Goal: Obtain resource: Obtain resource

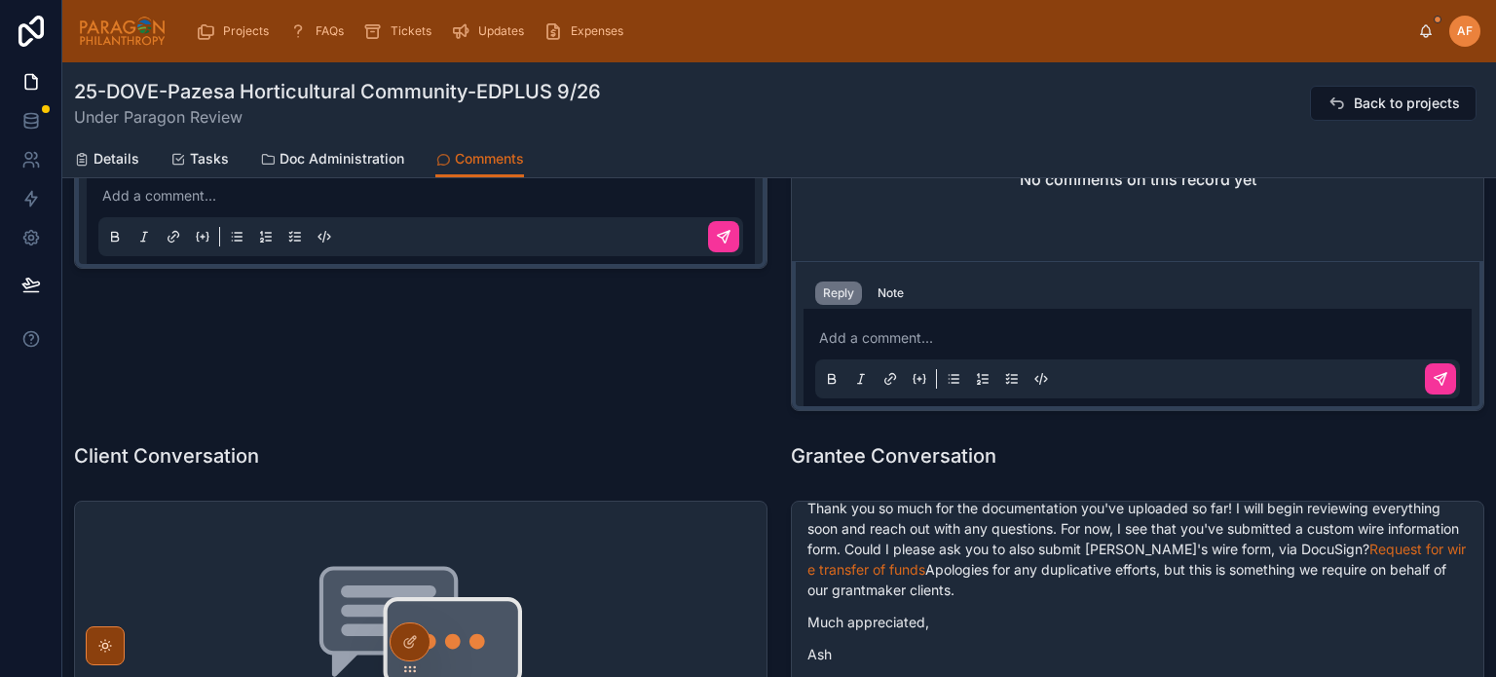
scroll to position [925, 0]
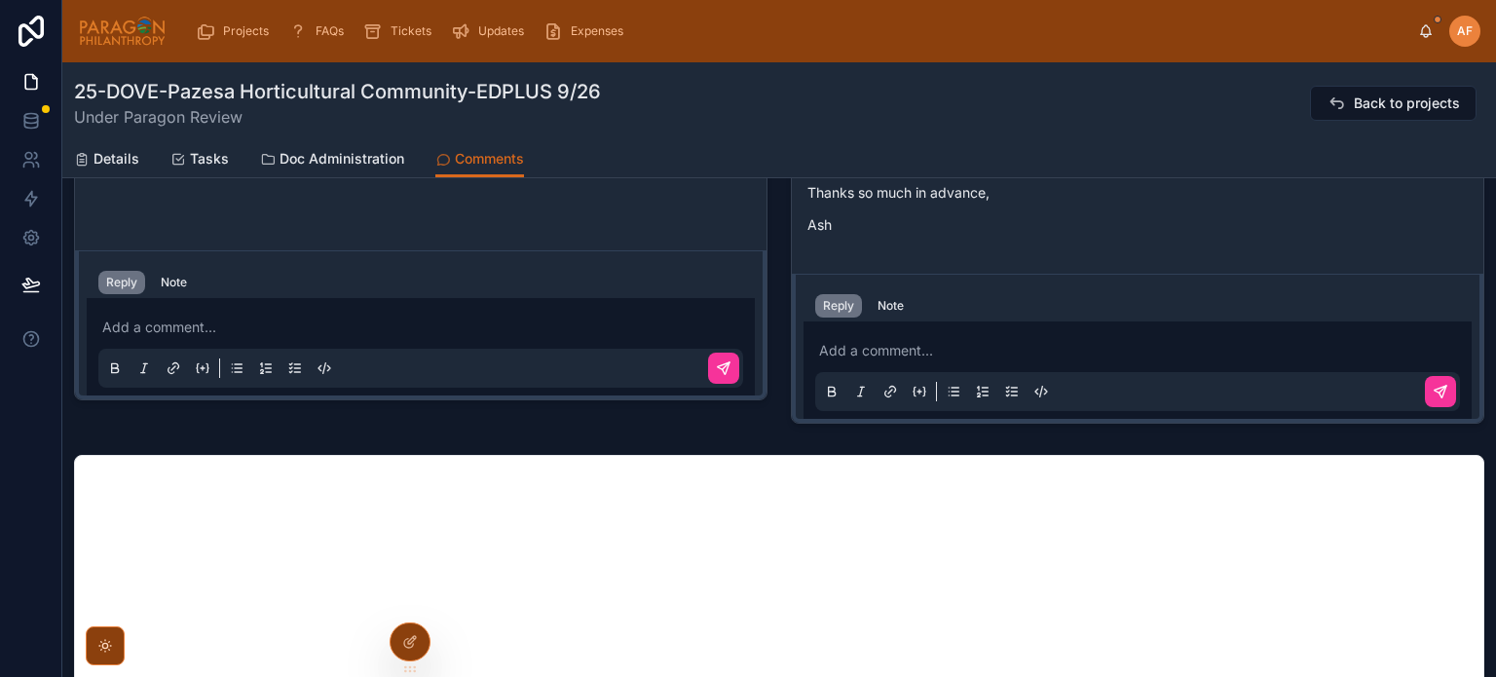
drag, startPoint x: 961, startPoint y: 332, endPoint x: 1015, endPoint y: 357, distance: 59.2
click at [962, 332] on div "Add a comment..." at bounding box center [1137, 370] width 645 height 82
drag, startPoint x: 1040, startPoint y: 360, endPoint x: 1059, endPoint y: 342, distance: 26.2
click at [1040, 358] on div "Add a comment..." at bounding box center [1137, 370] width 645 height 82
click at [1063, 335] on div "Add a comment..." at bounding box center [1137, 370] width 645 height 82
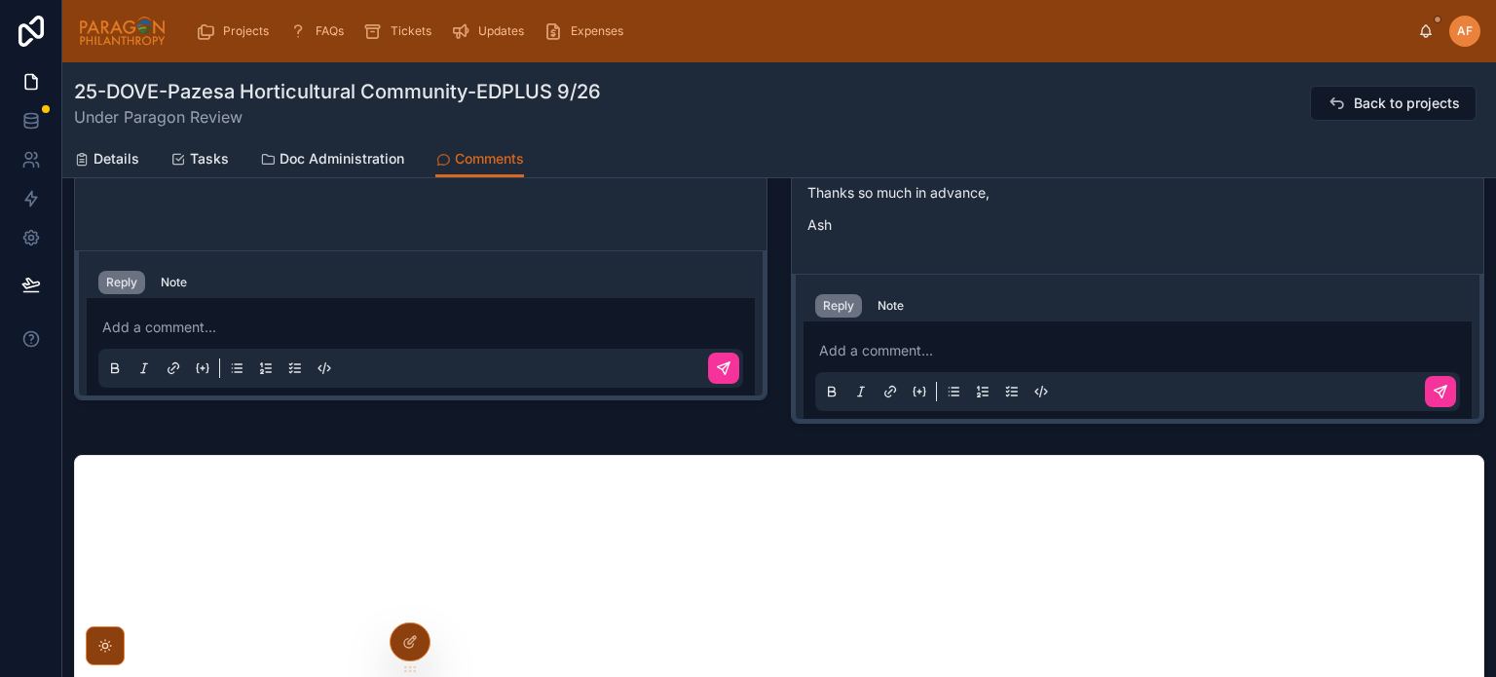
click at [1060, 354] on p at bounding box center [1141, 350] width 645 height 19
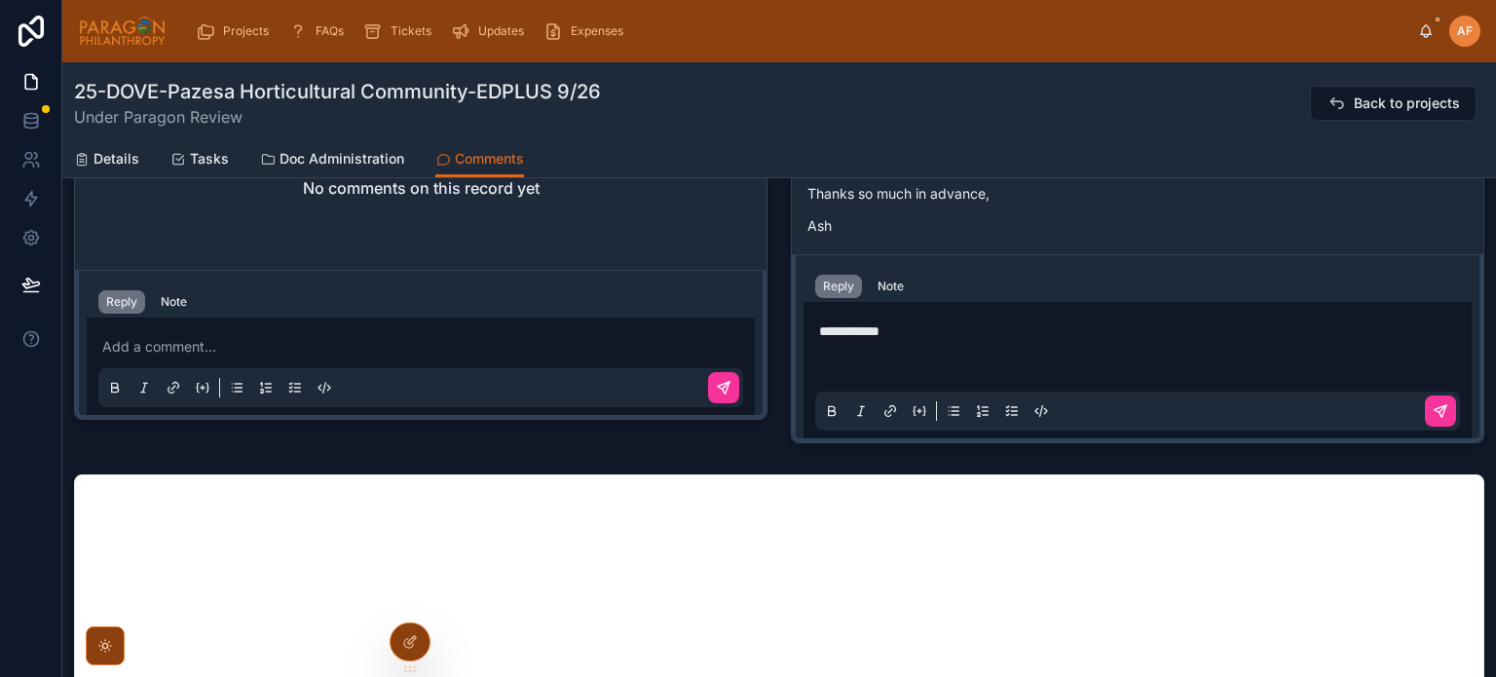
scroll to position [886, 0]
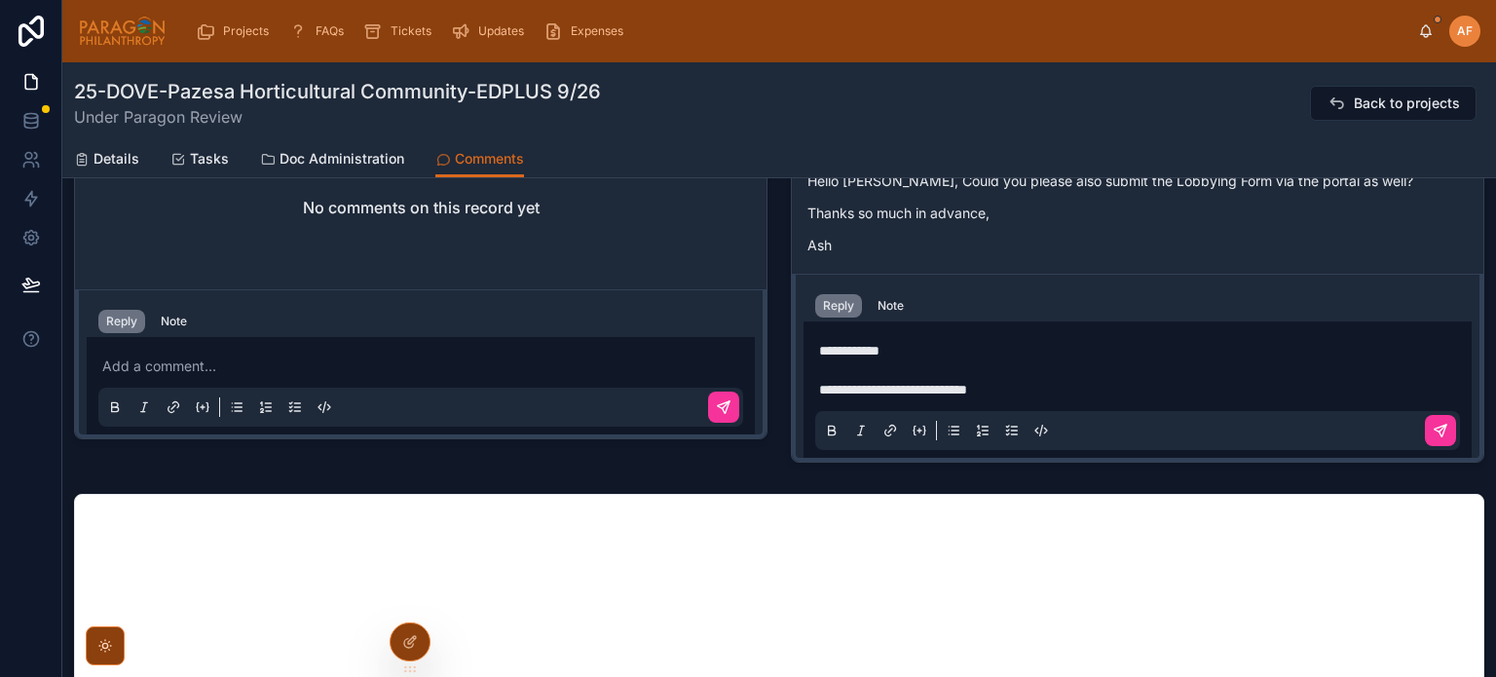
click at [857, 387] on span "**********" at bounding box center [893, 390] width 148 height 14
click at [1422, 383] on p "**********" at bounding box center [1141, 389] width 645 height 19
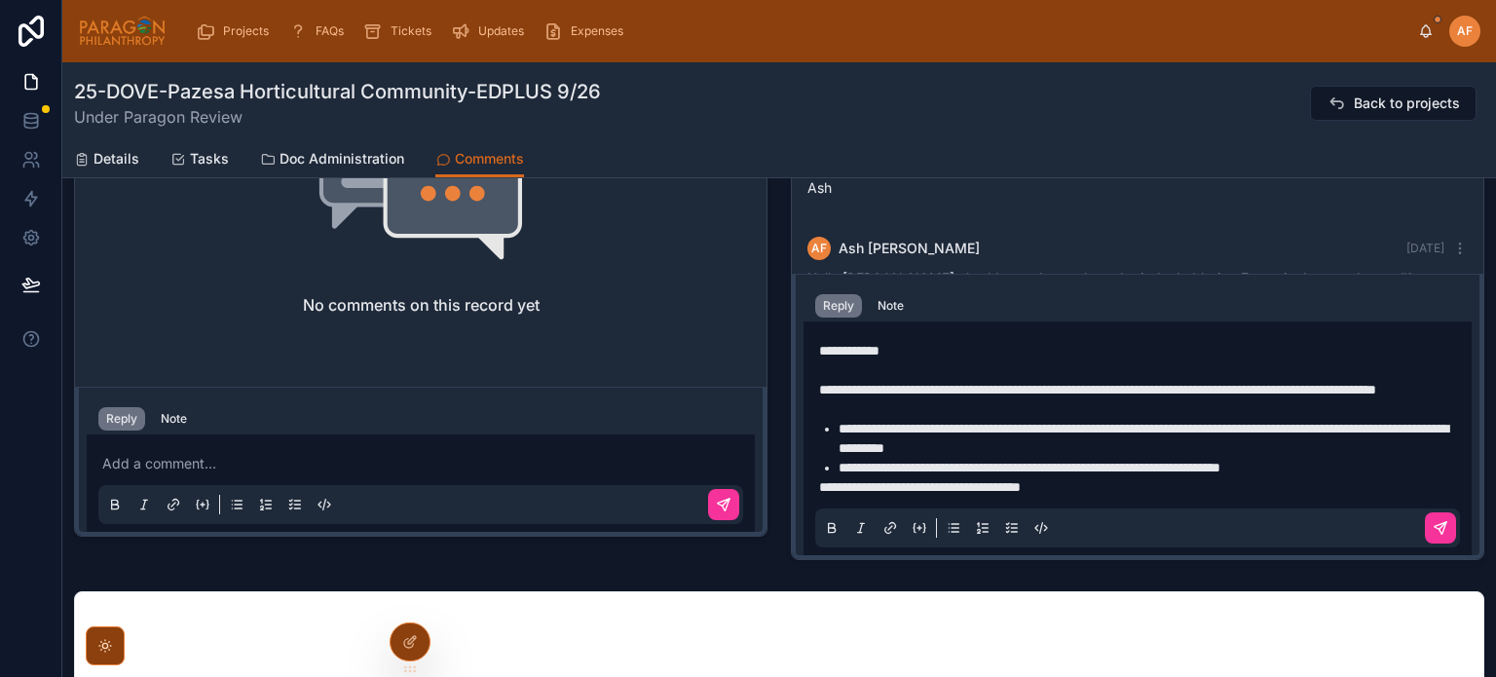
scroll to position [769, 0]
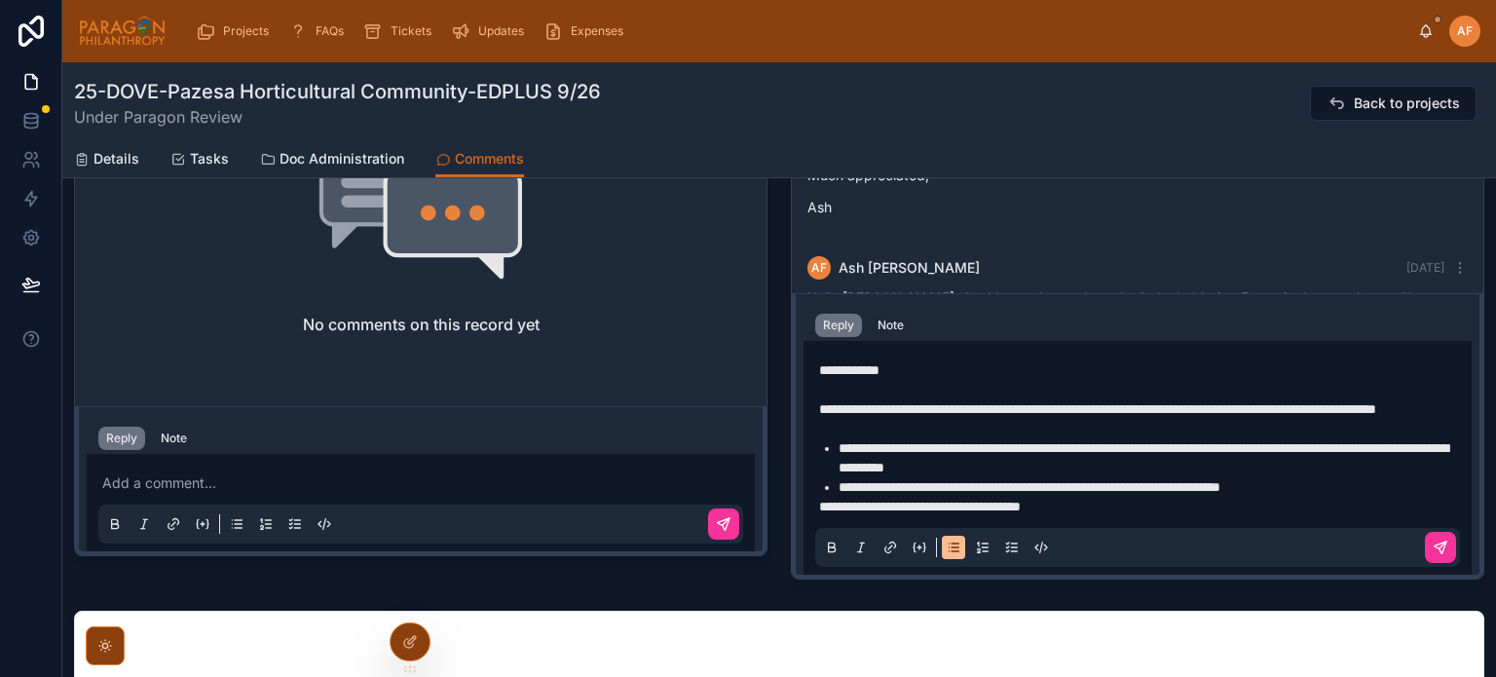
drag, startPoint x: 1247, startPoint y: 481, endPoint x: 1300, endPoint y: 602, distance: 132.1
click at [1220, 481] on span "**********" at bounding box center [1030, 487] width 382 height 14
click at [1408, 497] on p "**********" at bounding box center [1141, 506] width 645 height 19
click at [1391, 477] on li "**********" at bounding box center [1151, 486] width 625 height 19
click at [1254, 515] on div "**********" at bounding box center [1137, 458] width 645 height 218
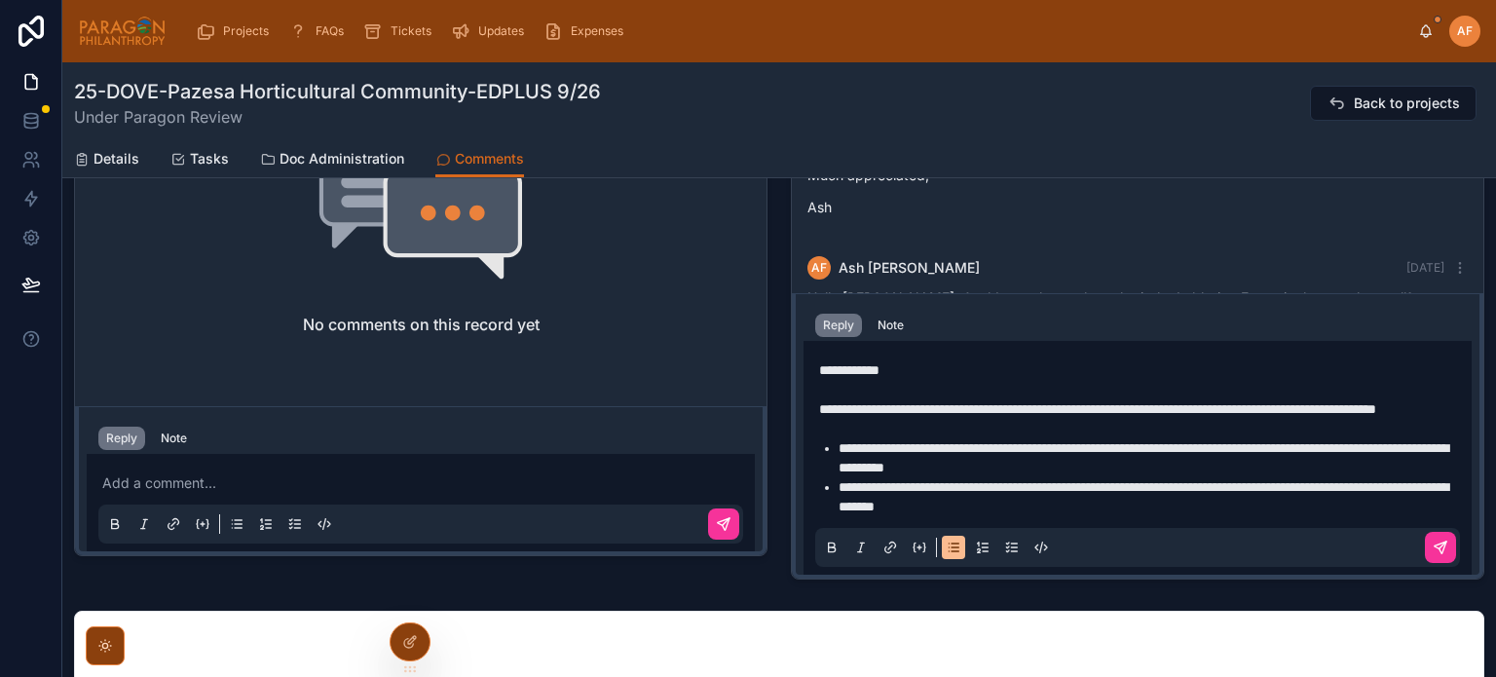
click at [1254, 505] on li "**********" at bounding box center [1151, 496] width 625 height 39
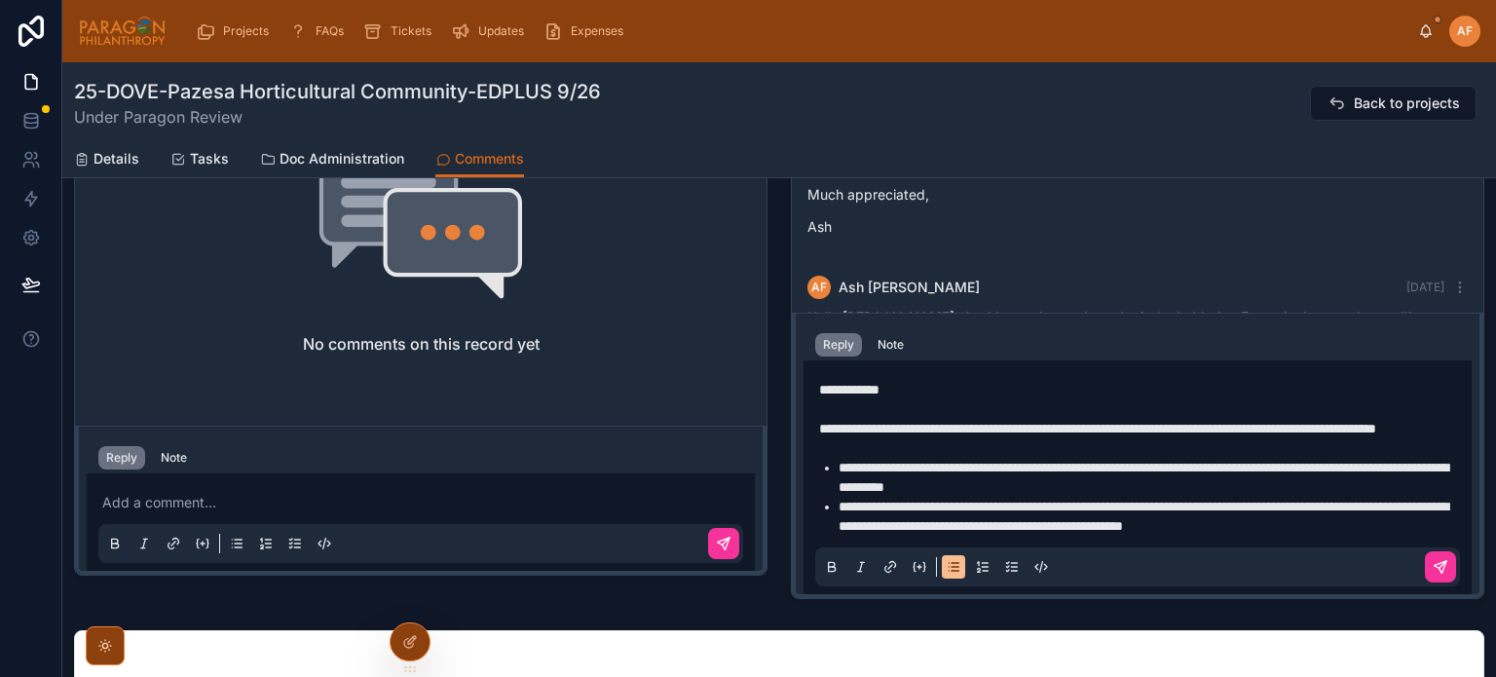
click at [1232, 500] on span "**********" at bounding box center [1144, 516] width 610 height 33
click at [928, 523] on li "**********" at bounding box center [1151, 516] width 625 height 39
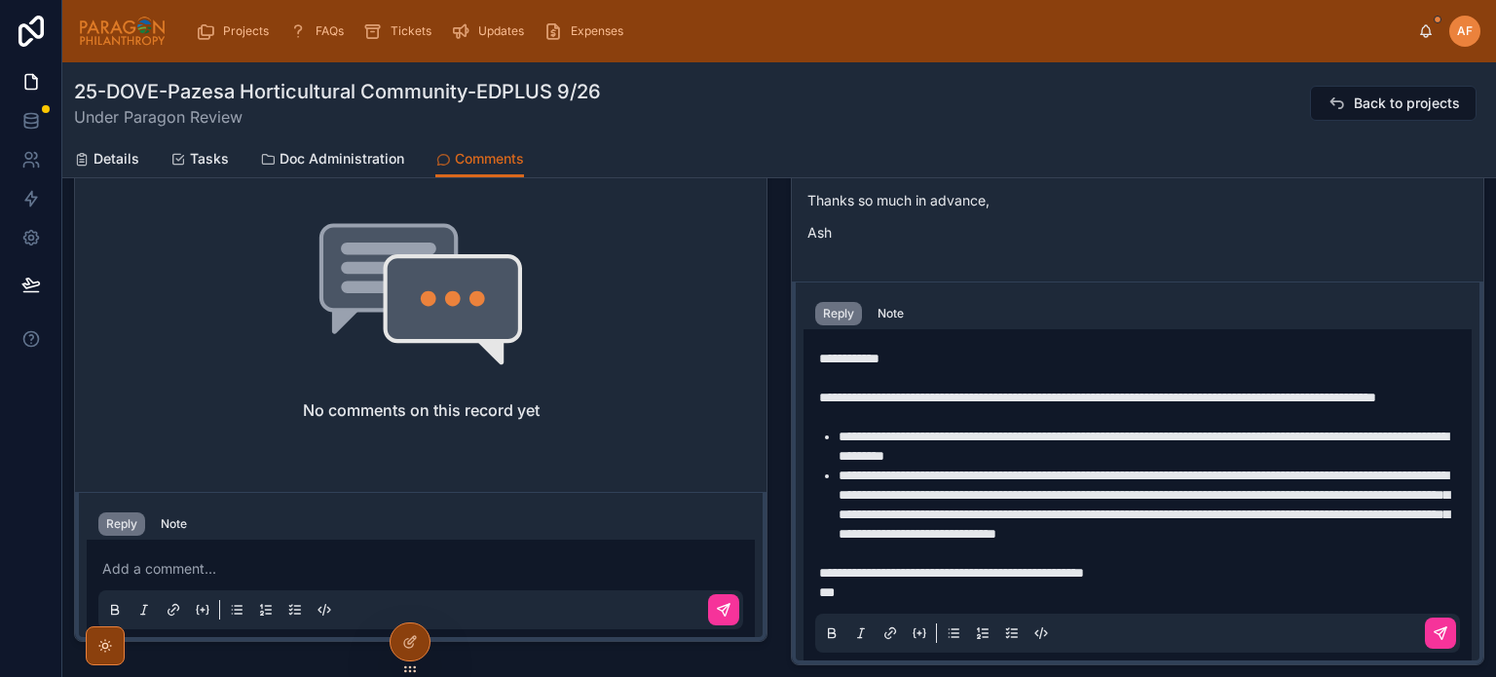
scroll to position [0, 0]
click at [1180, 391] on span "**********" at bounding box center [1097, 398] width 557 height 14
click at [831, 377] on p at bounding box center [1141, 377] width 645 height 19
click at [912, 404] on span "**********" at bounding box center [1097, 398] width 557 height 14
drag, startPoint x: 915, startPoint y: 409, endPoint x: 919, endPoint y: 424, distance: 15.1
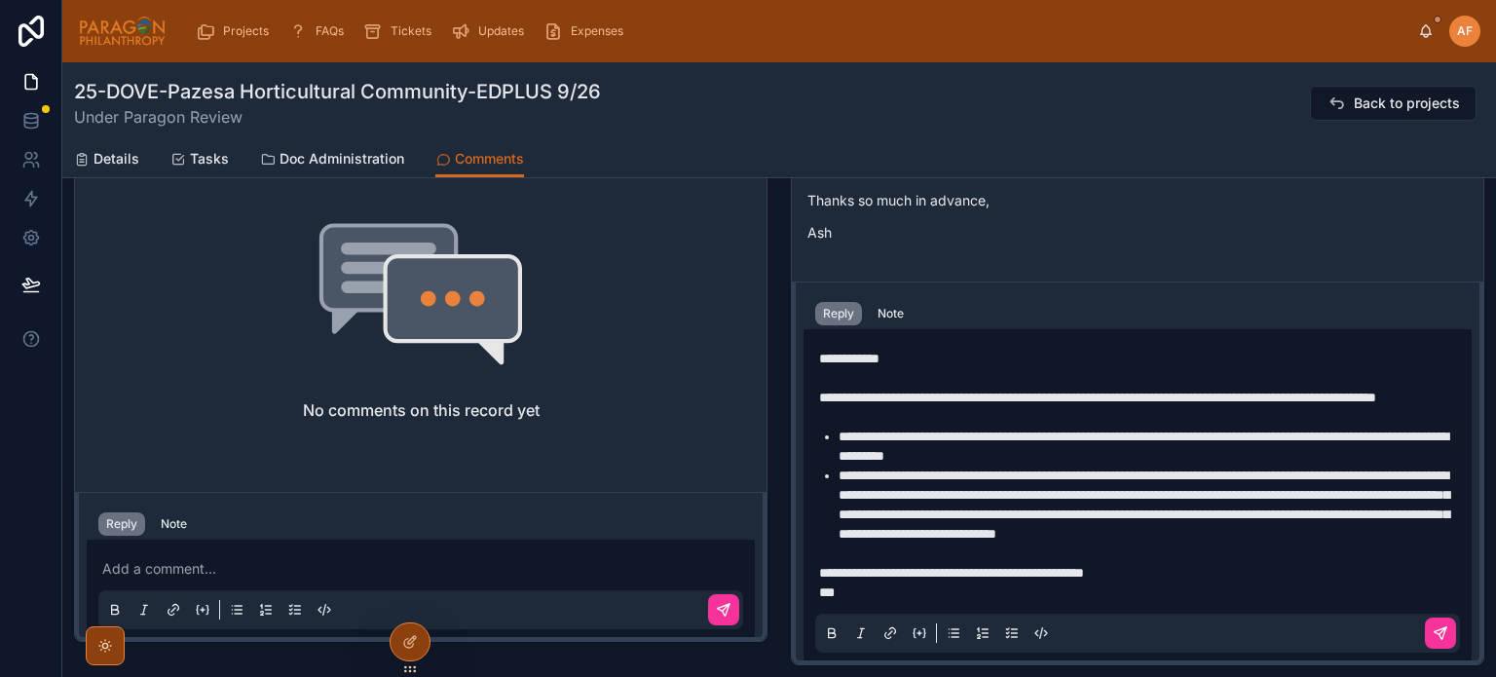
click at [913, 407] on p "**********" at bounding box center [1141, 397] width 645 height 19
drag, startPoint x: 1394, startPoint y: 412, endPoint x: 1408, endPoint y: 388, distance: 28.4
click at [1408, 388] on p "**********" at bounding box center [1141, 397] width 645 height 19
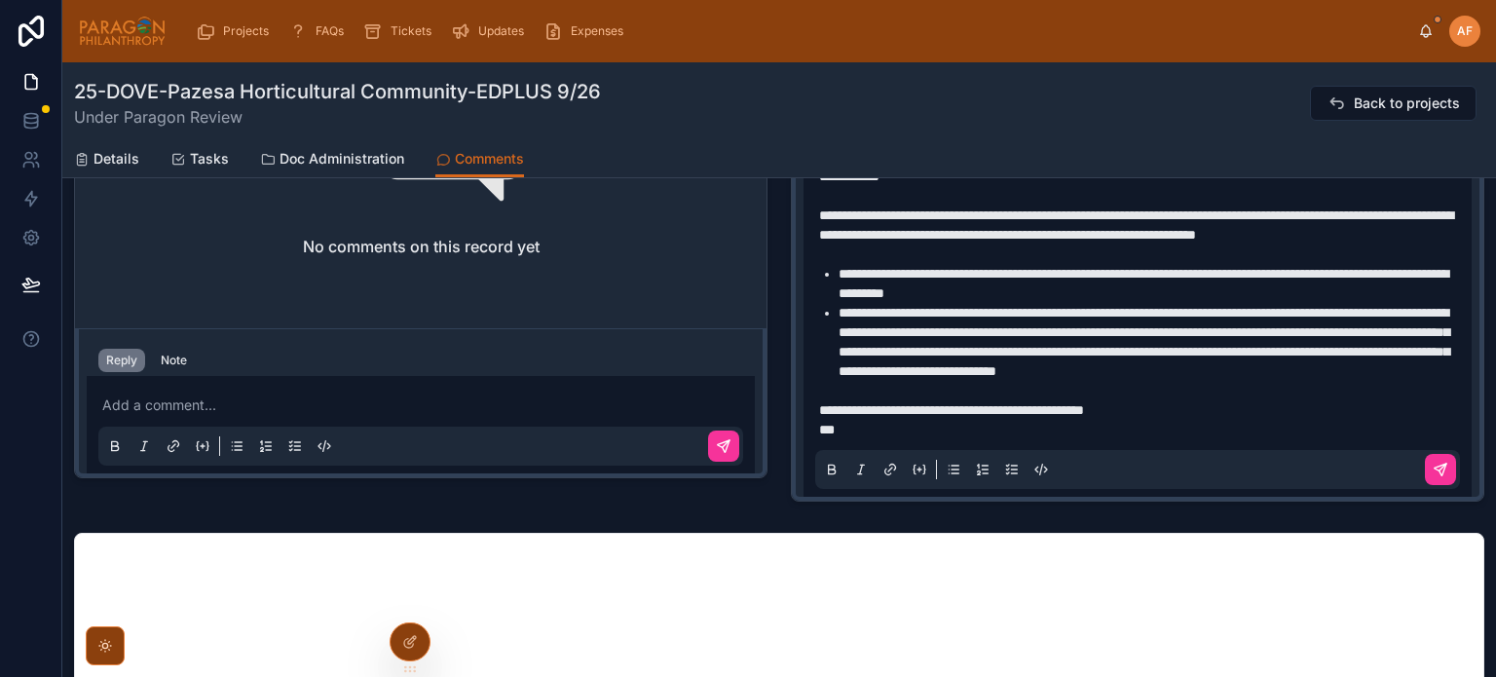
scroll to position [878, 0]
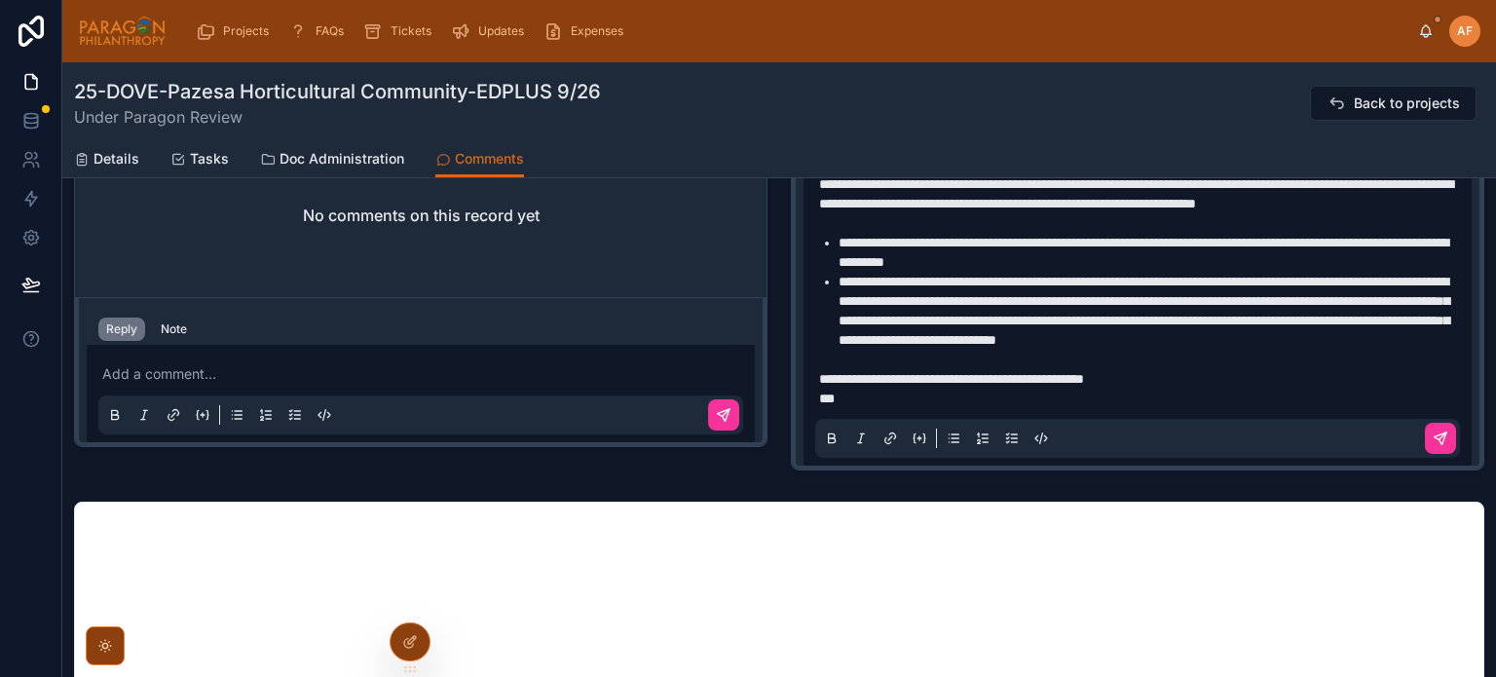
click at [1435, 439] on icon at bounding box center [1441, 438] width 12 height 12
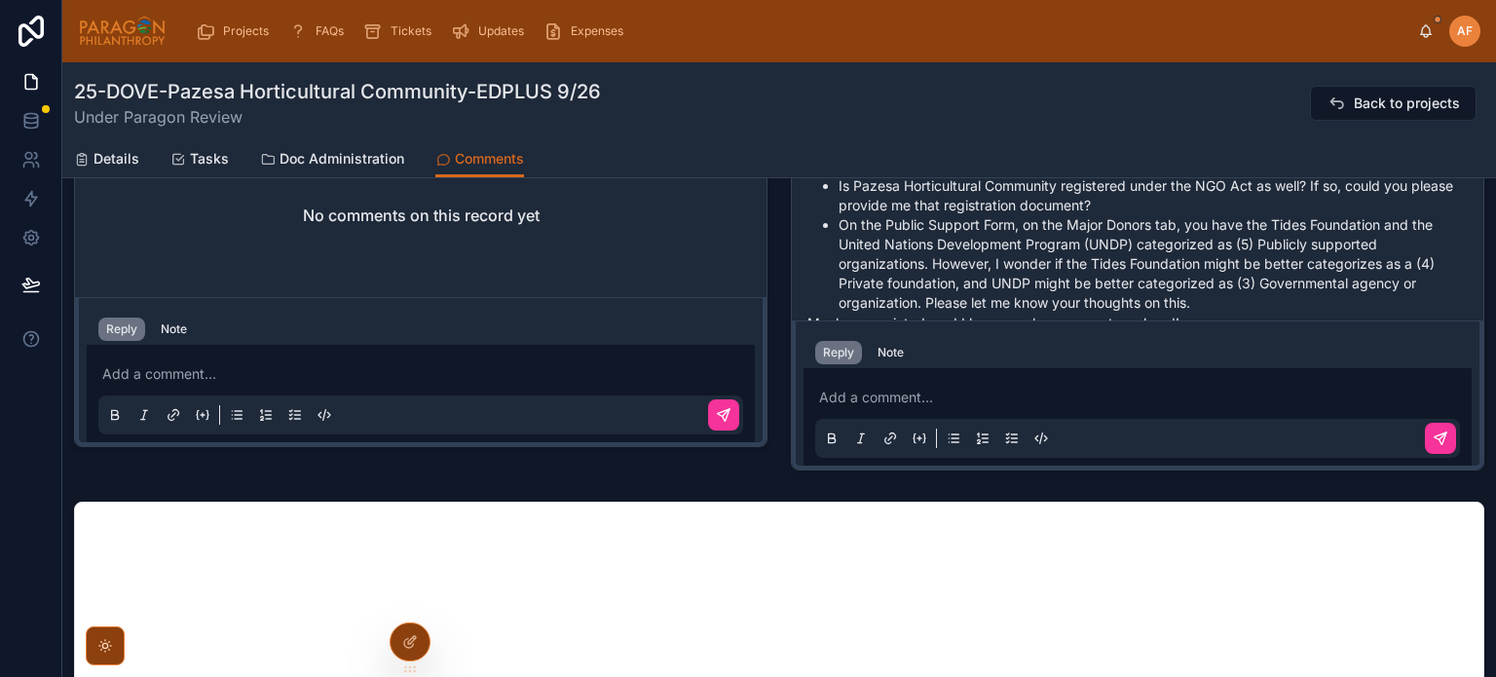
scroll to position [0, 0]
click at [1417, 34] on div "Projects FAQs Tickets Updates Expenses" at bounding box center [800, 31] width 1236 height 43
click at [1425, 33] on icon at bounding box center [1426, 31] width 16 height 16
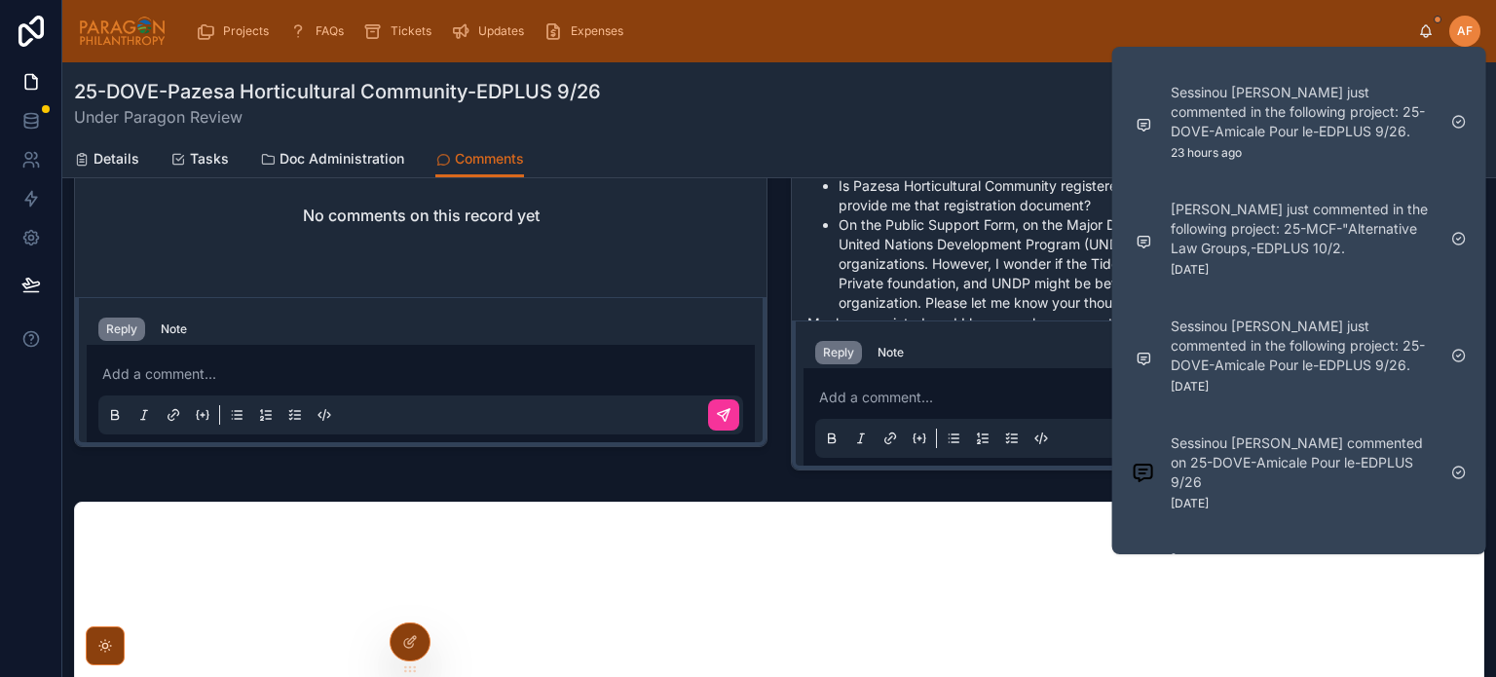
scroll to position [877, 0]
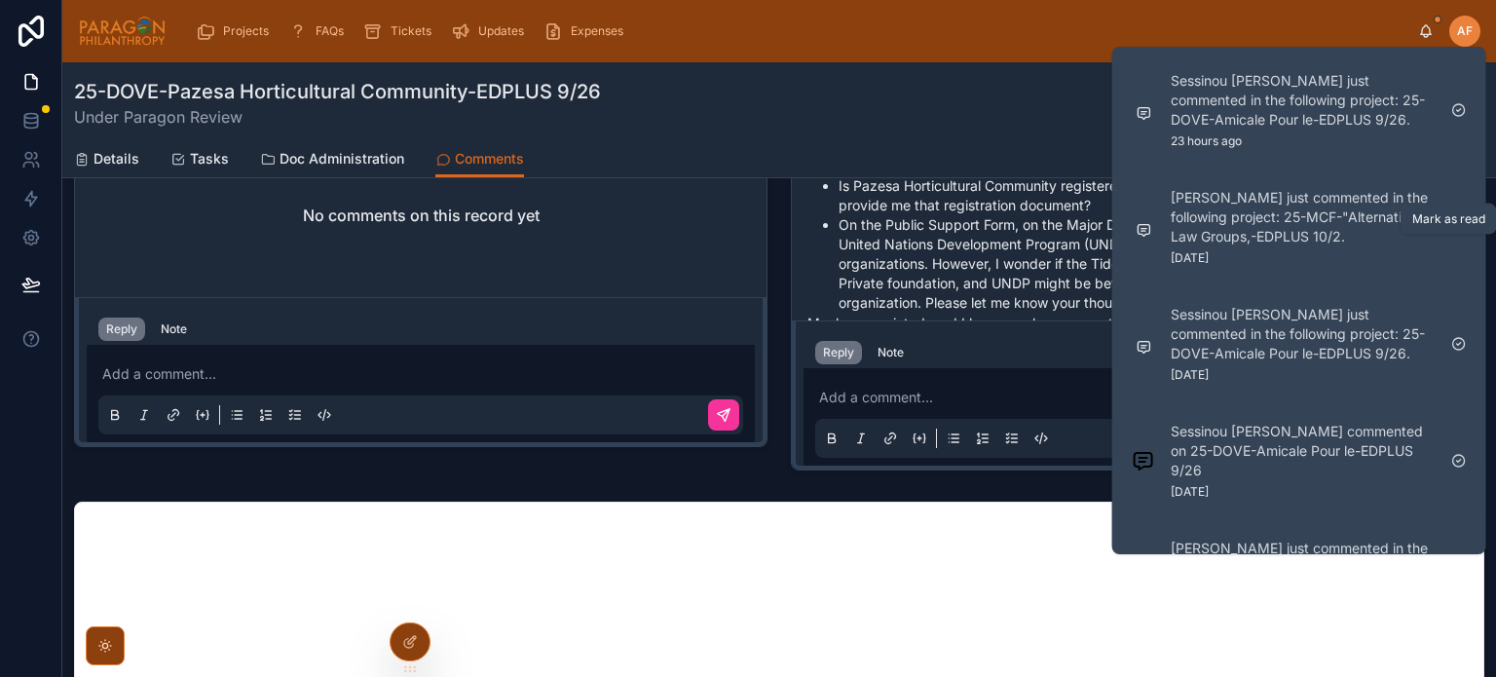
click at [1461, 235] on icon at bounding box center [1459, 227] width 16 height 16
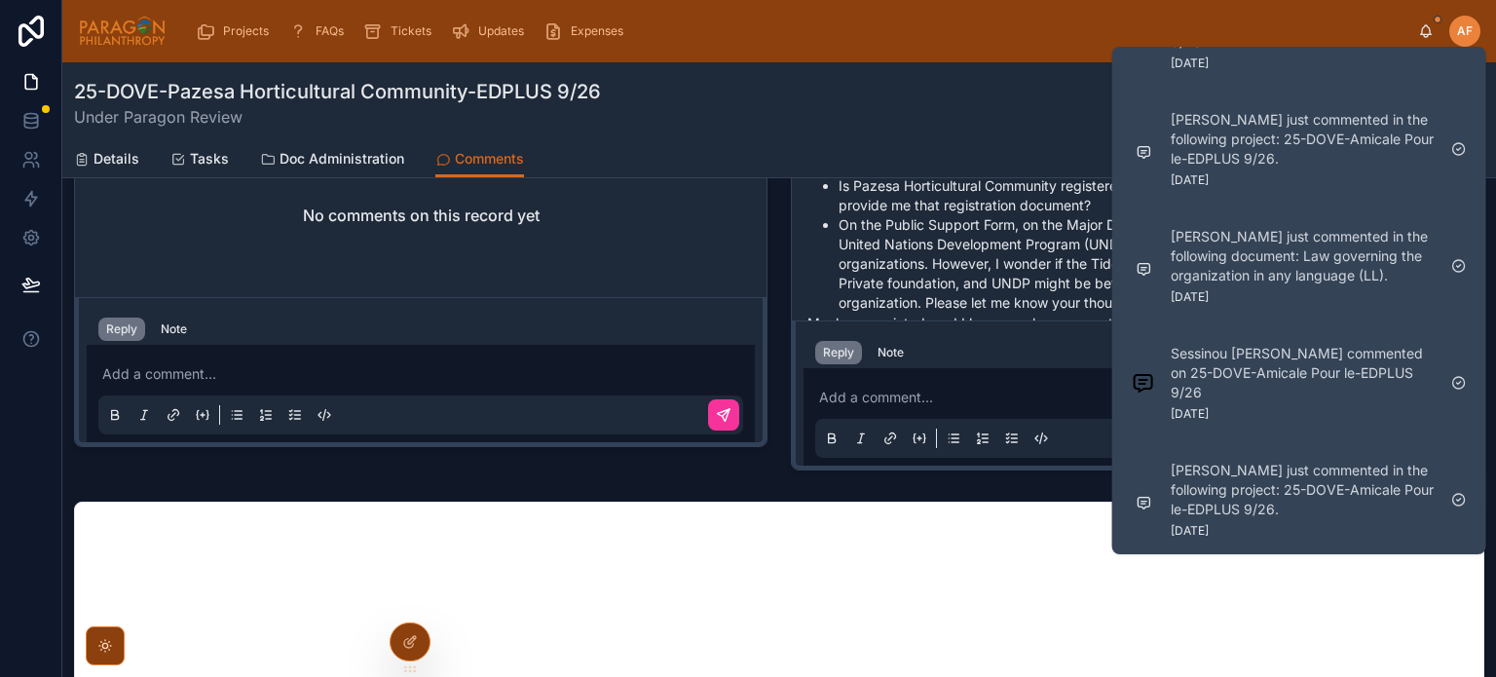
scroll to position [1226, 0]
click at [1457, 497] on icon at bounding box center [1459, 500] width 16 height 16
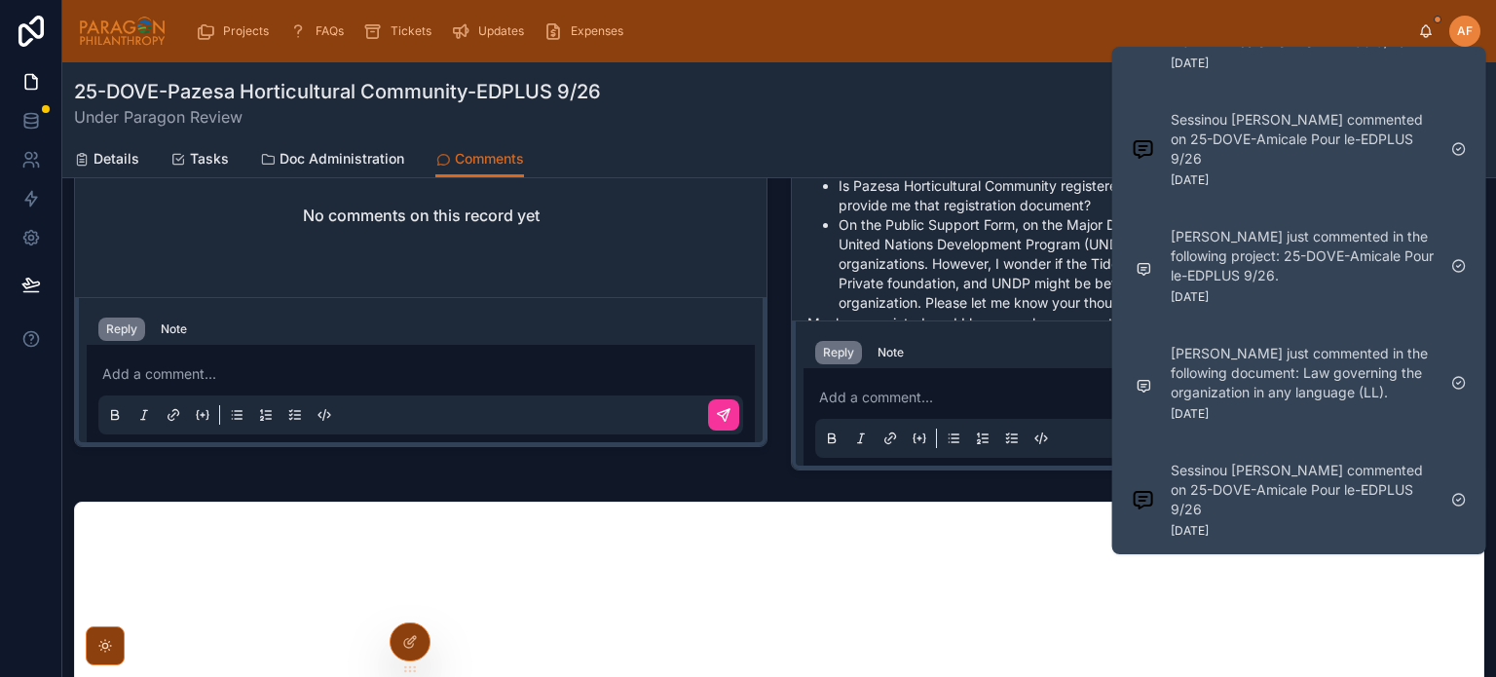
scroll to position [1109, 0]
click at [1462, 375] on icon at bounding box center [1459, 383] width 16 height 16
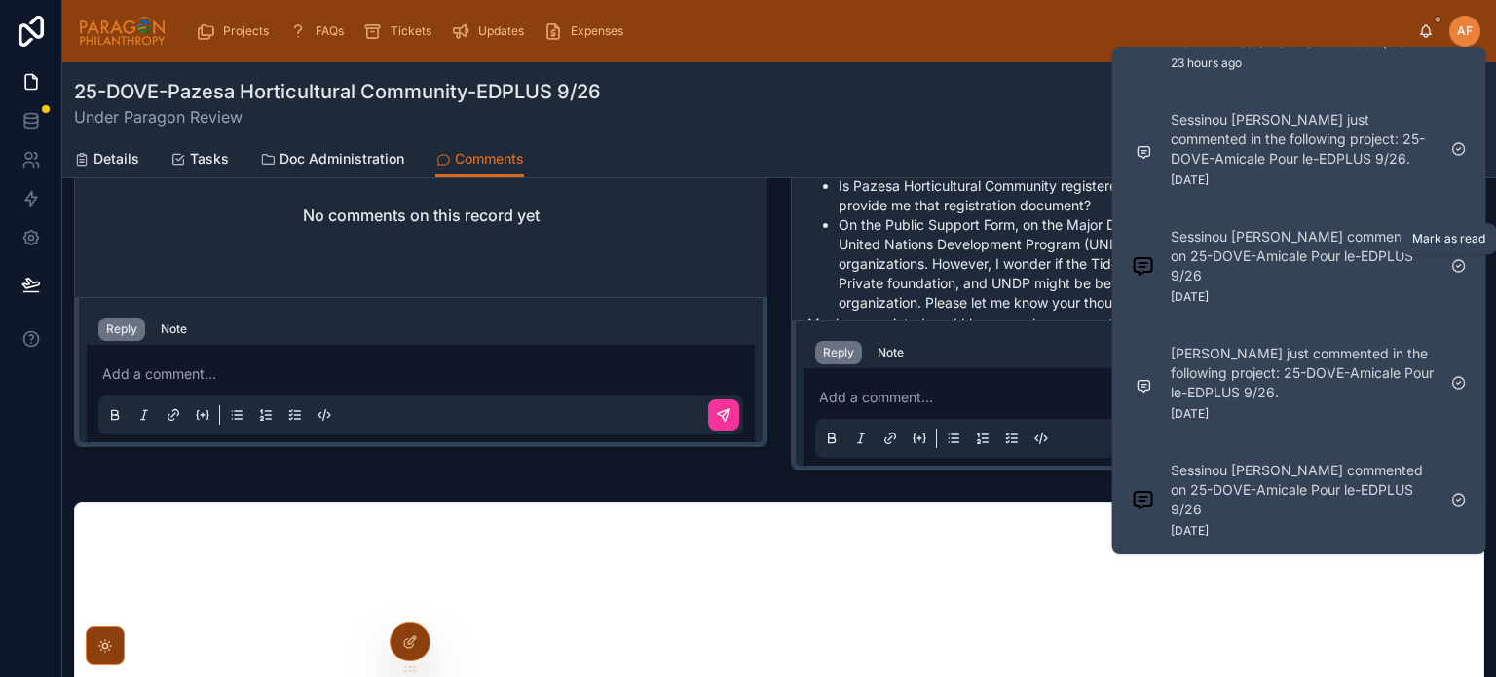
scroll to position [973, 0]
click at [1463, 385] on icon at bounding box center [1459, 383] width 16 height 16
click at [1274, 485] on p "Sessinou Louis Houngnibo commented on 25-DOVE-Amicale Pour le-EDPLUS 9/26" at bounding box center [1303, 490] width 265 height 58
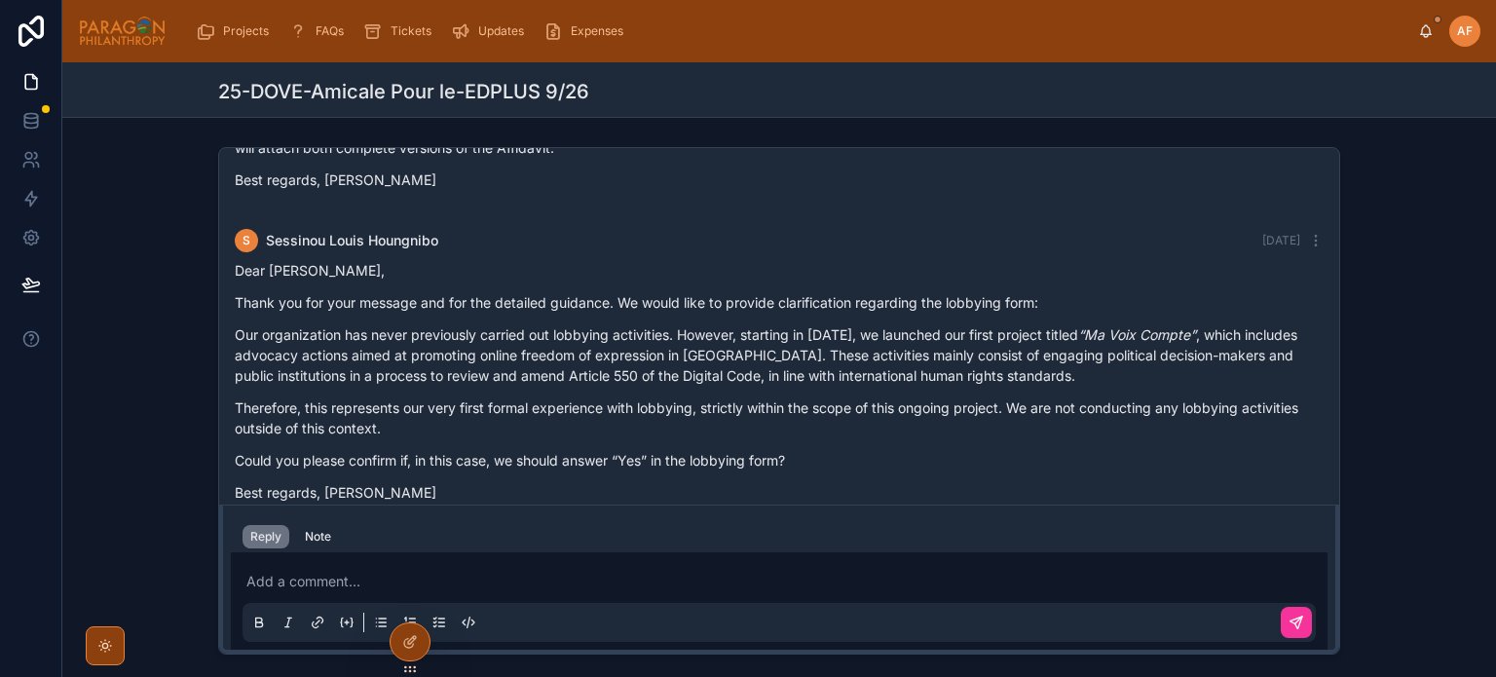
scroll to position [2018, 0]
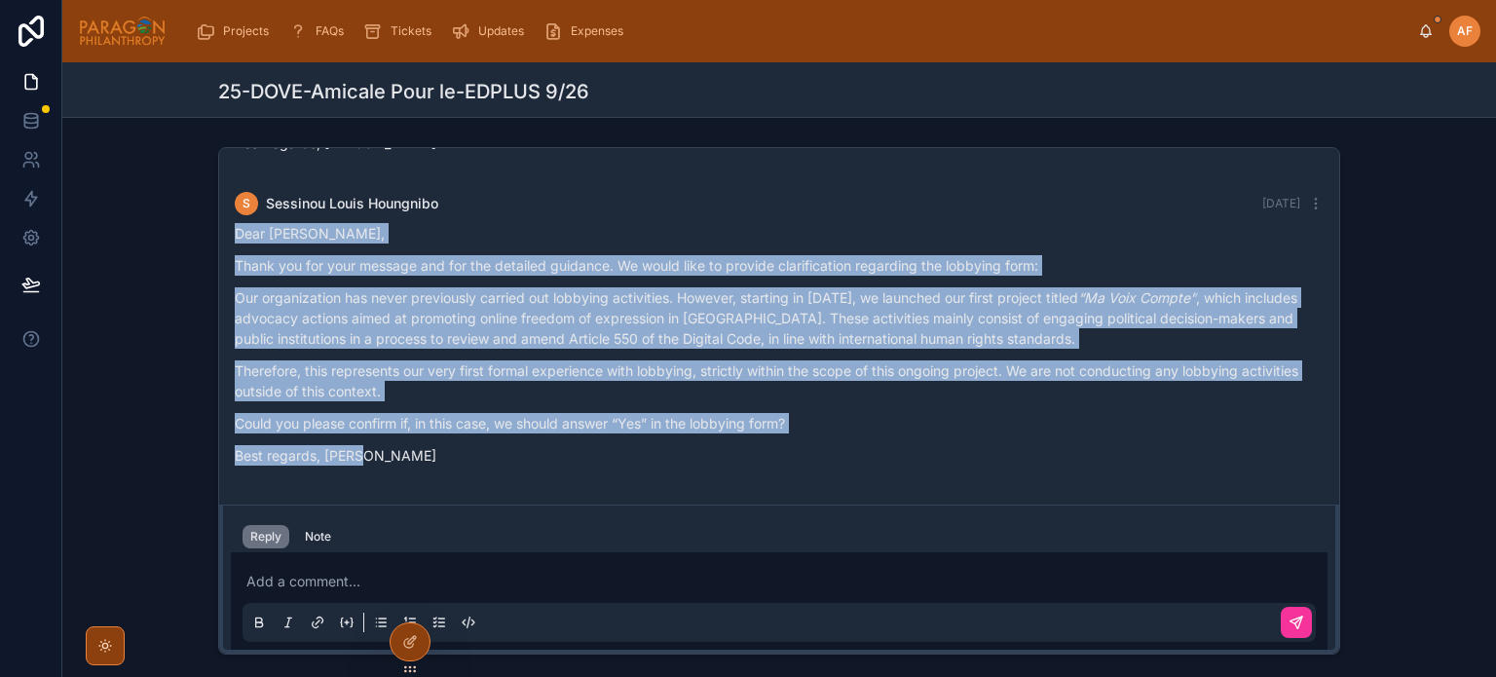
drag, startPoint x: 414, startPoint y: 462, endPoint x: 206, endPoint y: 235, distance: 307.4
click at [202, 239] on div "AF Ash Froelich-MacMillan Last month Dear Sessinou, It is a pleasure to be in t…" at bounding box center [779, 400] width 1434 height 523
copy div "Dear Cendre, Thank you for your message and for the detailed guidance. We would…"
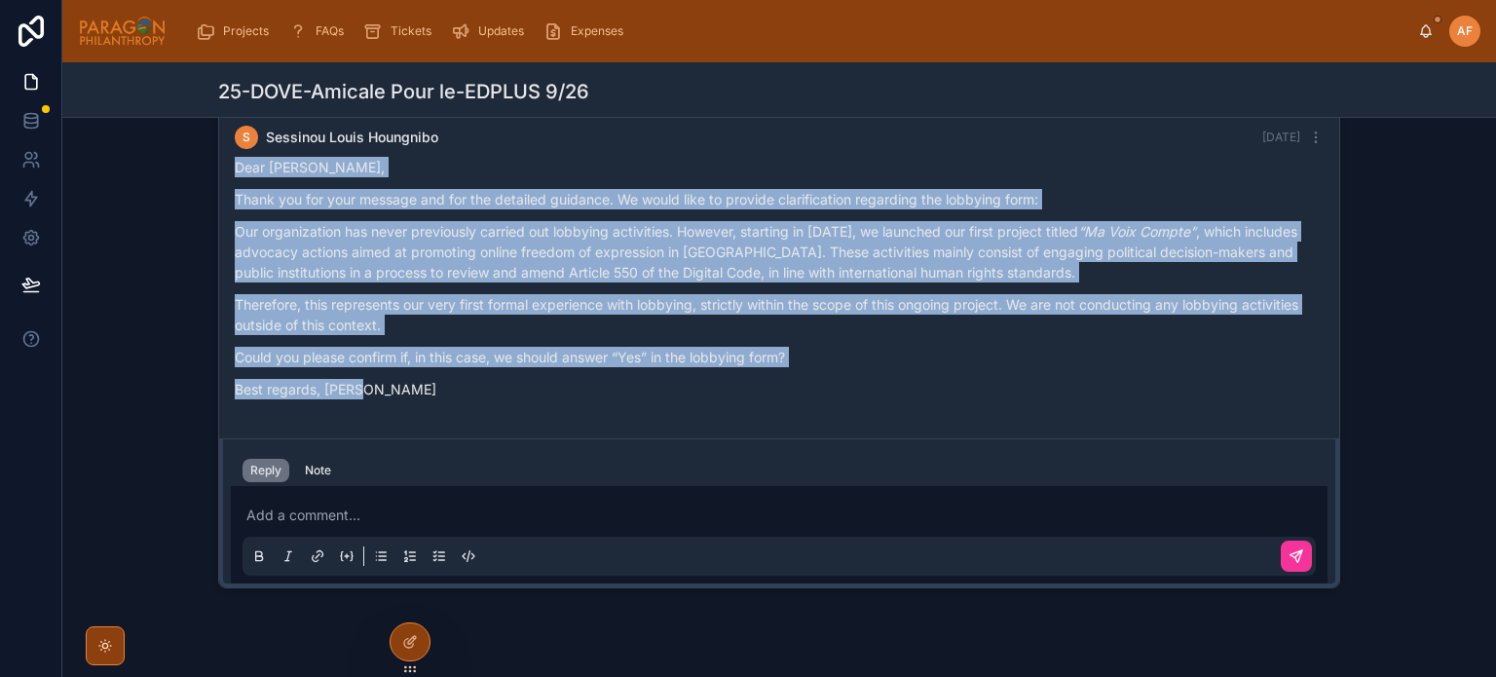
scroll to position [195, 0]
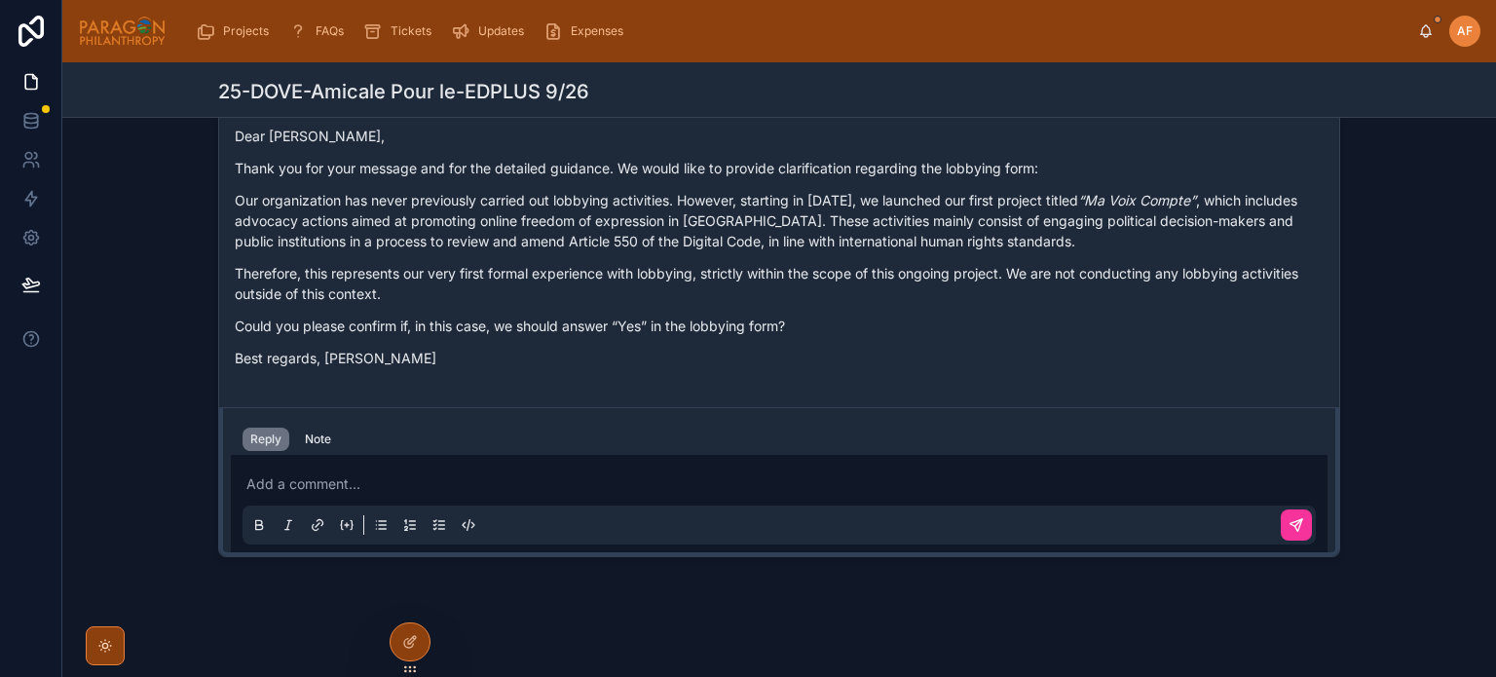
click at [452, 468] on div "Add a comment..." at bounding box center [778, 504] width 1073 height 82
click at [499, 481] on p at bounding box center [782, 483] width 1073 height 19
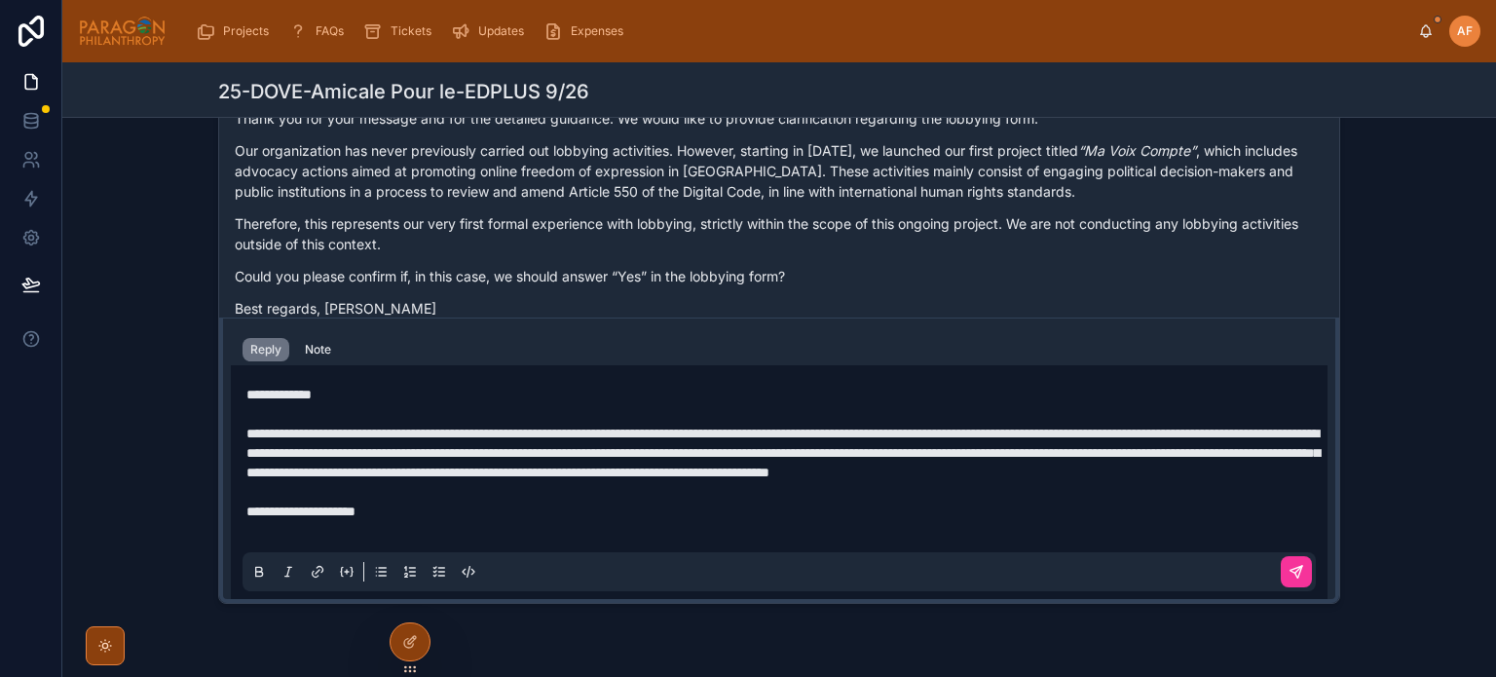
scroll to position [129, 0]
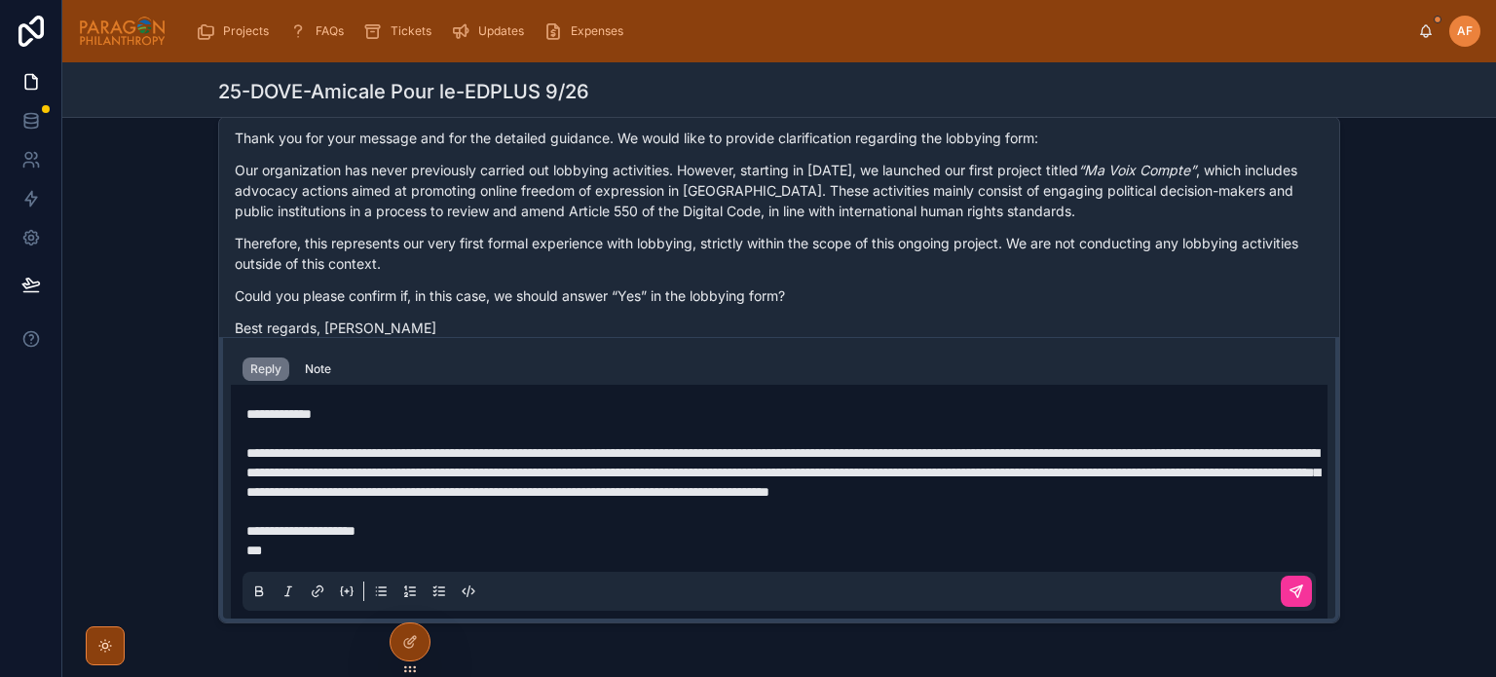
click at [733, 446] on span "**********" at bounding box center [782, 472] width 1073 height 53
drag, startPoint x: 549, startPoint y: 455, endPoint x: 532, endPoint y: 455, distance: 17.5
click at [532, 455] on span "**********" at bounding box center [782, 472] width 1073 height 53
click at [447, 493] on span "**********" at bounding box center [782, 472] width 1073 height 53
click at [727, 497] on span "**********" at bounding box center [782, 472] width 1073 height 53
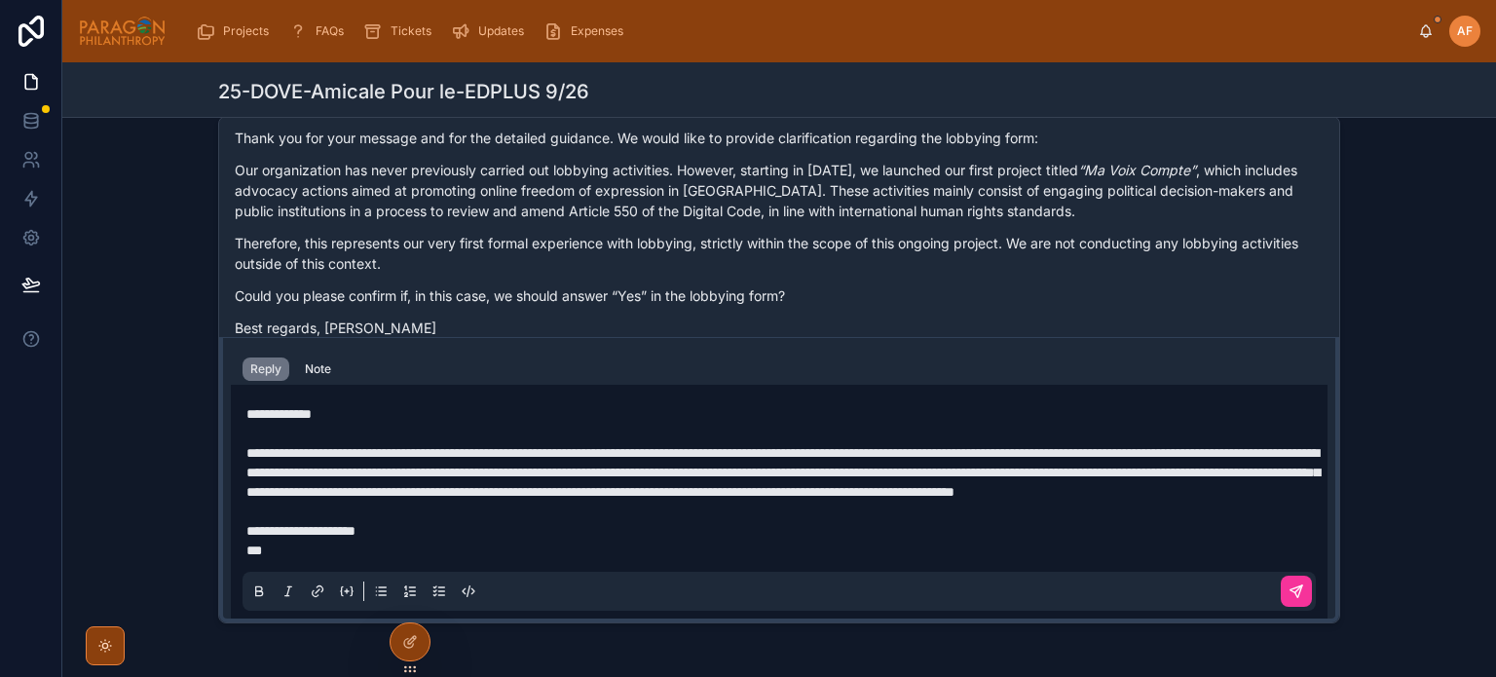
click at [719, 542] on p "***" at bounding box center [782, 550] width 1073 height 19
click at [855, 484] on p "**********" at bounding box center [782, 472] width 1073 height 58
click at [1288, 587] on icon at bounding box center [1296, 591] width 16 height 16
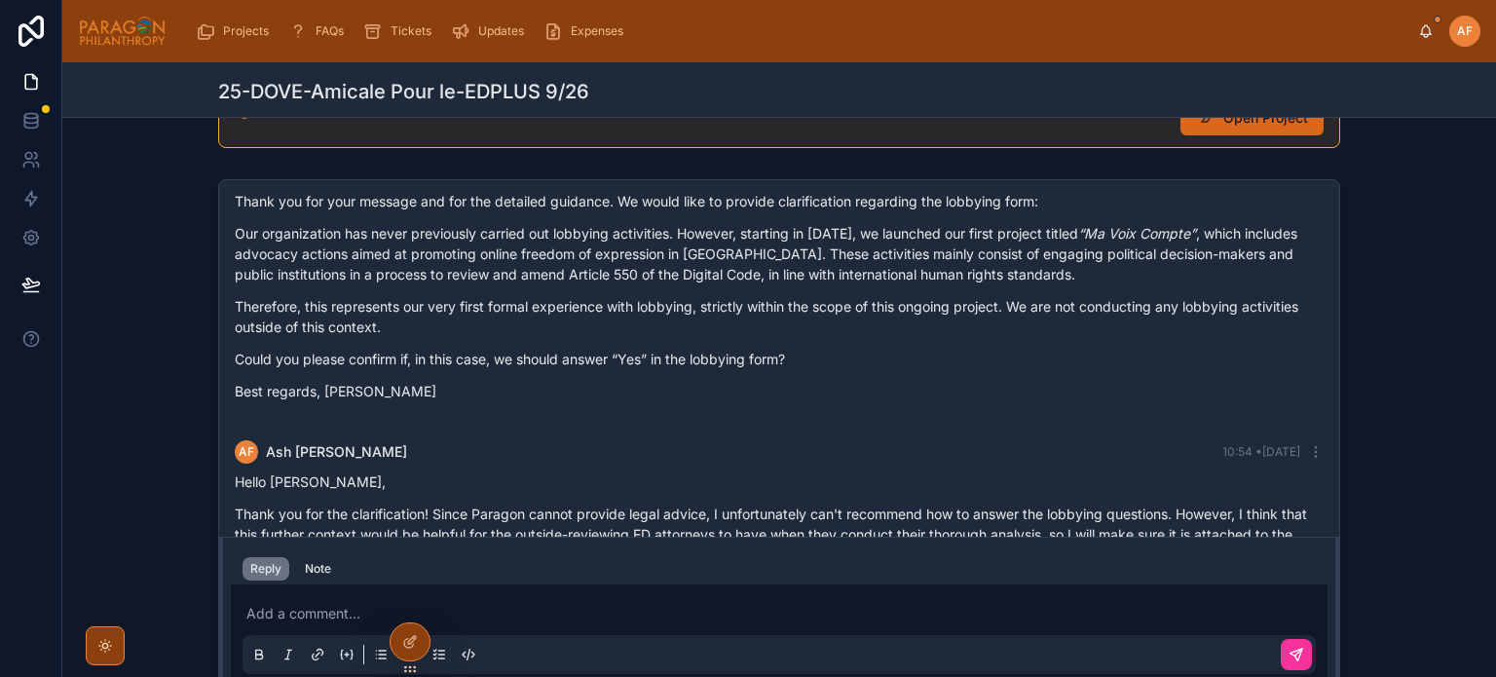
scroll to position [0, 0]
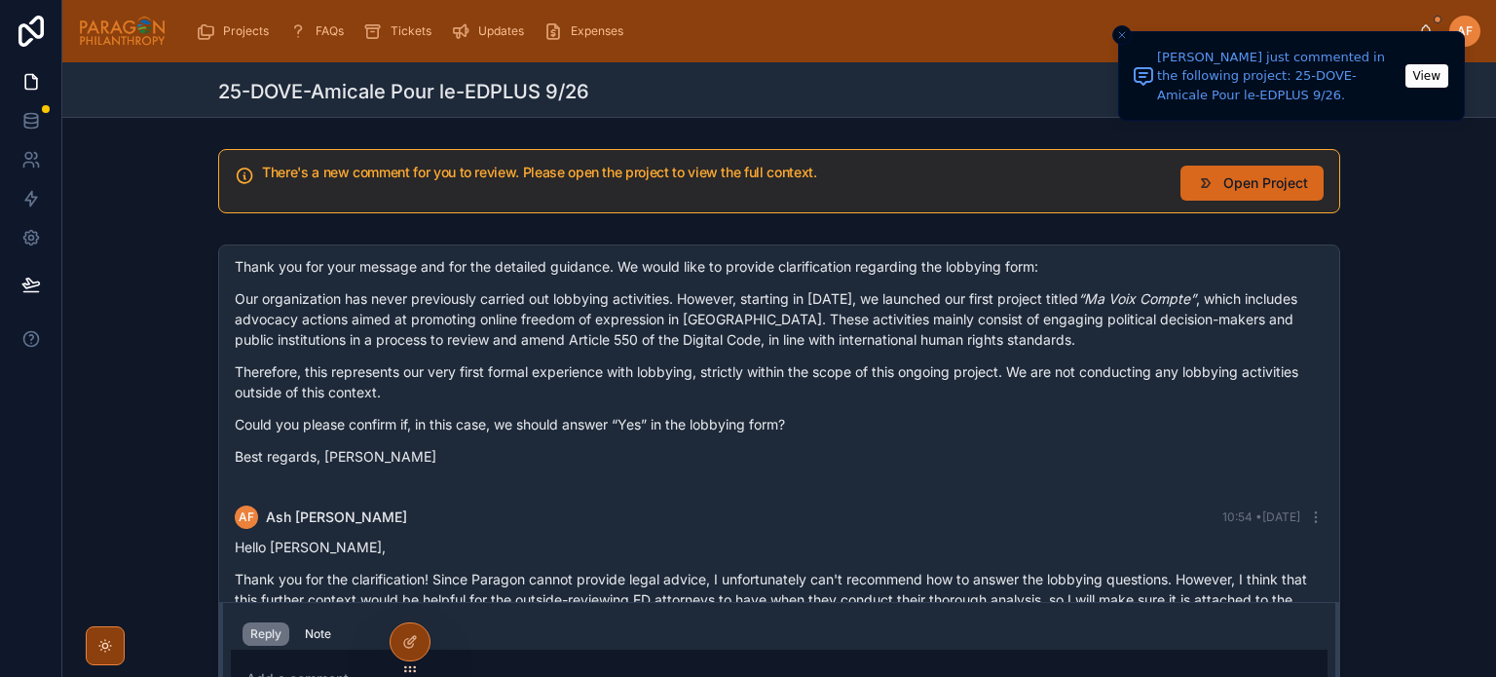
click at [1122, 30] on icon "Close toast" at bounding box center [1122, 35] width 12 height 12
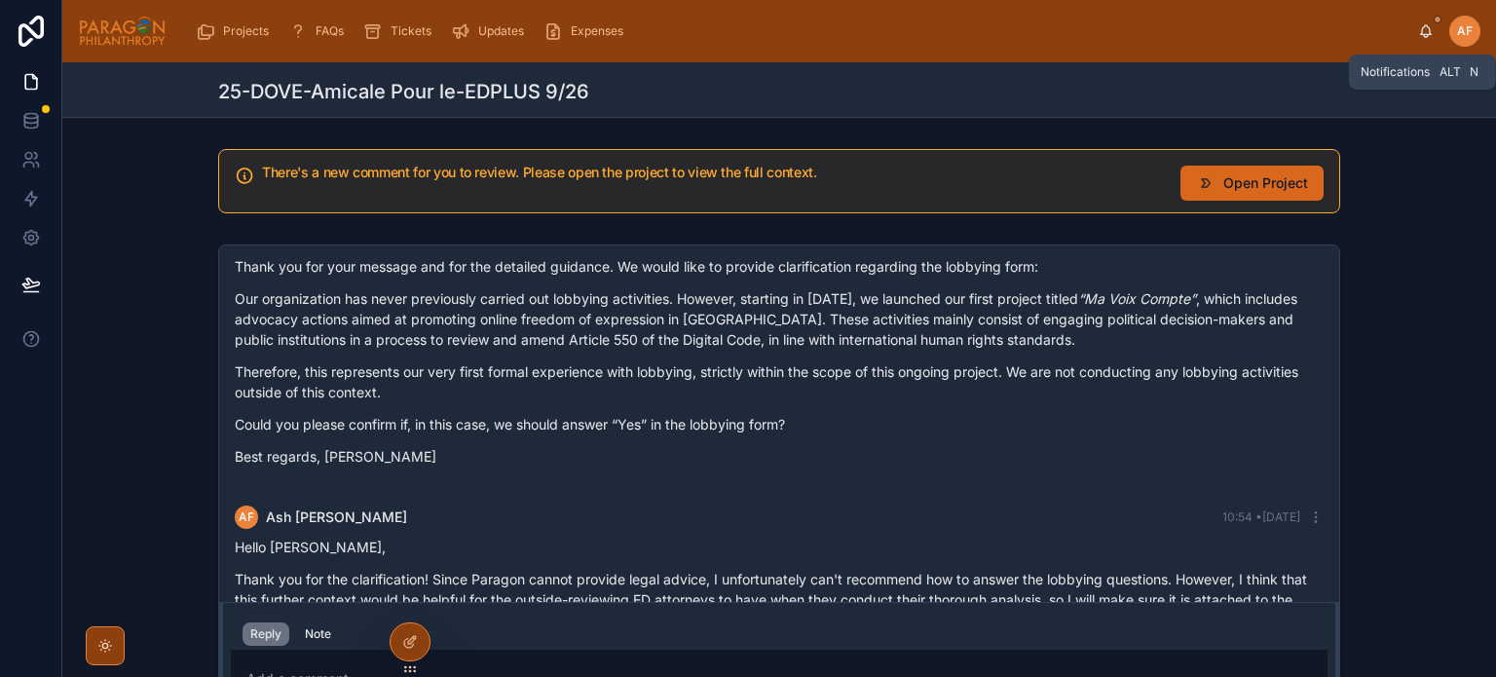
click at [1422, 33] on icon at bounding box center [1426, 29] width 11 height 9
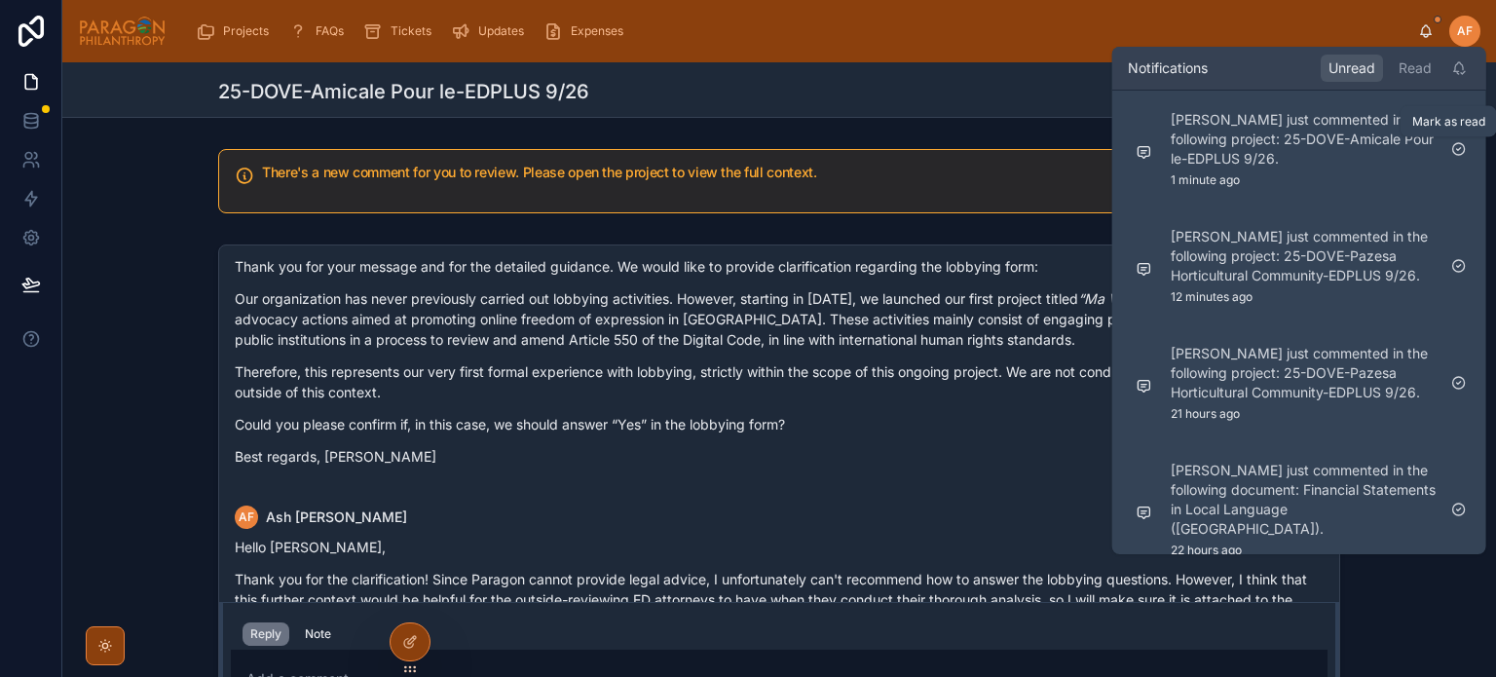
click at [1464, 147] on icon at bounding box center [1459, 149] width 12 height 12
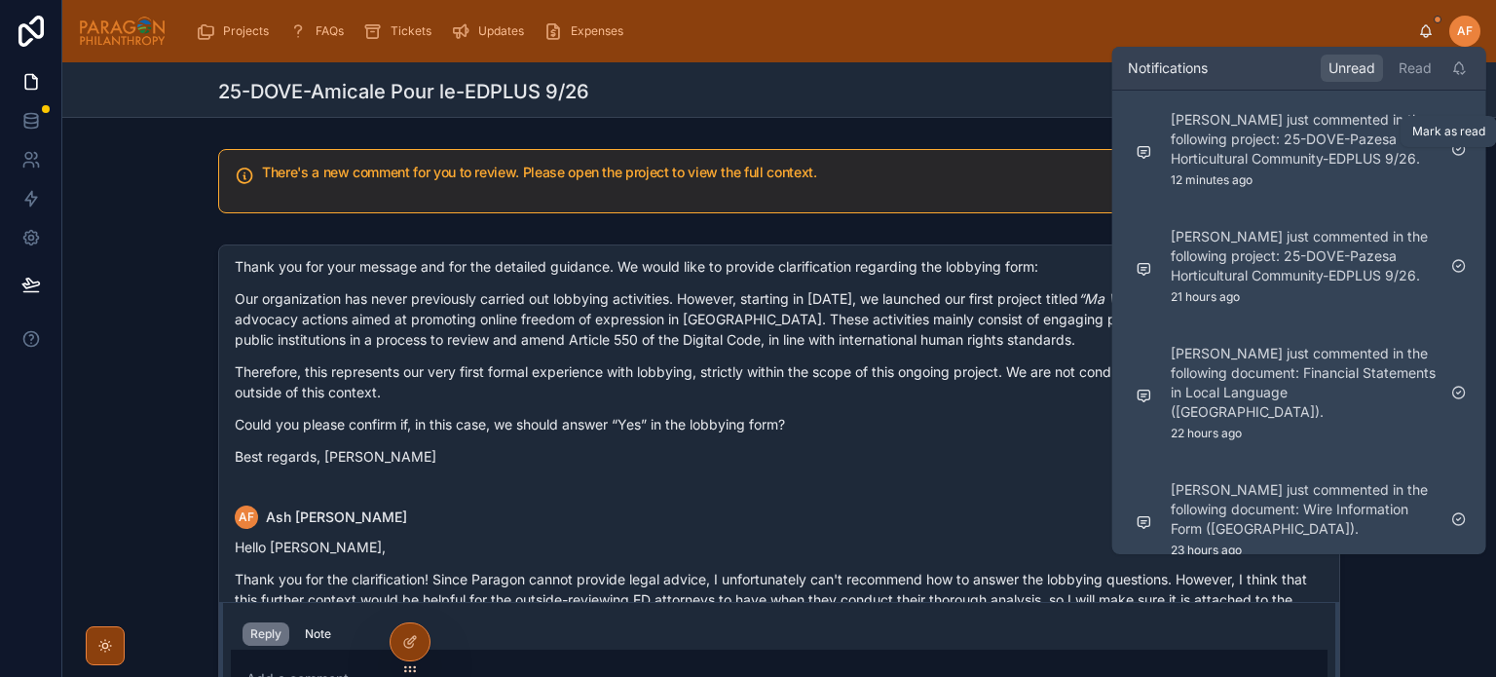
click at [1453, 155] on icon at bounding box center [1459, 149] width 16 height 16
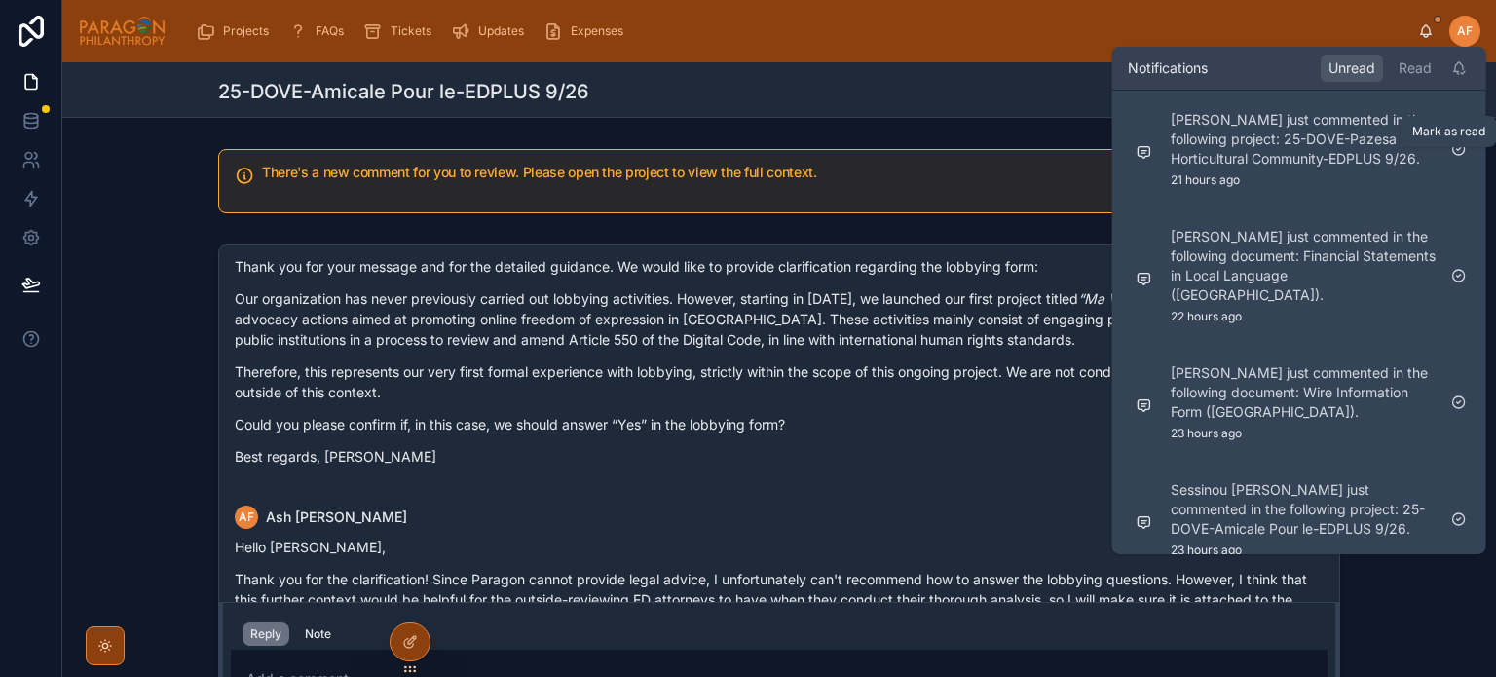
click at [1457, 151] on icon at bounding box center [1459, 149] width 4 height 3
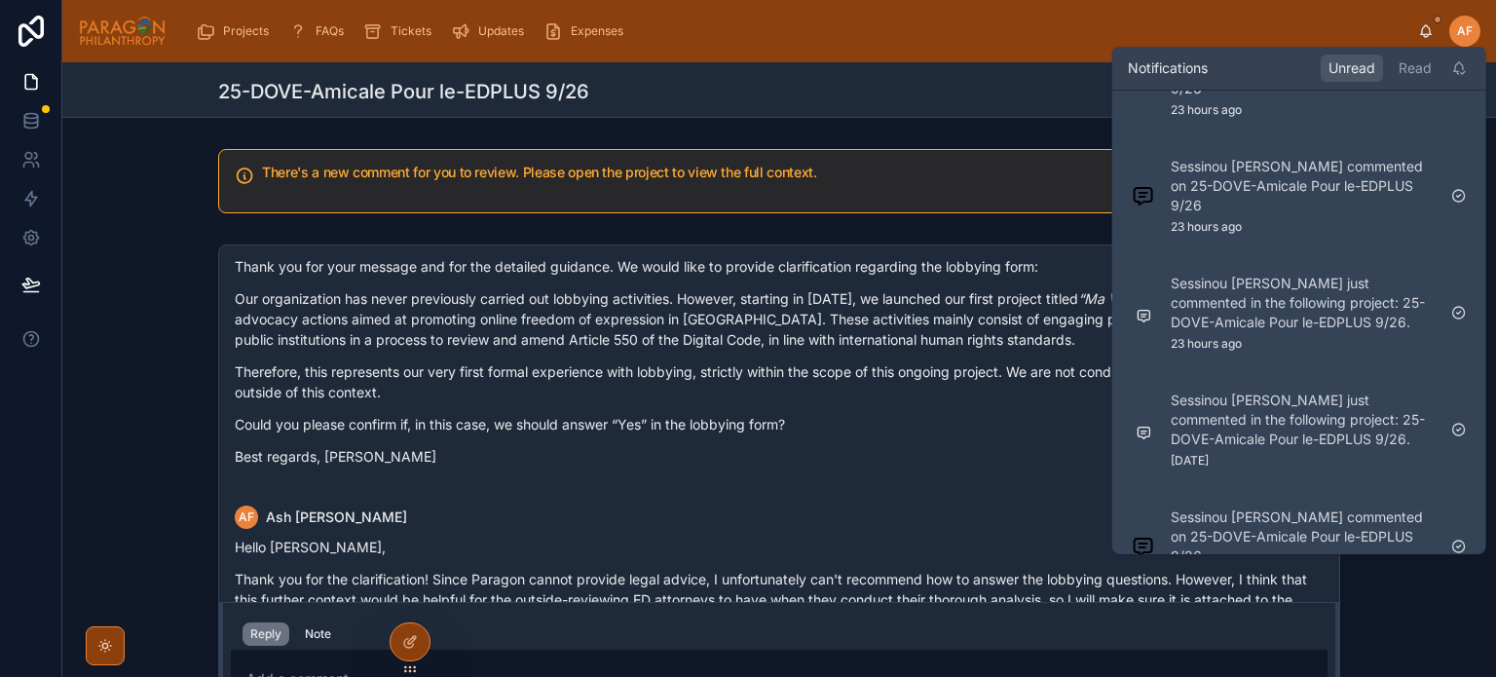
scroll to position [466, 0]
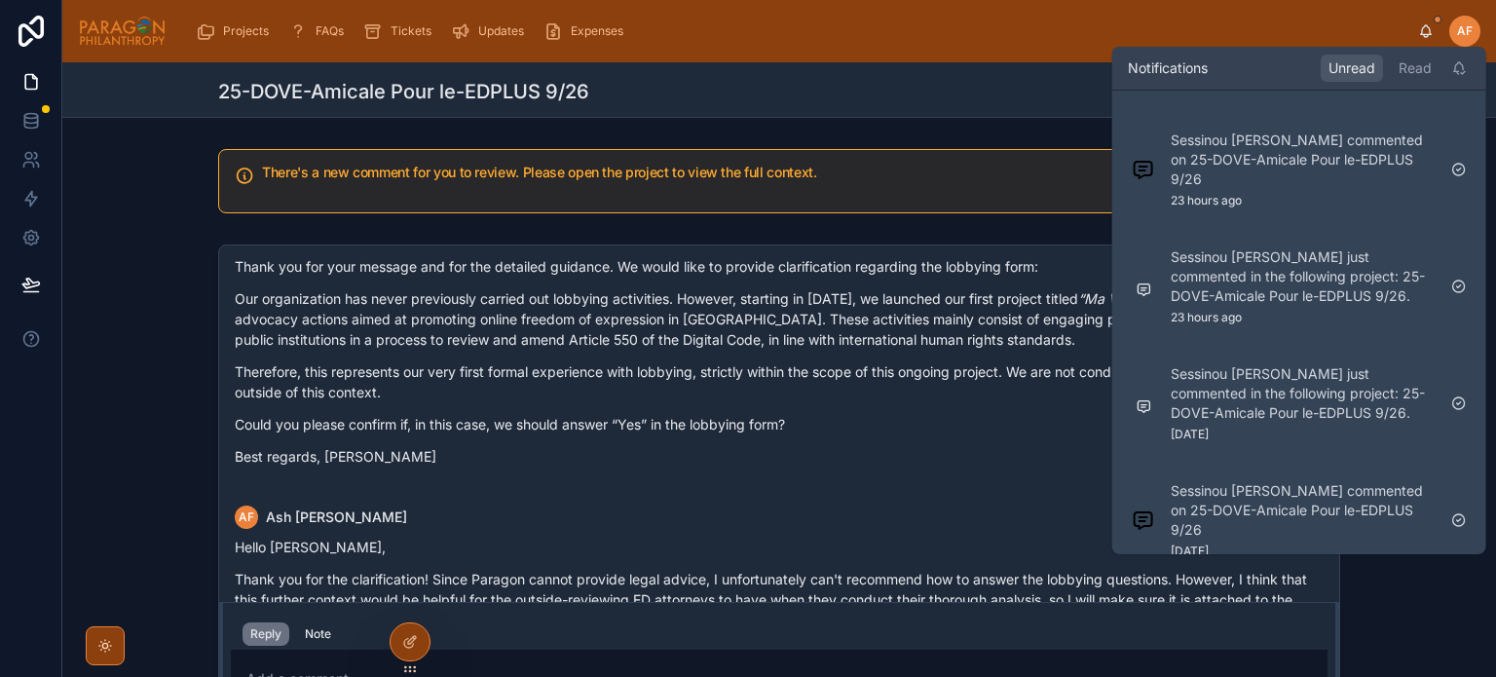
click at [1266, 502] on p "Sessinou Louis Houngnibo commented on 25-DOVE-Amicale Pour le-EDPLUS 9/26" at bounding box center [1303, 510] width 265 height 58
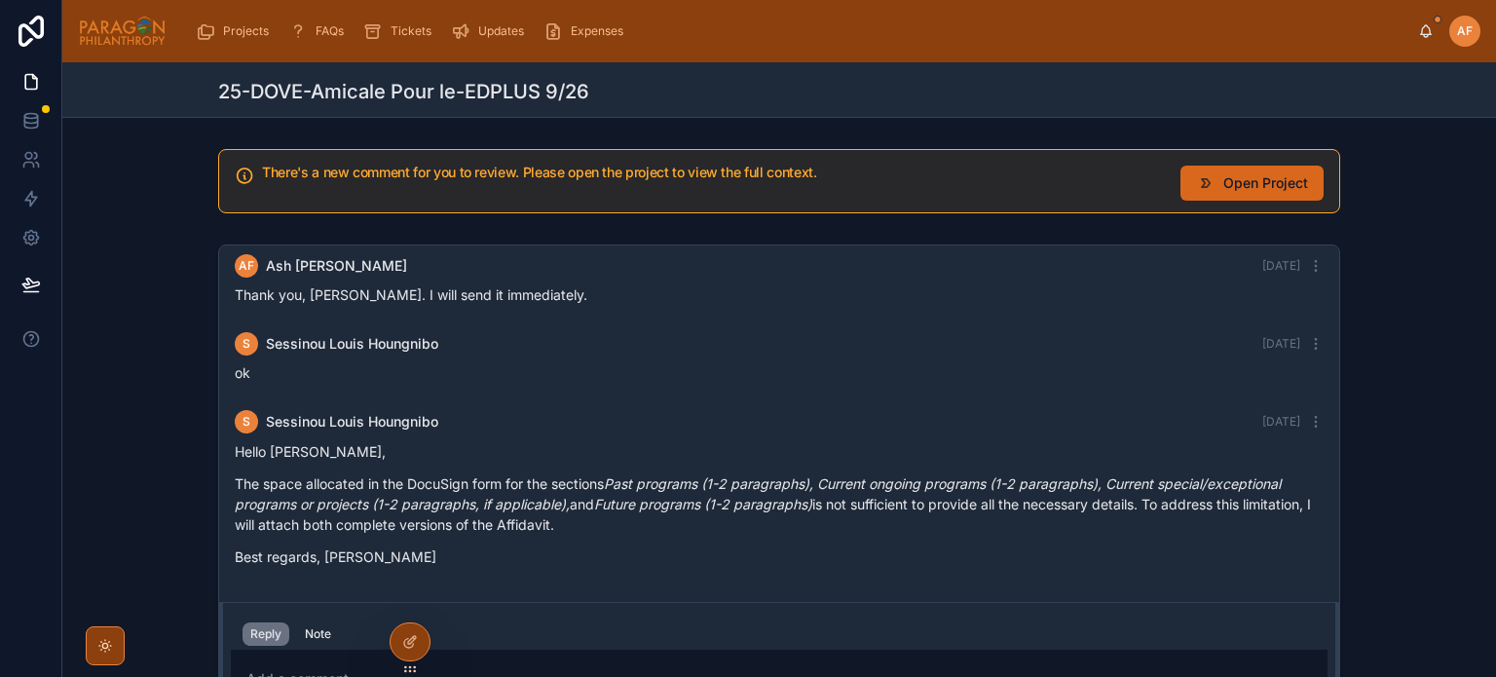
scroll to position [1780, 0]
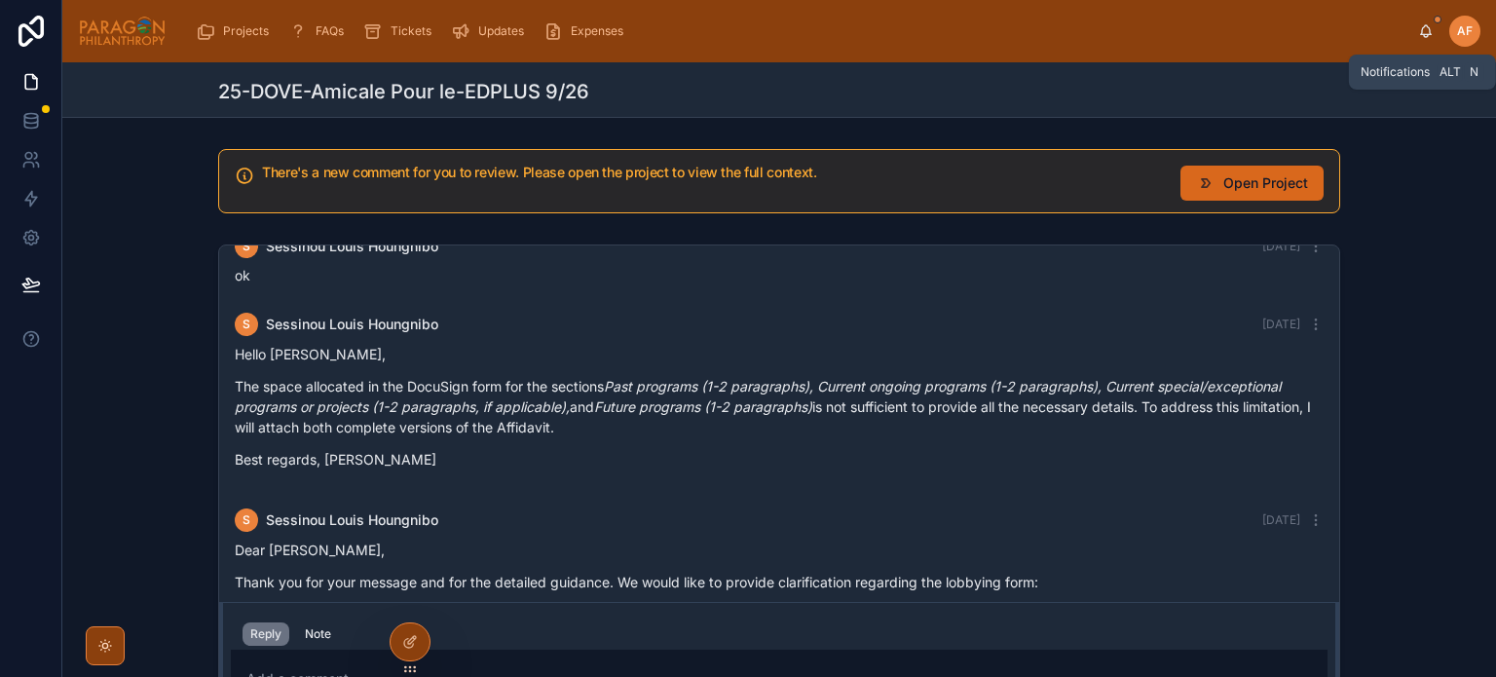
click at [1422, 33] on icon at bounding box center [1426, 29] width 11 height 9
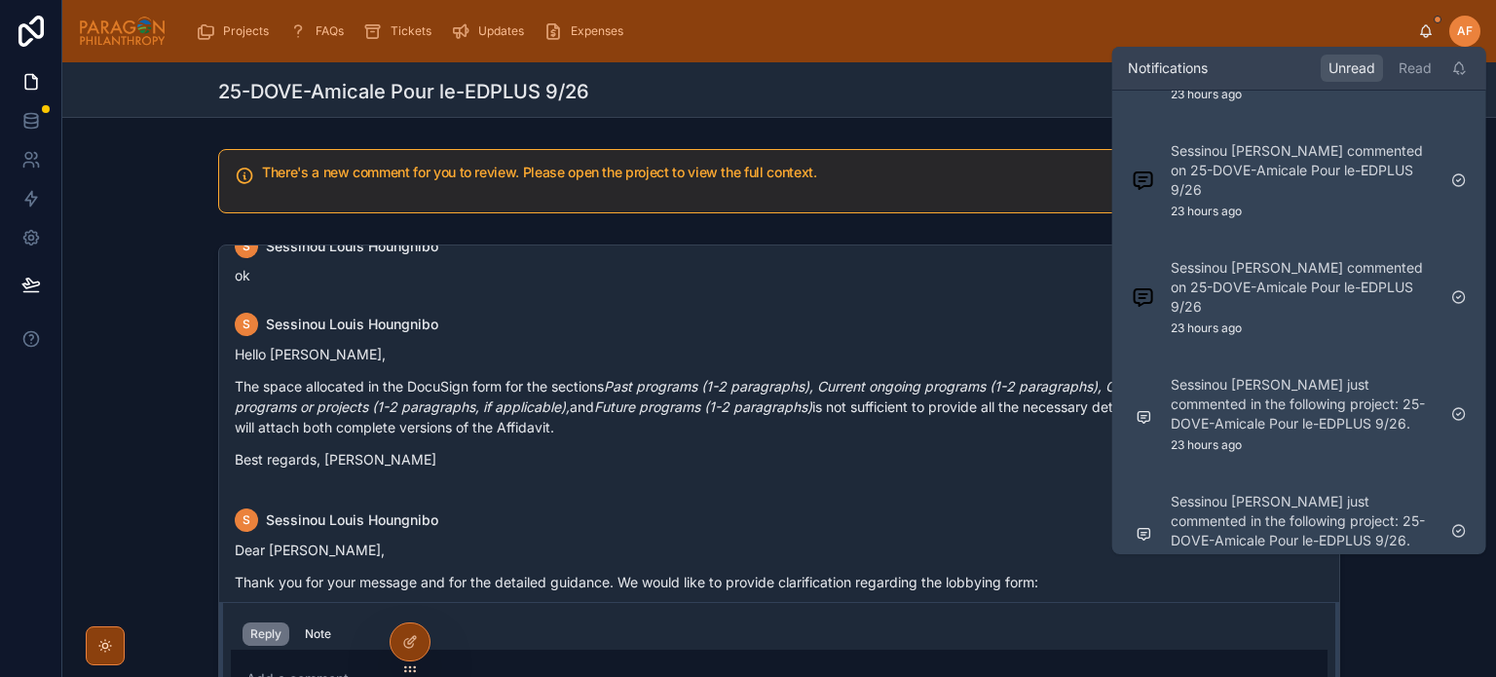
scroll to position [466, 0]
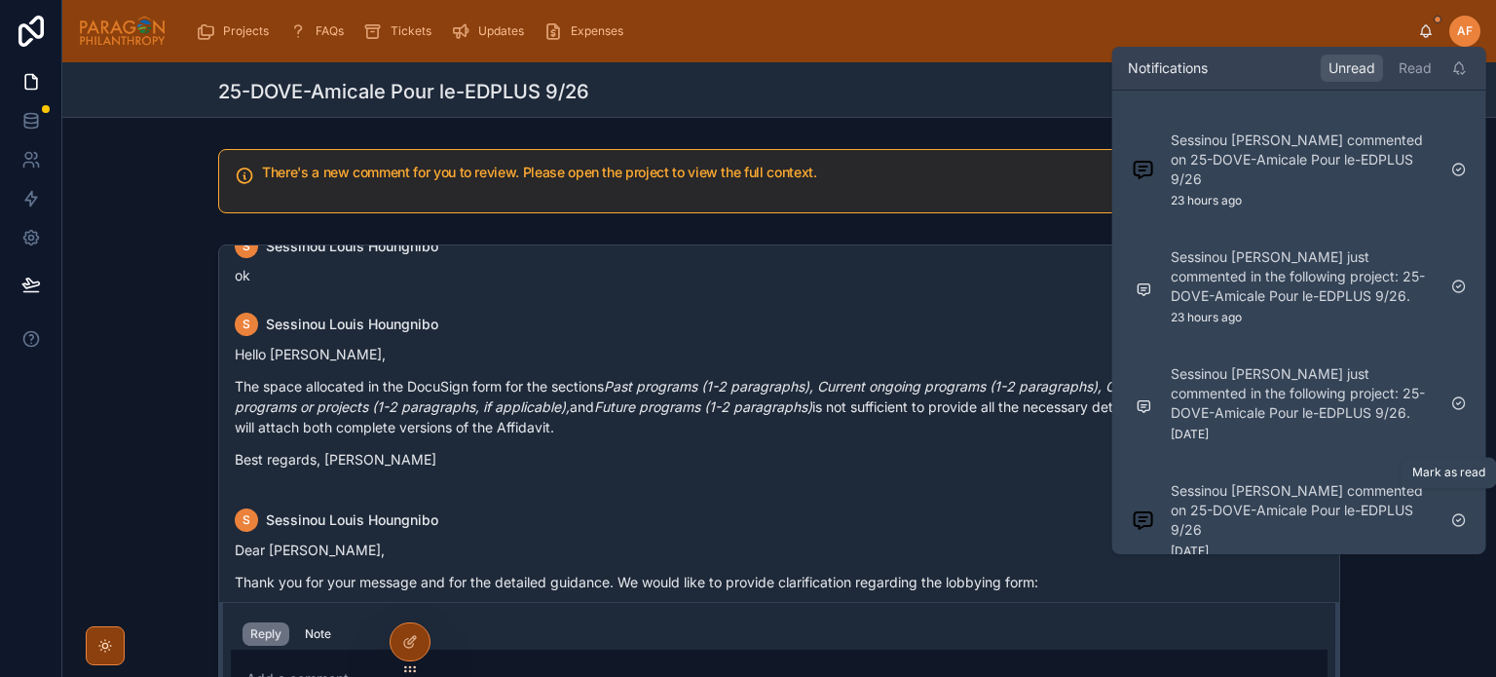
click at [1460, 519] on icon at bounding box center [1459, 520] width 4 height 3
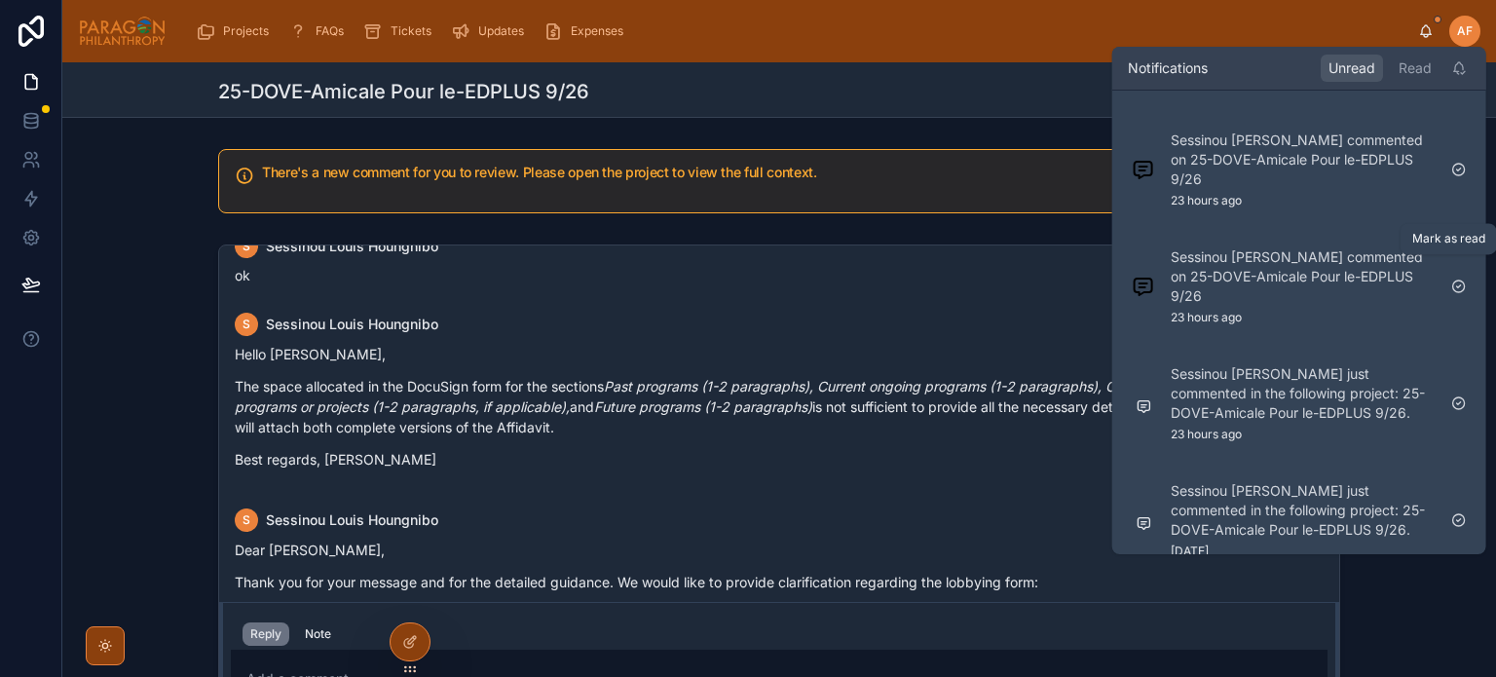
click at [1457, 279] on icon at bounding box center [1459, 287] width 16 height 16
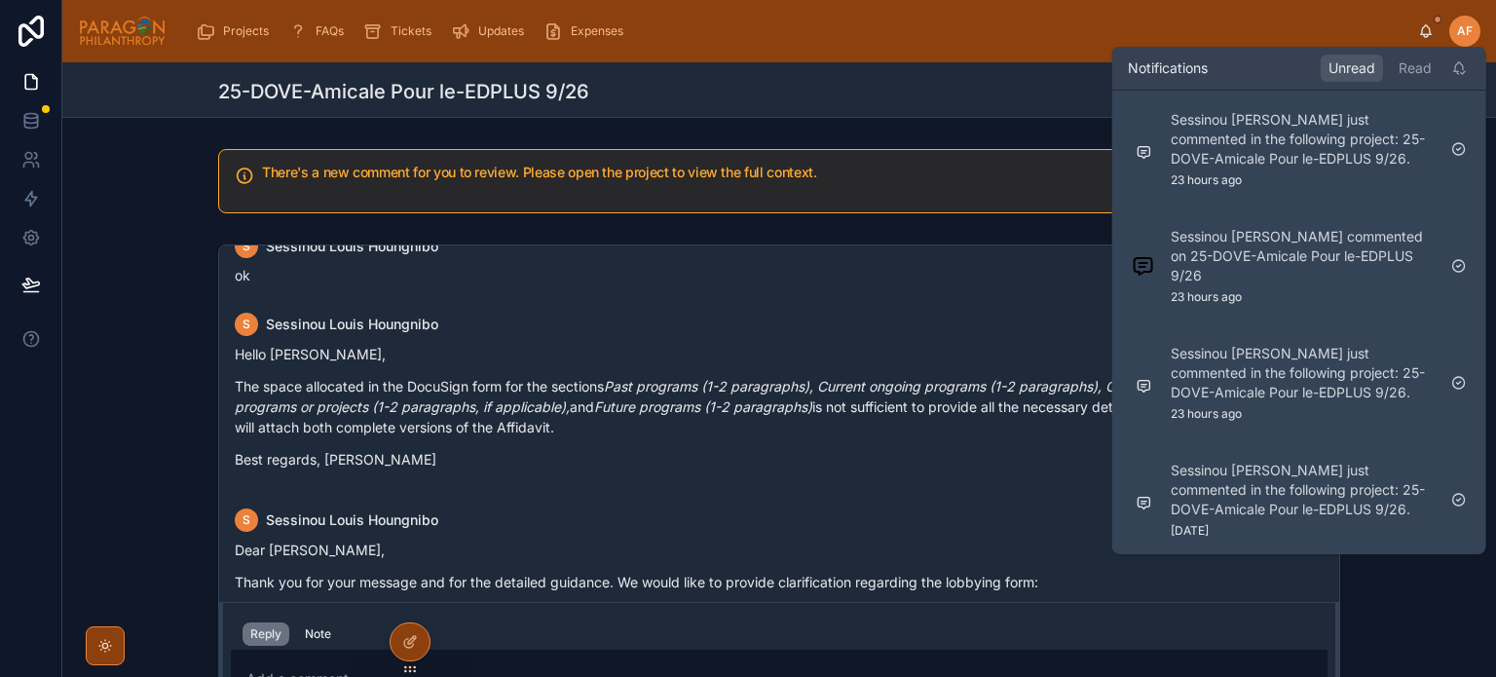
scroll to position [233, 0]
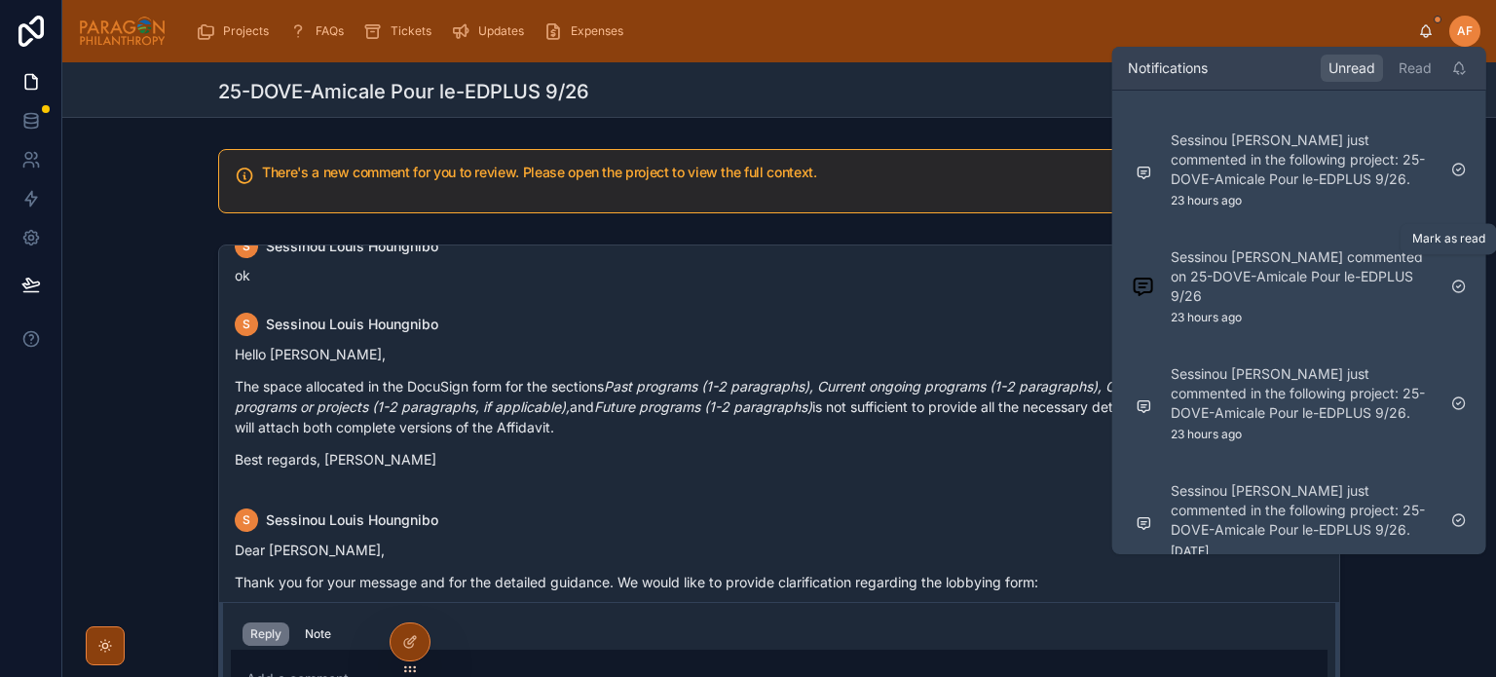
click at [1460, 279] on icon at bounding box center [1459, 287] width 16 height 16
click at [1278, 507] on p "Sessinou Louis Houngnibo just commented in the following project: 25-DOVE-Amica…" at bounding box center [1303, 506] width 265 height 58
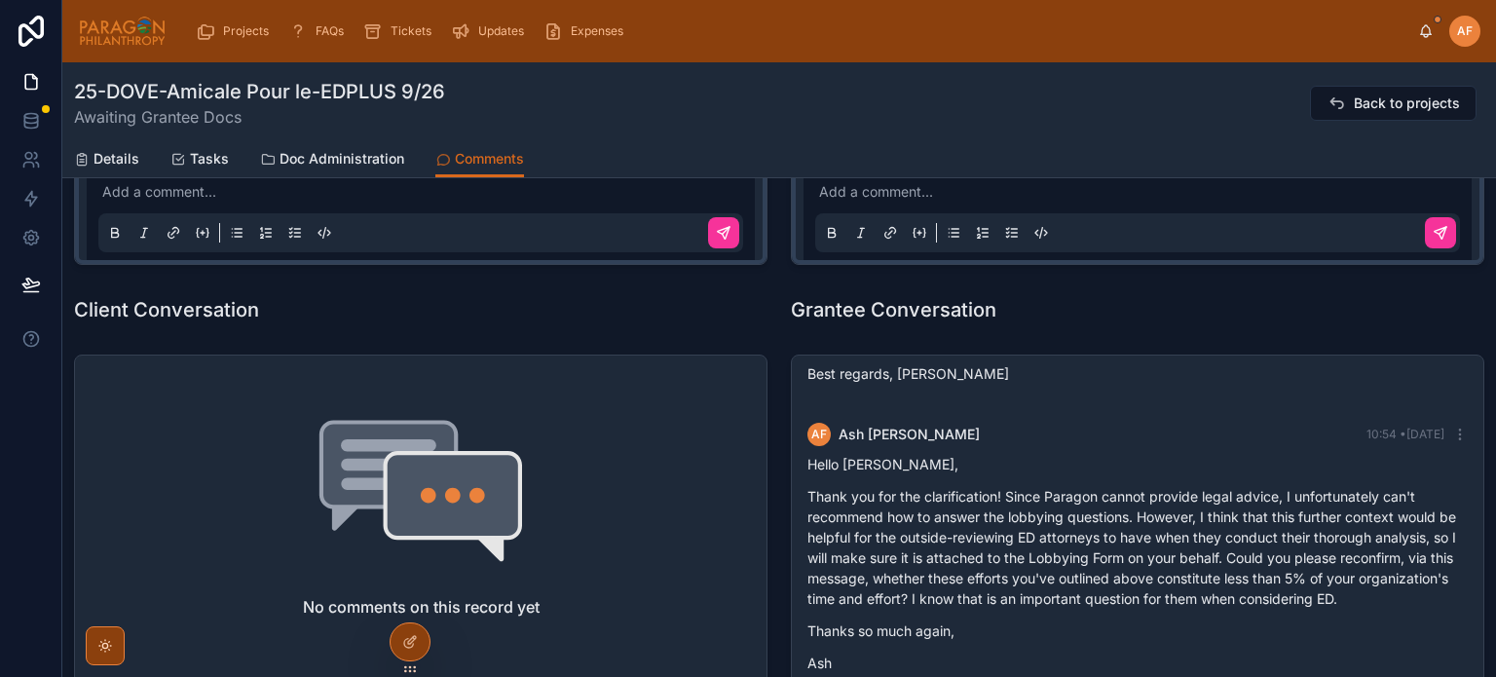
scroll to position [2655, 0]
click at [1420, 40] on div "AF Ash Froelich-MacMillan" at bounding box center [1449, 31] width 62 height 31
click at [1424, 34] on icon at bounding box center [1426, 35] width 4 height 3
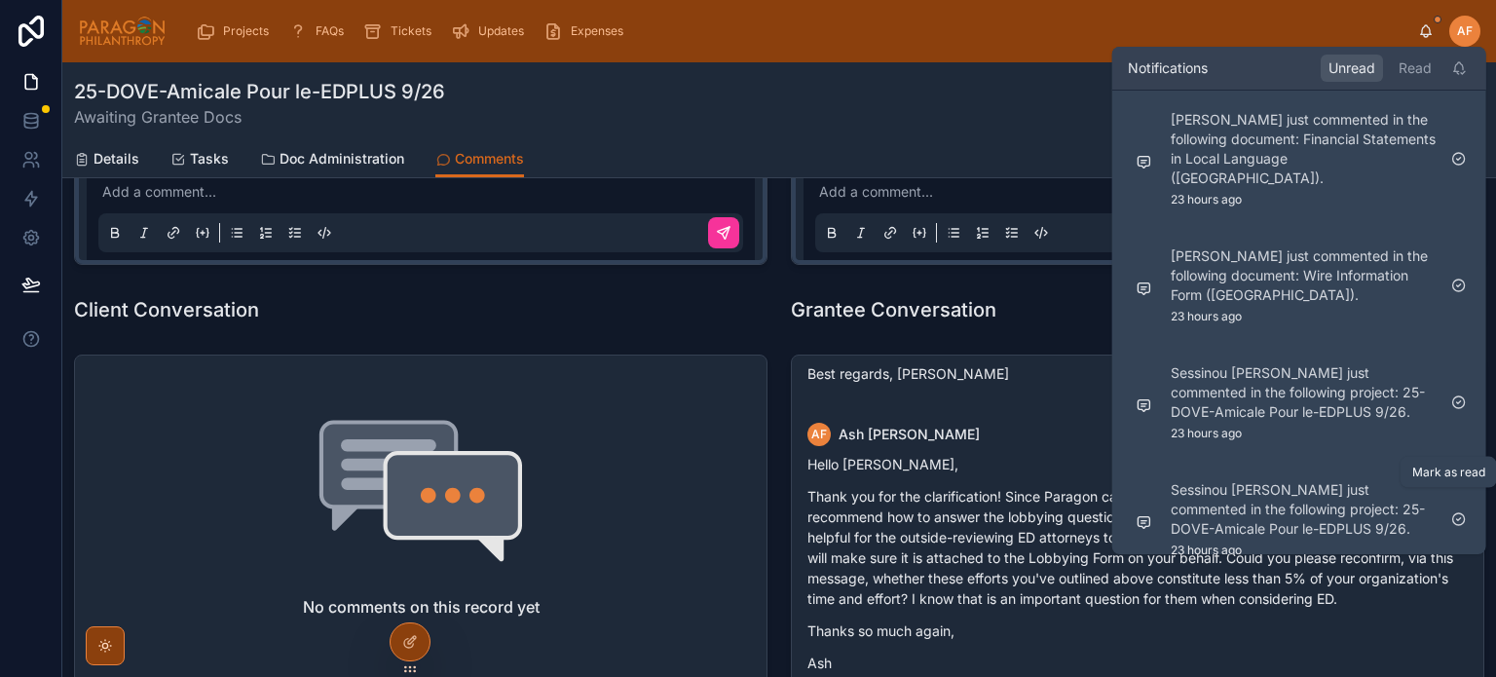
click at [1460, 511] on icon at bounding box center [1459, 519] width 16 height 16
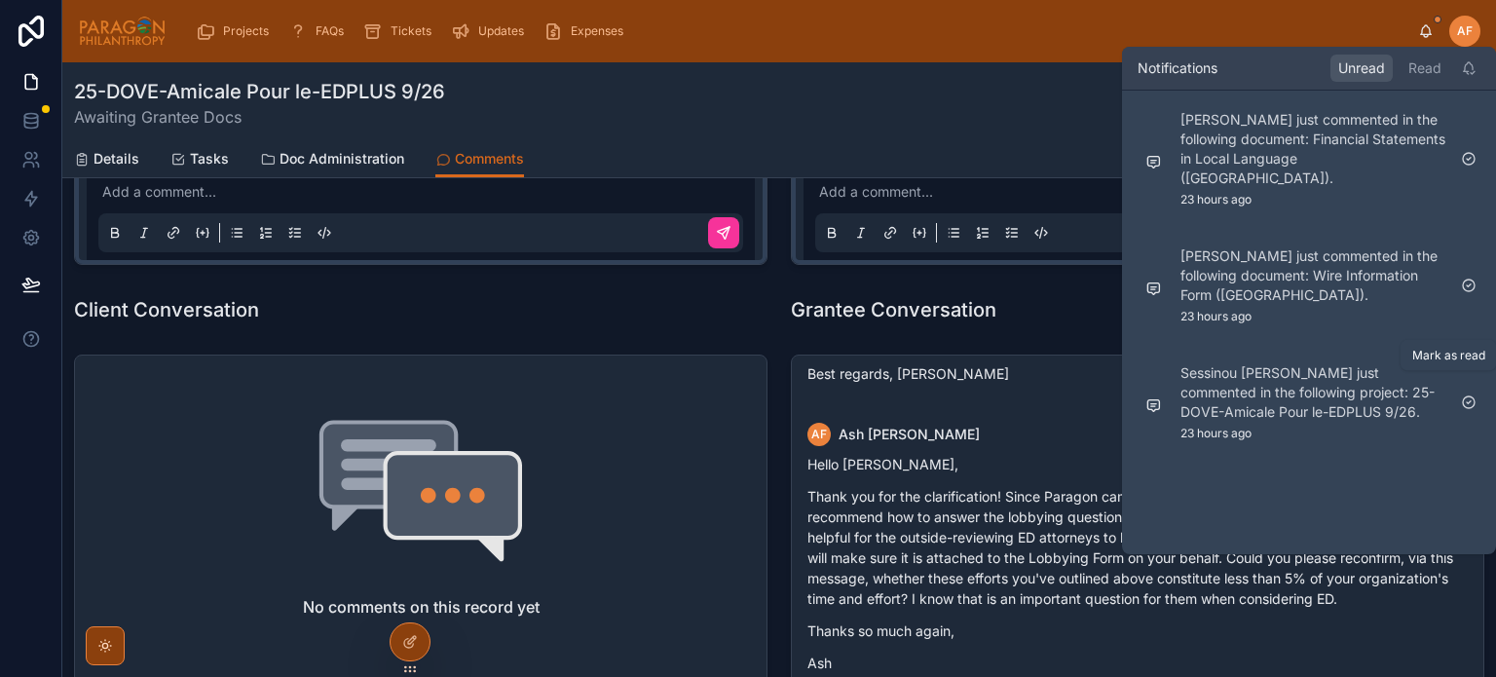
click at [1473, 396] on icon at bounding box center [1469, 402] width 12 height 12
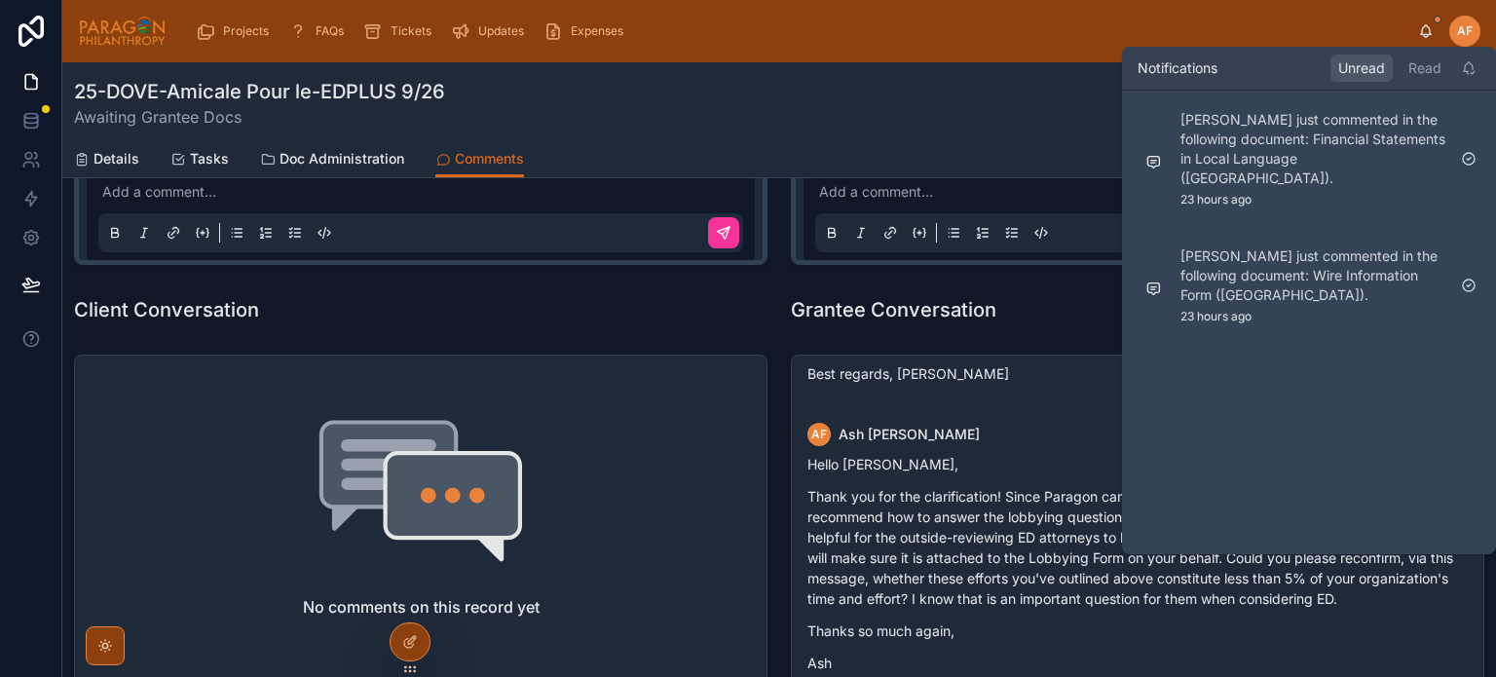
click at [1308, 280] on p "Isabel Cipriano Soliz just commented in the following document: Wire Informatio…" at bounding box center [1312, 275] width 265 height 58
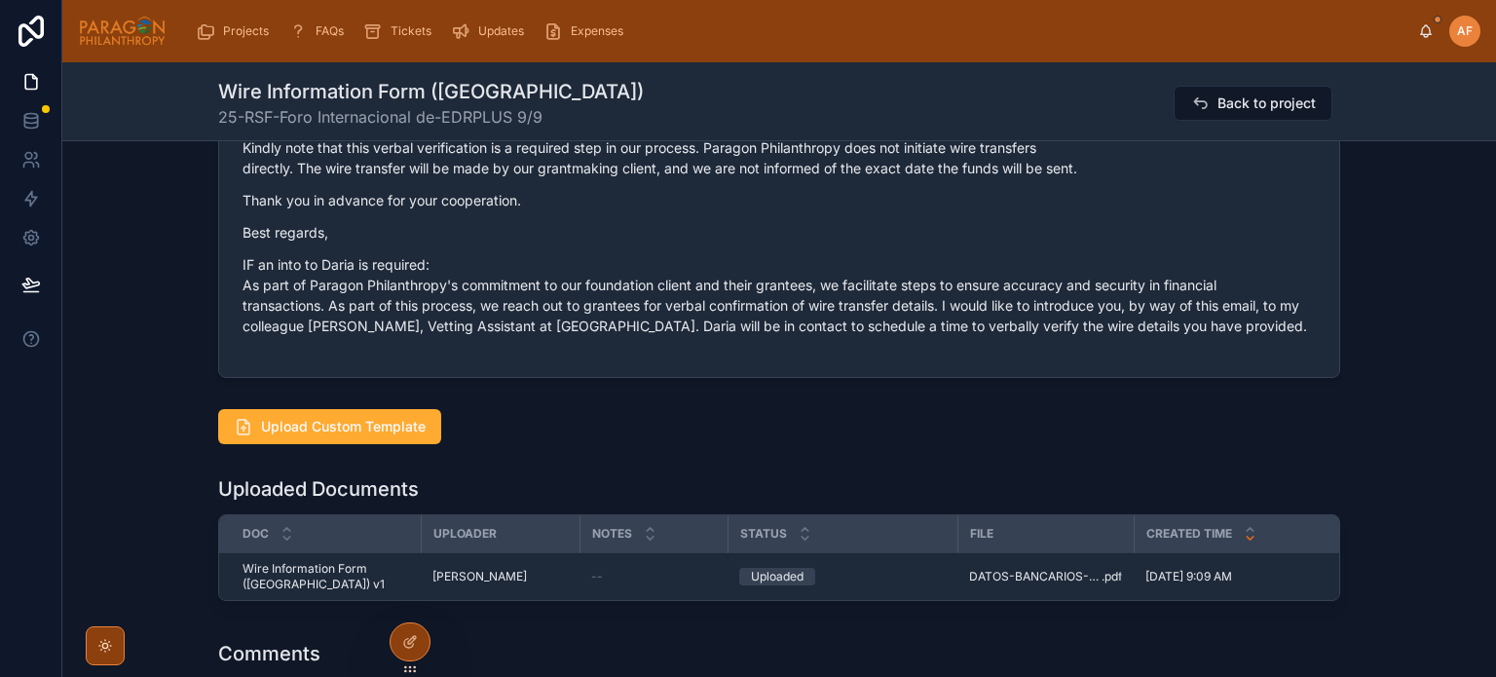
scroll to position [2532, 0]
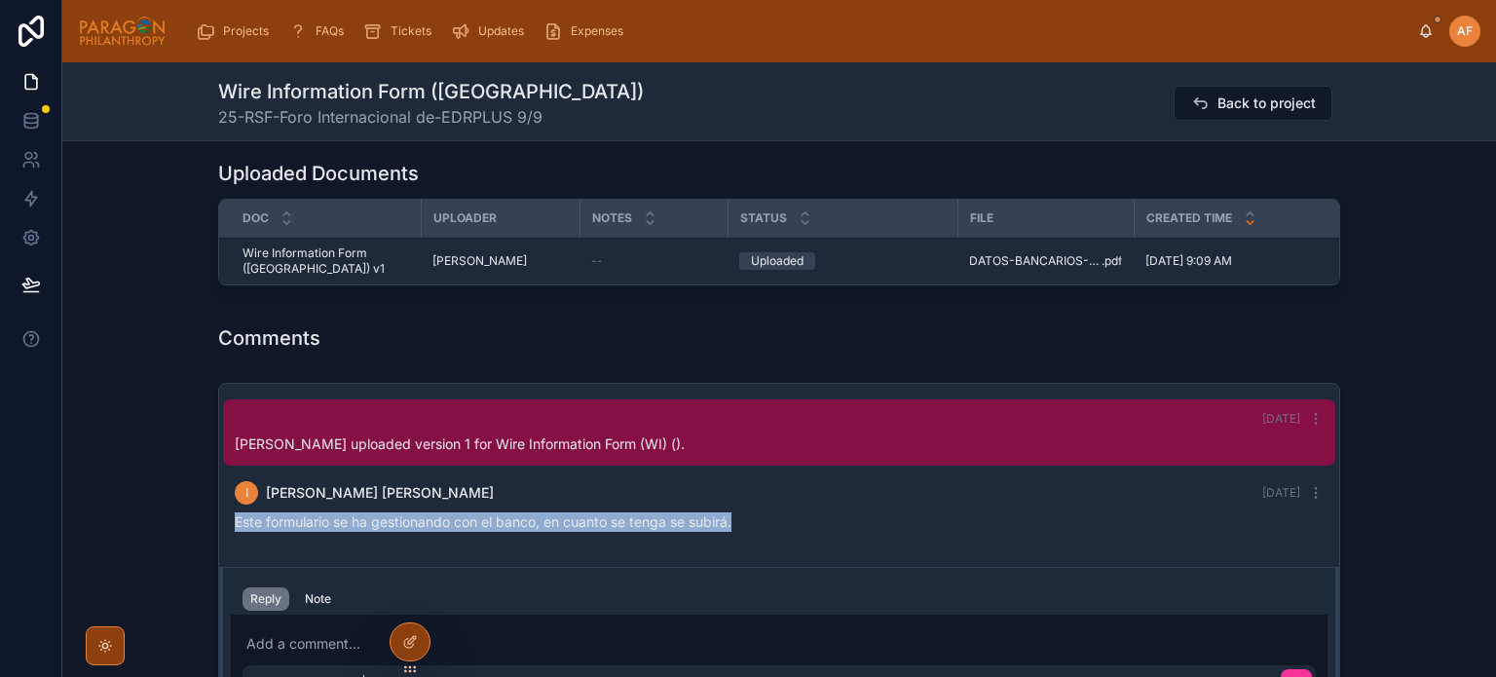
drag, startPoint x: 751, startPoint y: 504, endPoint x: 218, endPoint y: 490, distance: 532.9
click at [223, 490] on div "I Isabel Cipriano Soliz Yesterday Este formulario se ha gestionando con el banc…" at bounding box center [779, 506] width 1112 height 74
copy span "Este formulario se ha gestionando con el banco, en cuanto se tenga se subirá."
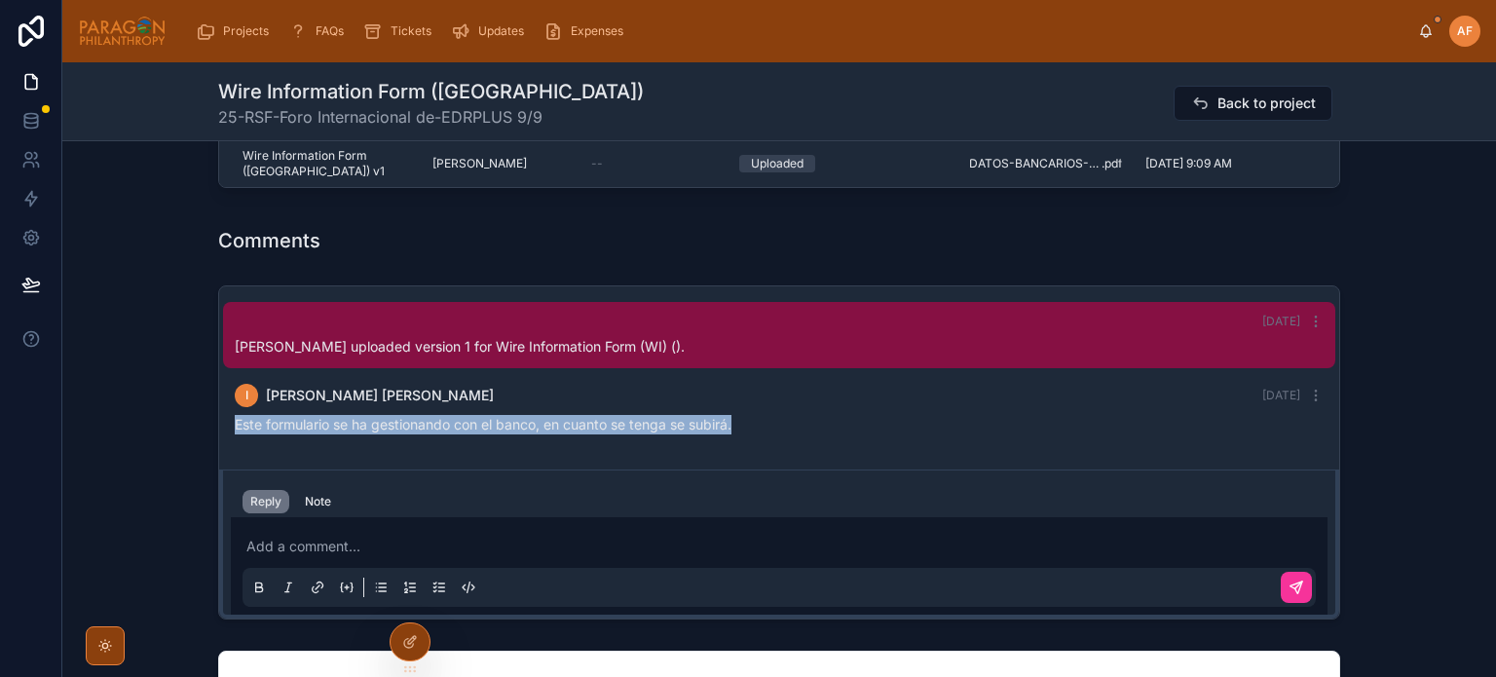
scroll to position [2727, 0]
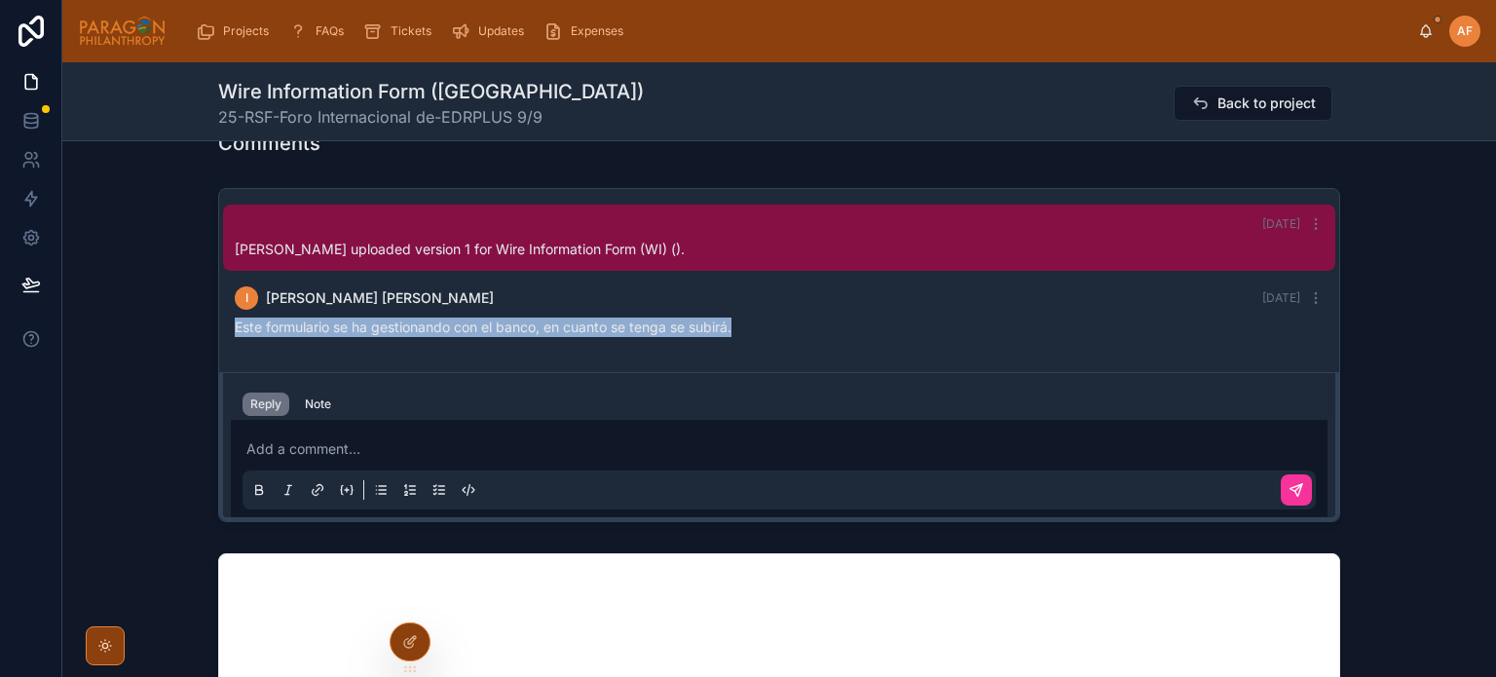
click at [316, 396] on div "Note" at bounding box center [318, 404] width 26 height 16
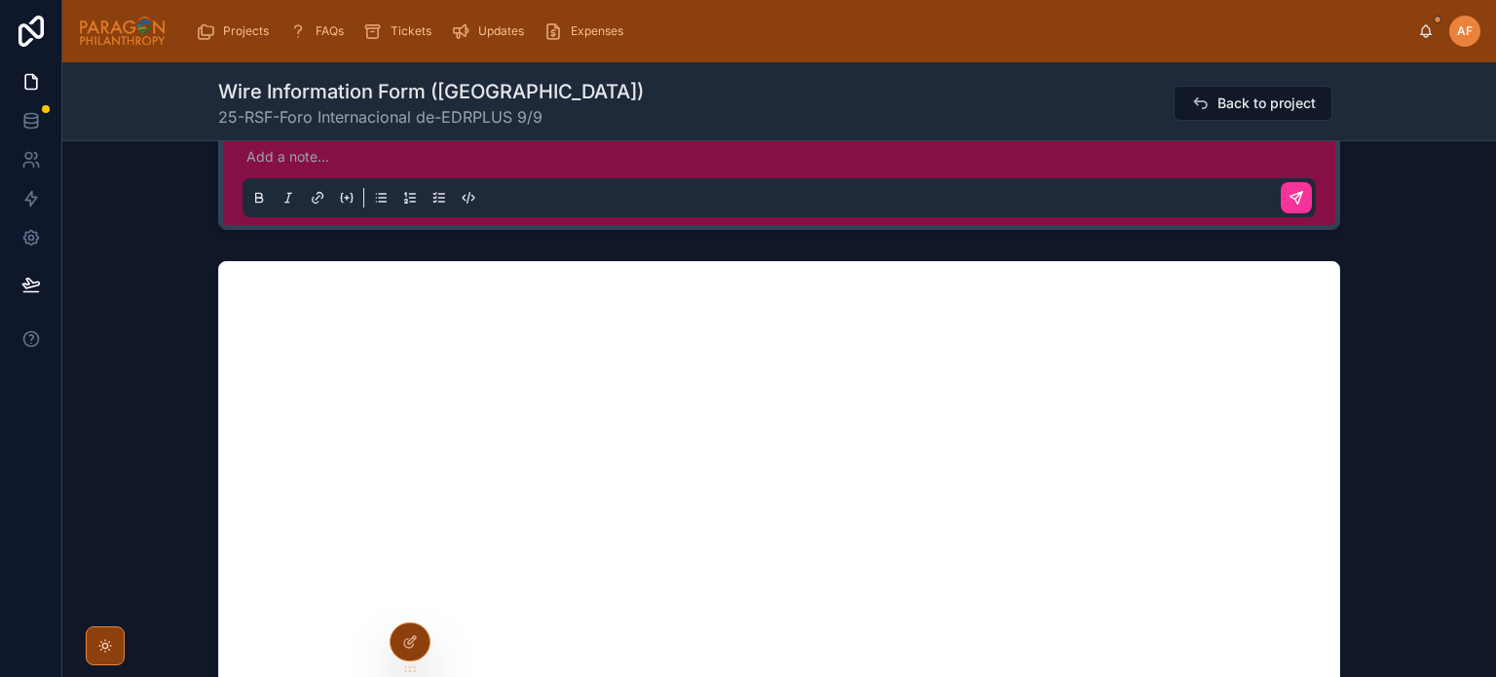
scroll to position [2532, 0]
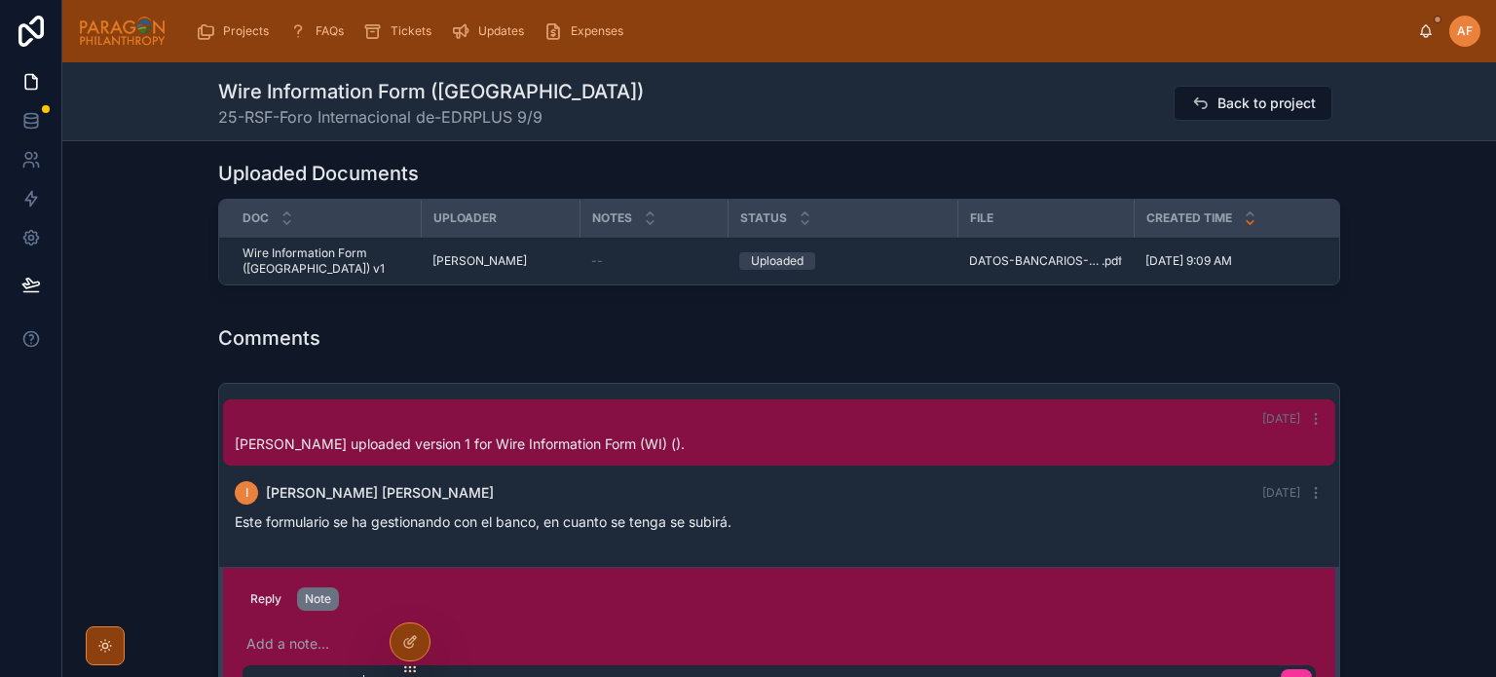
click at [313, 634] on p at bounding box center [782, 643] width 1073 height 19
click at [246, 637] on span "**********" at bounding box center [468, 644] width 445 height 14
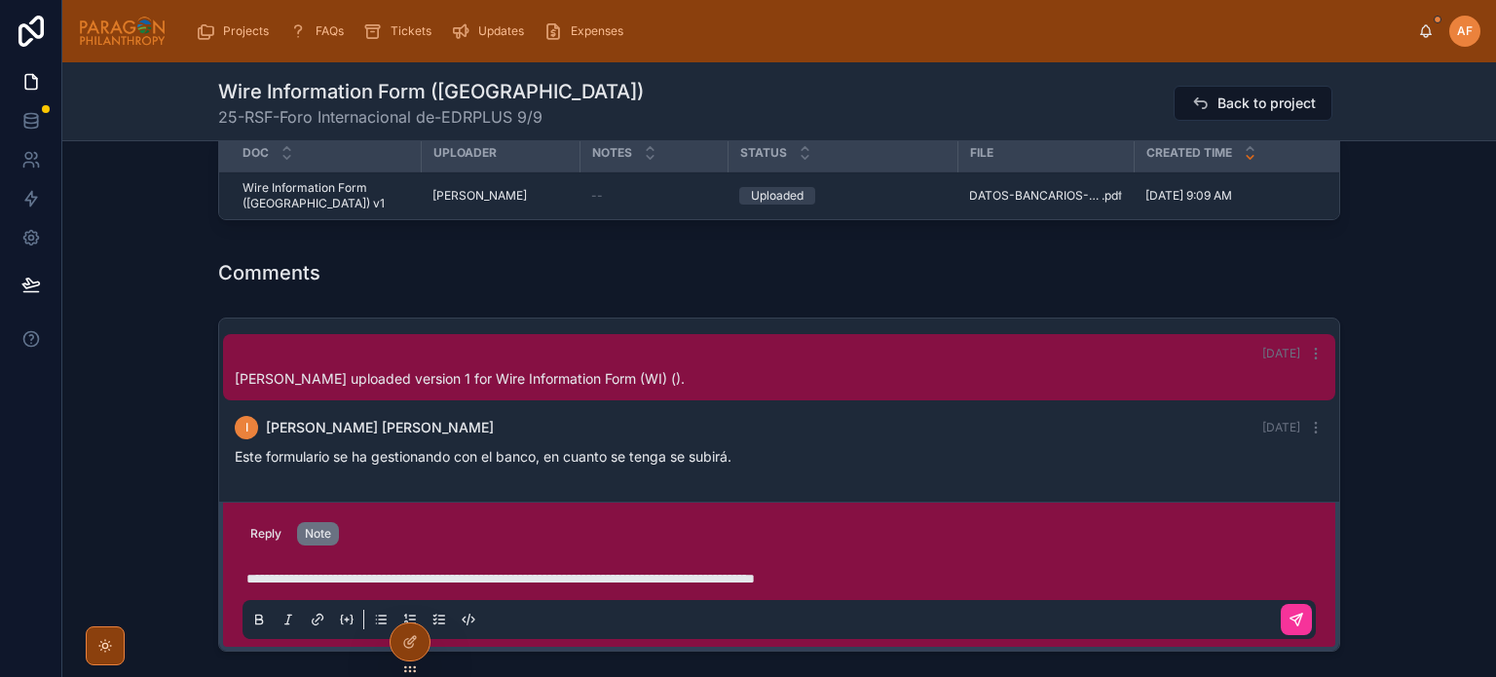
scroll to position [2727, 0]
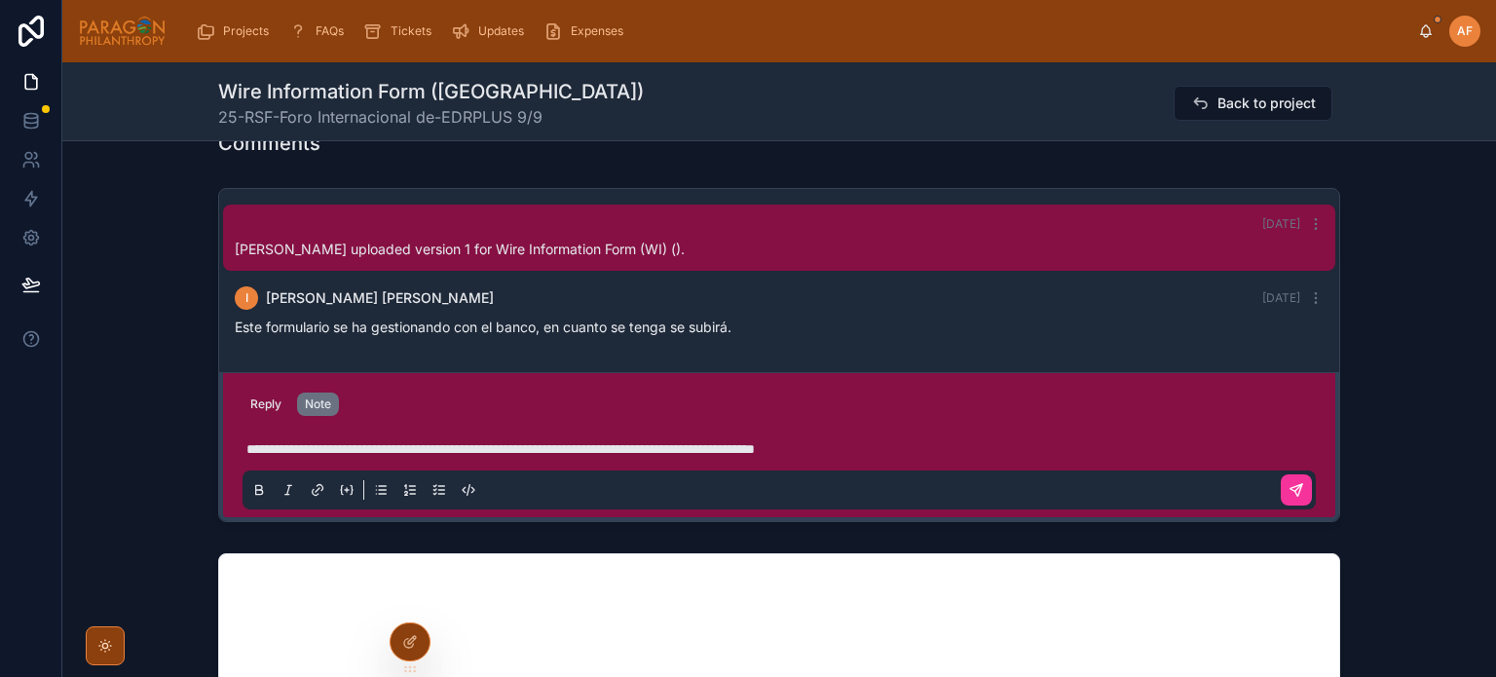
click at [1291, 484] on icon at bounding box center [1296, 490] width 12 height 12
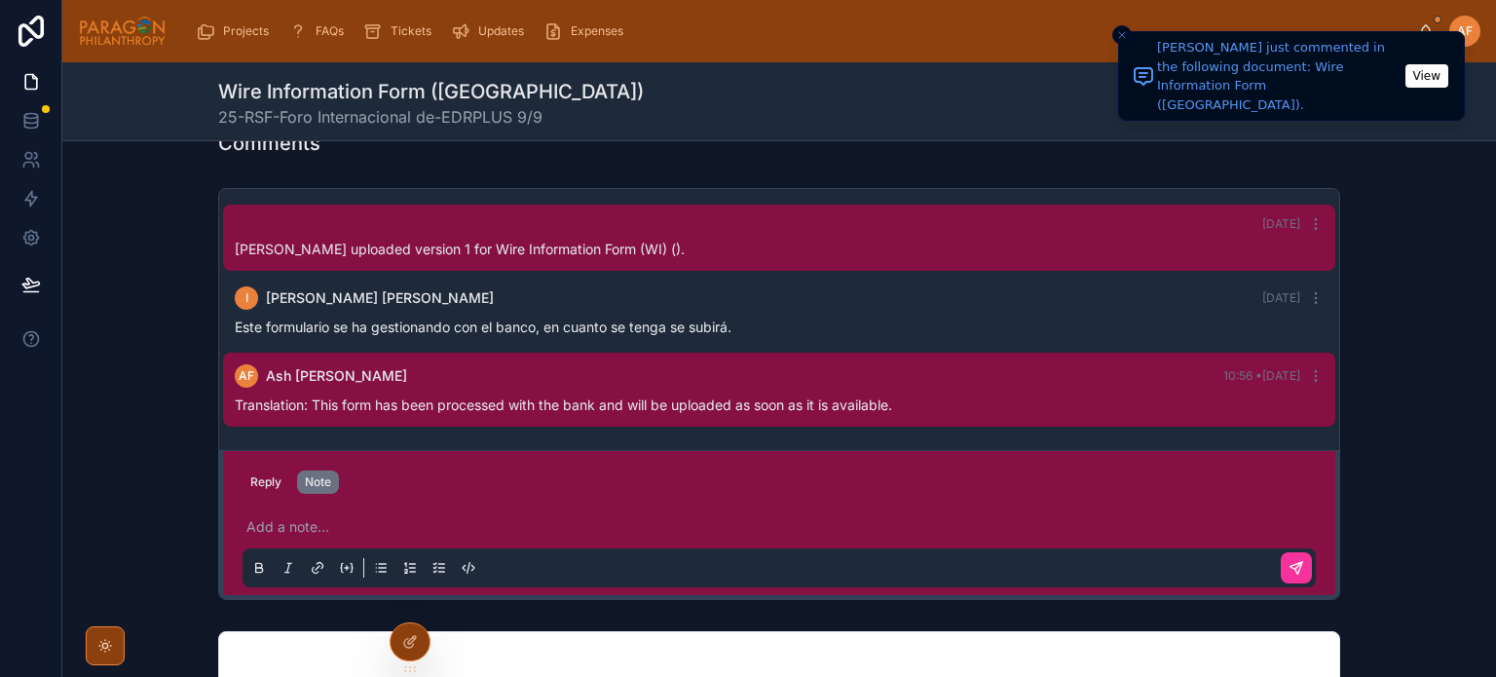
click at [1119, 41] on button "Close toast" at bounding box center [1121, 34] width 19 height 19
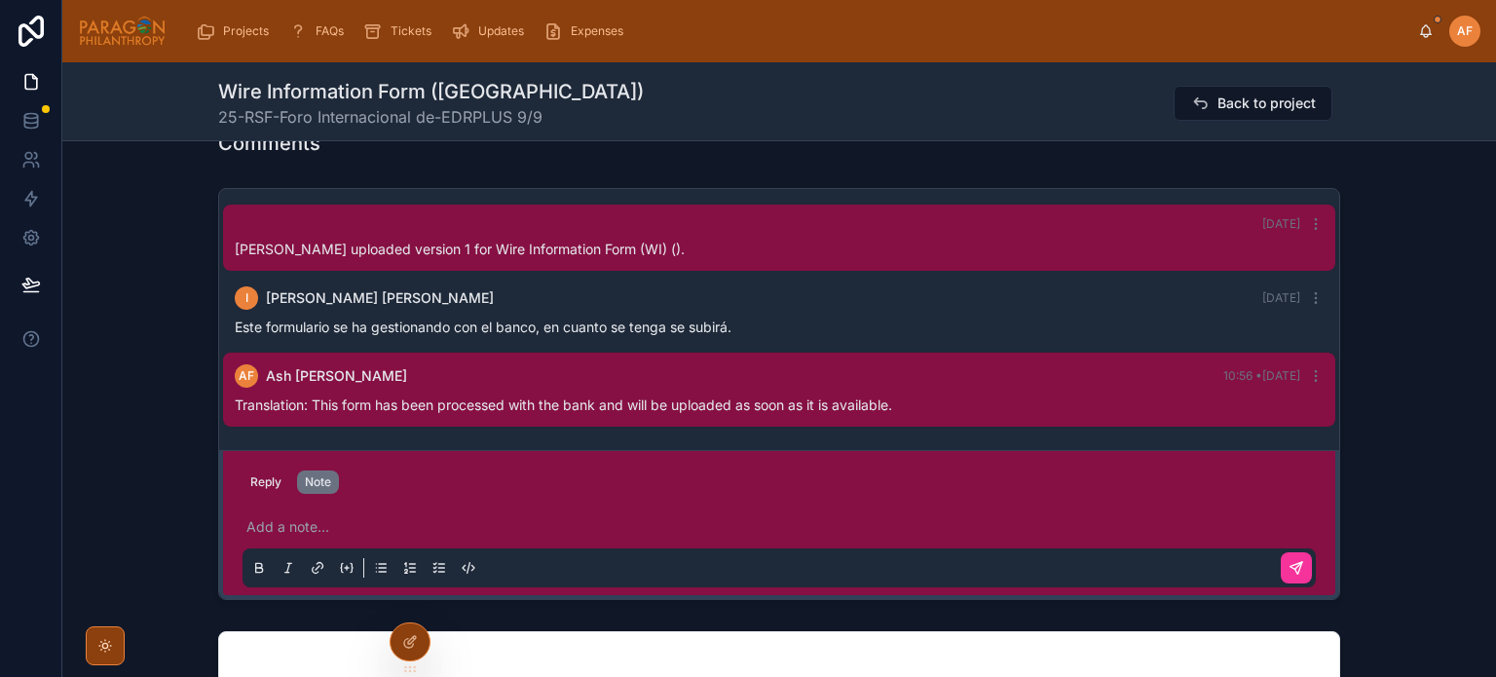
click at [1421, 21] on div "AF Ash Froelich-MacMillan" at bounding box center [1449, 31] width 62 height 31
click at [1419, 26] on icon at bounding box center [1426, 31] width 16 height 16
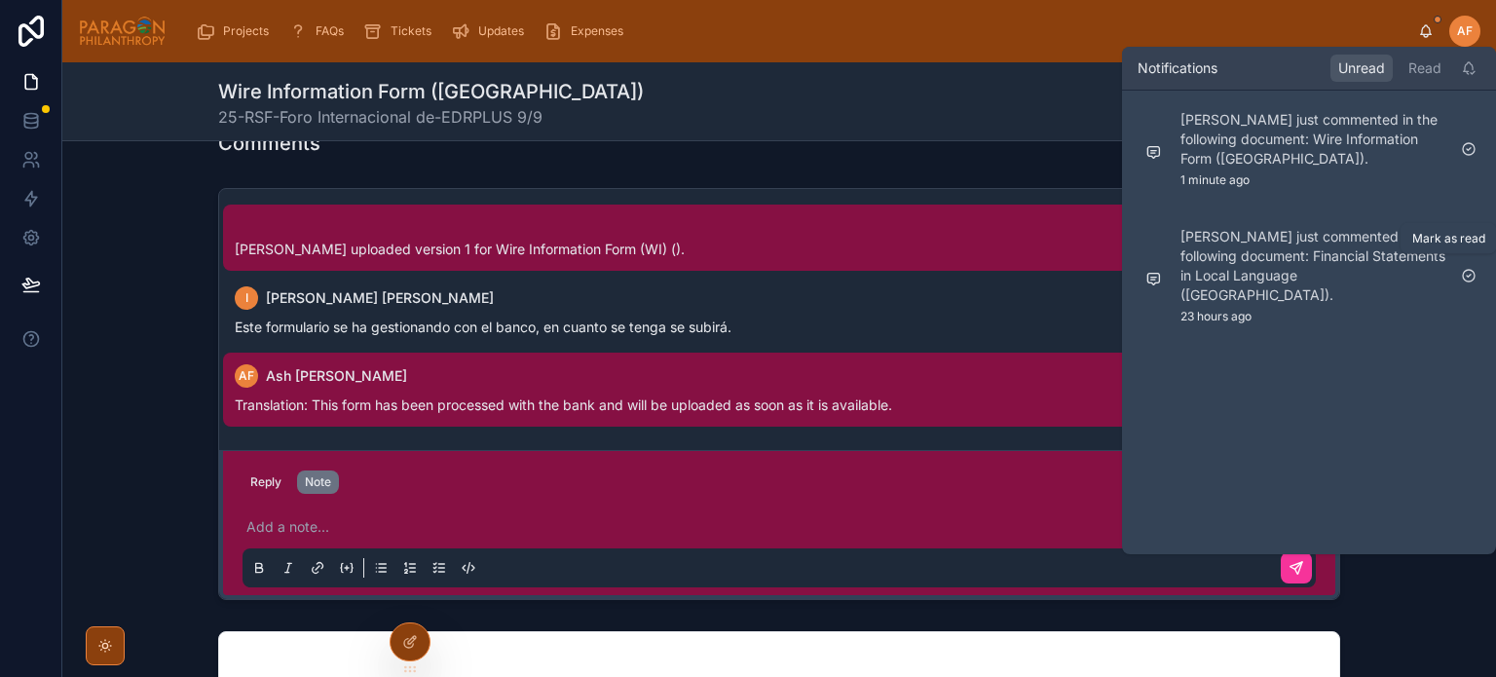
click at [1469, 268] on icon at bounding box center [1469, 276] width 16 height 16
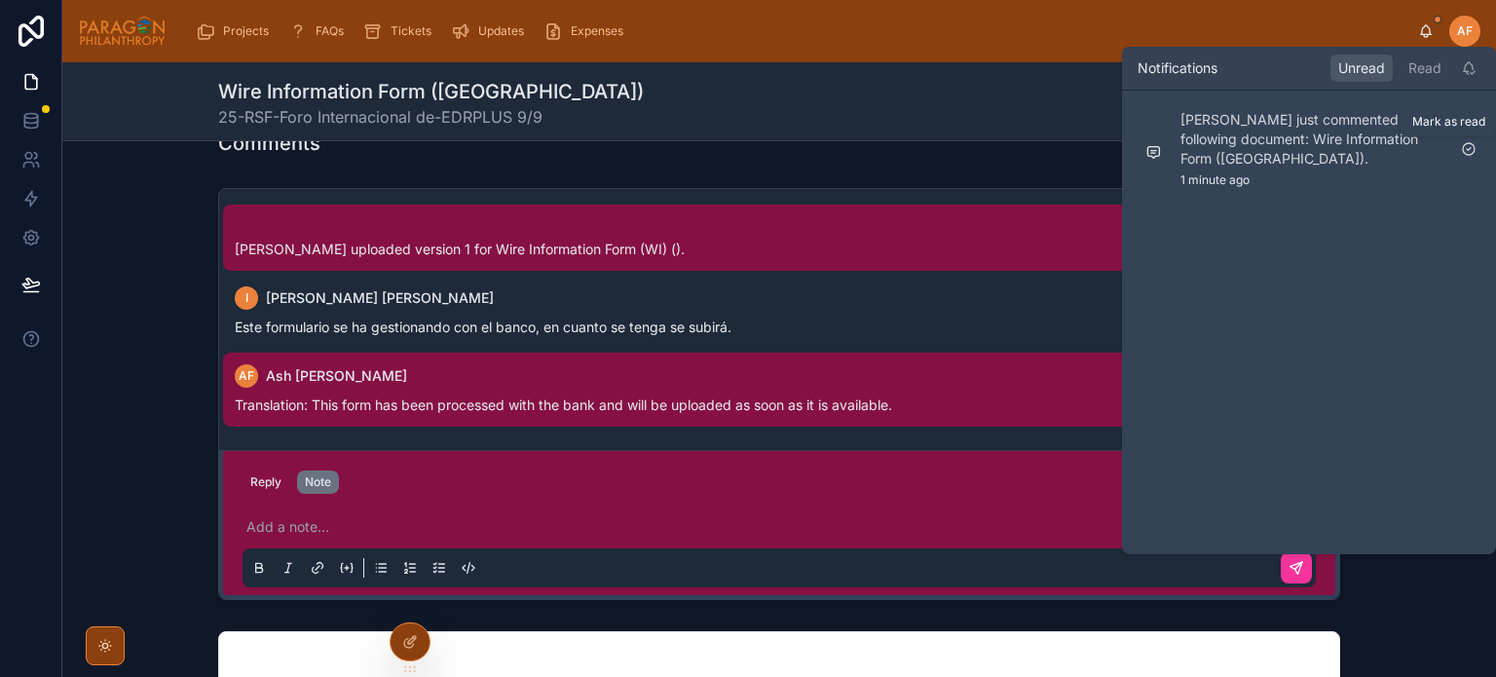
click at [1467, 144] on icon at bounding box center [1469, 149] width 16 height 16
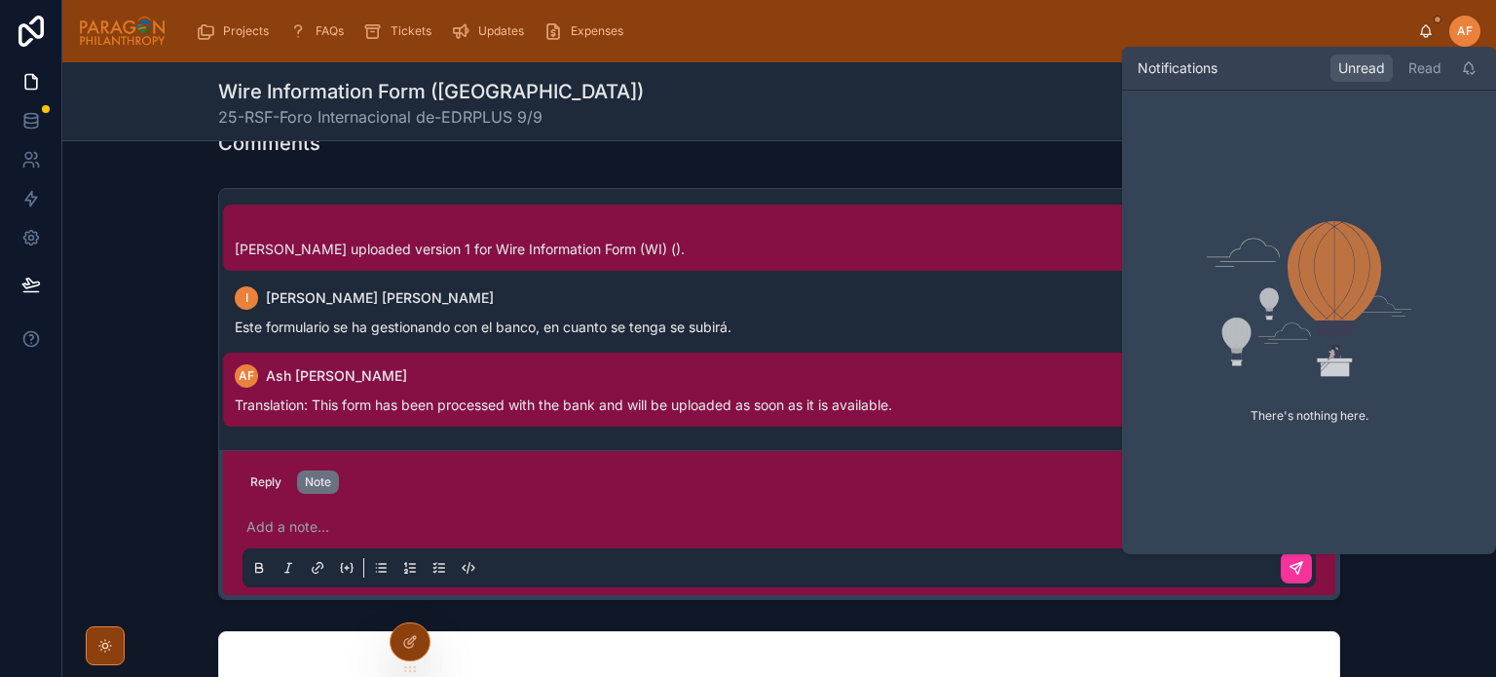
click at [1411, 57] on div "Read" at bounding box center [1424, 68] width 49 height 27
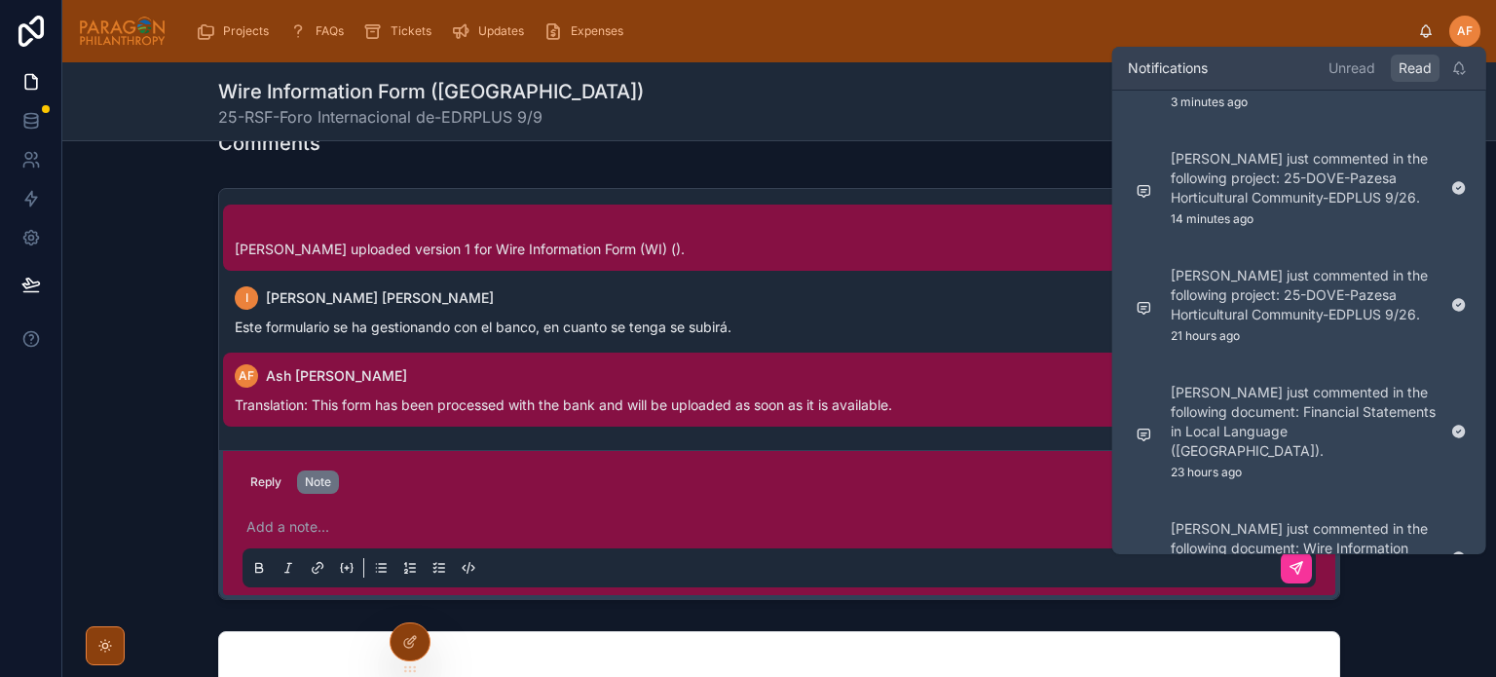
scroll to position [487, 0]
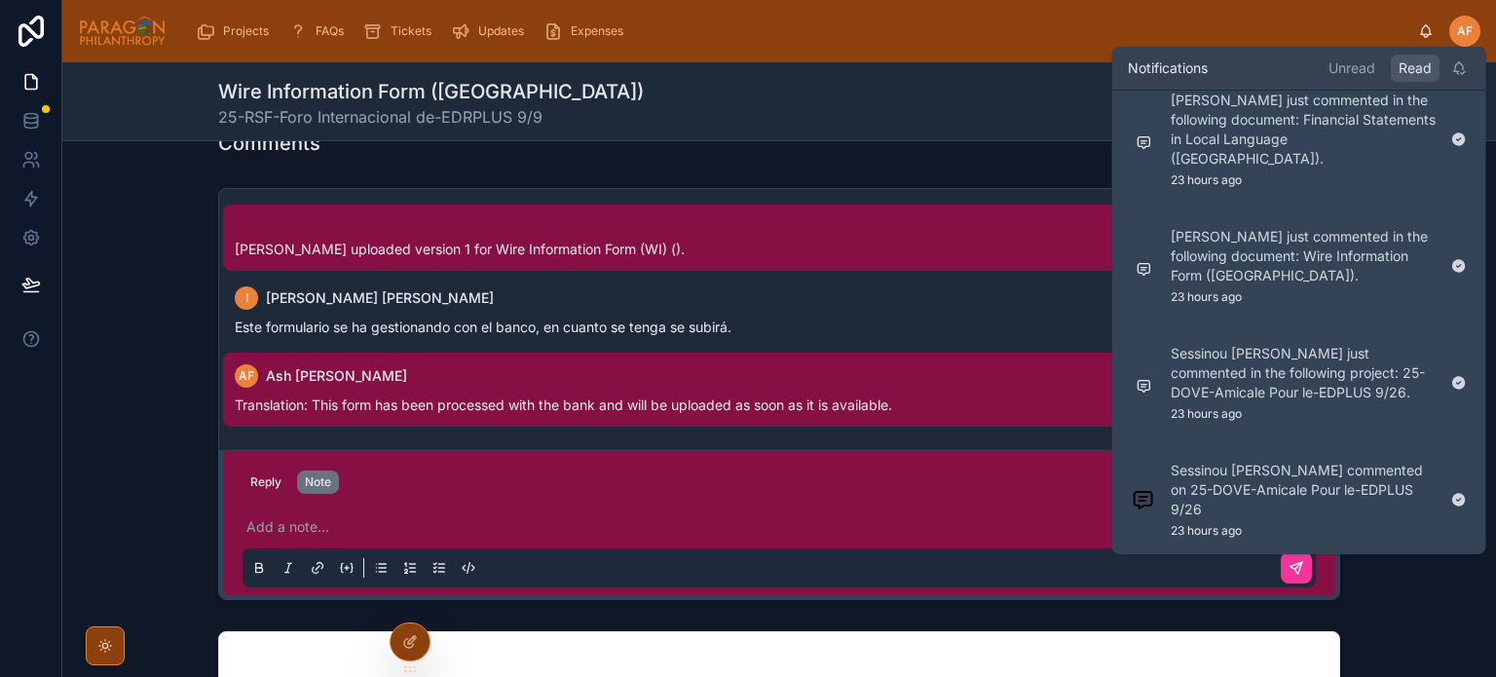
click at [1242, 168] on p "Isabel Cipriano Soliz just commented in the following document: Financial State…" at bounding box center [1303, 130] width 265 height 78
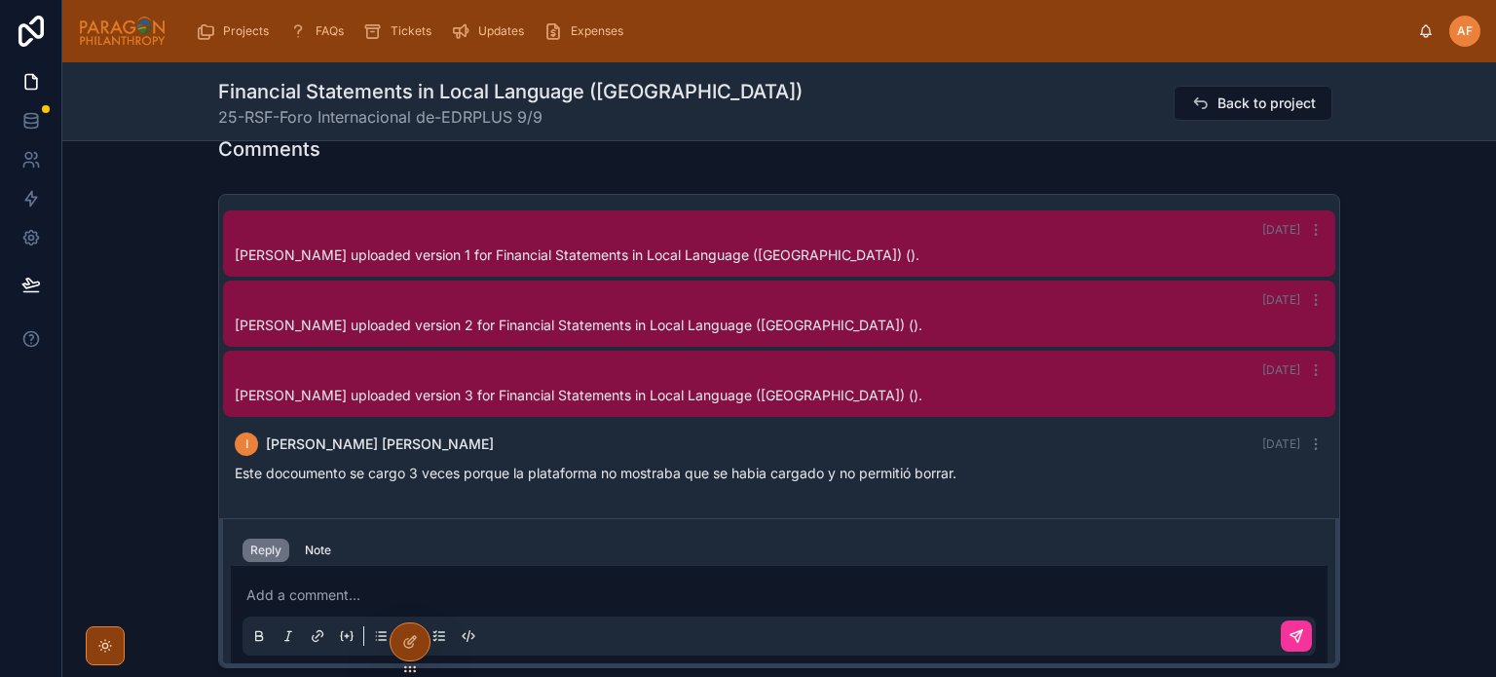
scroll to position [1656, 0]
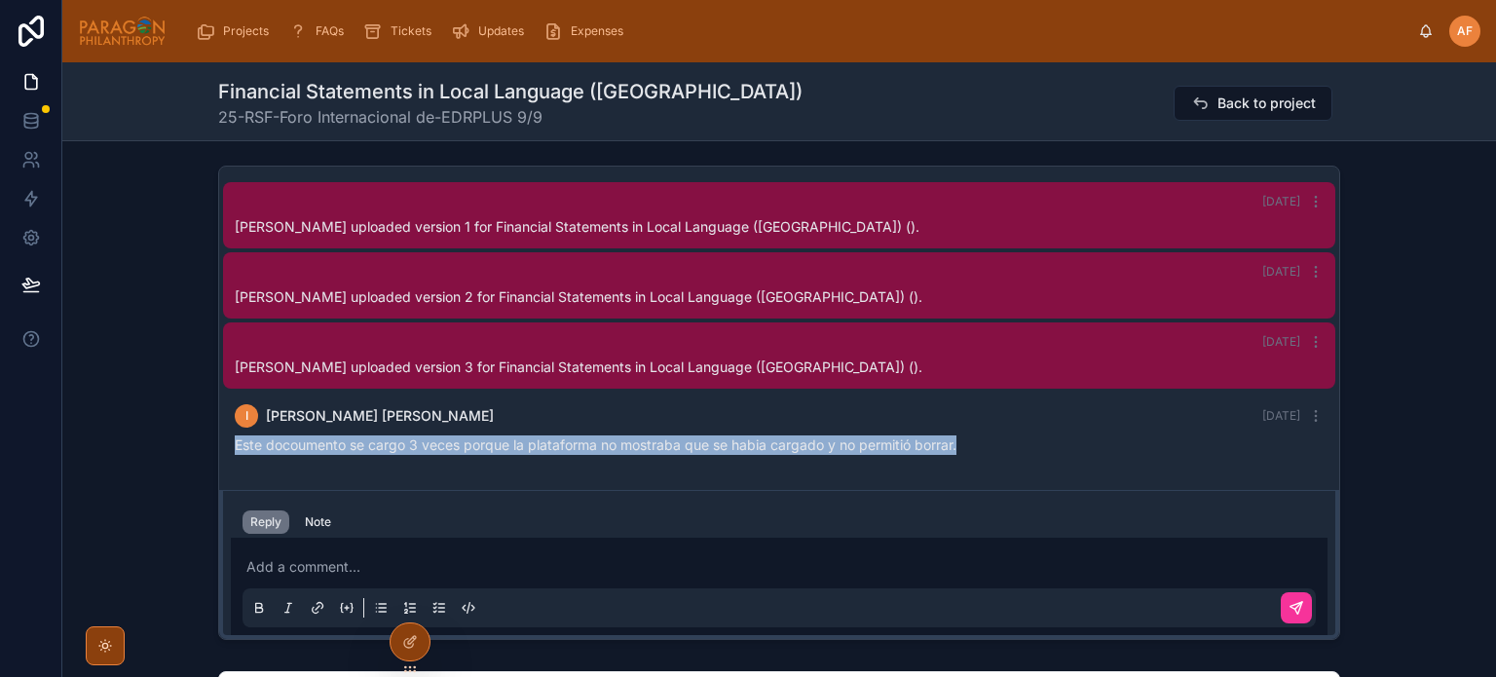
drag, startPoint x: 970, startPoint y: 427, endPoint x: 202, endPoint y: 447, distance: 768.7
click at [202, 447] on div "2 days ago Isabel Cipriano Soliz uploaded version 1 for Financial Statements in…" at bounding box center [779, 403] width 1434 height 490
copy span "Este docoumento se cargo 3 veces porque la plataforma no mostraba que se habia …"
click at [308, 514] on div "Note" at bounding box center [318, 522] width 26 height 16
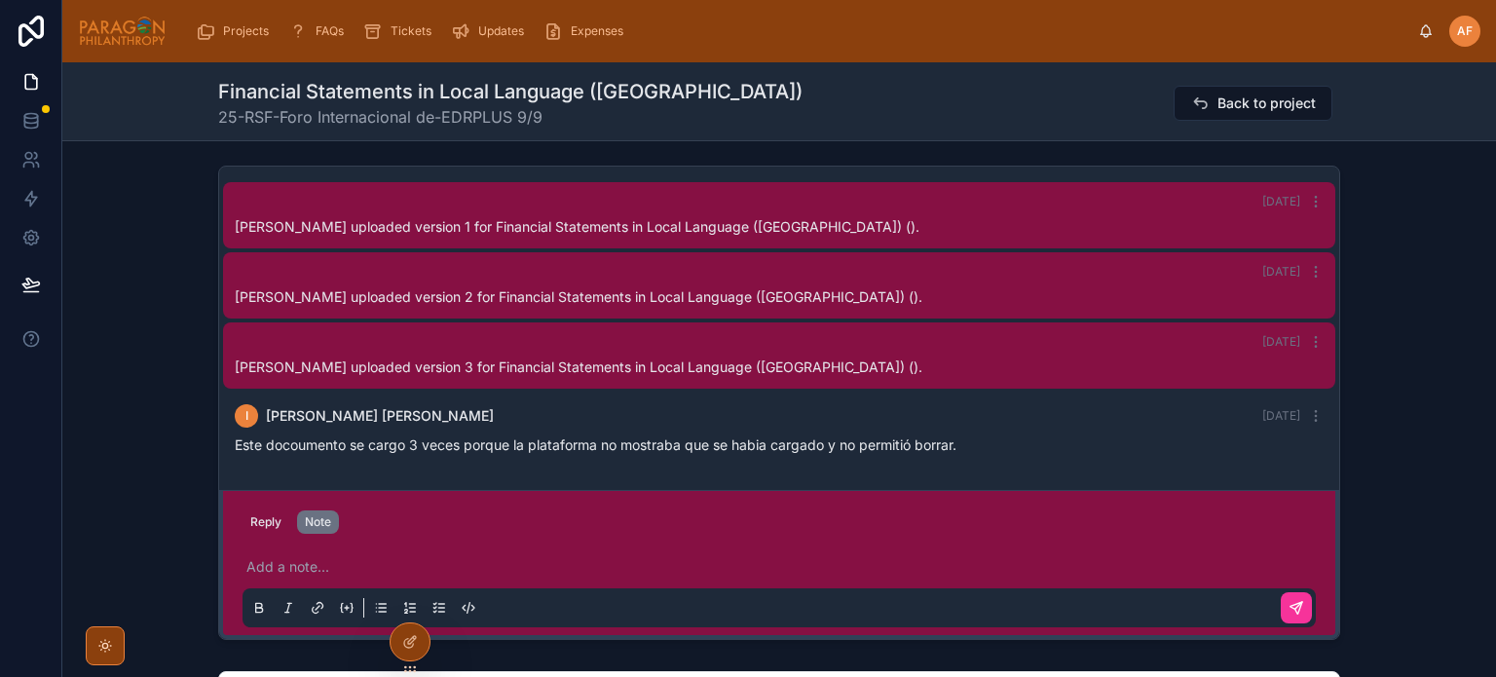
click at [331, 557] on p at bounding box center [782, 566] width 1073 height 19
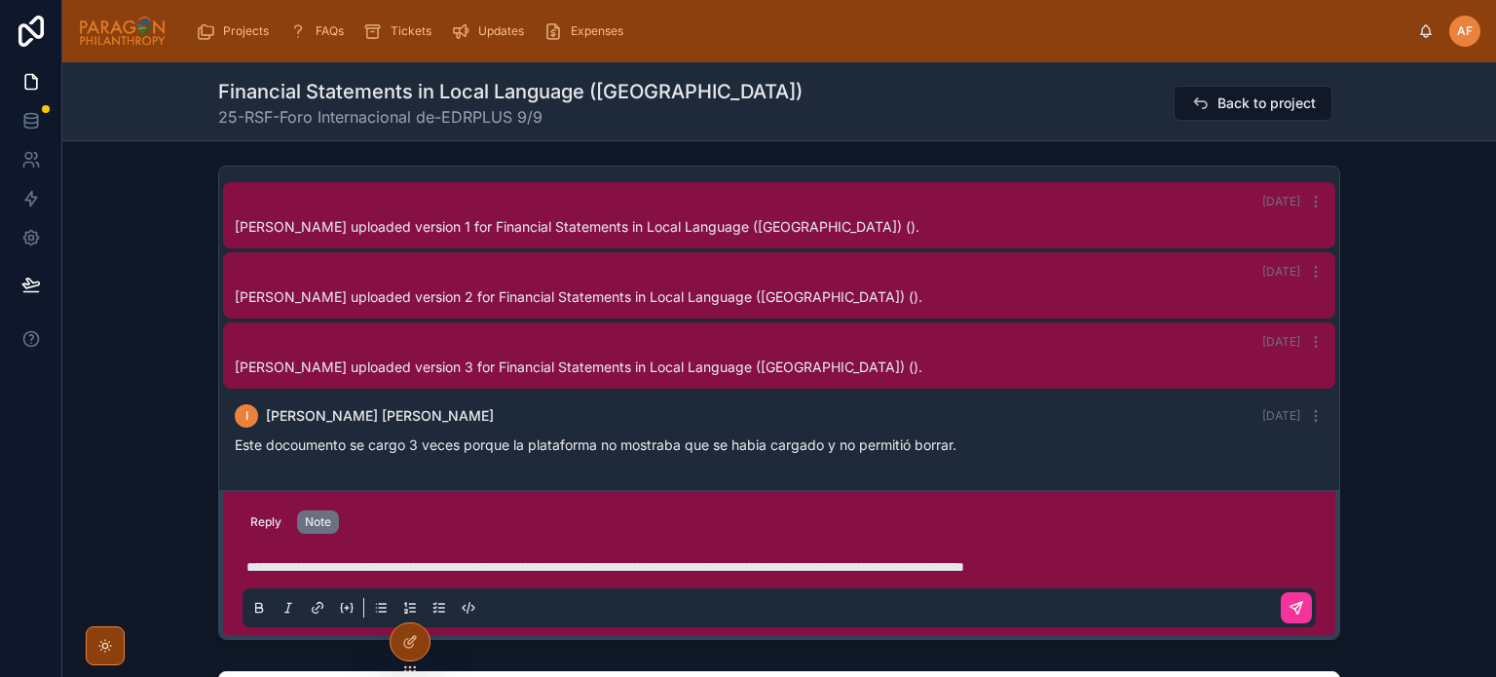
click at [1282, 594] on button at bounding box center [1296, 607] width 31 height 31
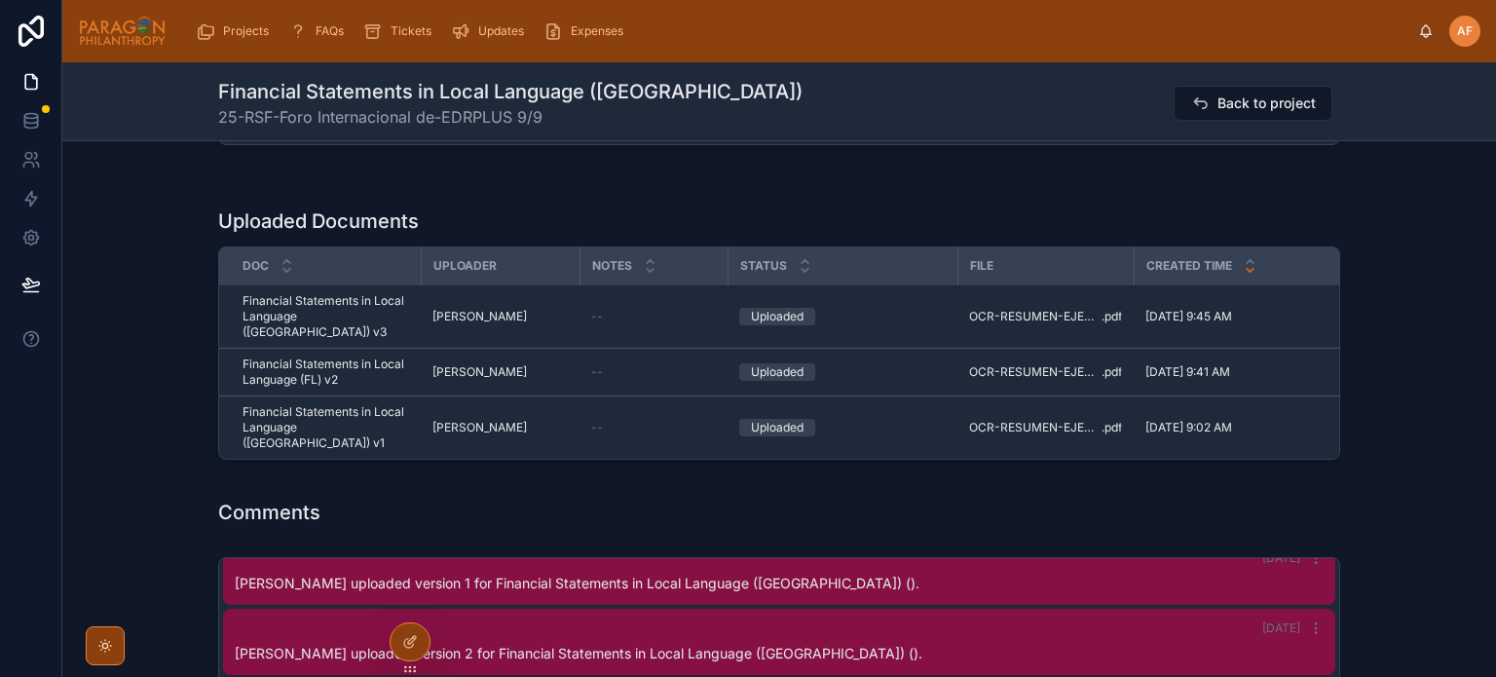
scroll to position [1203, 0]
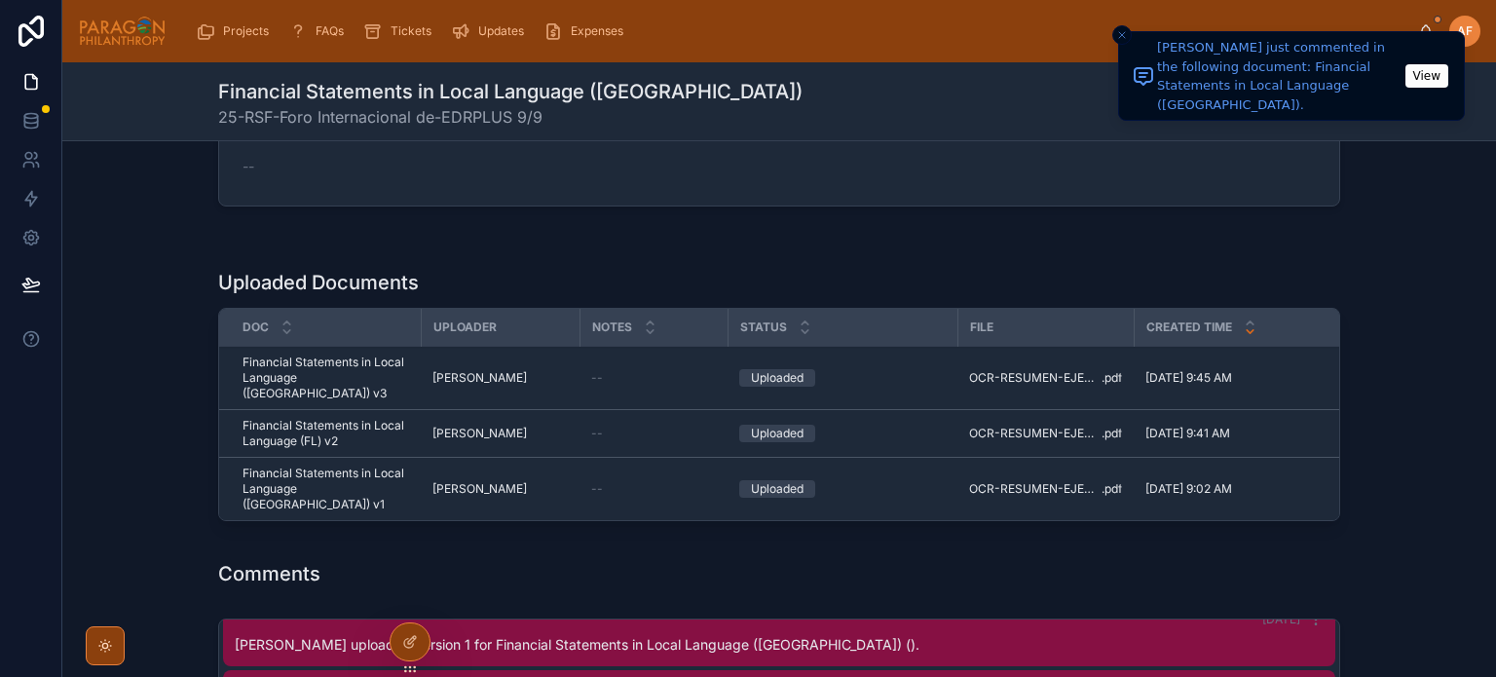
click at [1114, 32] on button "Close toast" at bounding box center [1121, 34] width 19 height 19
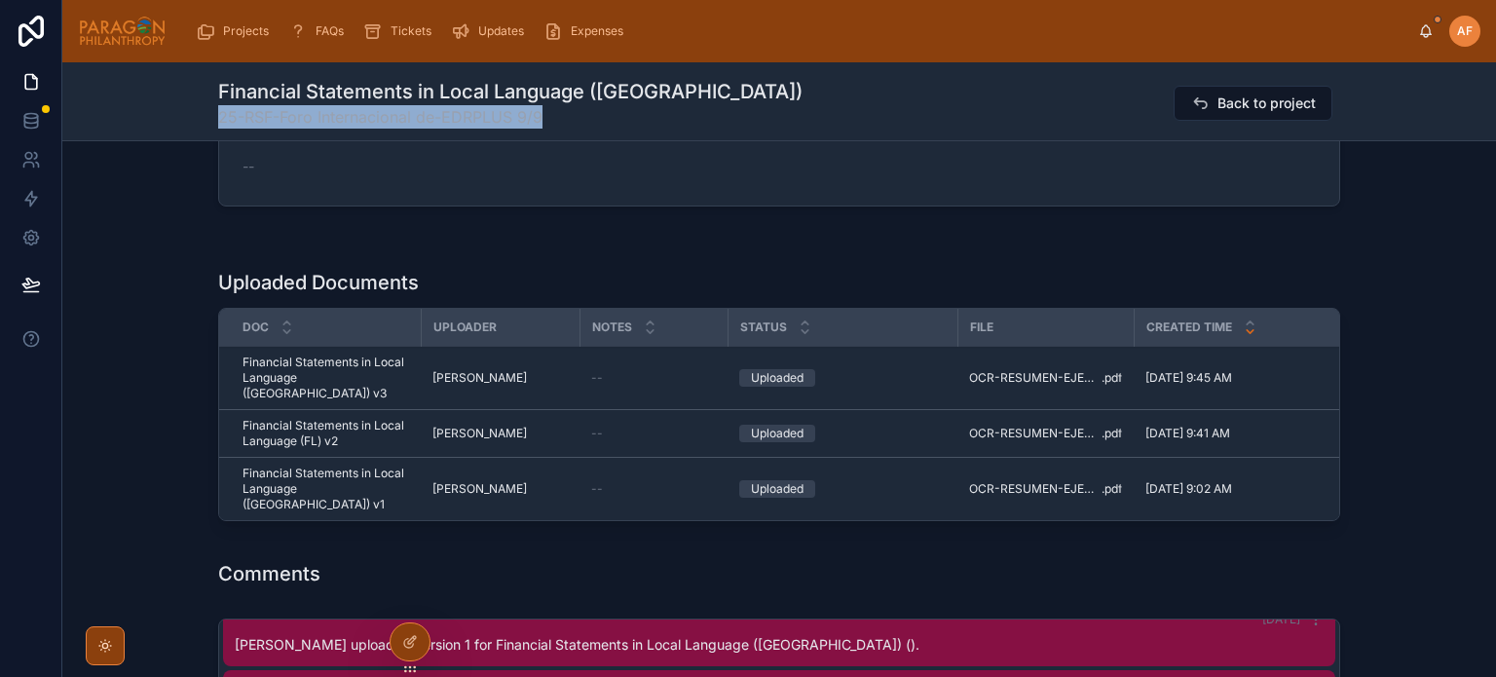
drag, startPoint x: 213, startPoint y: 110, endPoint x: 570, endPoint y: 112, distance: 356.4
click at [570, 112] on span "25-RSF-Foro Internacional de-EDRPLUS 9/9" at bounding box center [510, 116] width 584 height 23
copy span "25-RSF-Foro Internacional de-EDRPLUS 9/9"
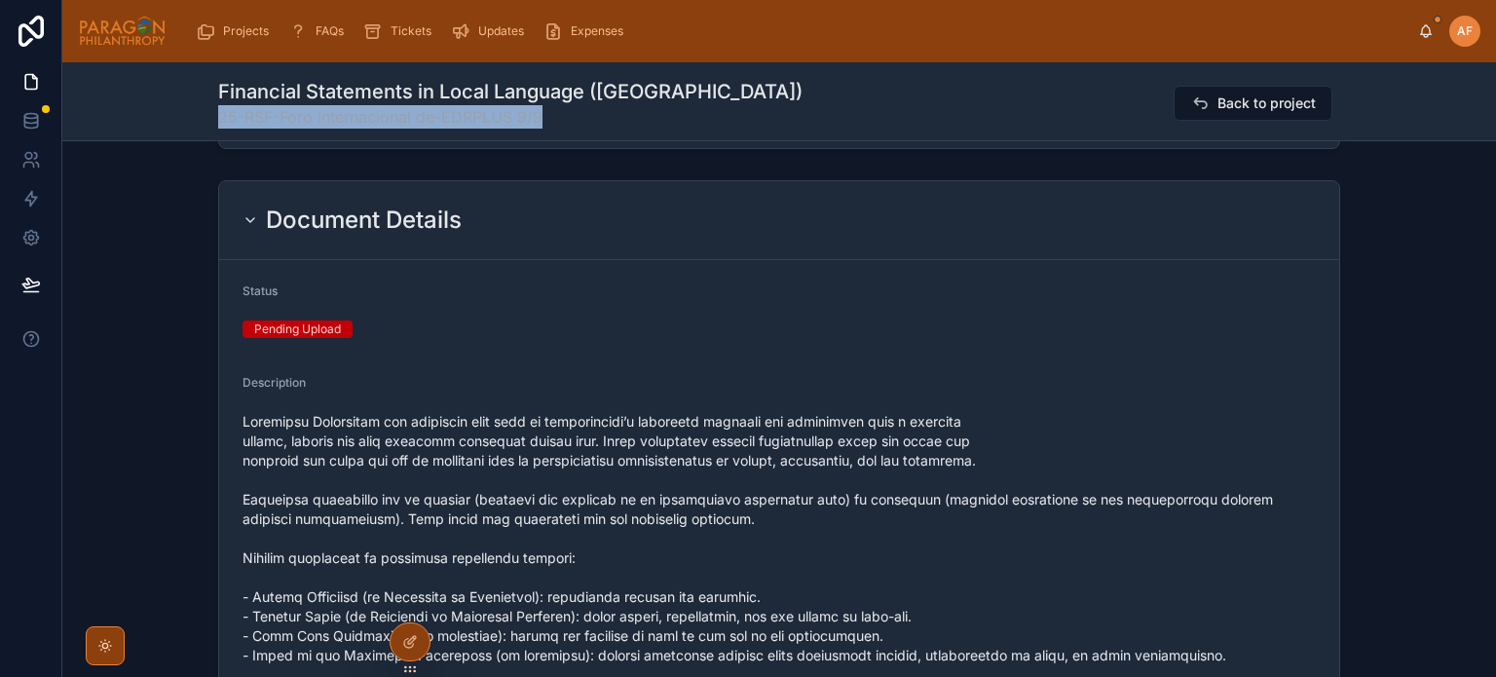
scroll to position [34, 0]
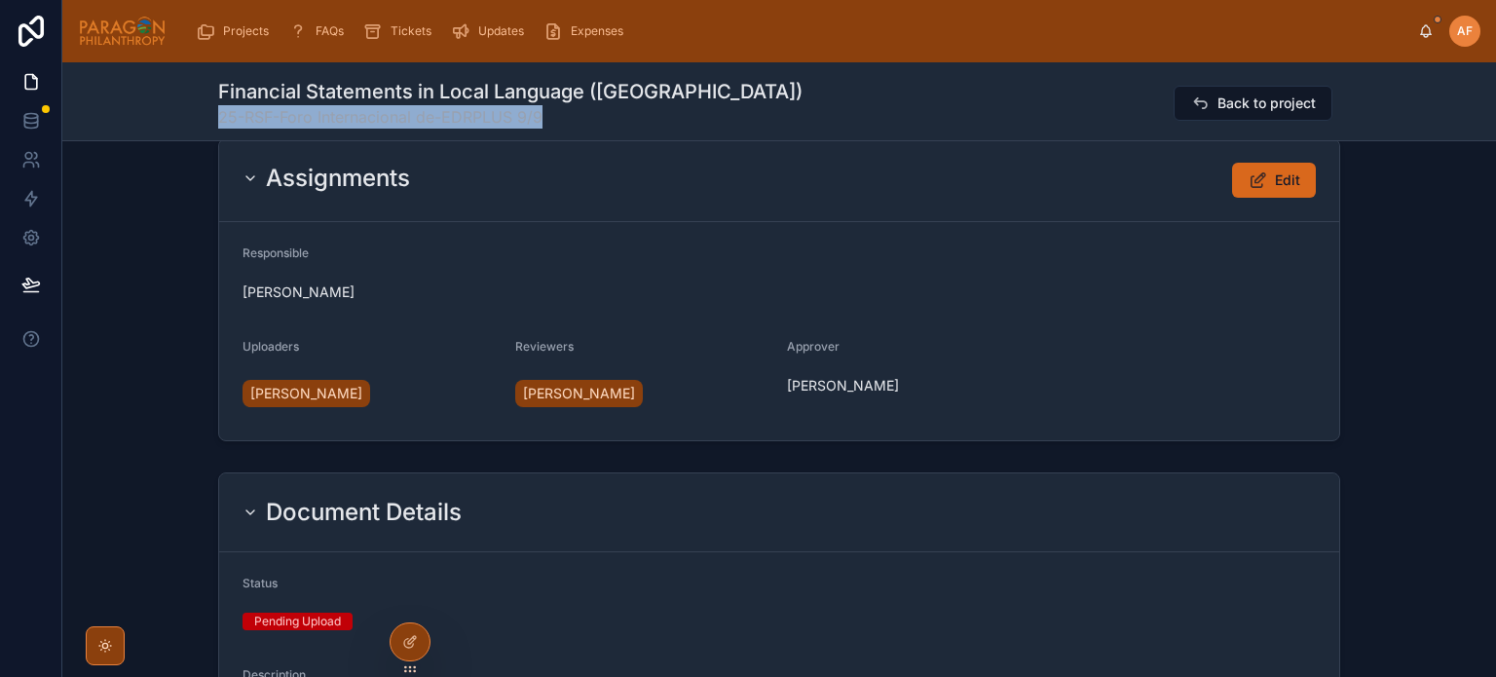
click at [1233, 111] on span "Back to project" at bounding box center [1266, 102] width 98 height 19
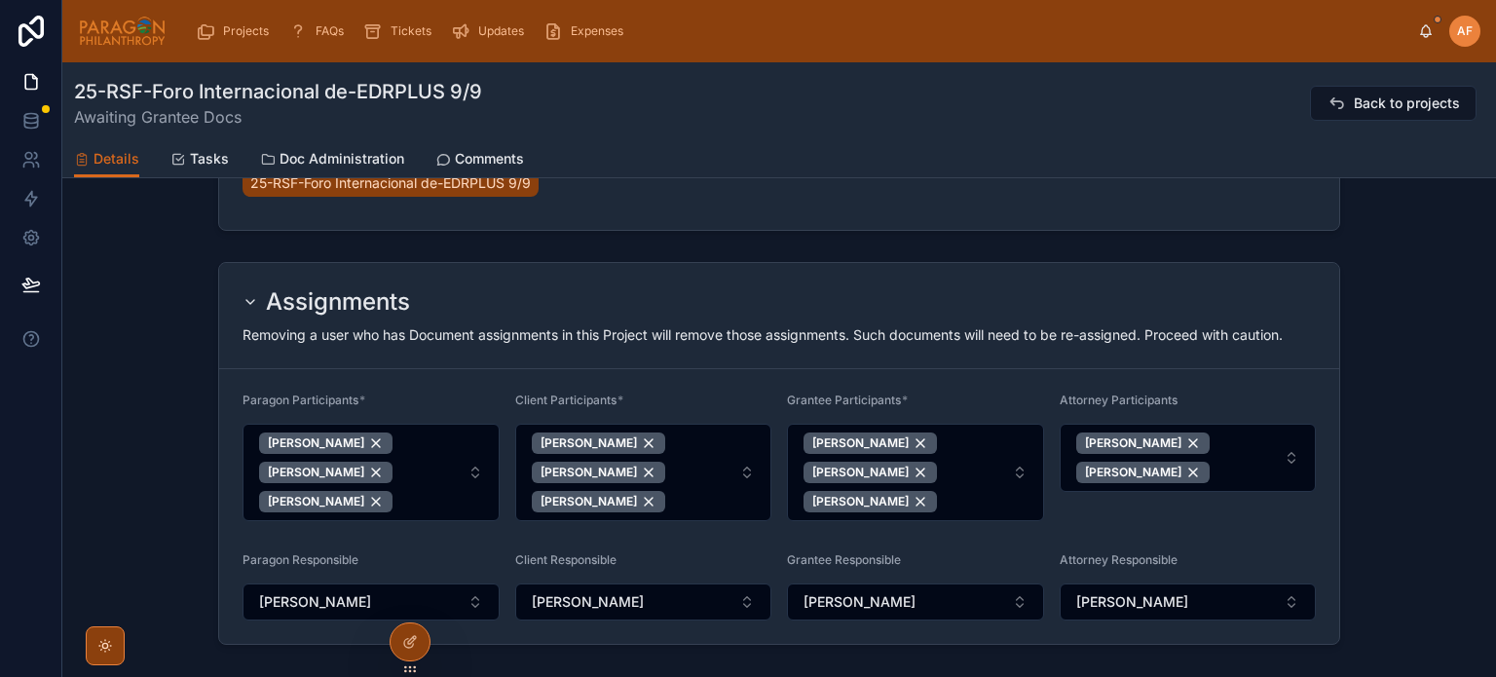
scroll to position [1044, 0]
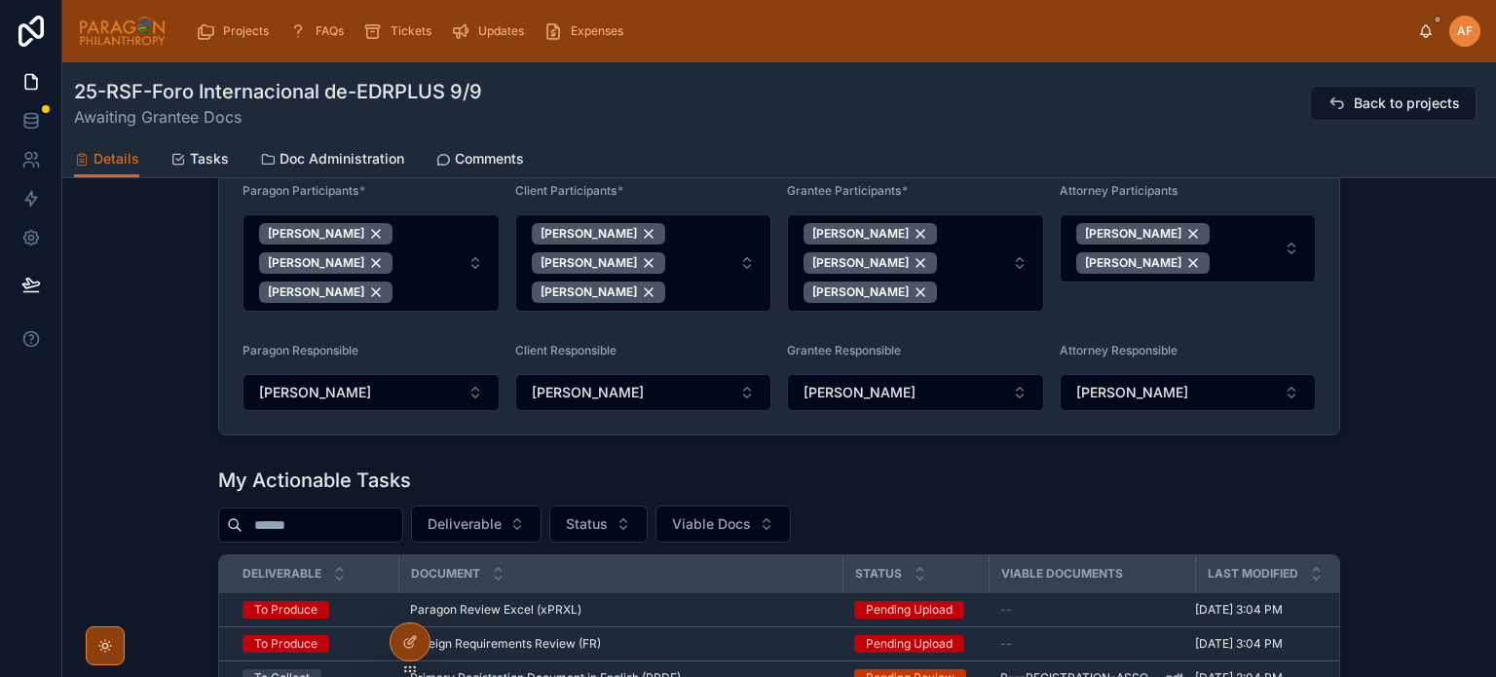
click at [541, 539] on button "Deliverable" at bounding box center [476, 523] width 131 height 37
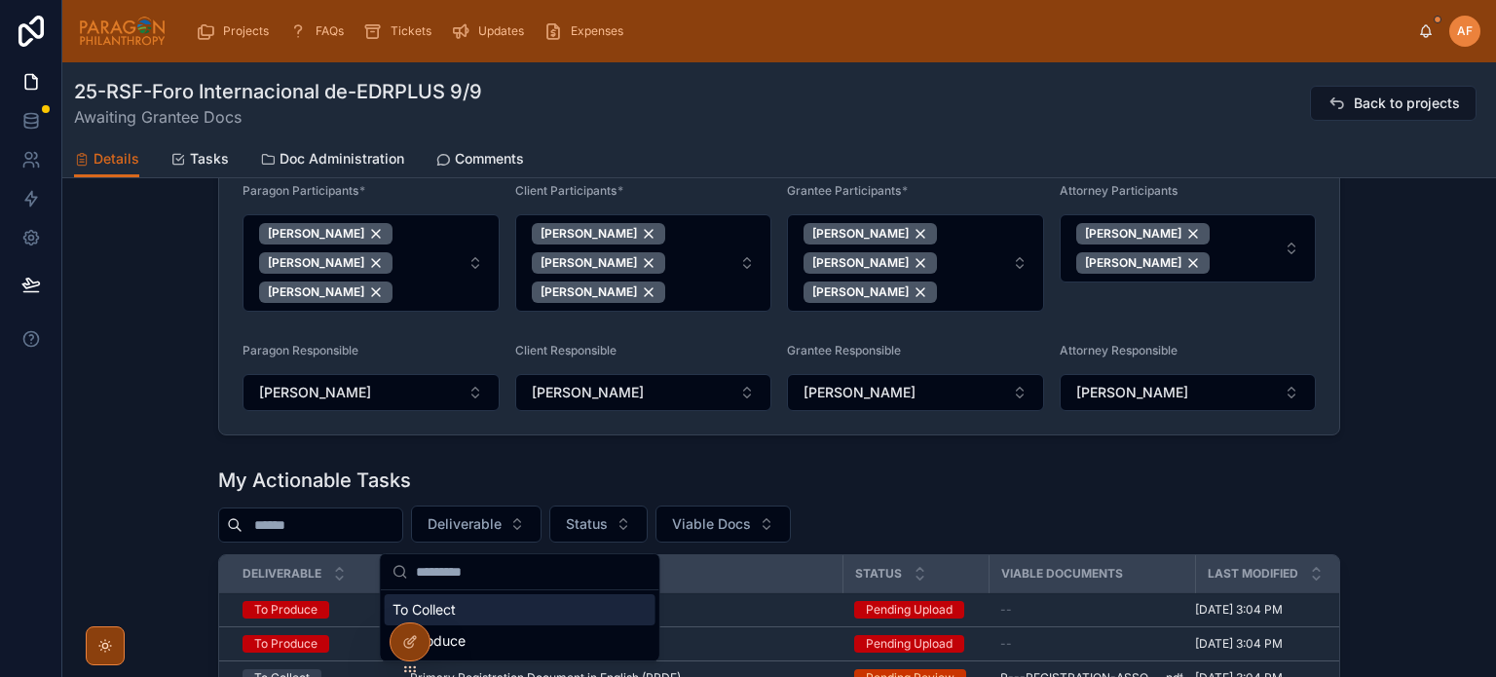
click at [515, 608] on div "To Collect" at bounding box center [520, 609] width 271 height 31
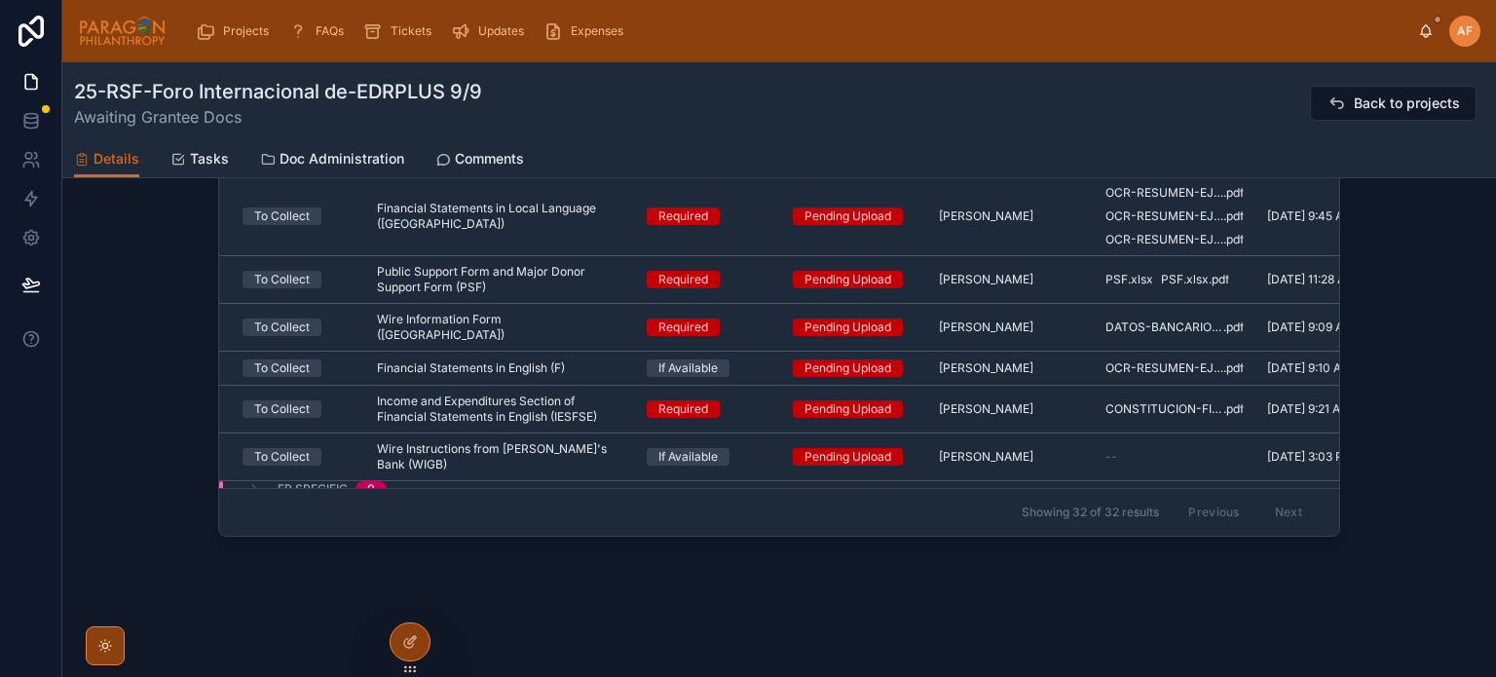
scroll to position [1726, 0]
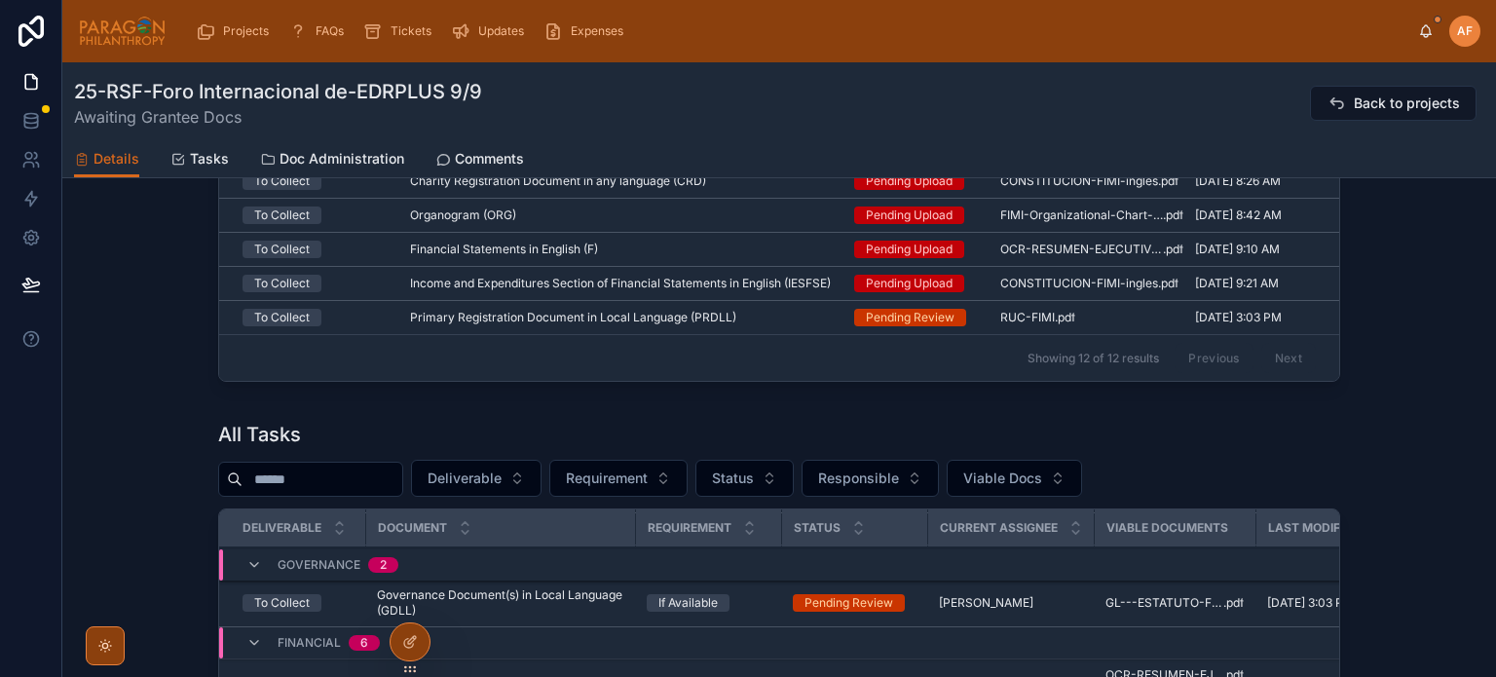
click at [648, 488] on span "Requirement" at bounding box center [607, 477] width 82 height 19
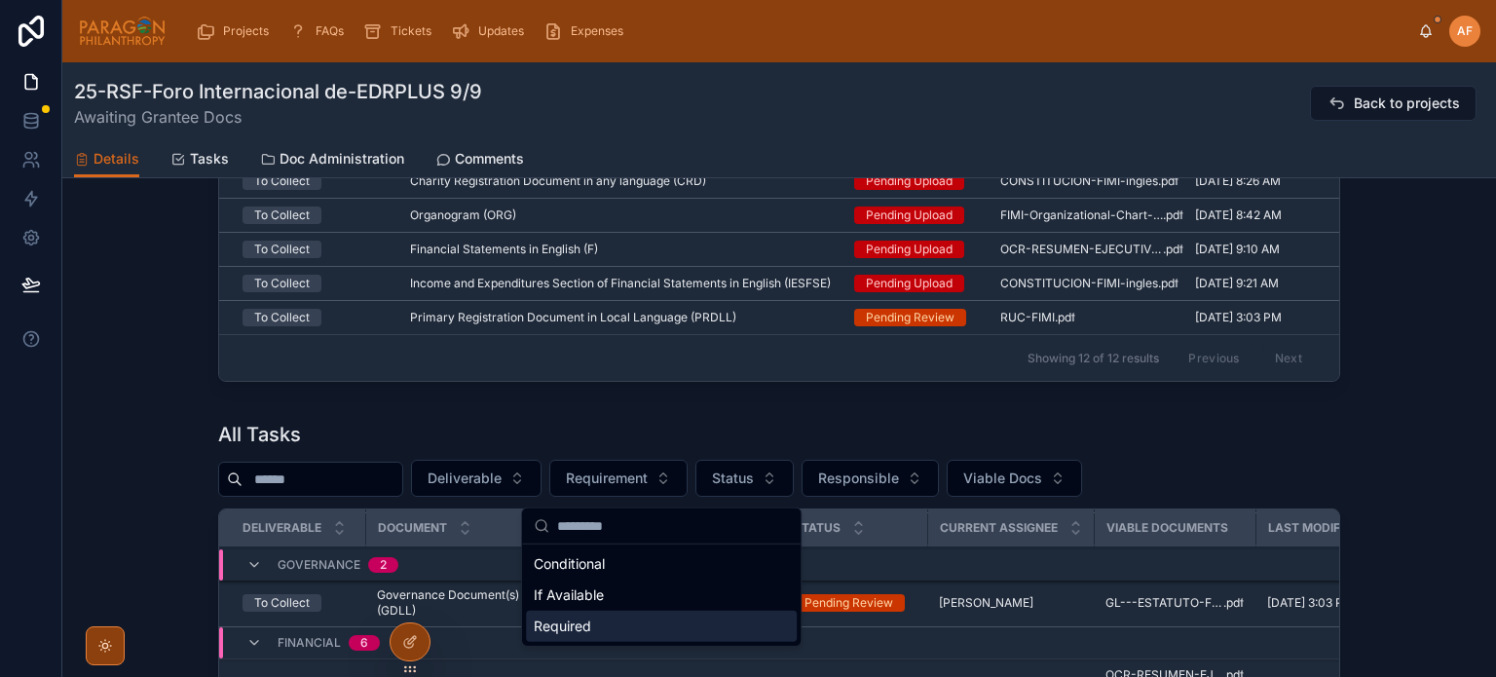
click at [639, 615] on div "Required" at bounding box center [661, 626] width 271 height 31
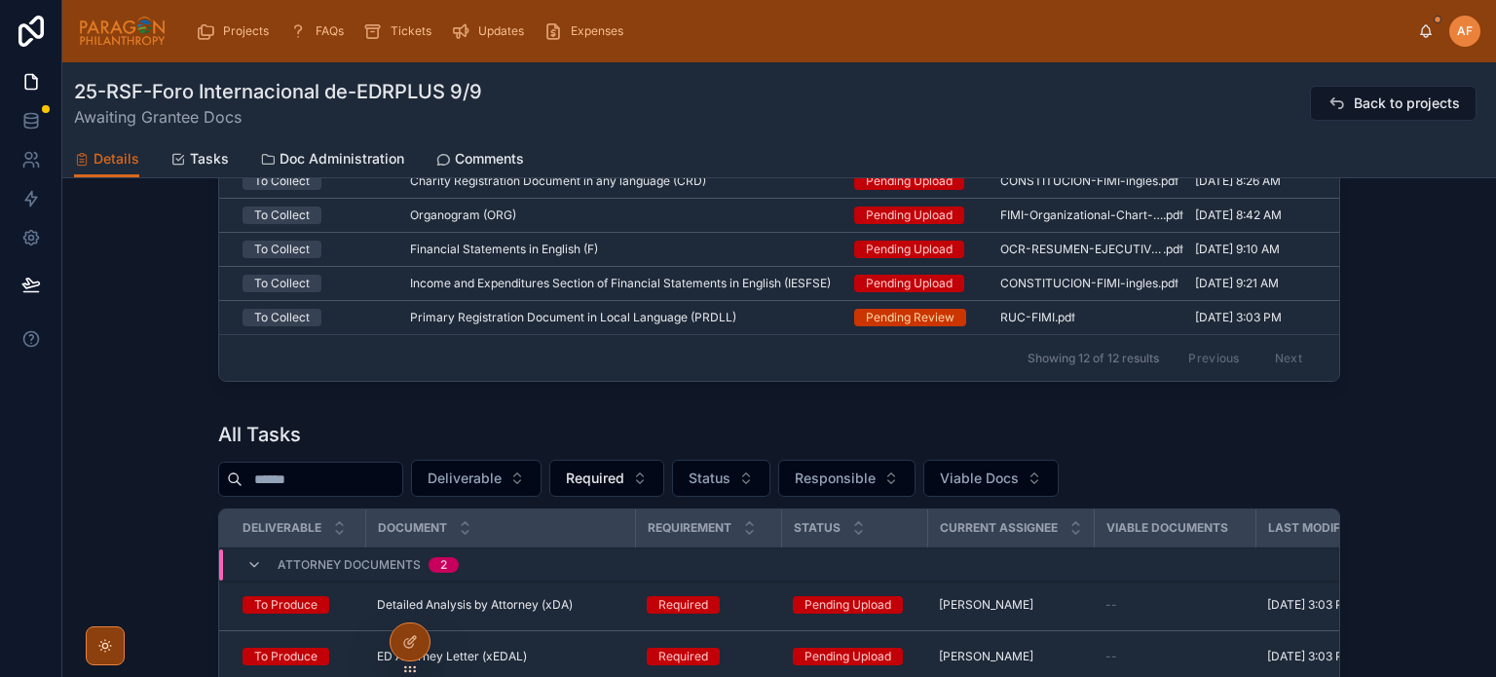
click at [502, 488] on span "Deliverable" at bounding box center [465, 477] width 74 height 19
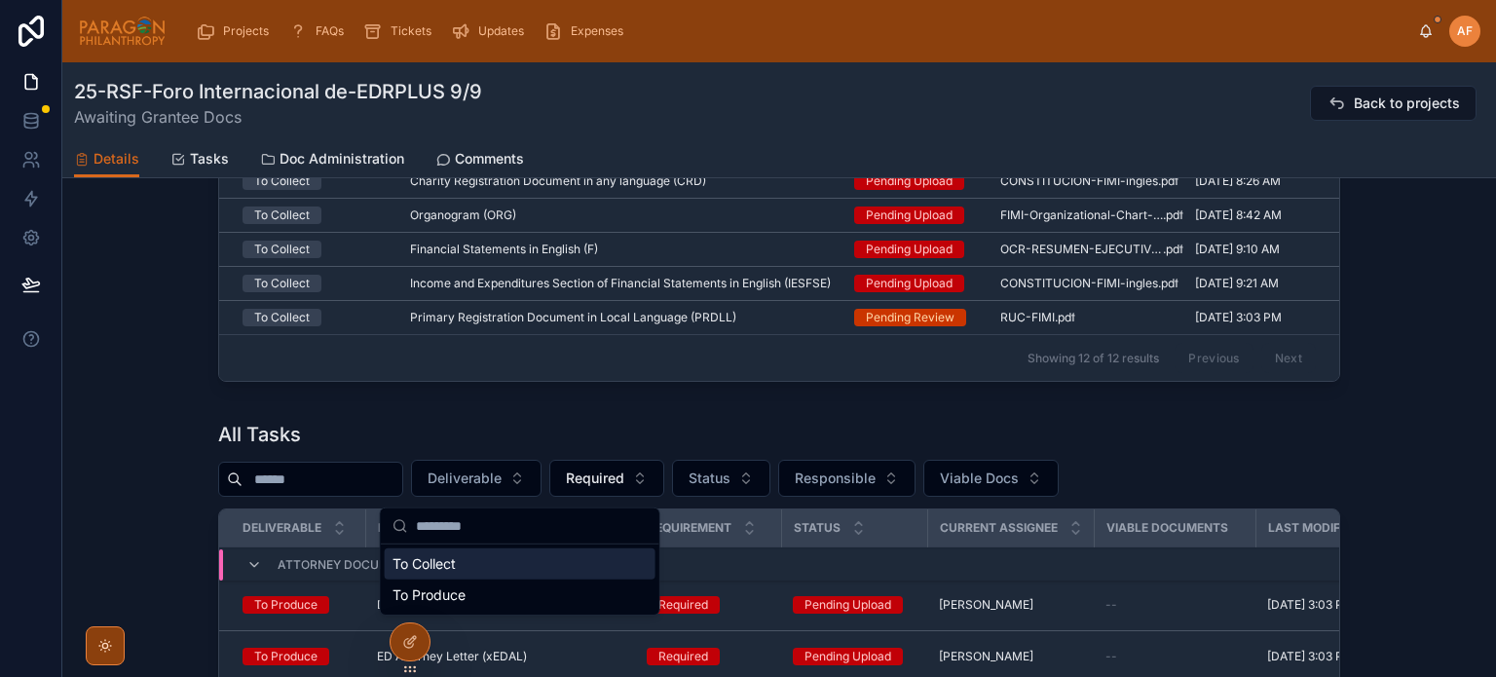
click at [514, 560] on div "To Collect" at bounding box center [520, 563] width 271 height 31
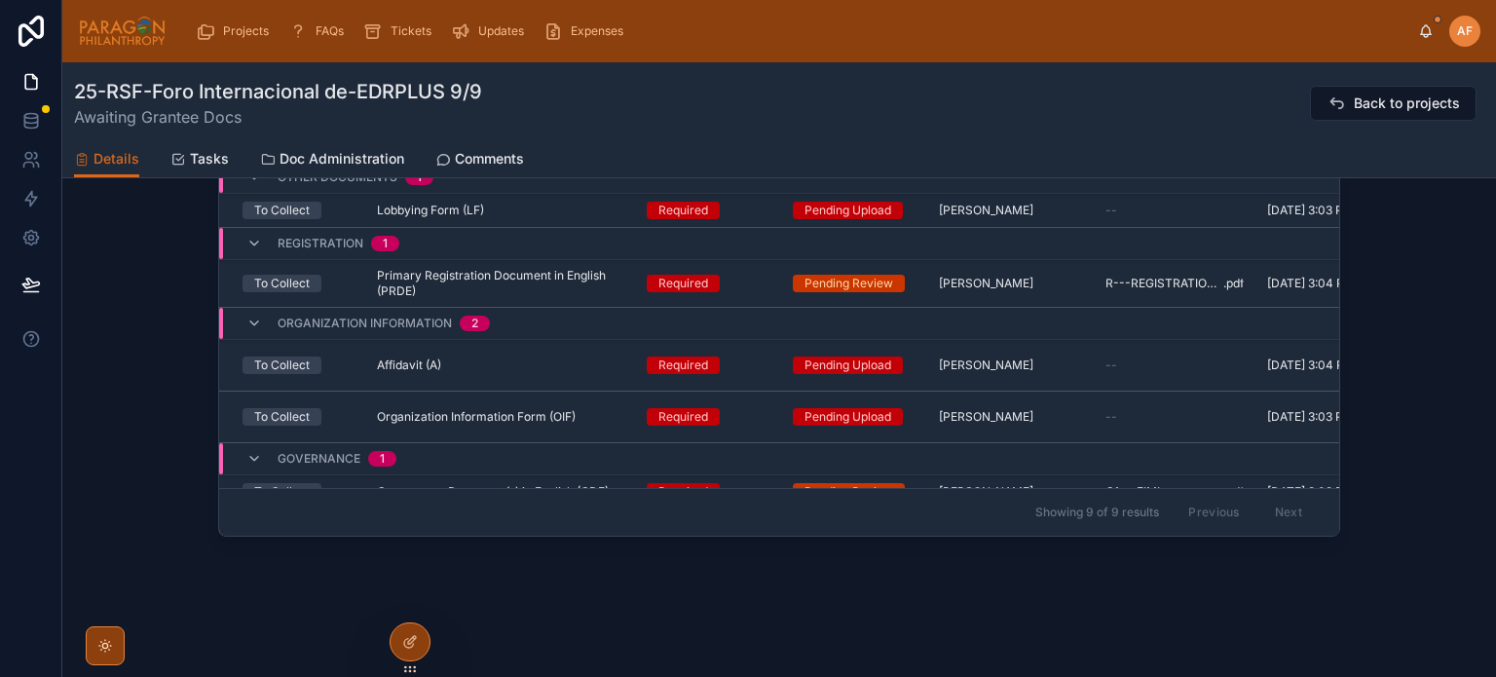
scroll to position [2018, 0]
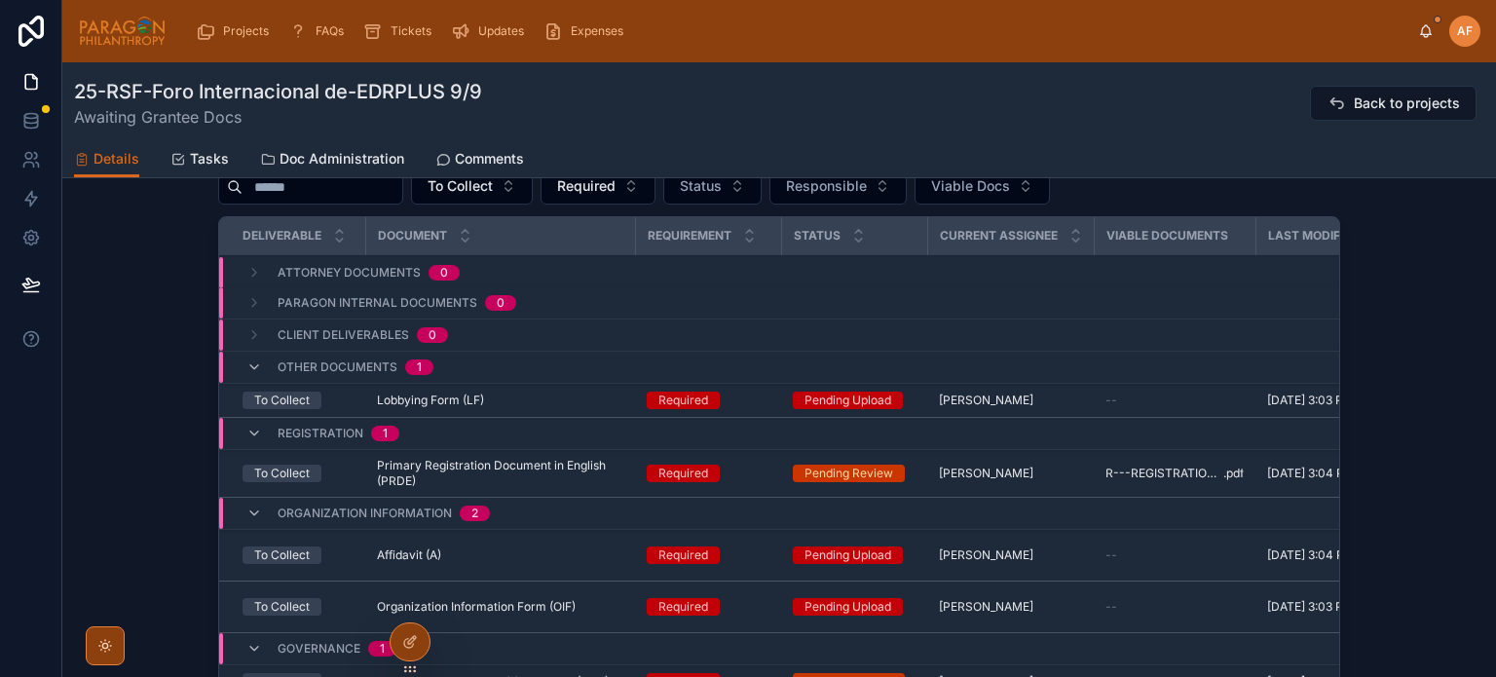
click at [254, 36] on span "Projects" at bounding box center [246, 31] width 46 height 16
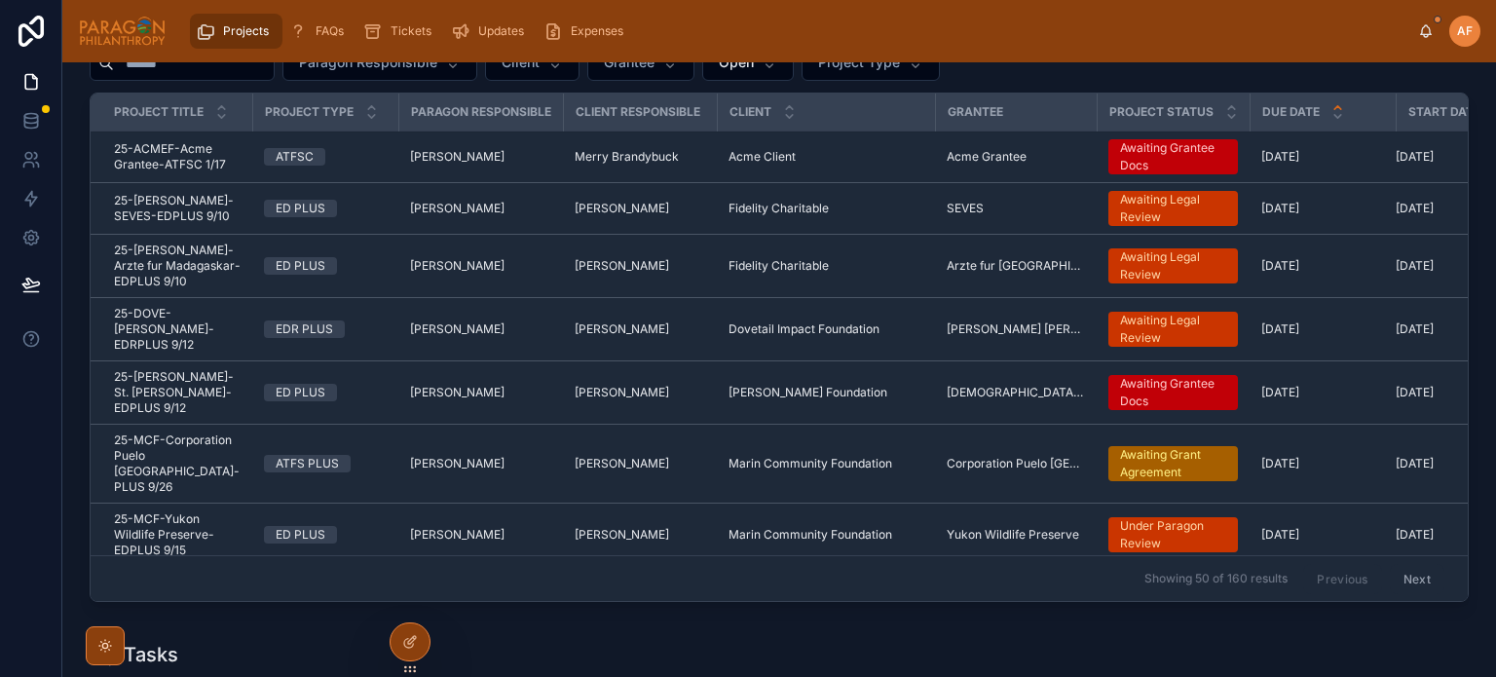
scroll to position [200, 0]
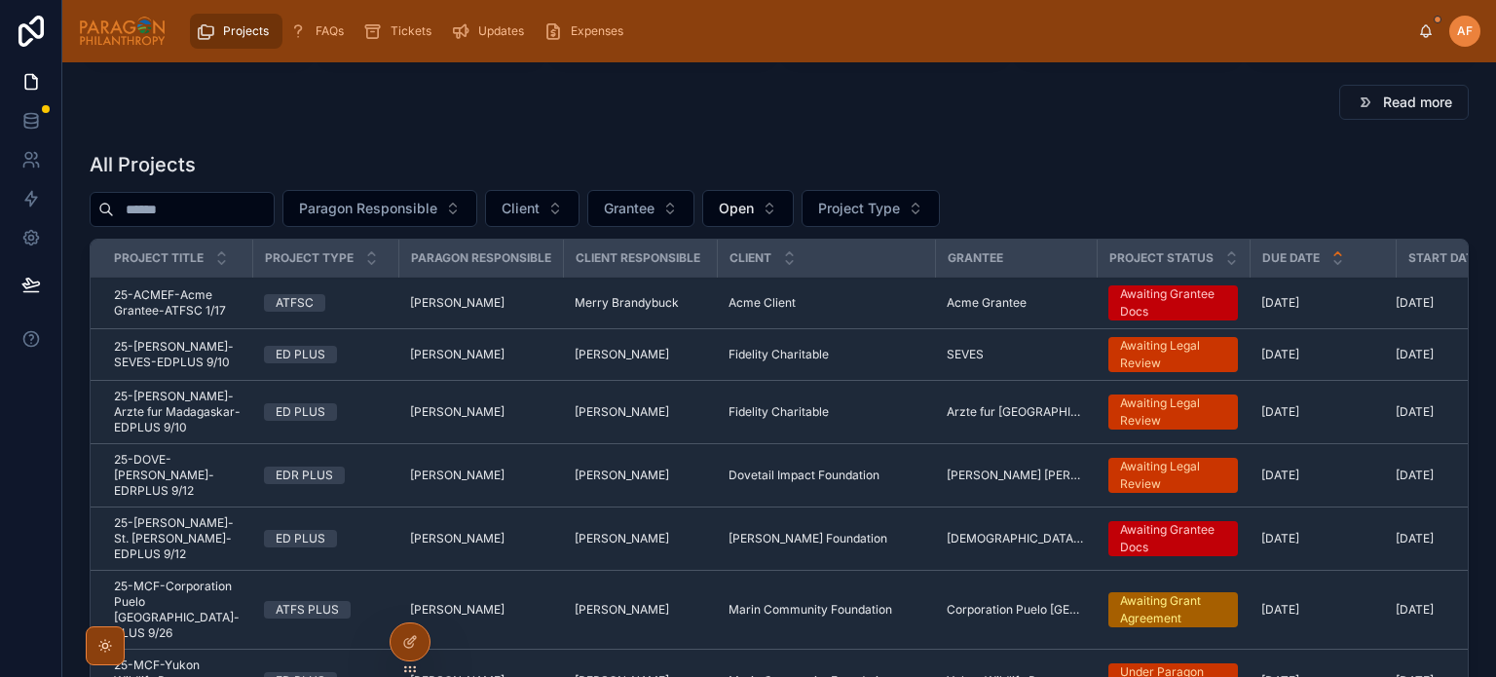
click at [421, 209] on span "Paragon Responsible" at bounding box center [368, 208] width 138 height 19
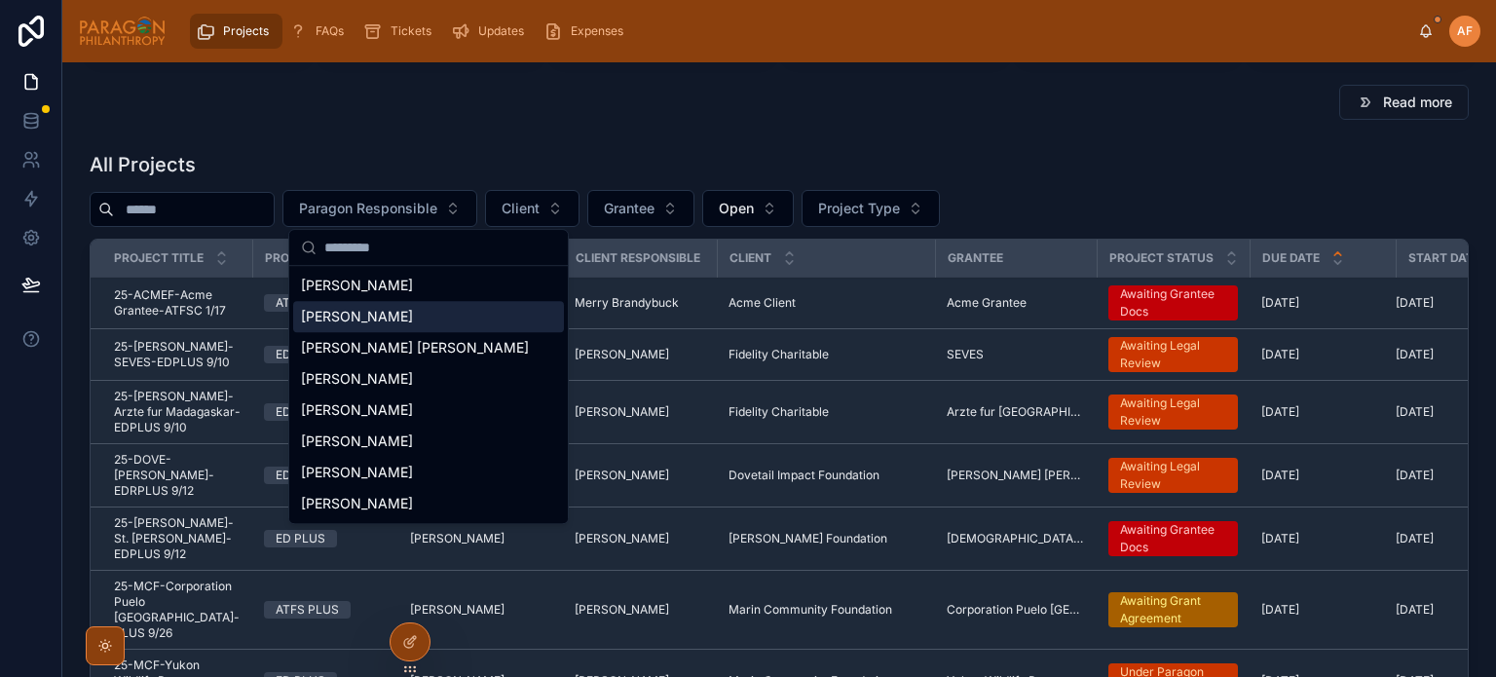
click at [433, 303] on div "[PERSON_NAME]" at bounding box center [428, 316] width 271 height 31
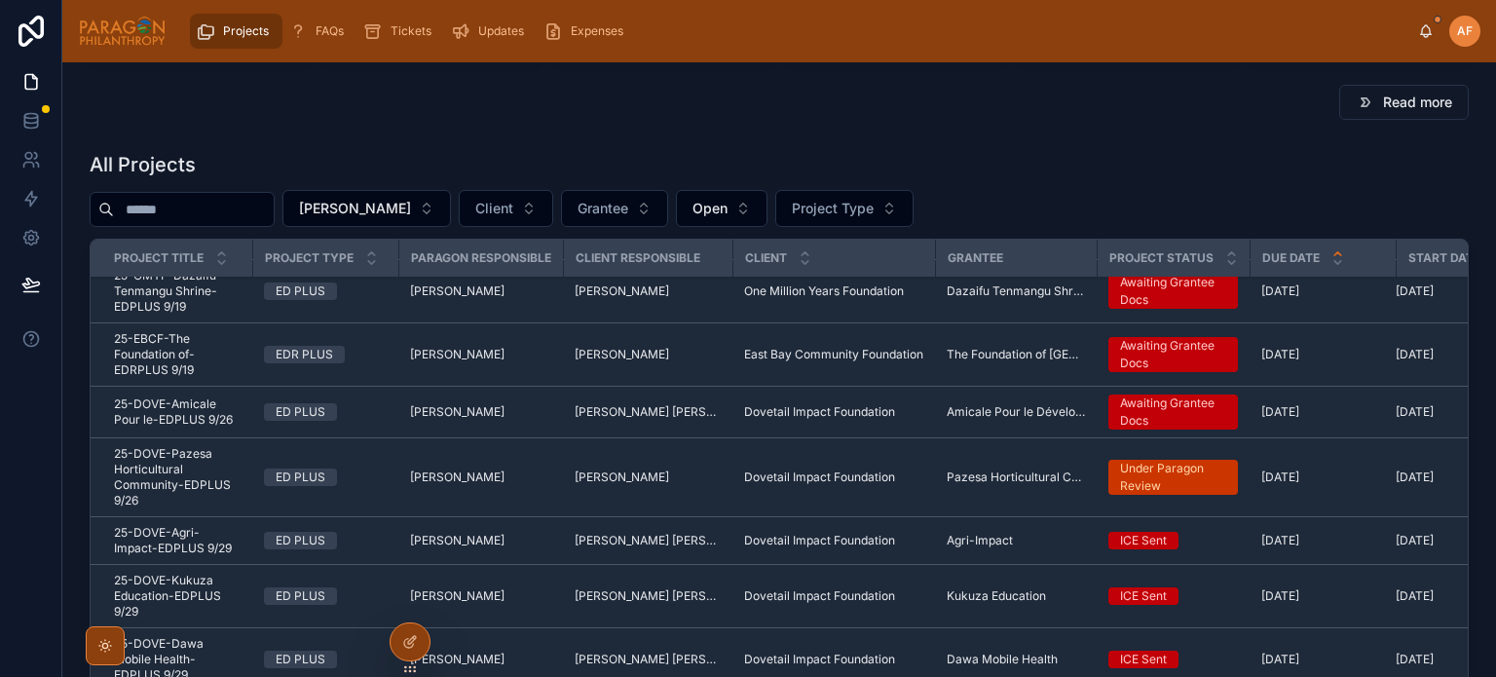
scroll to position [27, 0]
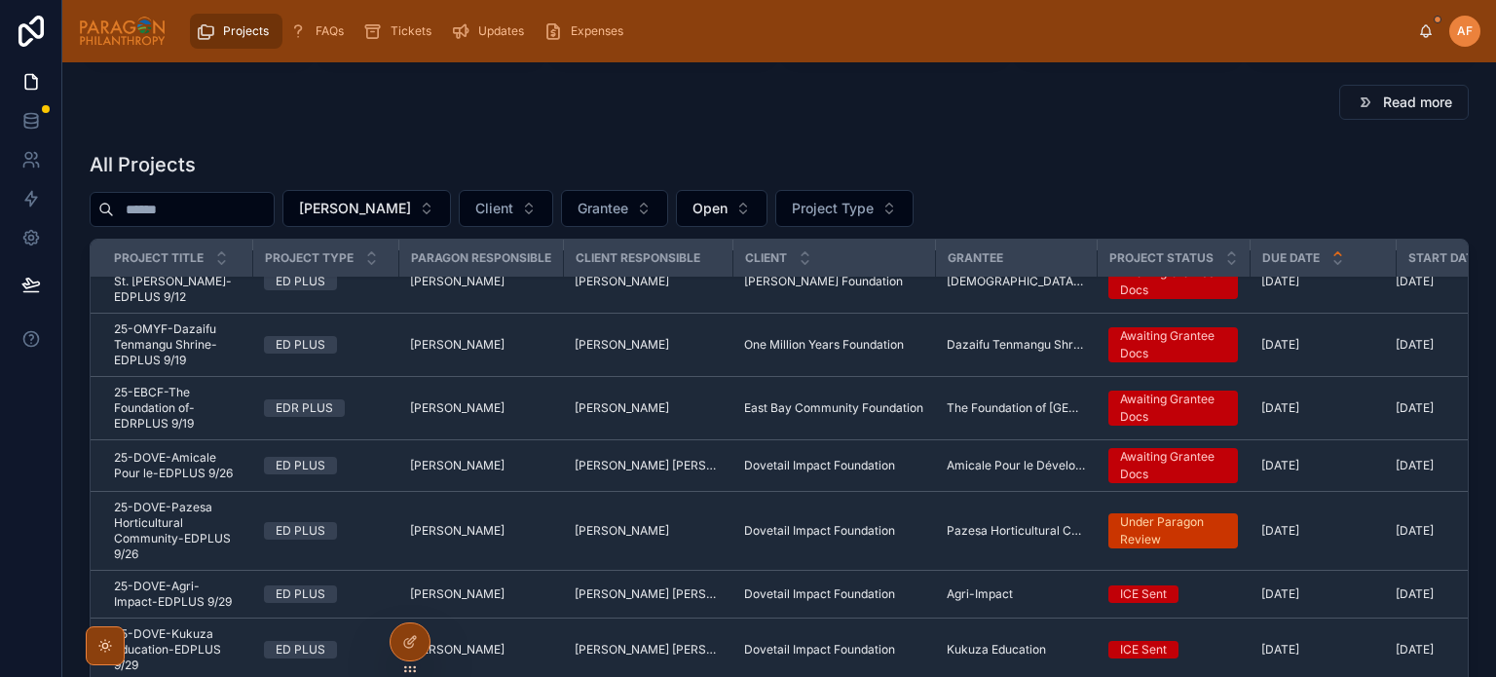
click at [354, 457] on div "ED PLUS" at bounding box center [325, 466] width 123 height 18
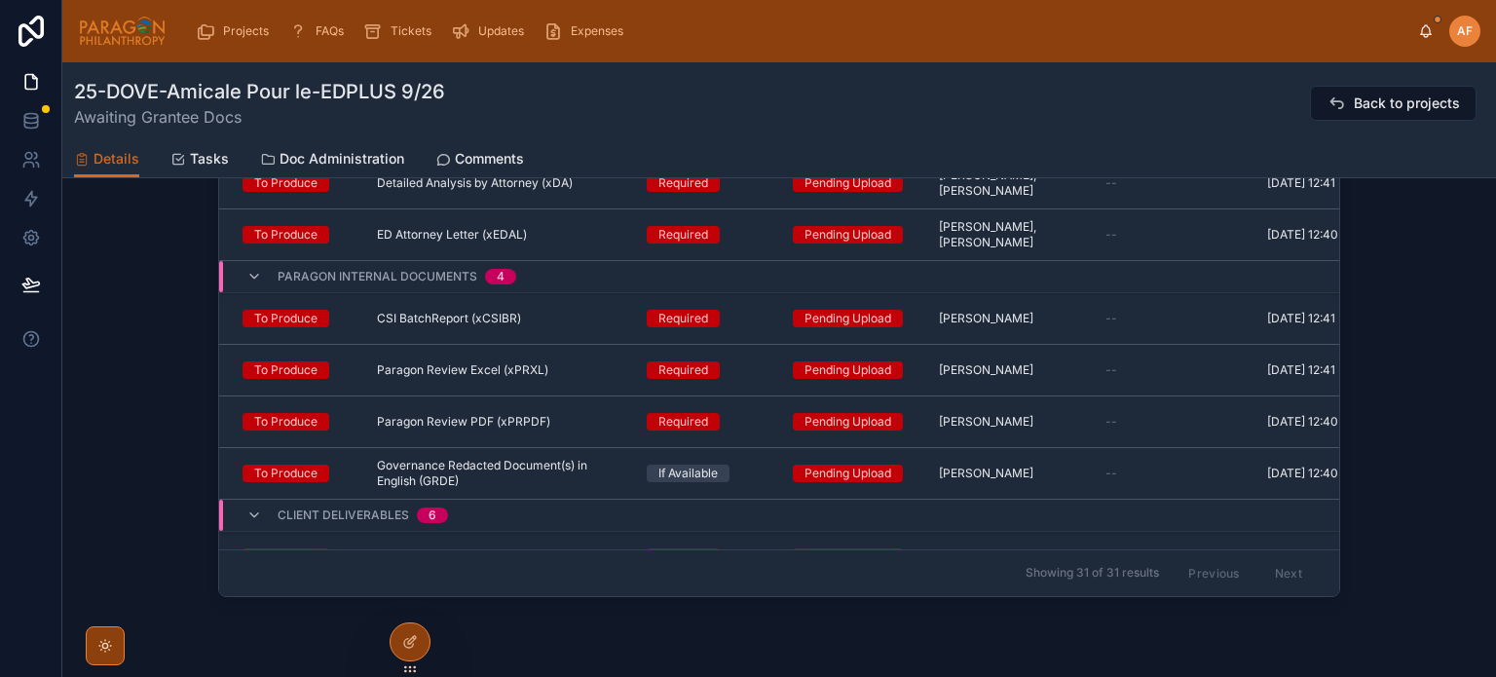
scroll to position [1679, 0]
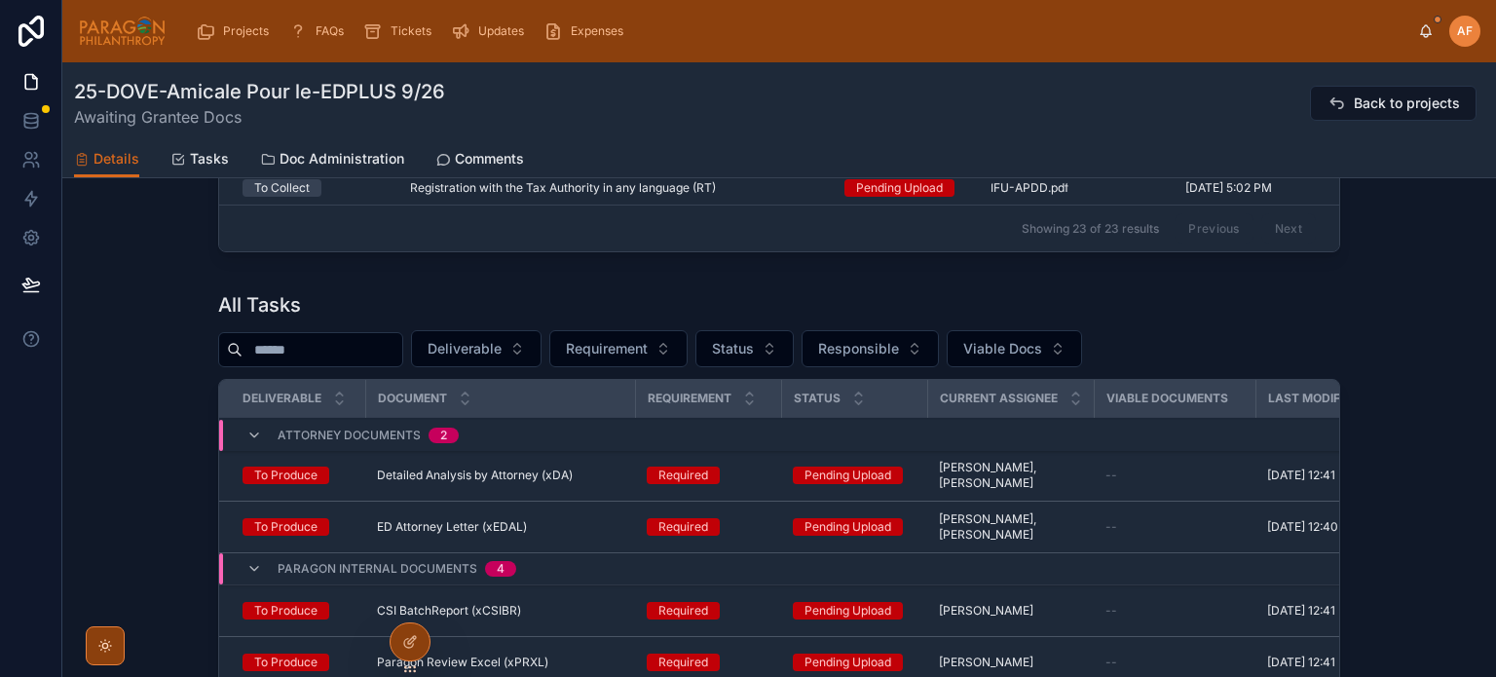
click at [541, 355] on button "Deliverable" at bounding box center [476, 348] width 131 height 37
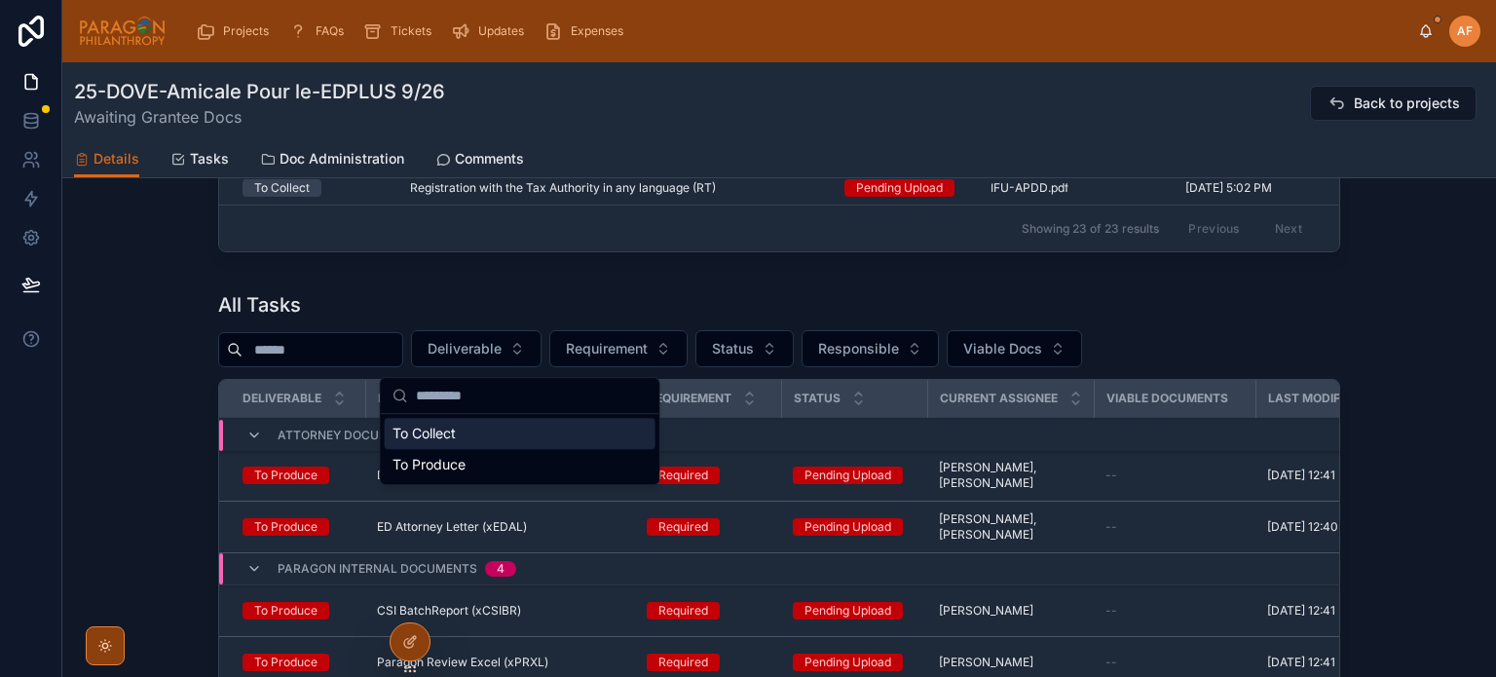
click at [485, 426] on div "To Collect" at bounding box center [520, 433] width 271 height 31
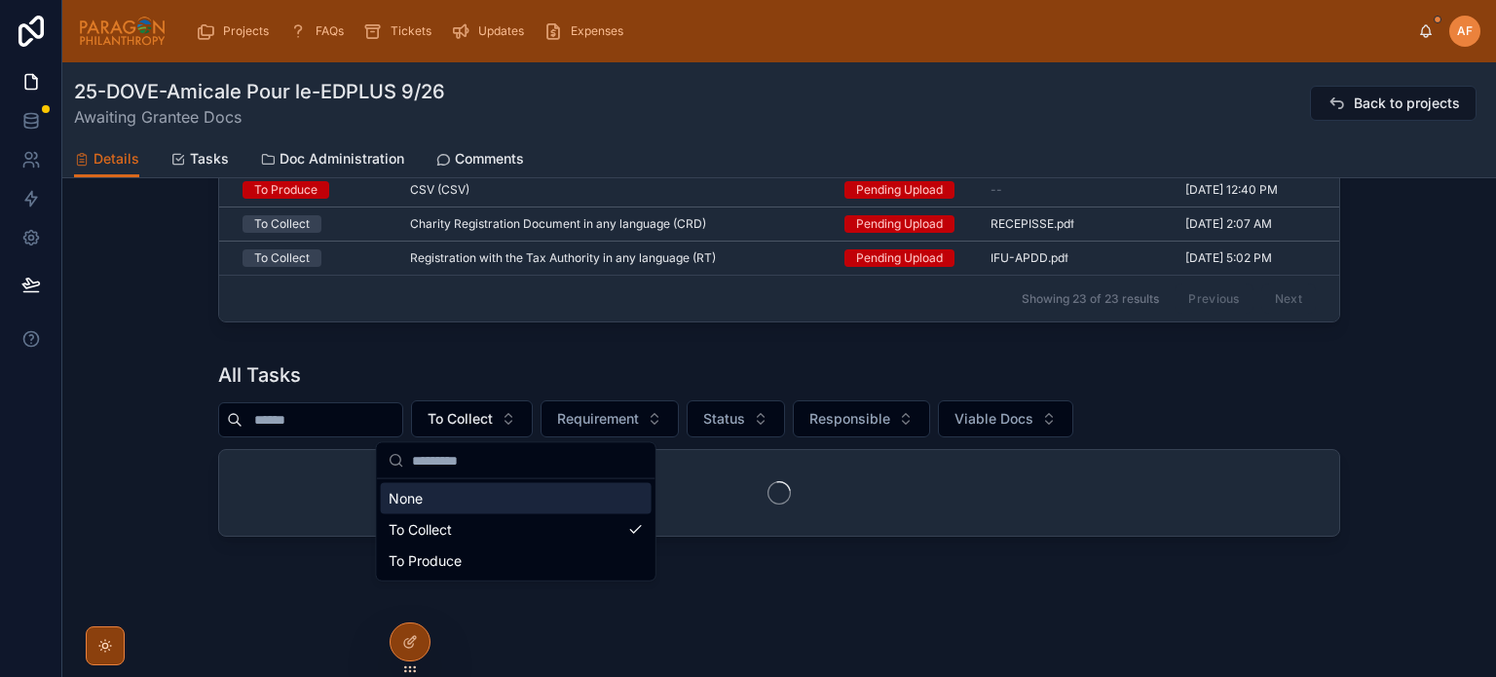
scroll to position [1615, 0]
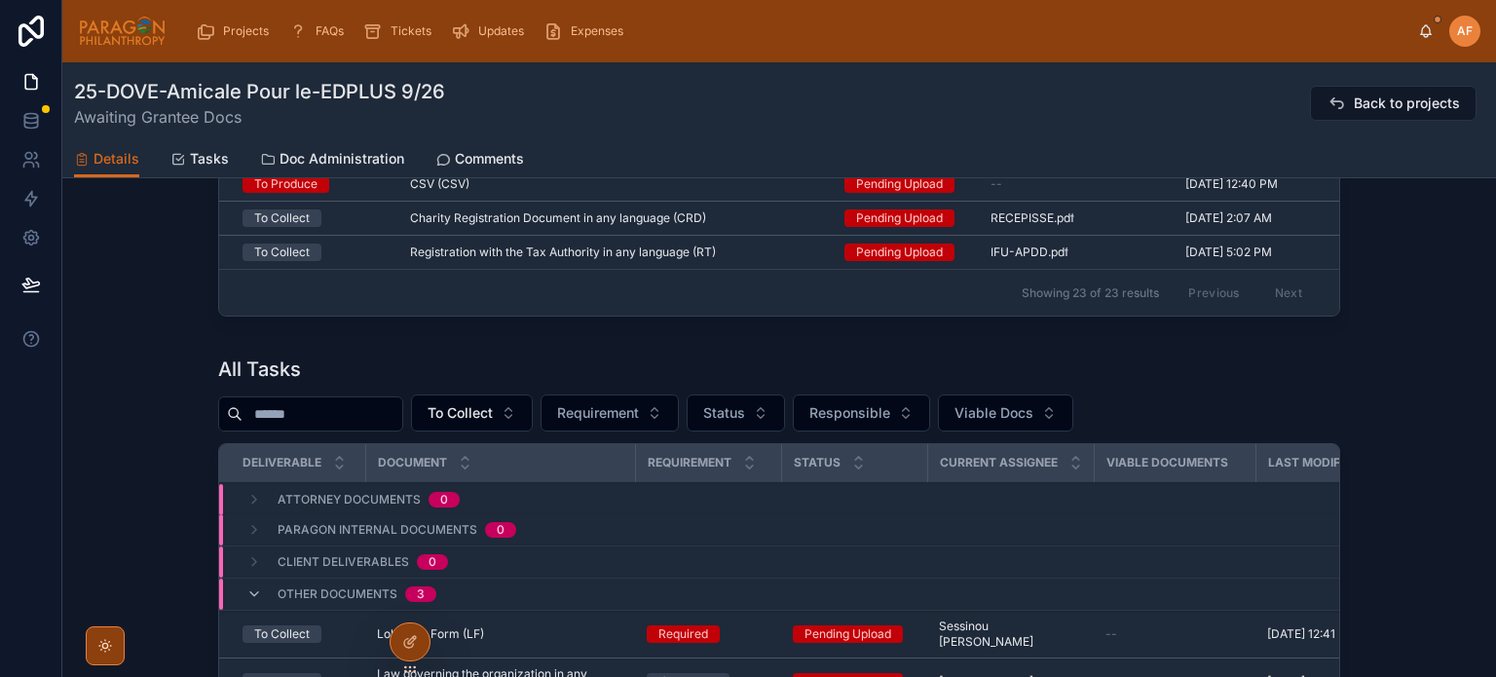
click at [639, 412] on span "Requirement" at bounding box center [598, 412] width 82 height 19
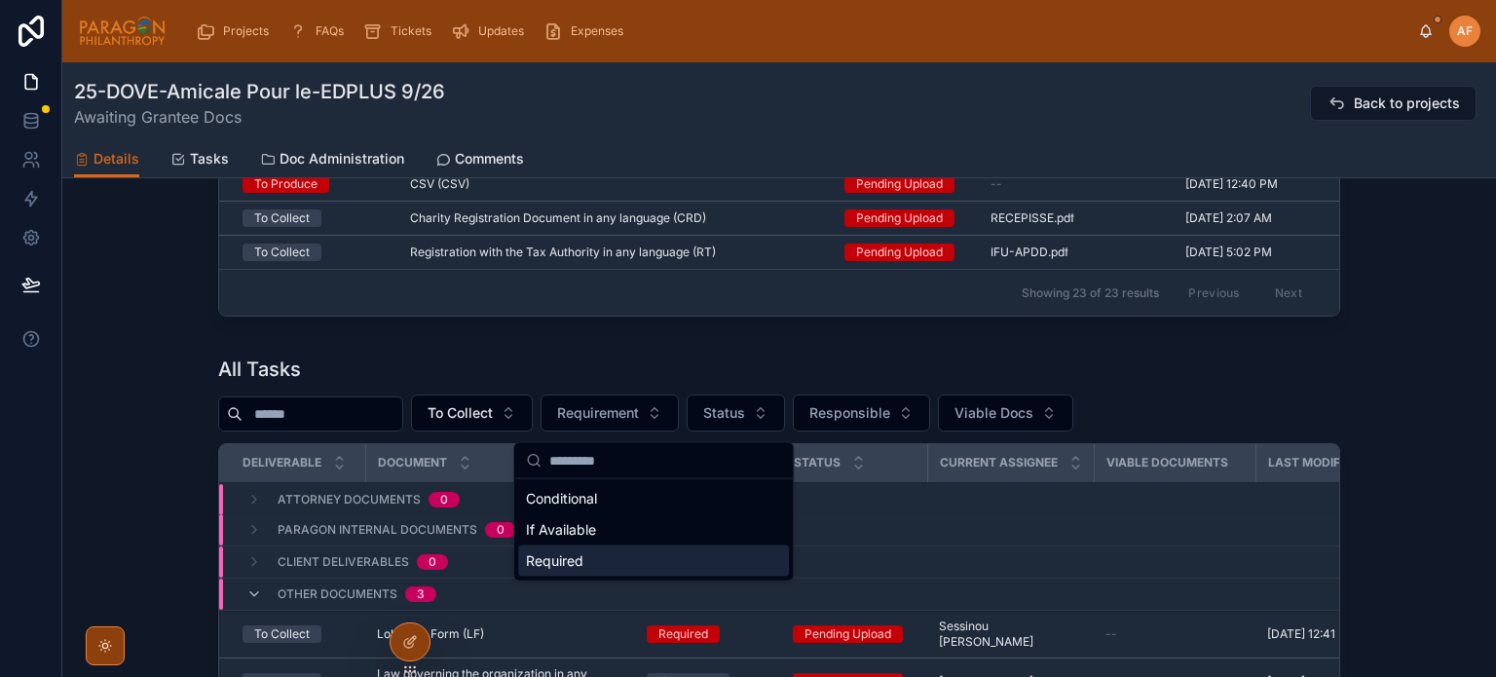
click at [627, 554] on div "Required" at bounding box center [653, 560] width 271 height 31
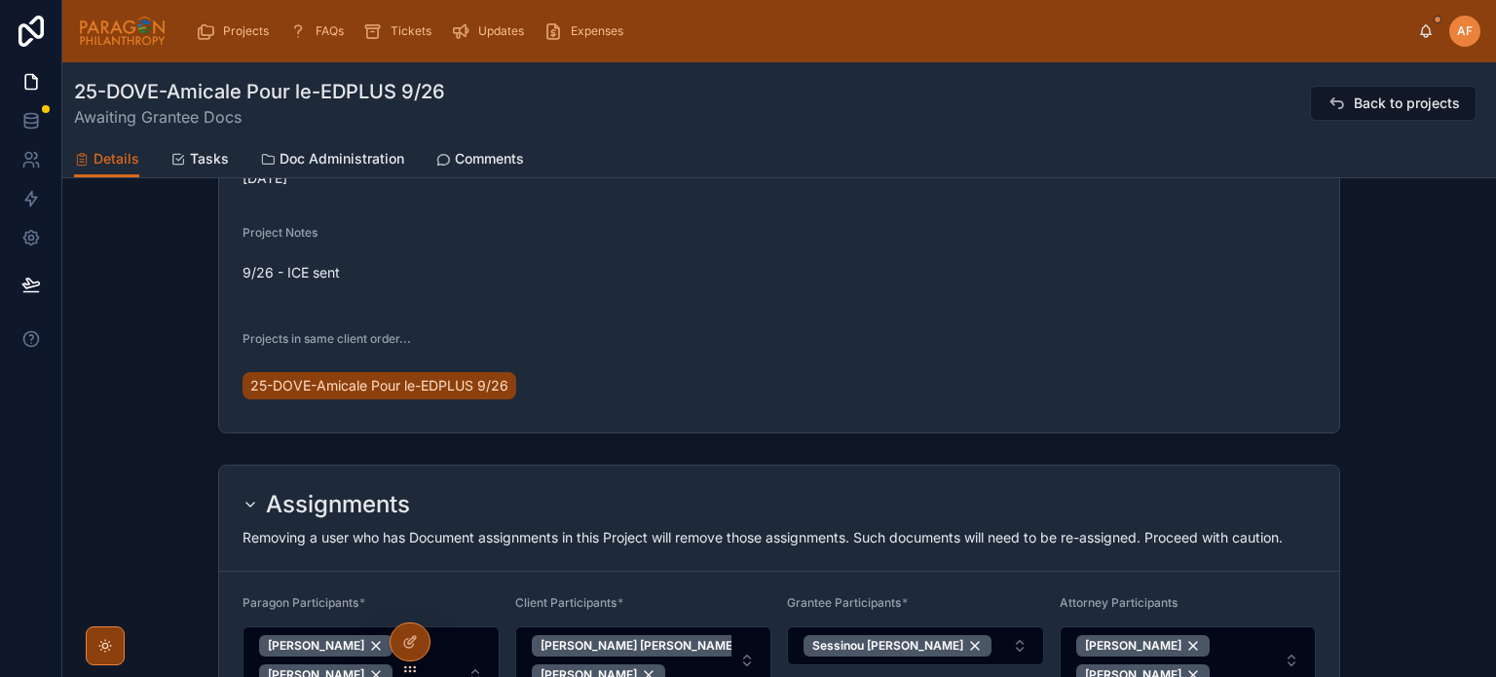
scroll to position [187, 0]
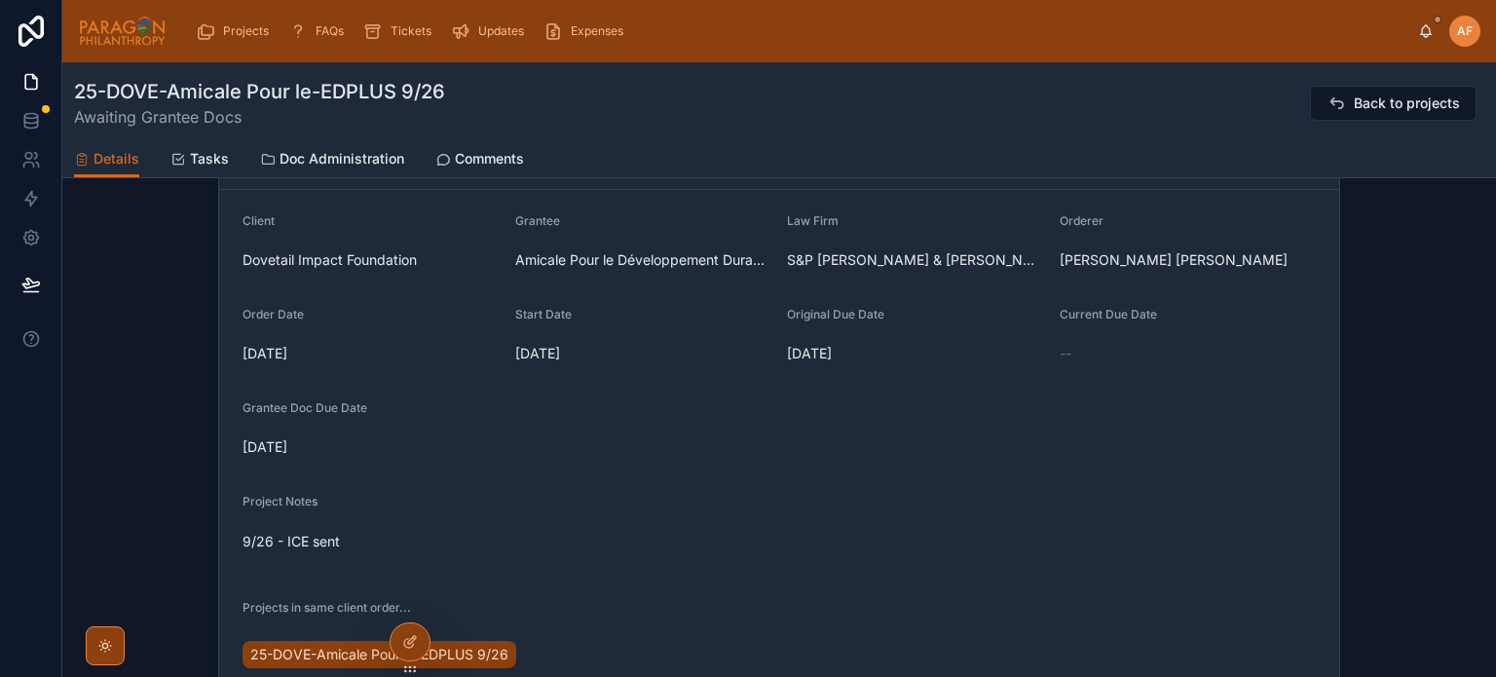
click at [242, 24] on span "Projects" at bounding box center [246, 31] width 46 height 16
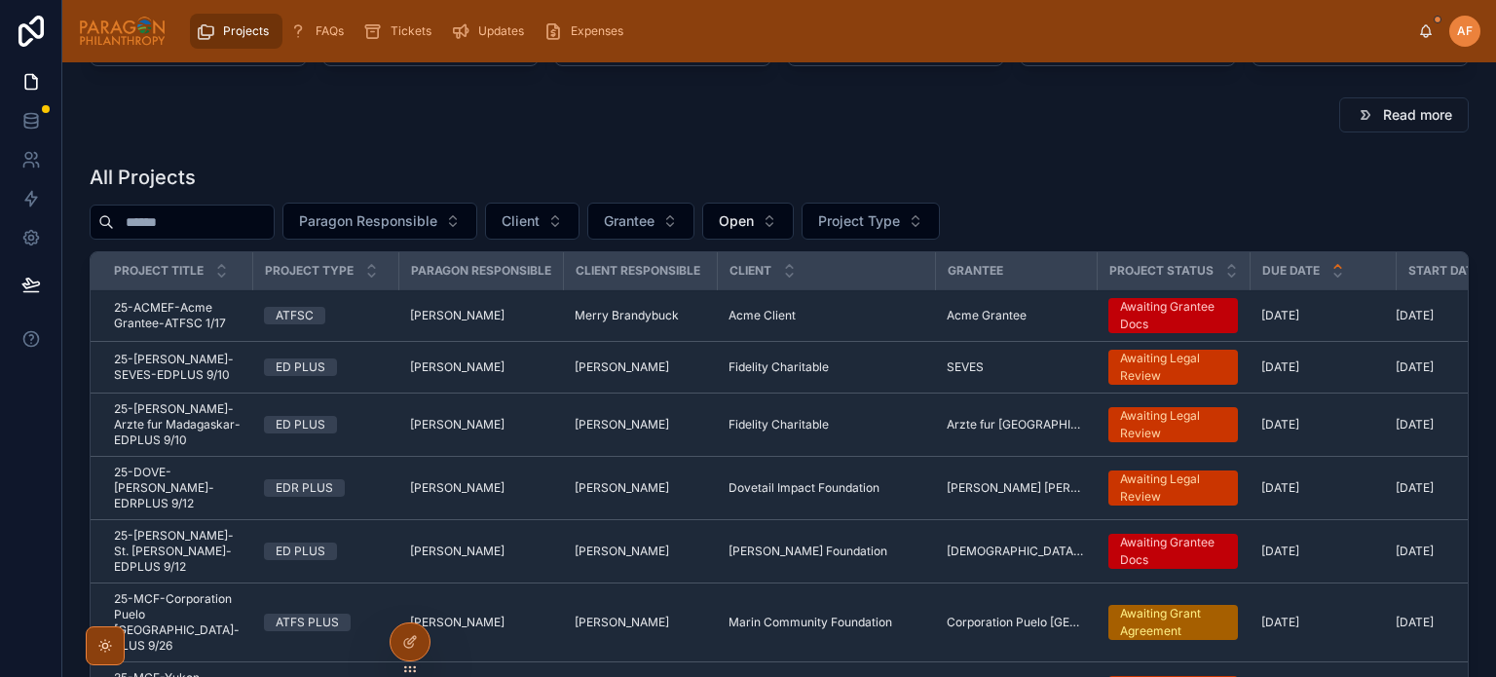
click at [437, 221] on span "Paragon Responsible" at bounding box center [368, 220] width 138 height 19
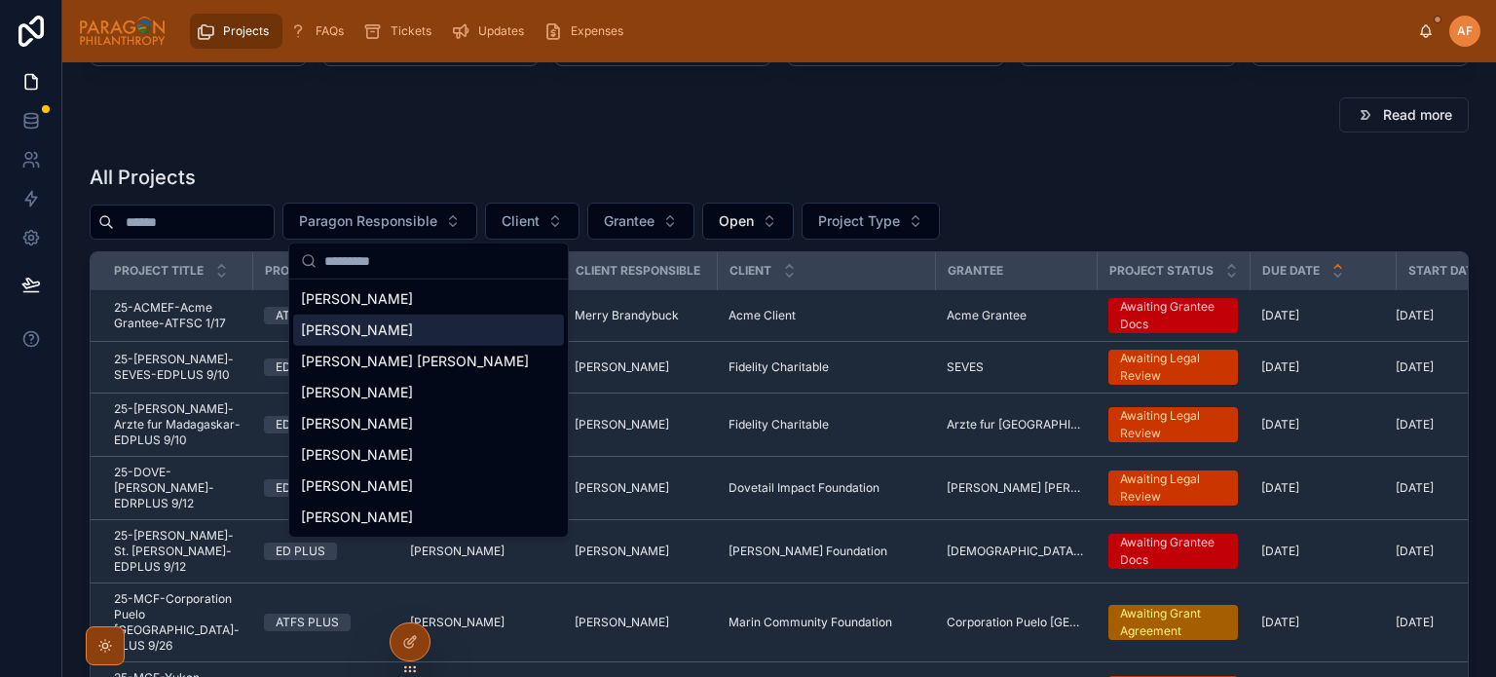
click at [401, 327] on span "[PERSON_NAME]" at bounding box center [357, 329] width 112 height 19
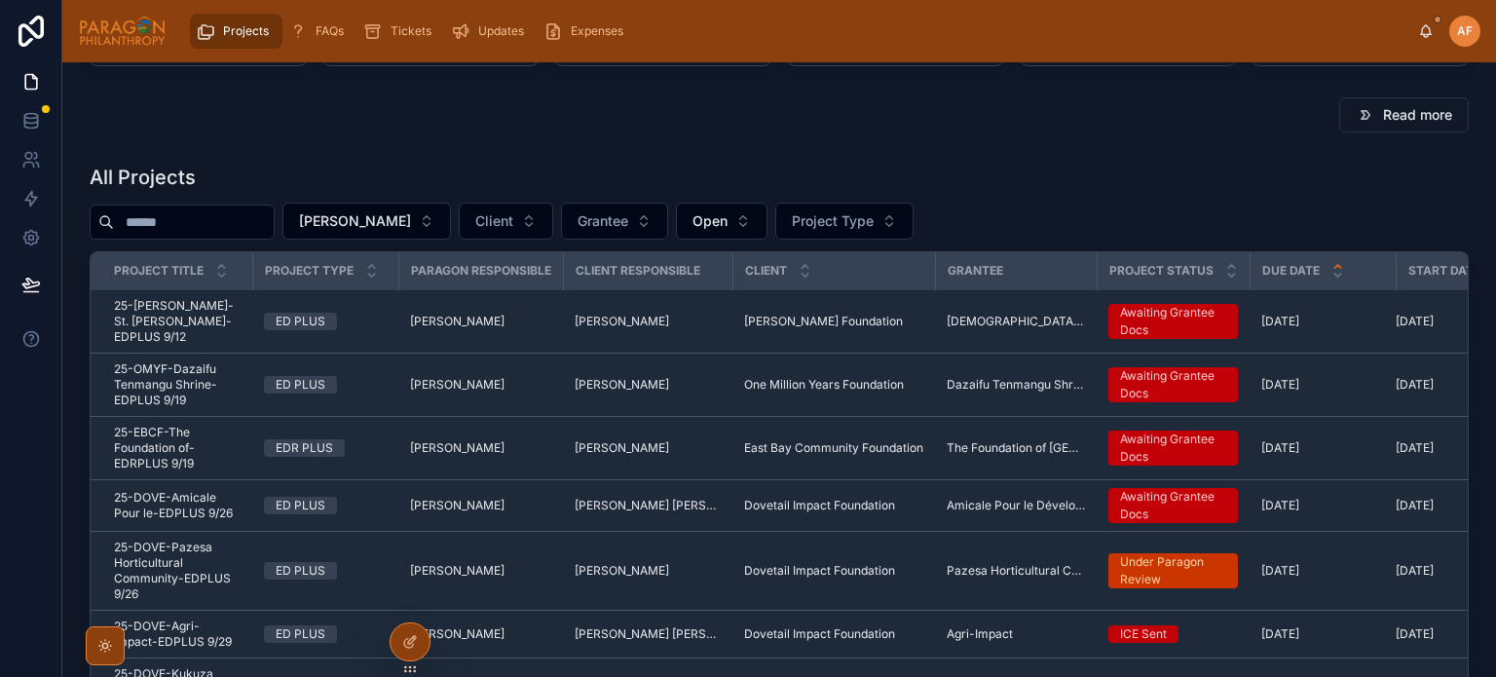
click at [203, 308] on span "25-NAGEL-St. Joseph Church-EDPLUS 9/12" at bounding box center [177, 321] width 127 height 47
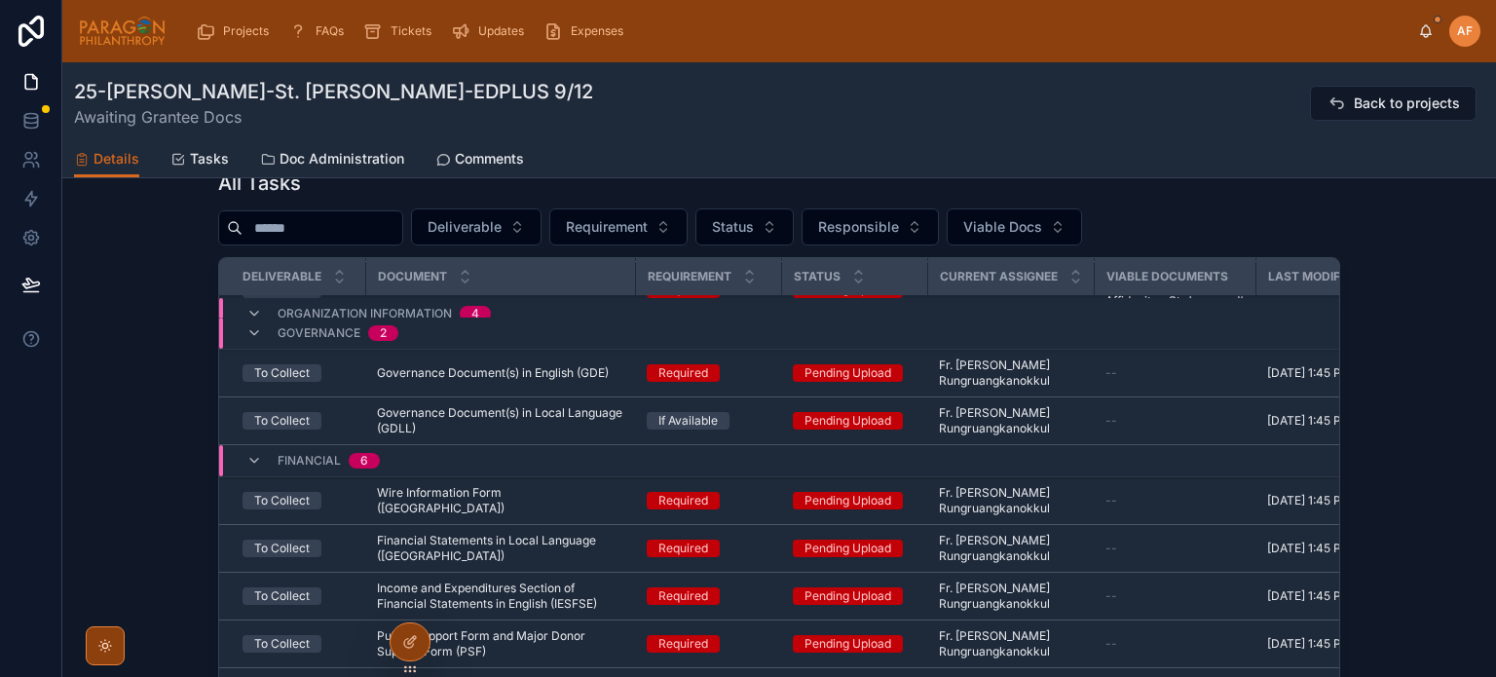
scroll to position [1348, 0]
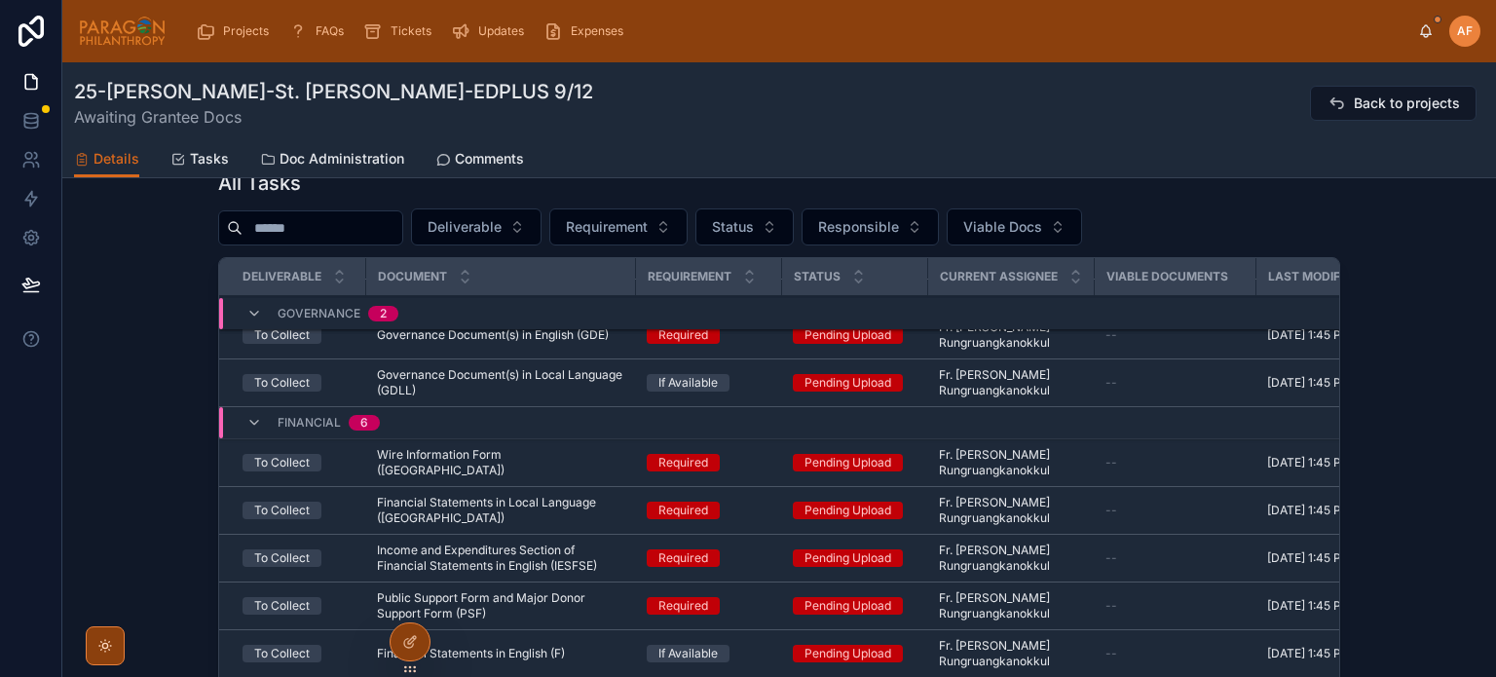
click at [596, 463] on div "Wire Information Form (WI) Wire Information Form (WI)" at bounding box center [500, 462] width 246 height 31
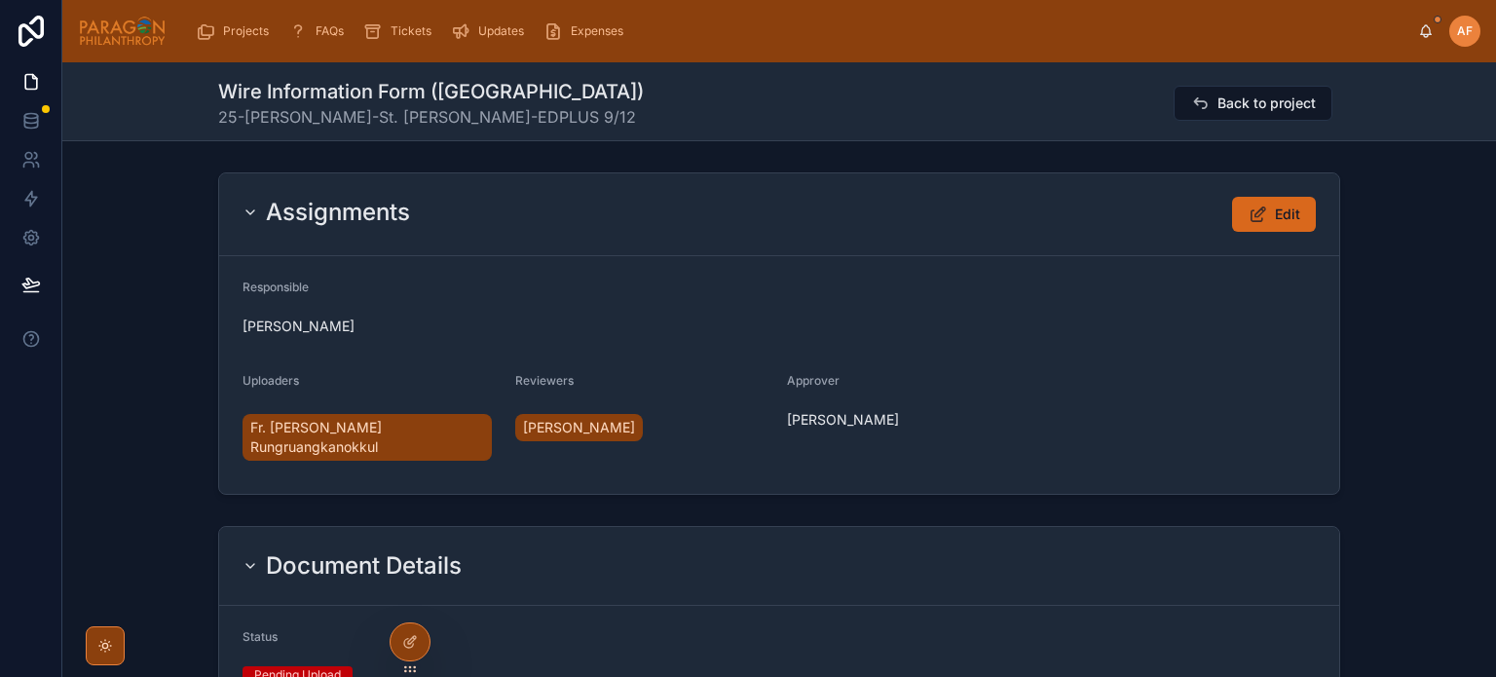
click at [1243, 228] on button "Edit" at bounding box center [1274, 214] width 84 height 35
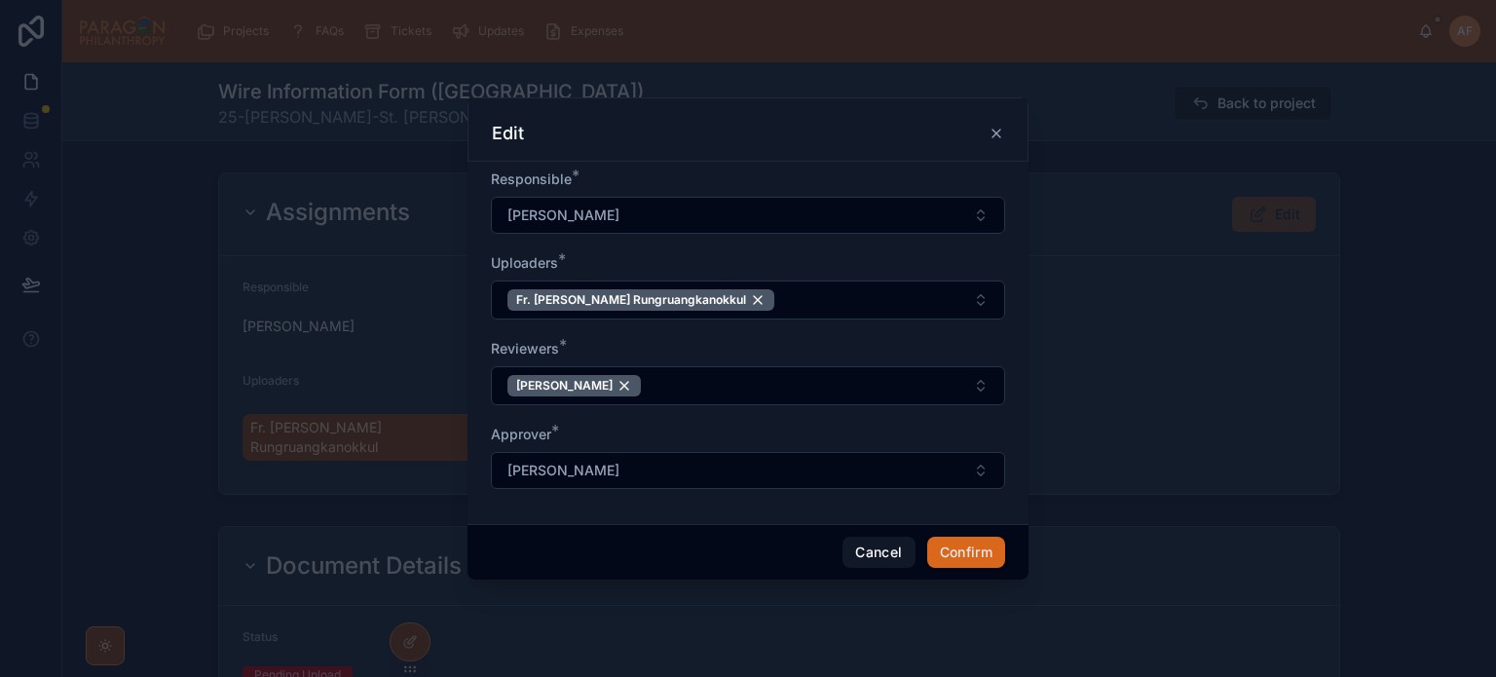
click at [727, 308] on div "Fr. John Pipat Rungruangkanokkul" at bounding box center [640, 299] width 267 height 21
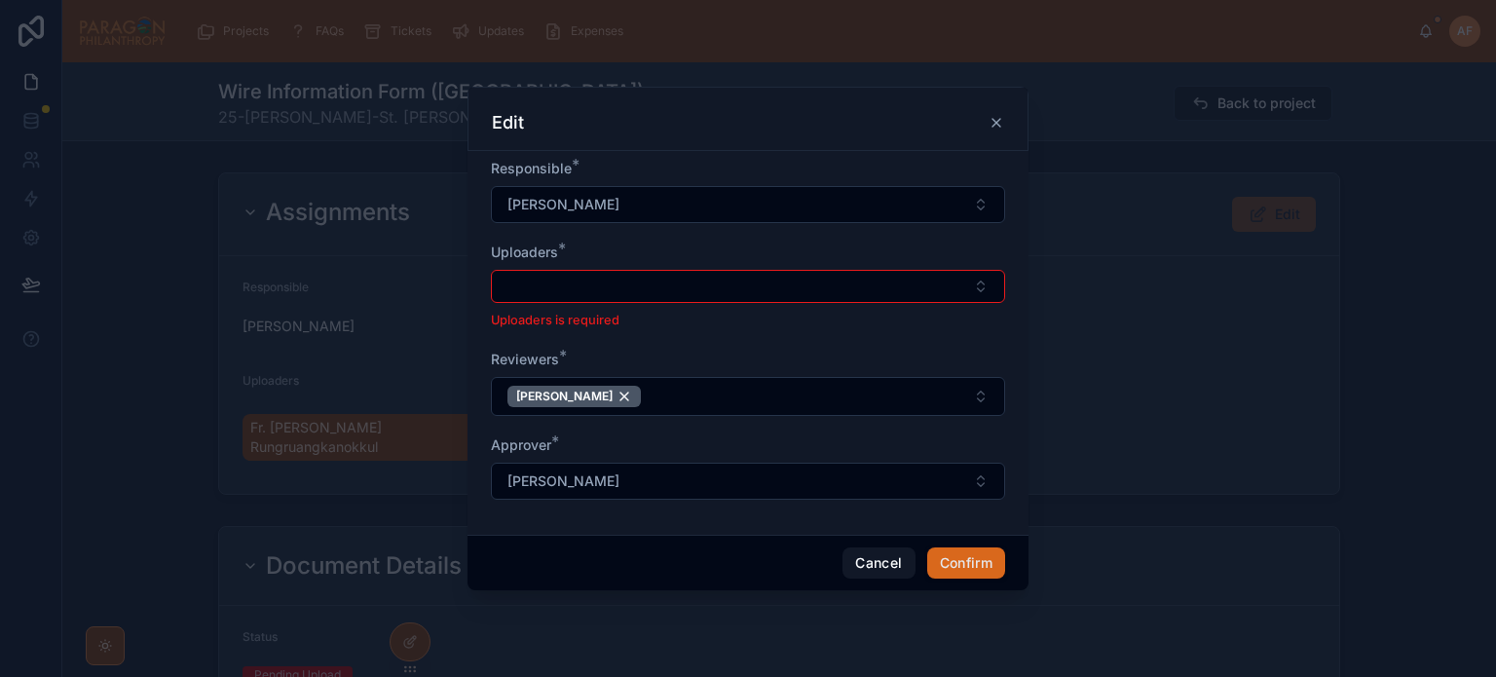
click at [712, 295] on button "Select Button" at bounding box center [748, 286] width 514 height 33
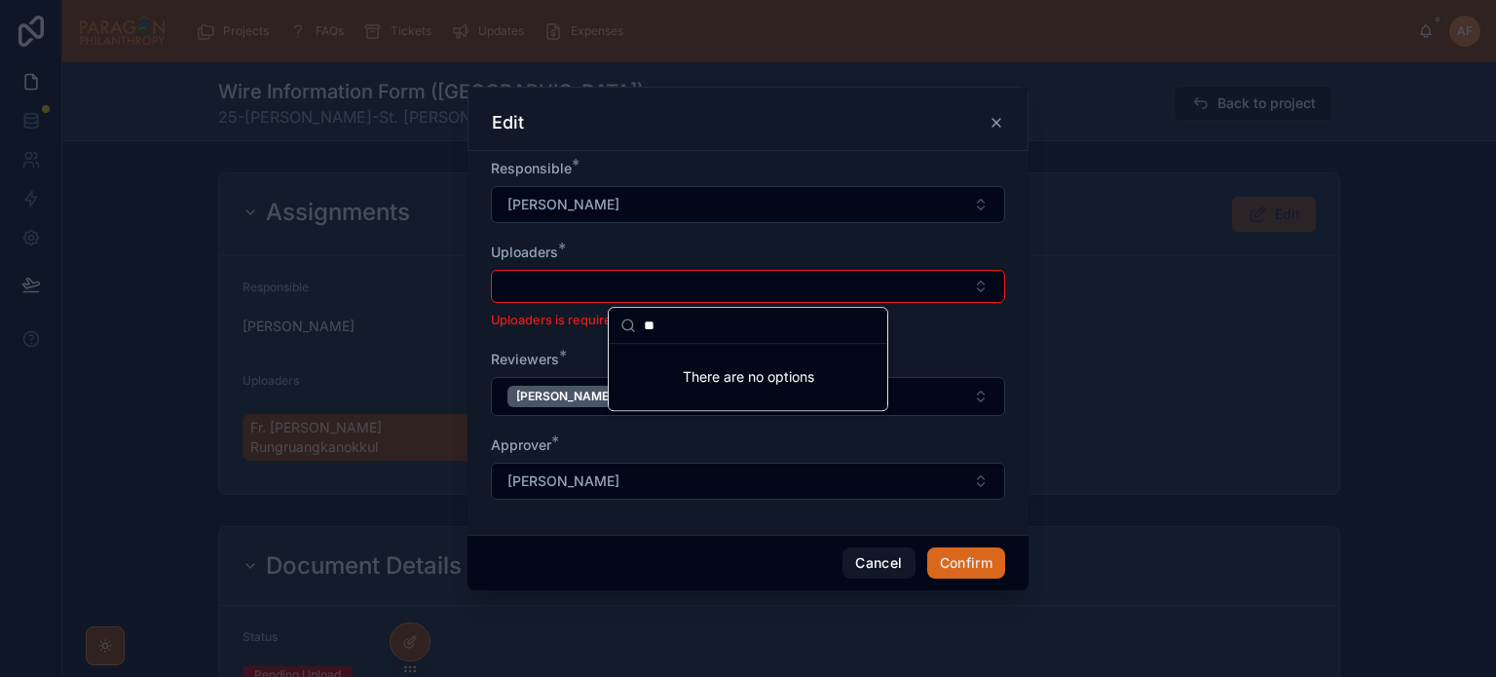
type input "*"
click at [1142, 275] on div at bounding box center [748, 338] width 1496 height 677
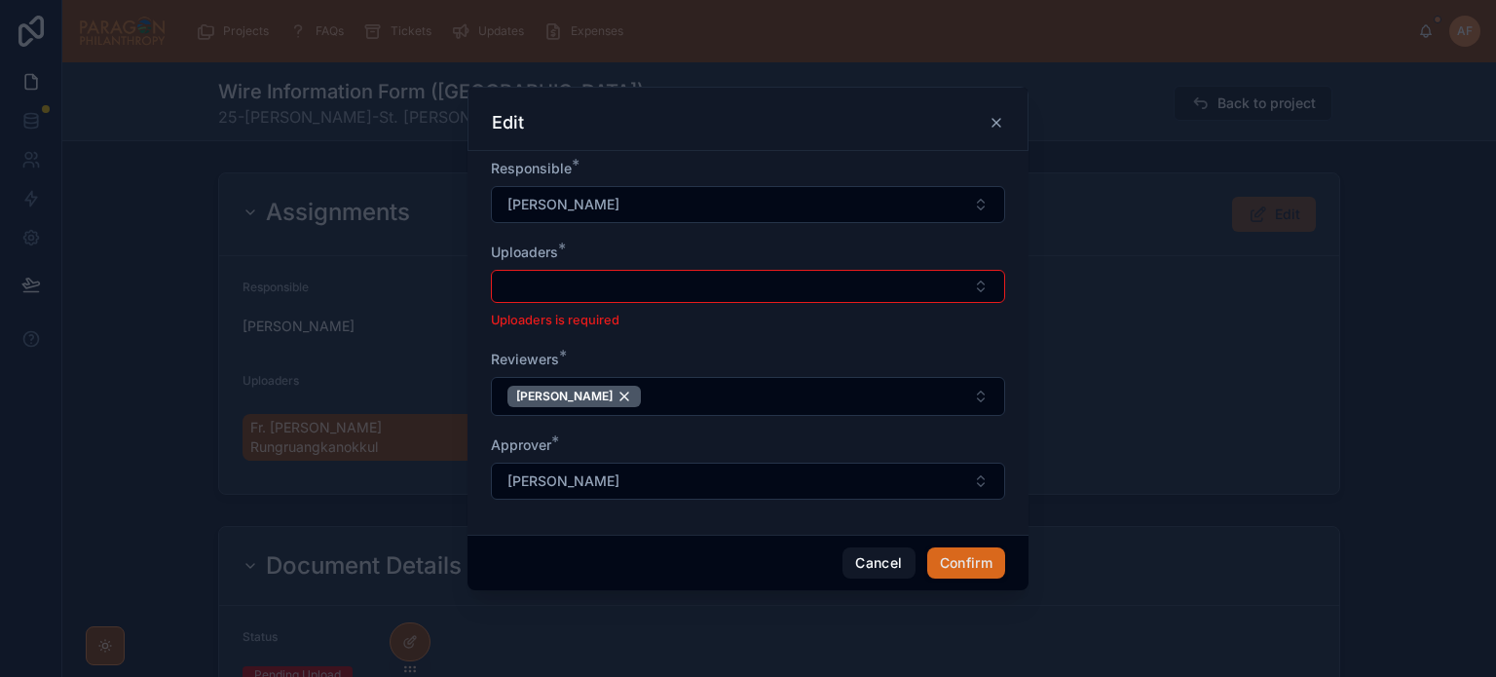
click at [826, 557] on div "Cancel Confirm" at bounding box center [747, 563] width 561 height 56
click at [853, 564] on button "Cancel" at bounding box center [878, 562] width 72 height 31
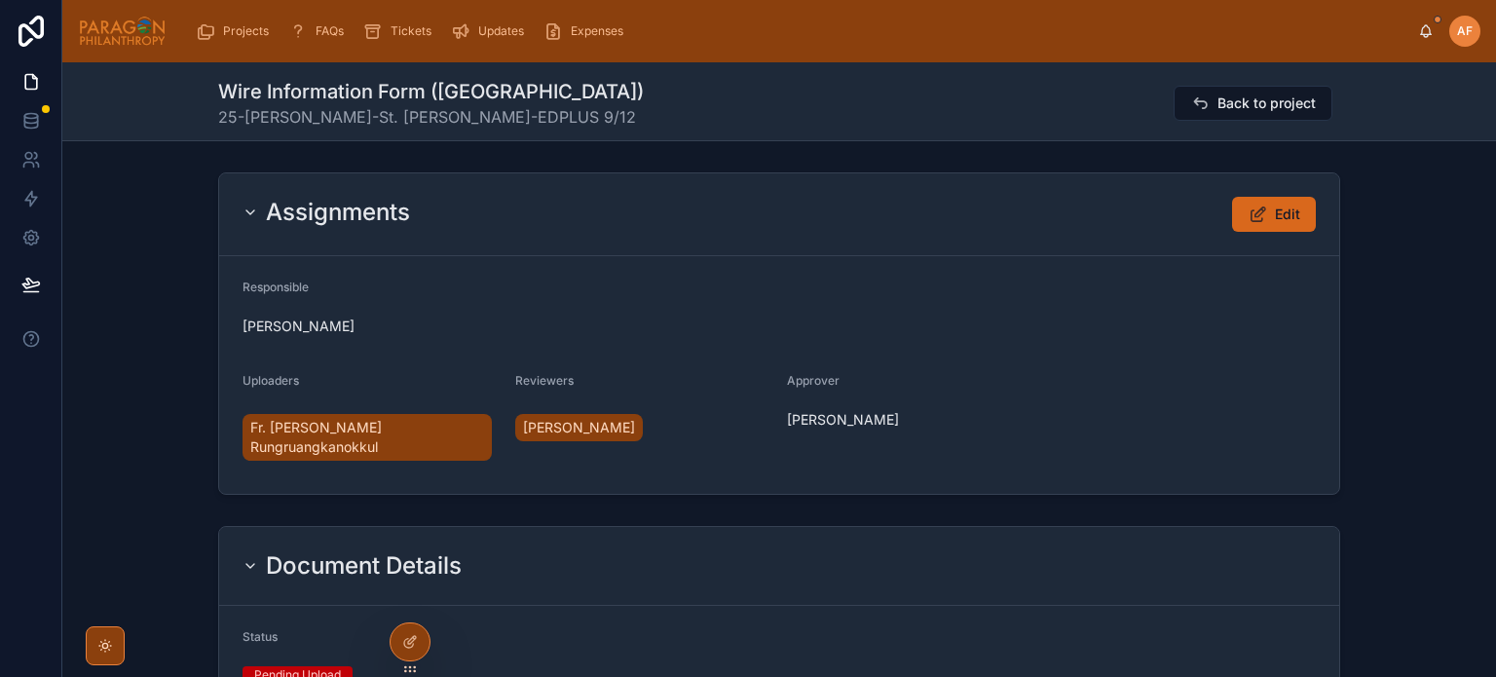
click at [1232, 105] on span "Back to project" at bounding box center [1266, 102] width 98 height 19
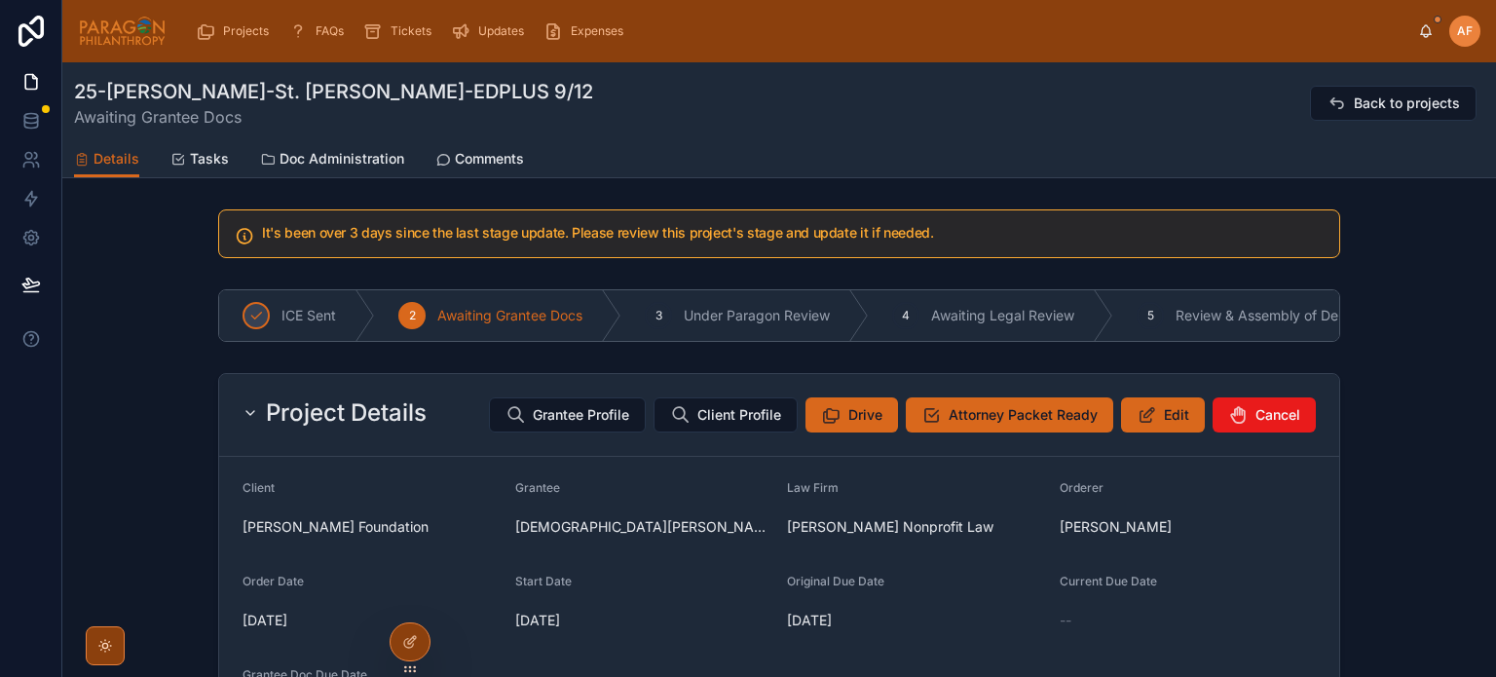
click at [1149, 420] on icon at bounding box center [1147, 414] width 20 height 19
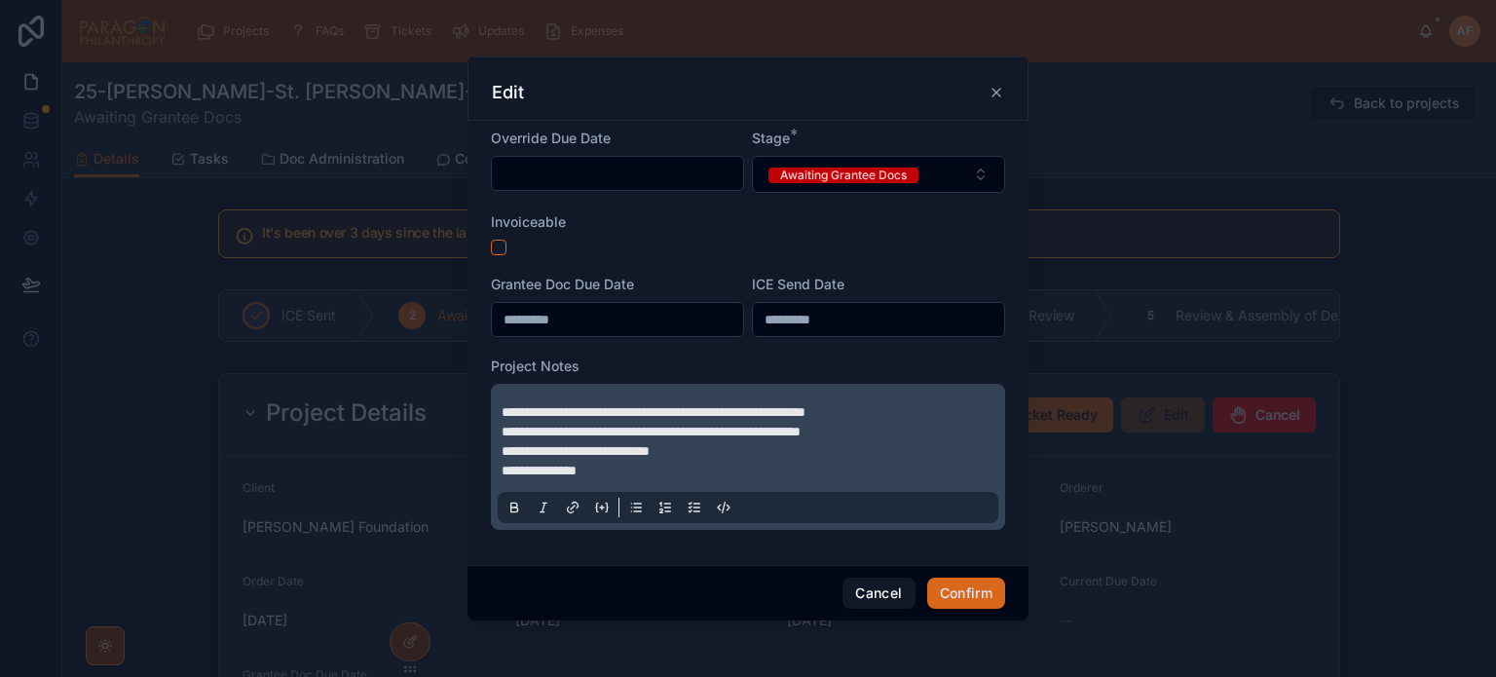
click at [986, 94] on div "Edit" at bounding box center [748, 92] width 512 height 23
click at [989, 96] on icon at bounding box center [997, 93] width 16 height 16
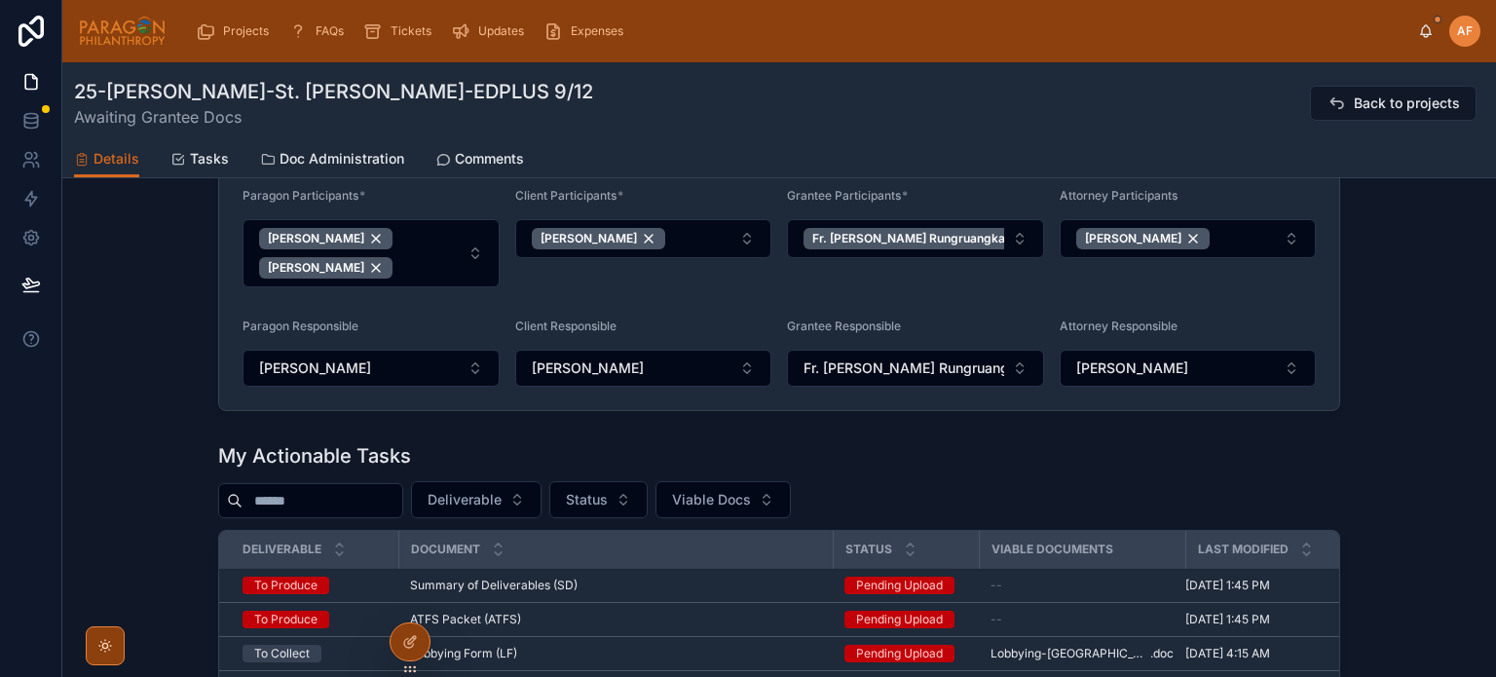
scroll to position [1071, 0]
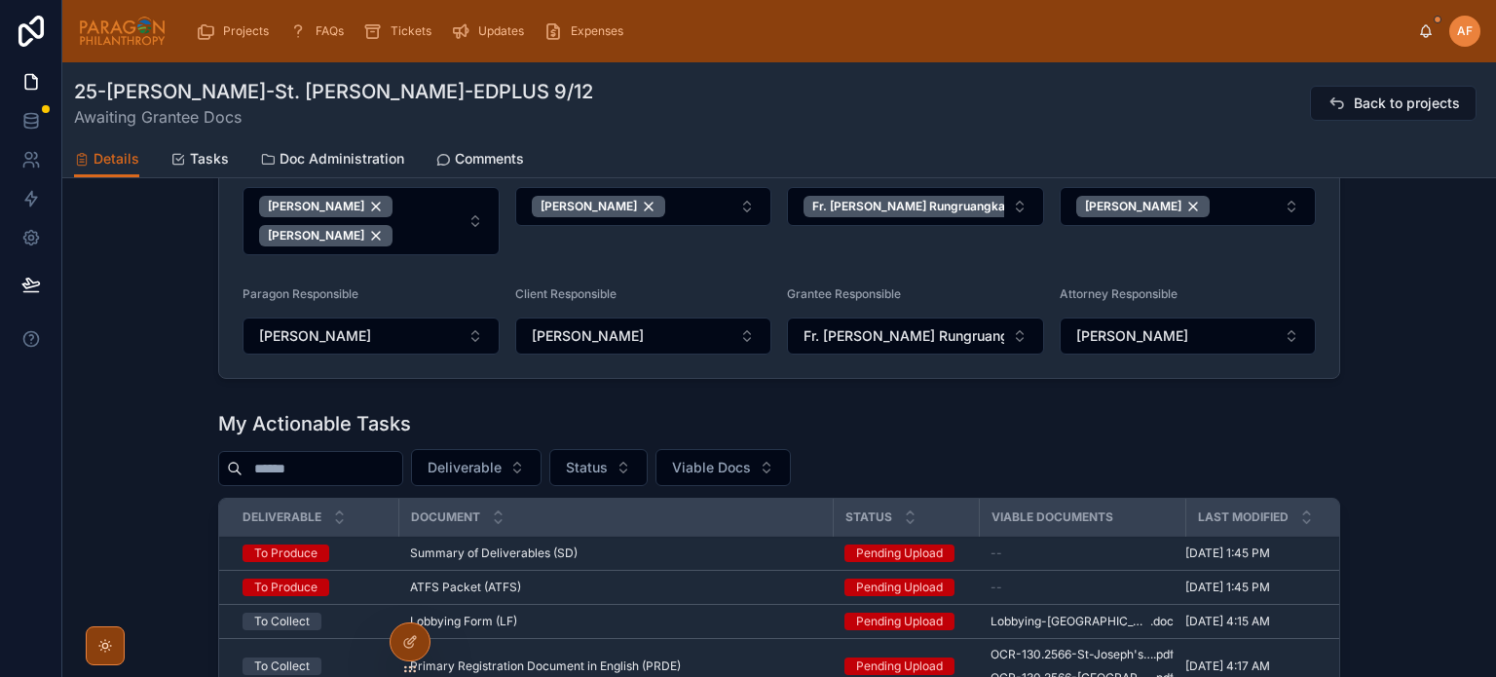
click at [631, 342] on button "Karin Palazzo" at bounding box center [643, 335] width 257 height 37
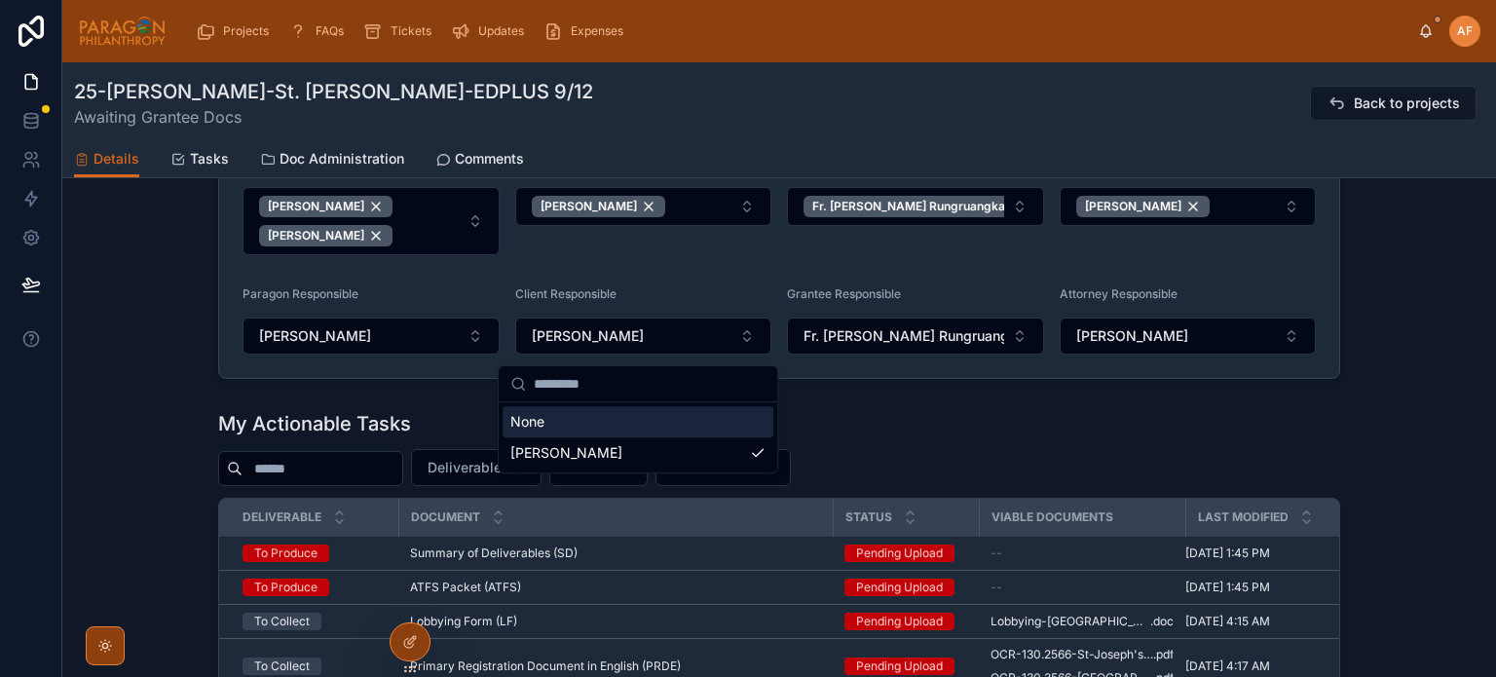
click at [631, 342] on button "Karin Palazzo" at bounding box center [643, 335] width 257 height 37
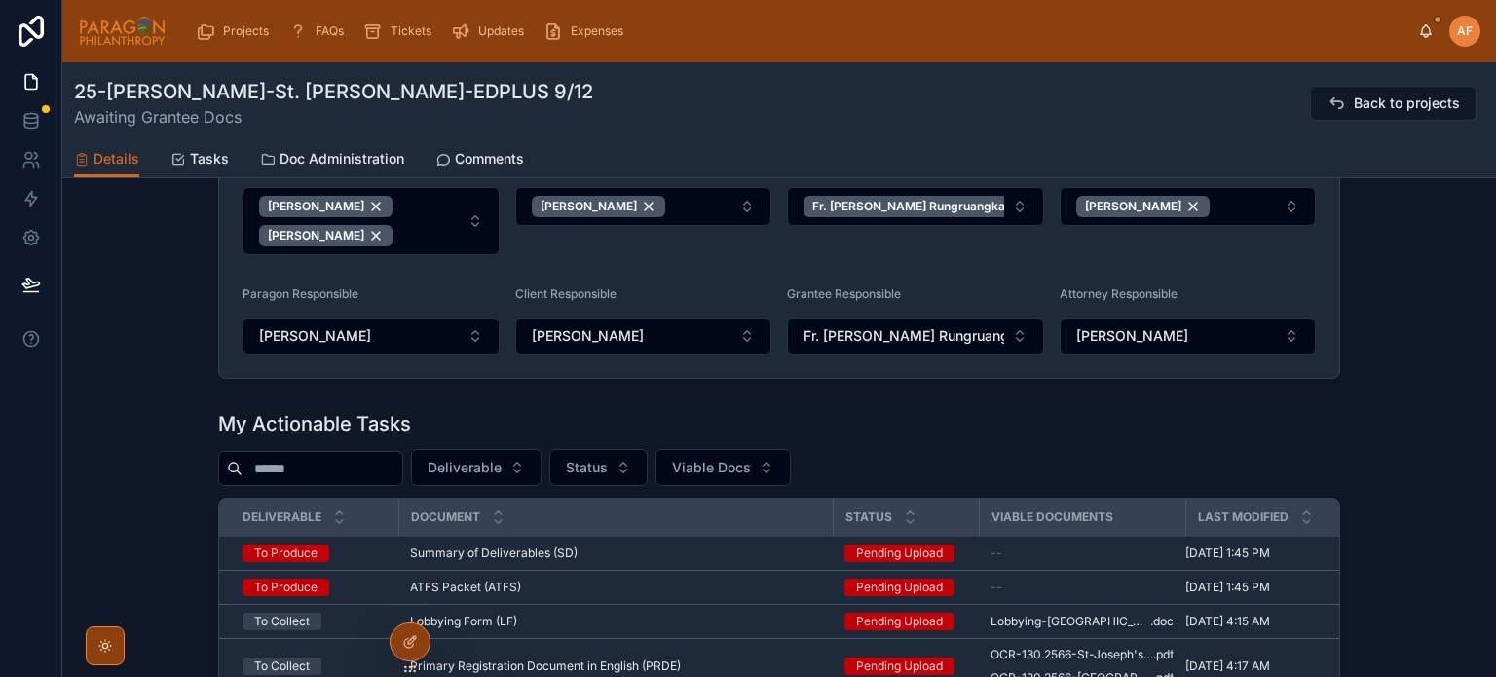
click at [637, 276] on form "Paragon Participants * Ash Froelich-MacMillan Daria Kolomiiets Client Participa…" at bounding box center [779, 254] width 1120 height 245
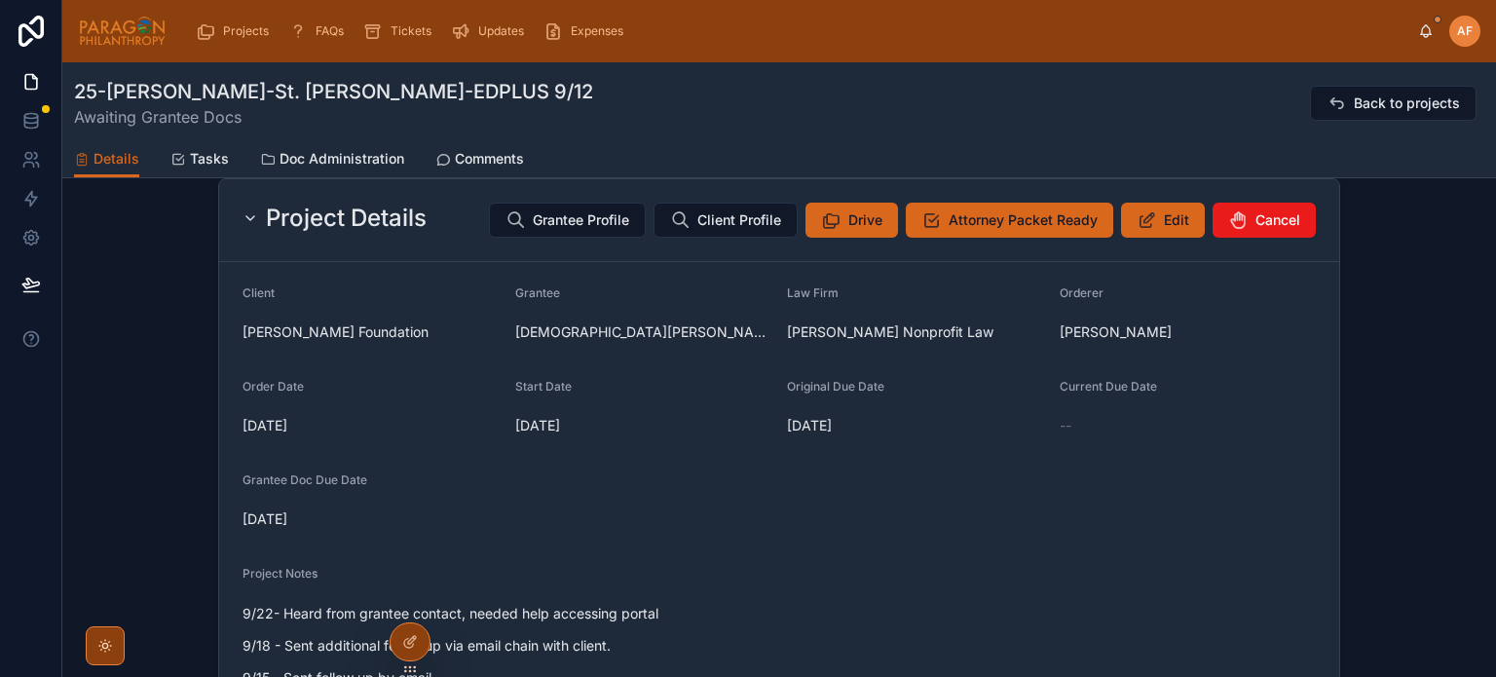
scroll to position [0, 0]
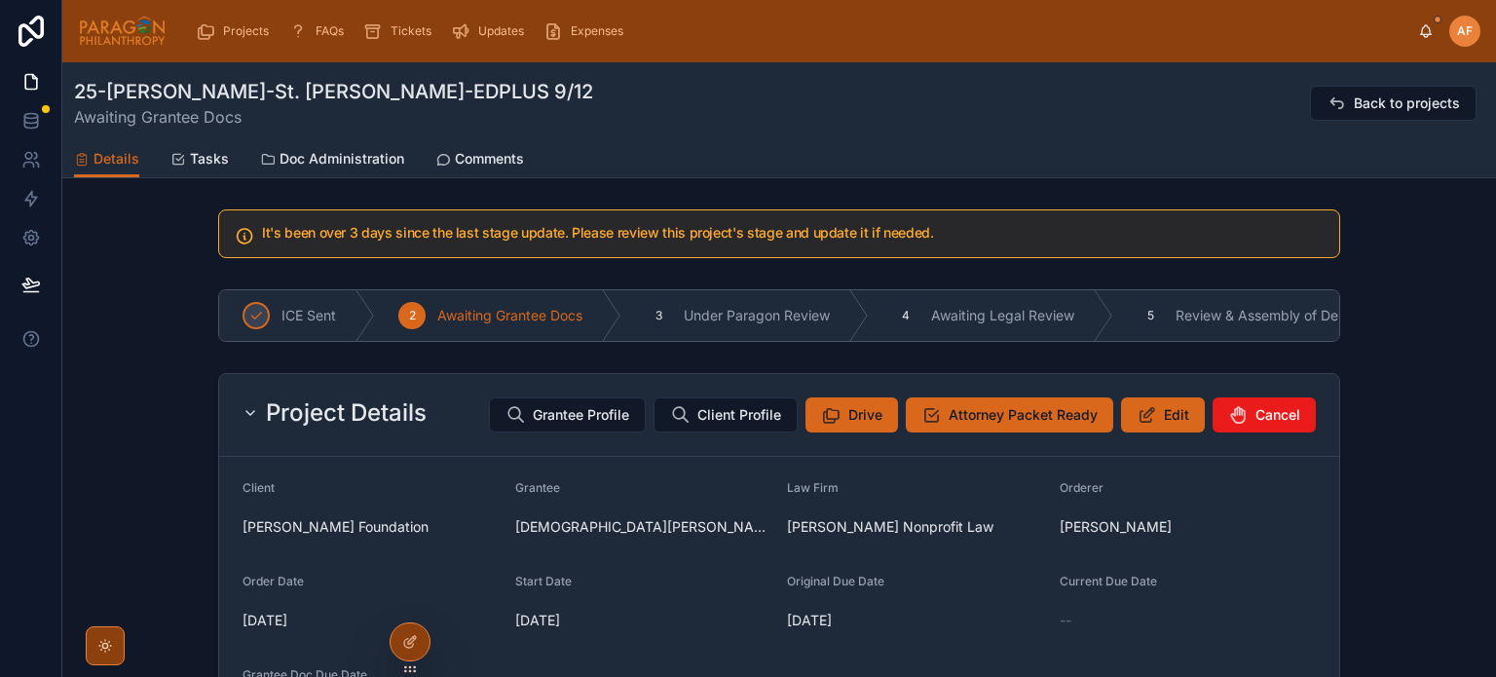
click at [480, 164] on span "Comments" at bounding box center [489, 158] width 69 height 19
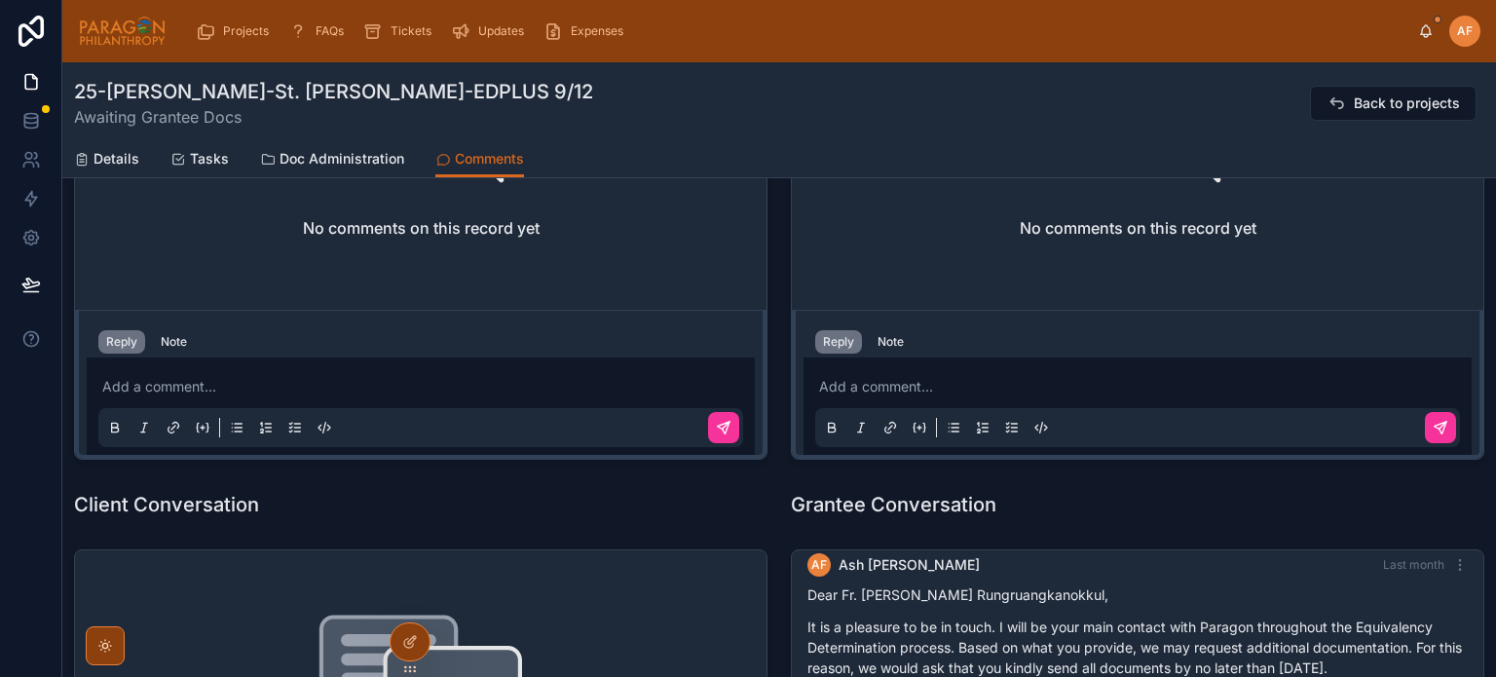
scroll to position [779, 0]
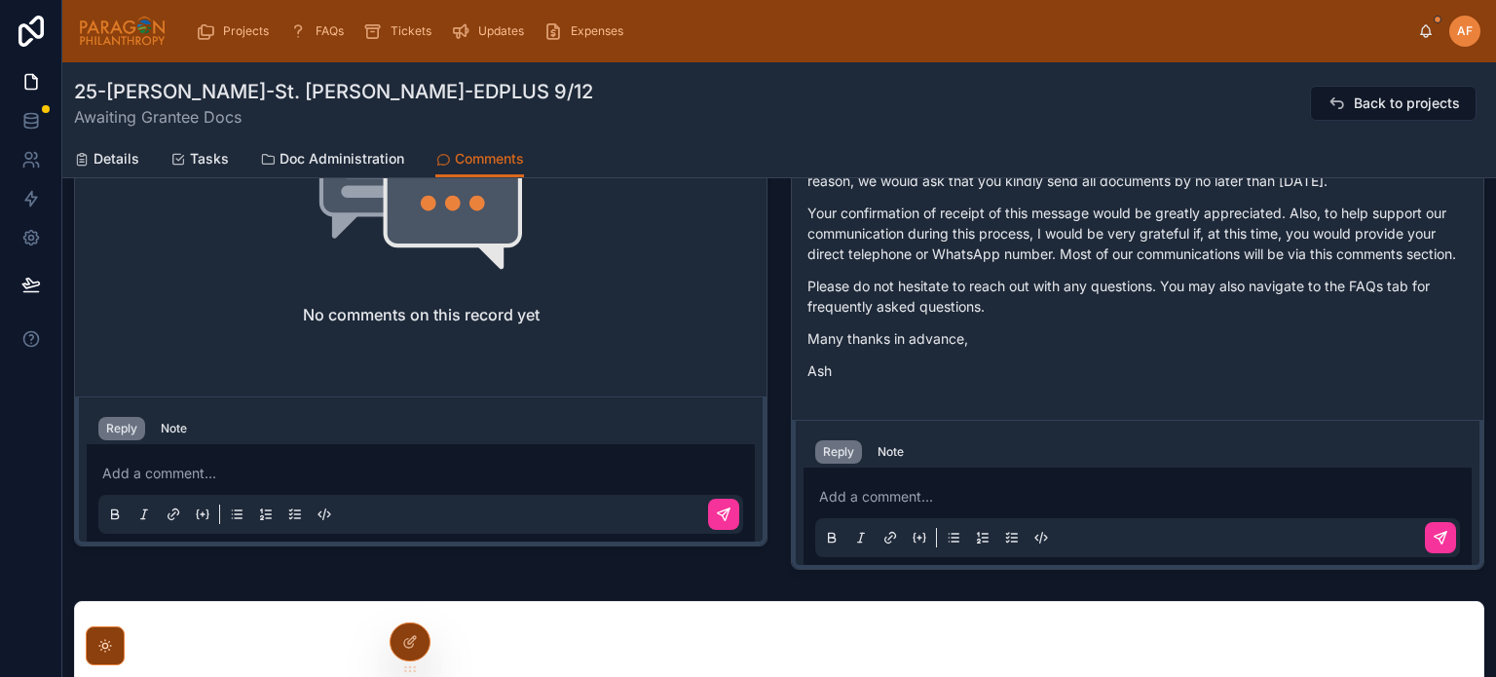
click at [206, 509] on icon at bounding box center [207, 513] width 2 height 9
click at [205, 509] on icon at bounding box center [203, 514] width 16 height 16
click at [271, 471] on p at bounding box center [424, 473] width 645 height 19
click at [912, 534] on icon at bounding box center [920, 538] width 16 height 16
click at [915, 536] on icon at bounding box center [920, 538] width 16 height 16
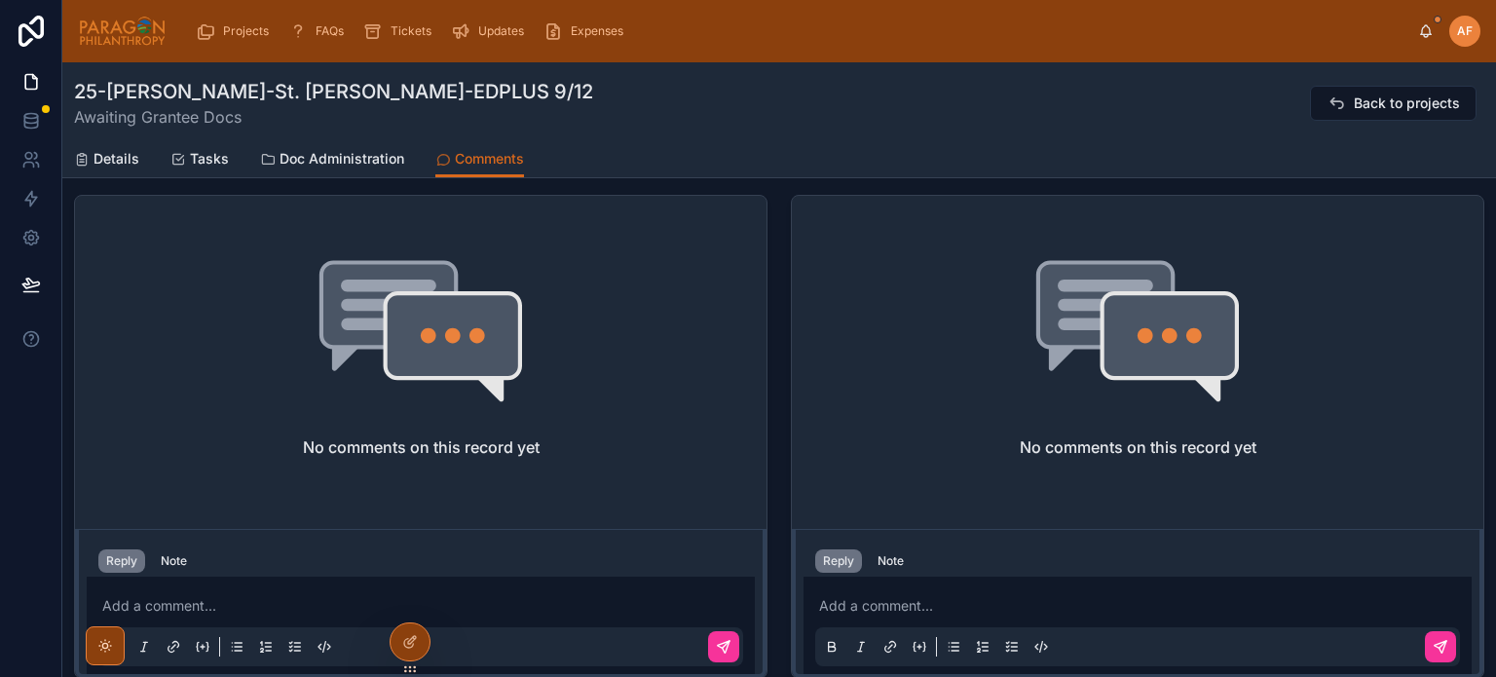
scroll to position [0, 0]
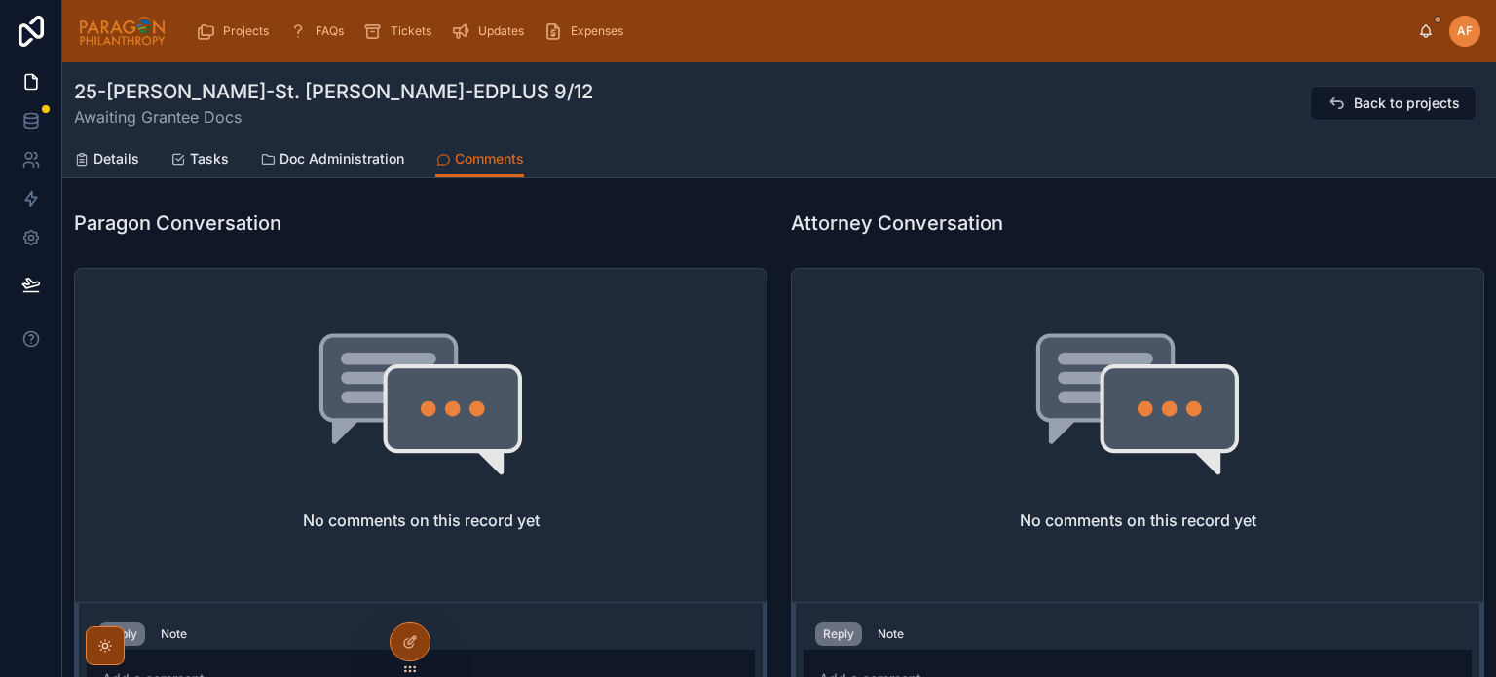
click at [102, 158] on span "Details" at bounding box center [116, 158] width 46 height 19
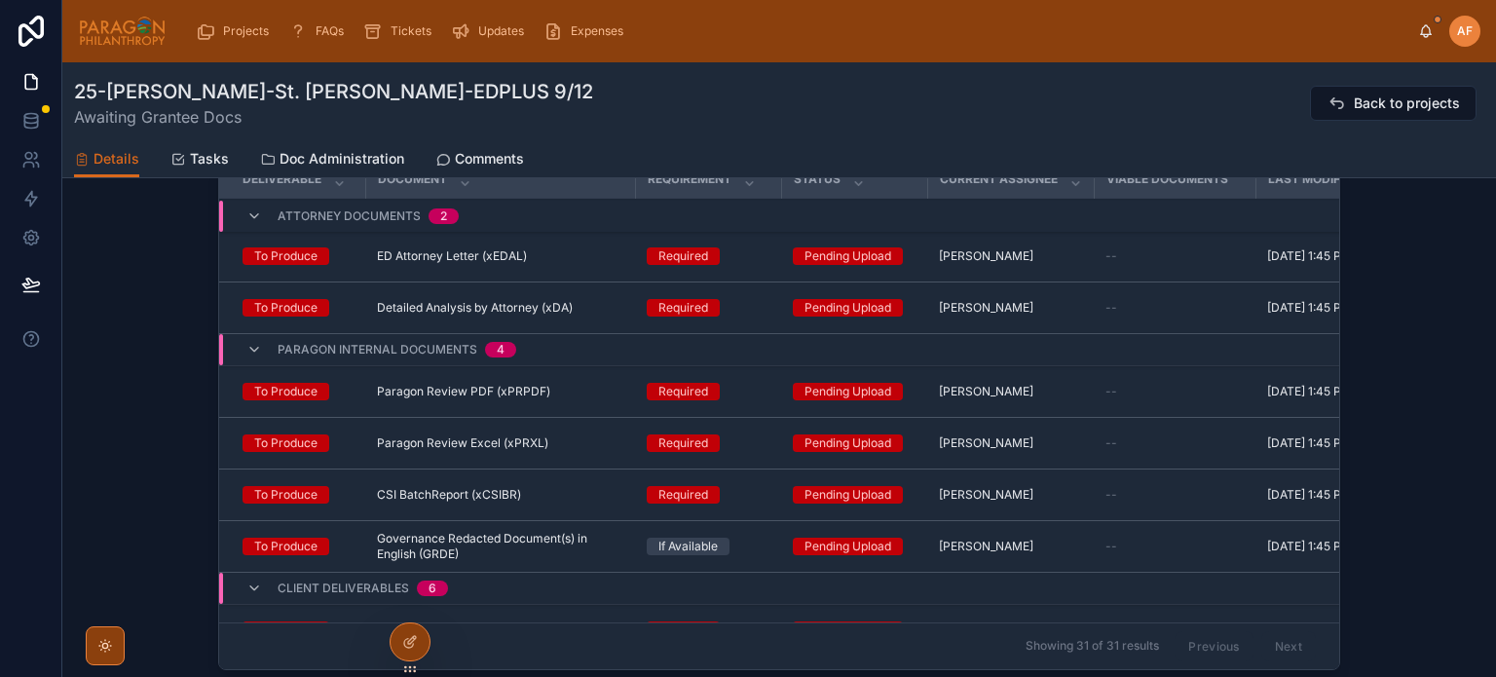
scroll to position [292, 0]
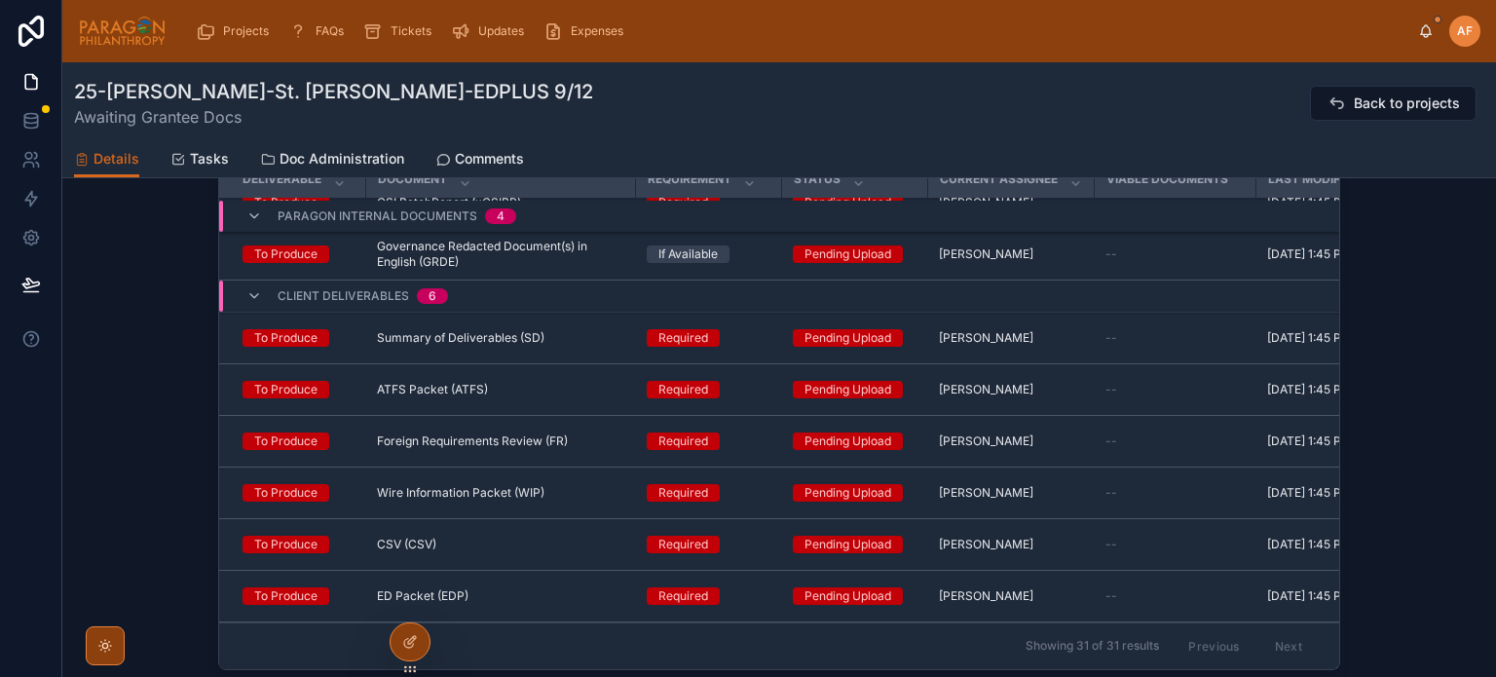
click at [314, 155] on span "Doc Administration" at bounding box center [342, 158] width 125 height 19
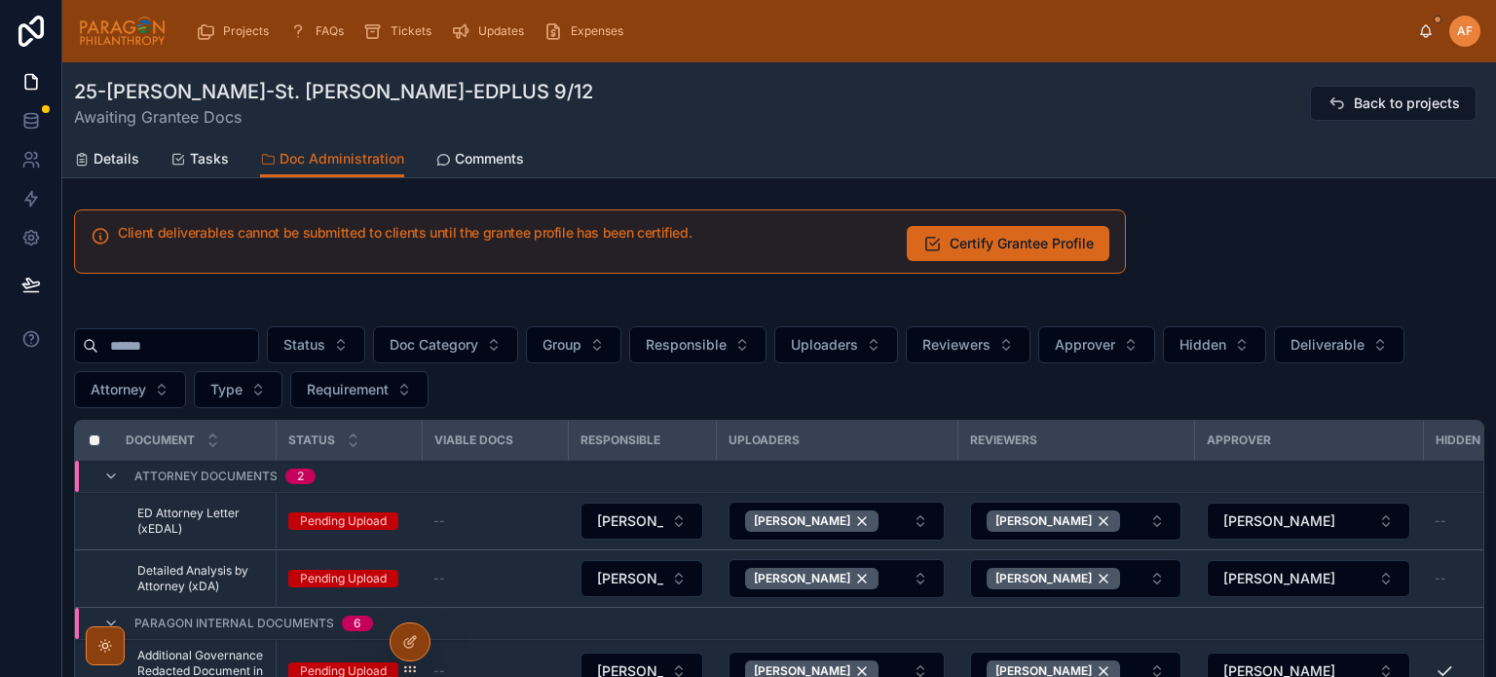
click at [188, 343] on input "text" at bounding box center [178, 345] width 160 height 27
type input "****"
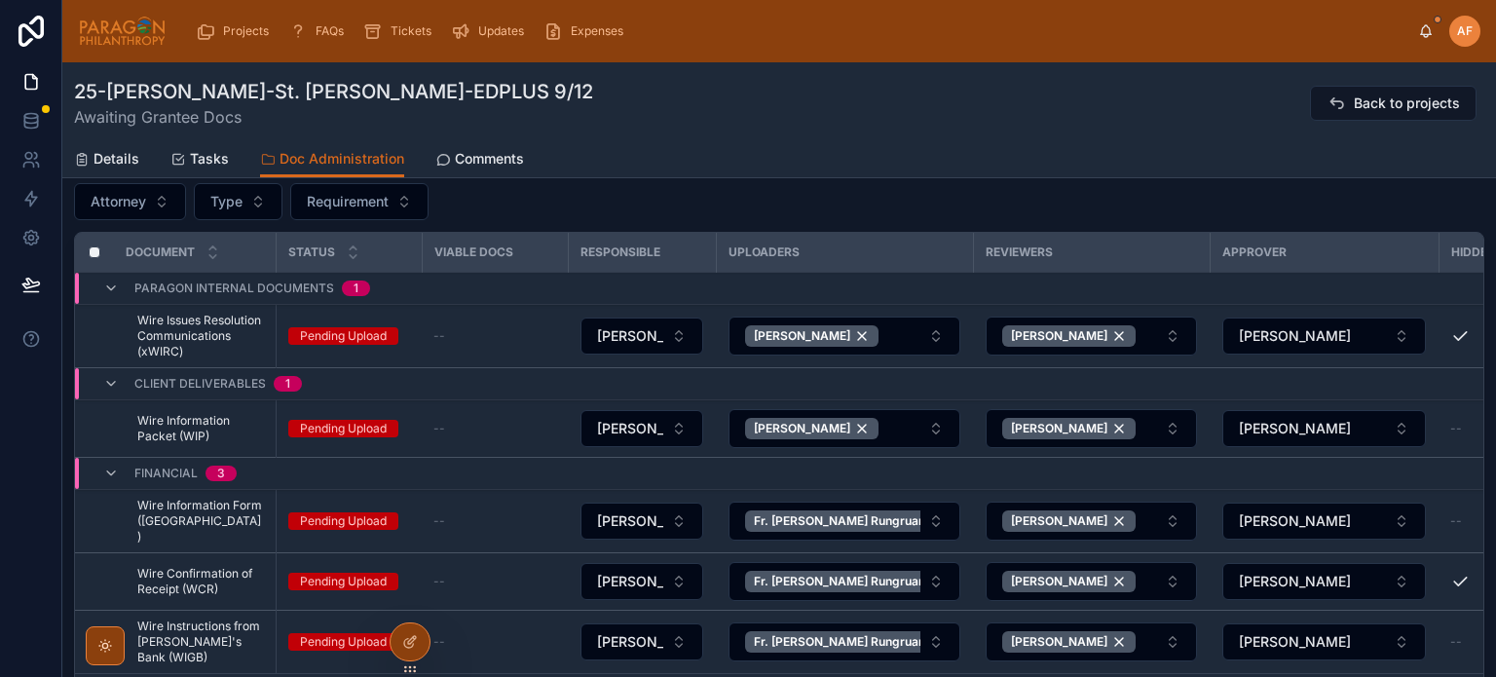
scroll to position [195, 0]
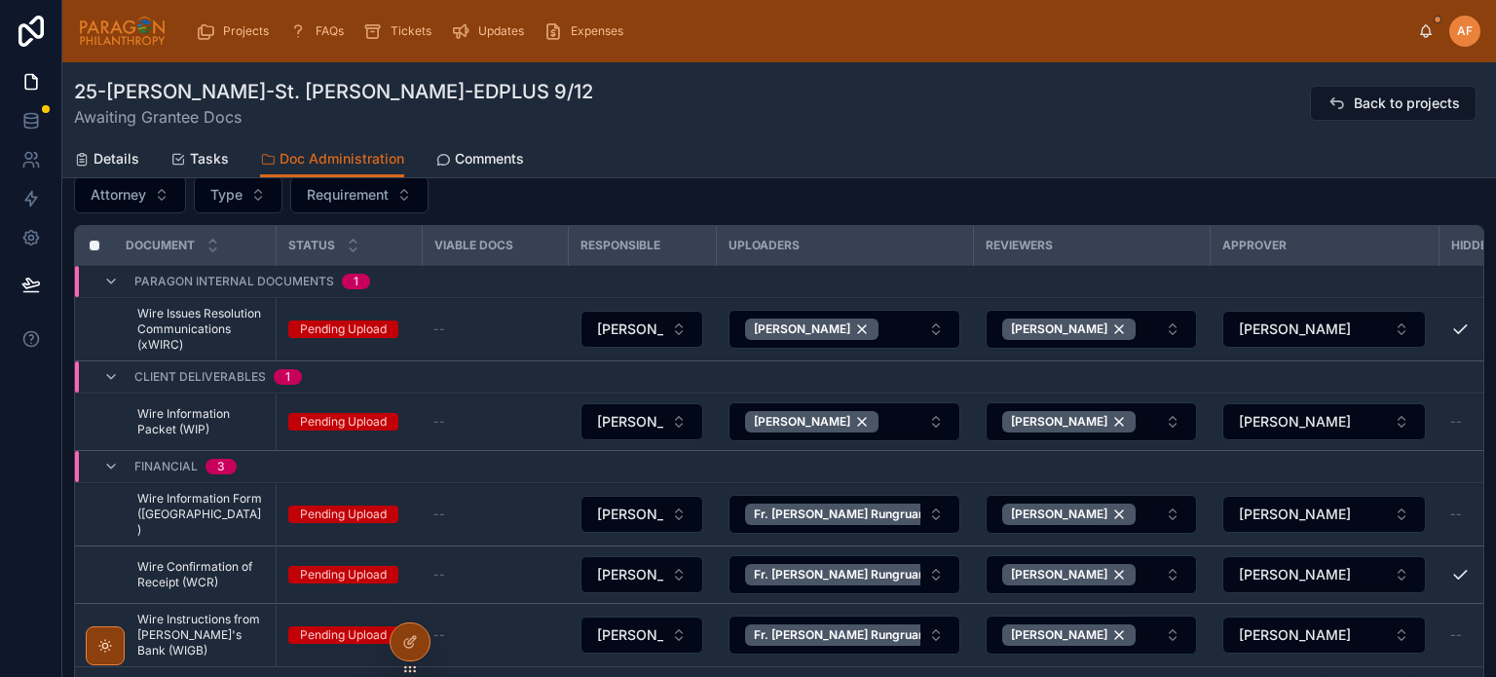
click at [934, 512] on button "Fr. John Pipat Rungruangkanokkul" at bounding box center [844, 514] width 232 height 39
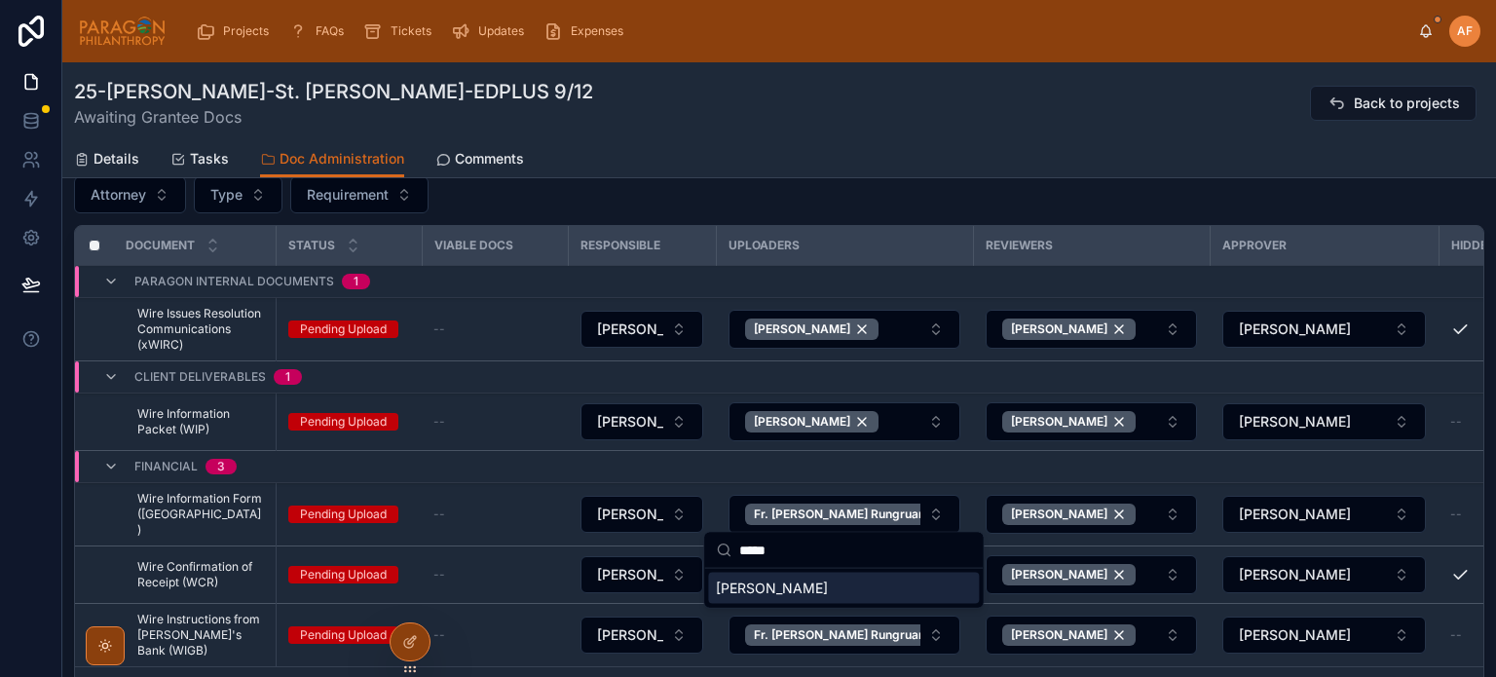
type input "*****"
click at [762, 580] on span "Karin Palazzo" at bounding box center [772, 587] width 112 height 19
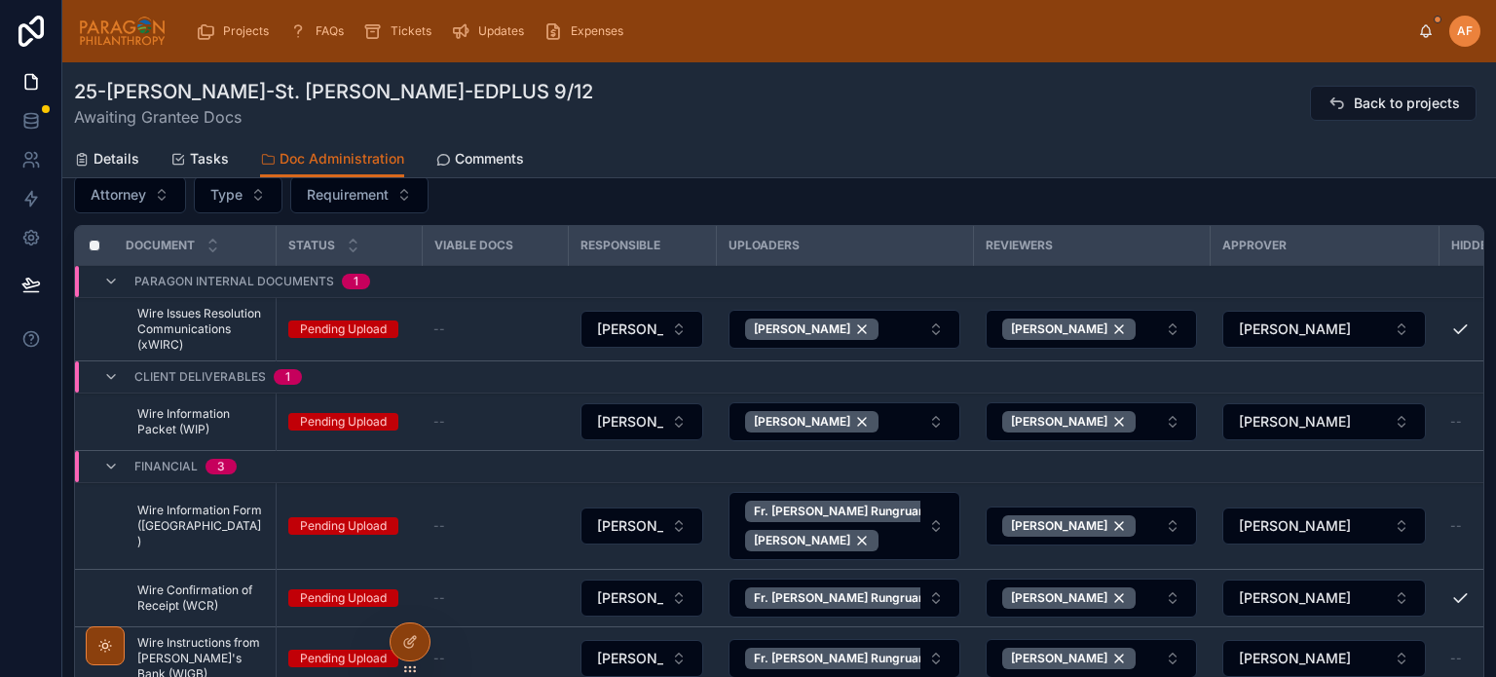
click at [219, 23] on div "Projects" at bounding box center [236, 31] width 81 height 31
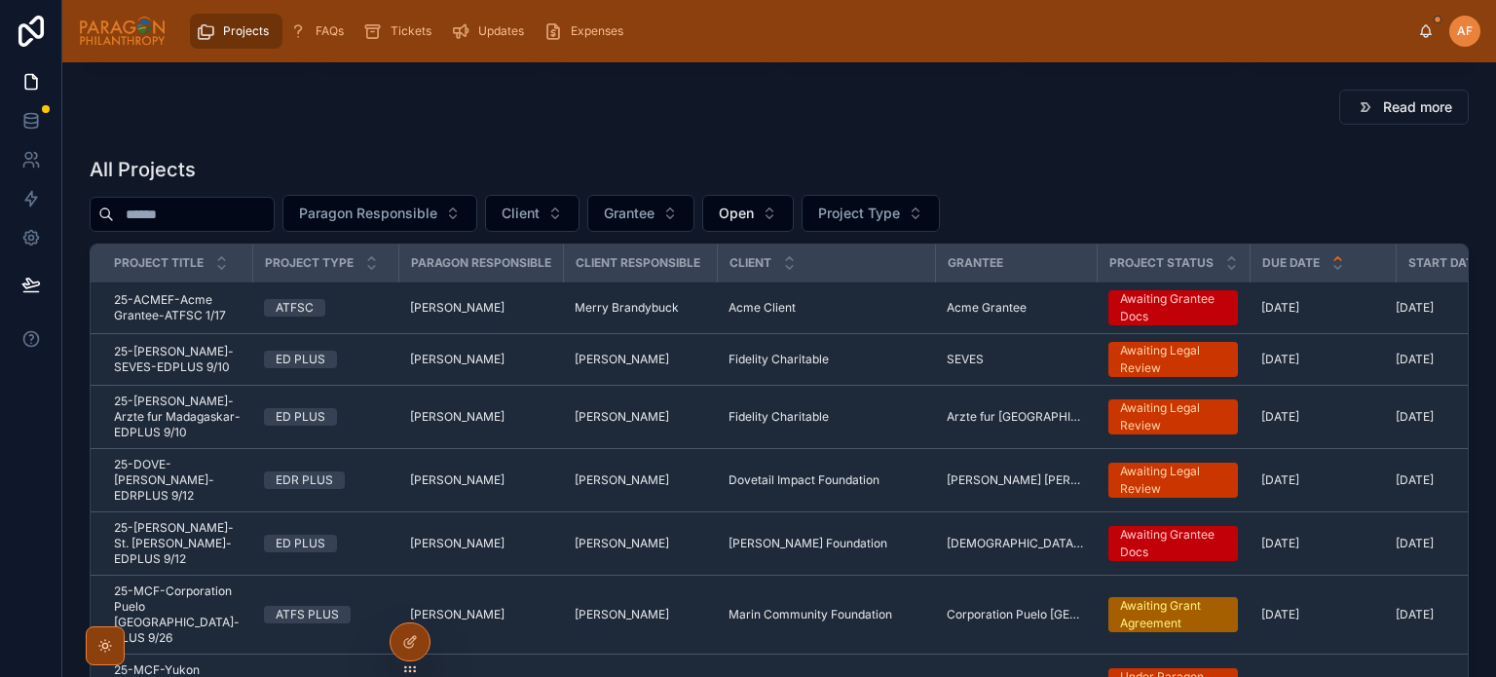
click at [437, 209] on span "Paragon Responsible" at bounding box center [368, 213] width 138 height 19
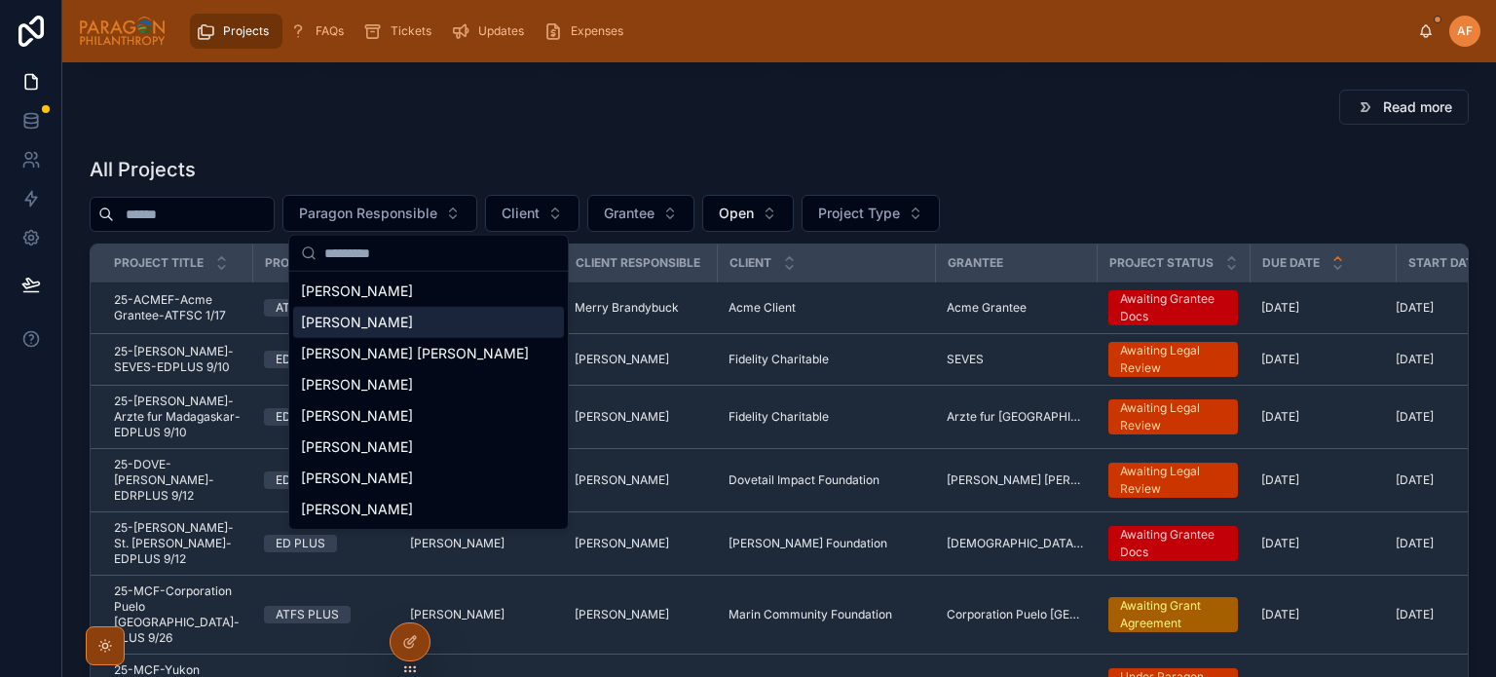
click at [397, 323] on span "[PERSON_NAME]" at bounding box center [357, 322] width 112 height 19
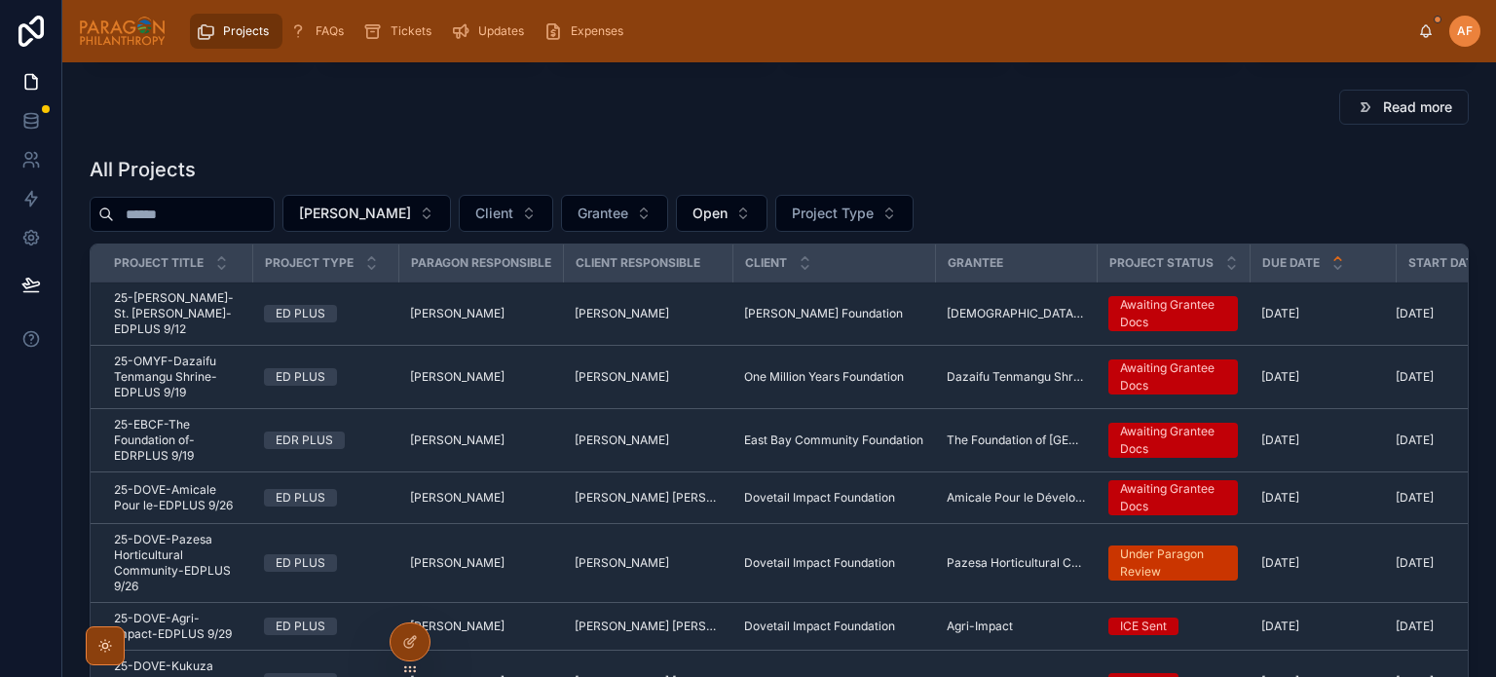
drag, startPoint x: 230, startPoint y: 443, endPoint x: 189, endPoint y: 608, distance: 169.6
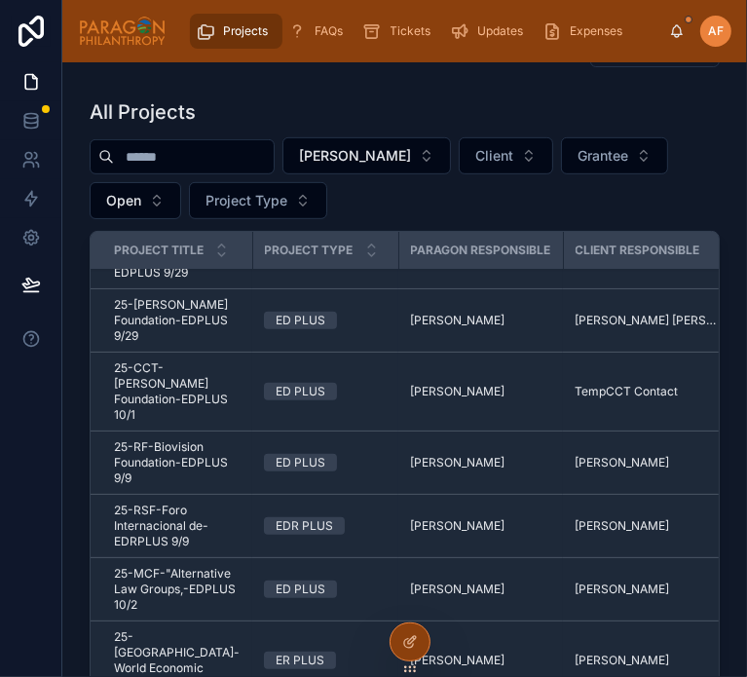
scroll to position [487, 0]
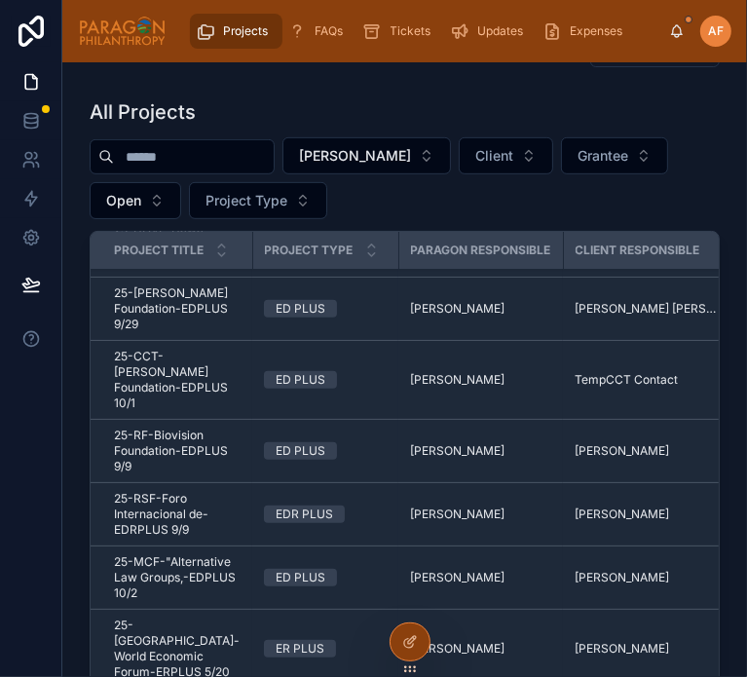
click at [213, 491] on span "25-RSF-Foro Internacional de-EDRPLUS 9/9" at bounding box center [177, 514] width 127 height 47
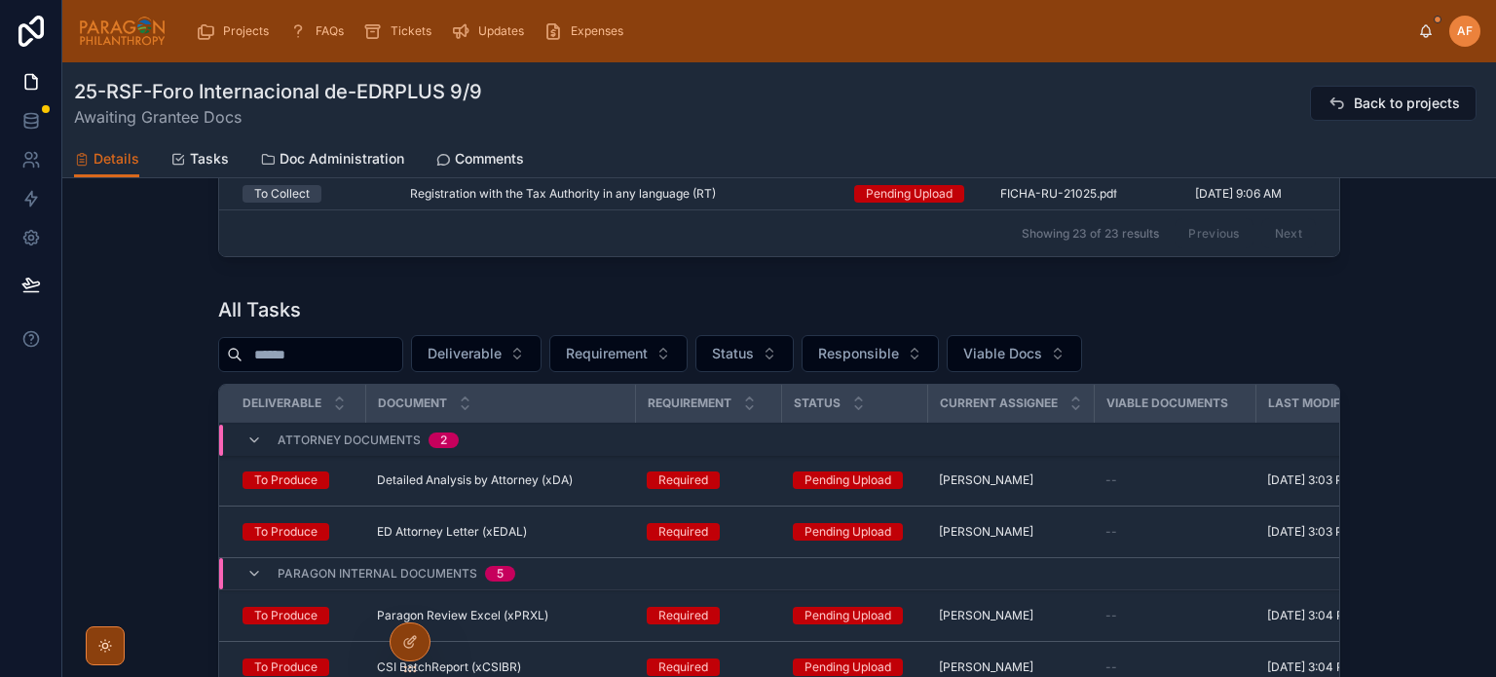
scroll to position [1331, 0]
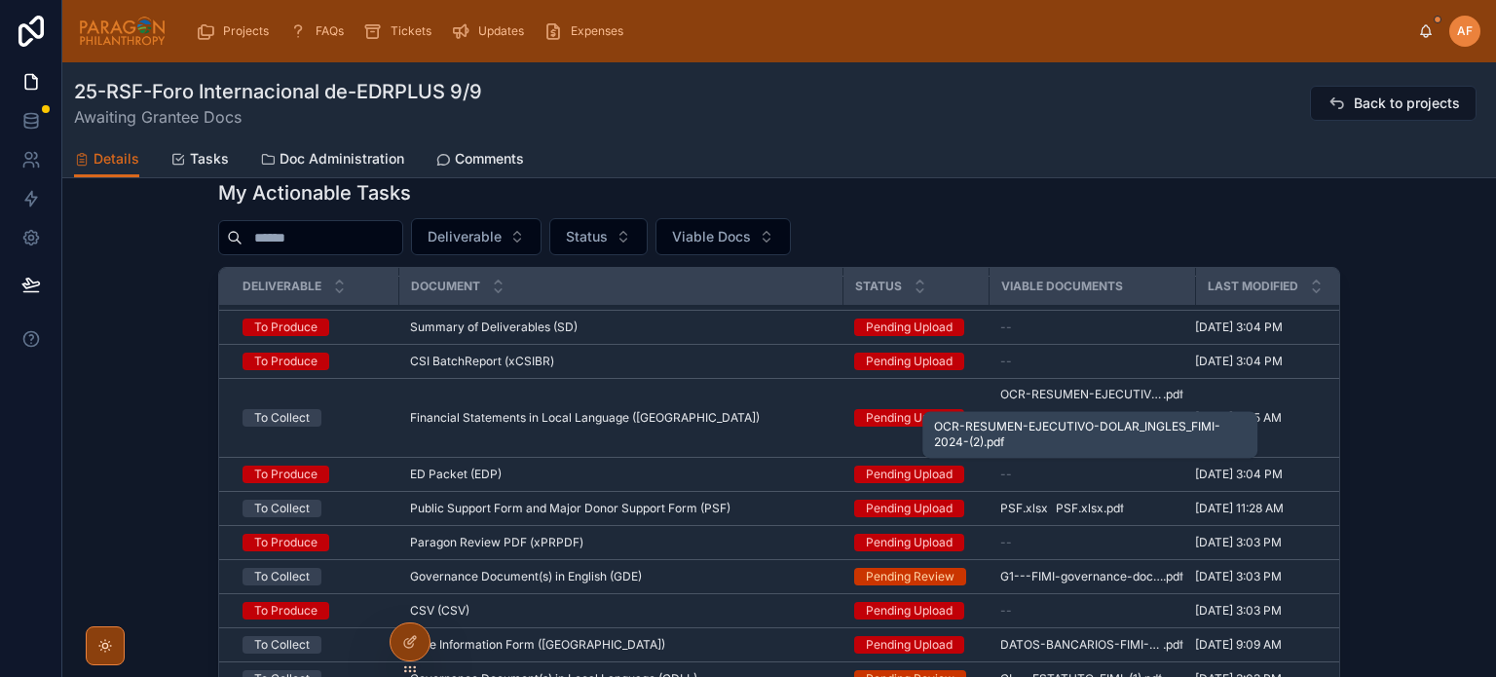
click at [1061, 400] on span "OCR-RESUMEN-EJECUTIVO-DOLAR_INGLES_FIMI-2024-(2)" at bounding box center [1081, 395] width 163 height 16
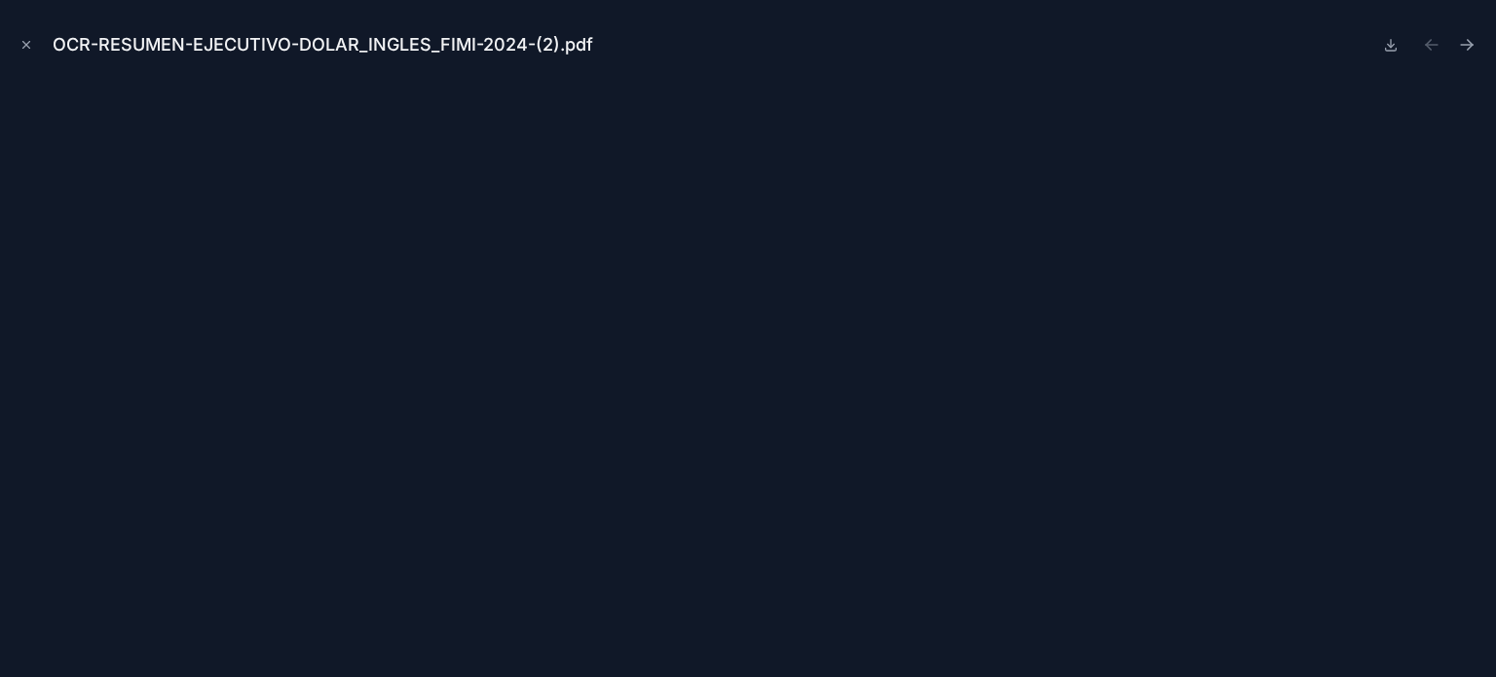
click at [1390, 38] on icon at bounding box center [1391, 45] width 16 height 16
click at [23, 51] on icon "Close modal" at bounding box center [26, 45] width 14 height 14
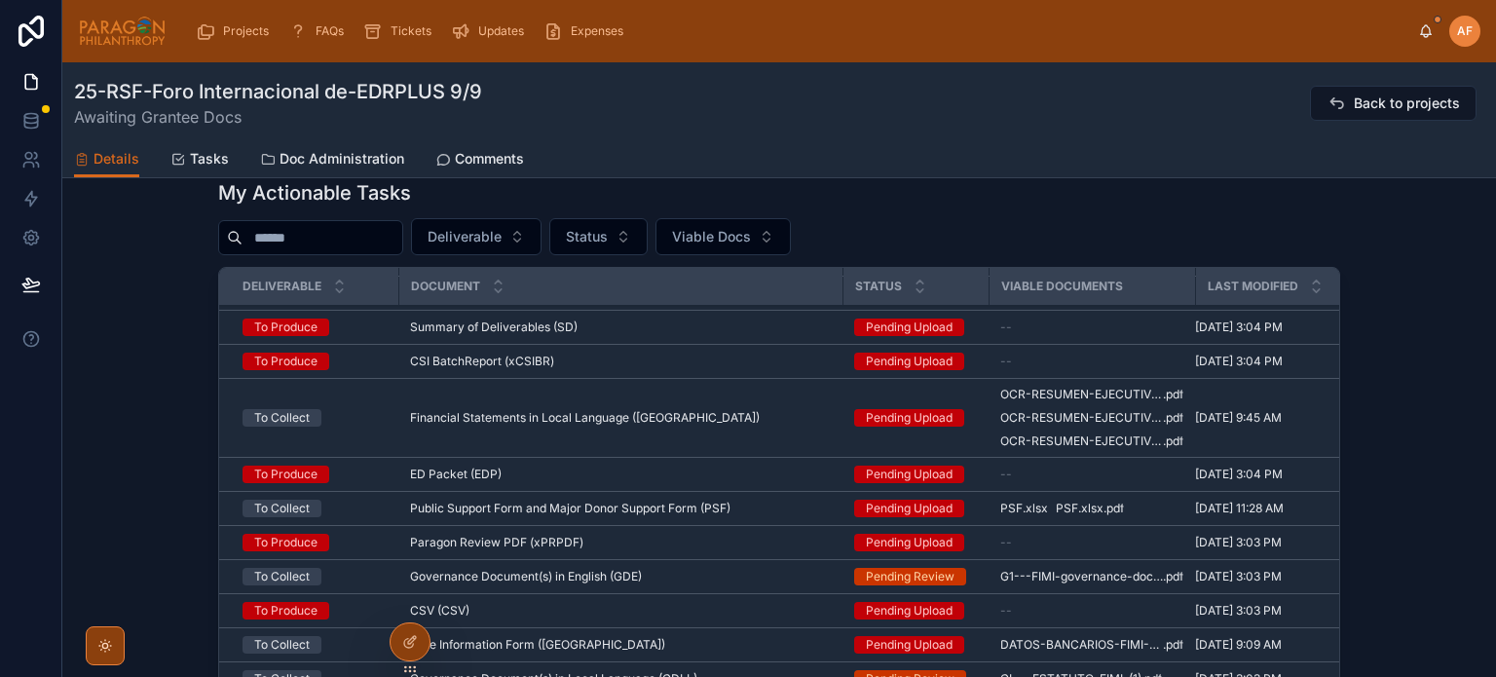
click at [1196, 287] on div "Last Modified" at bounding box center [1284, 286] width 176 height 37
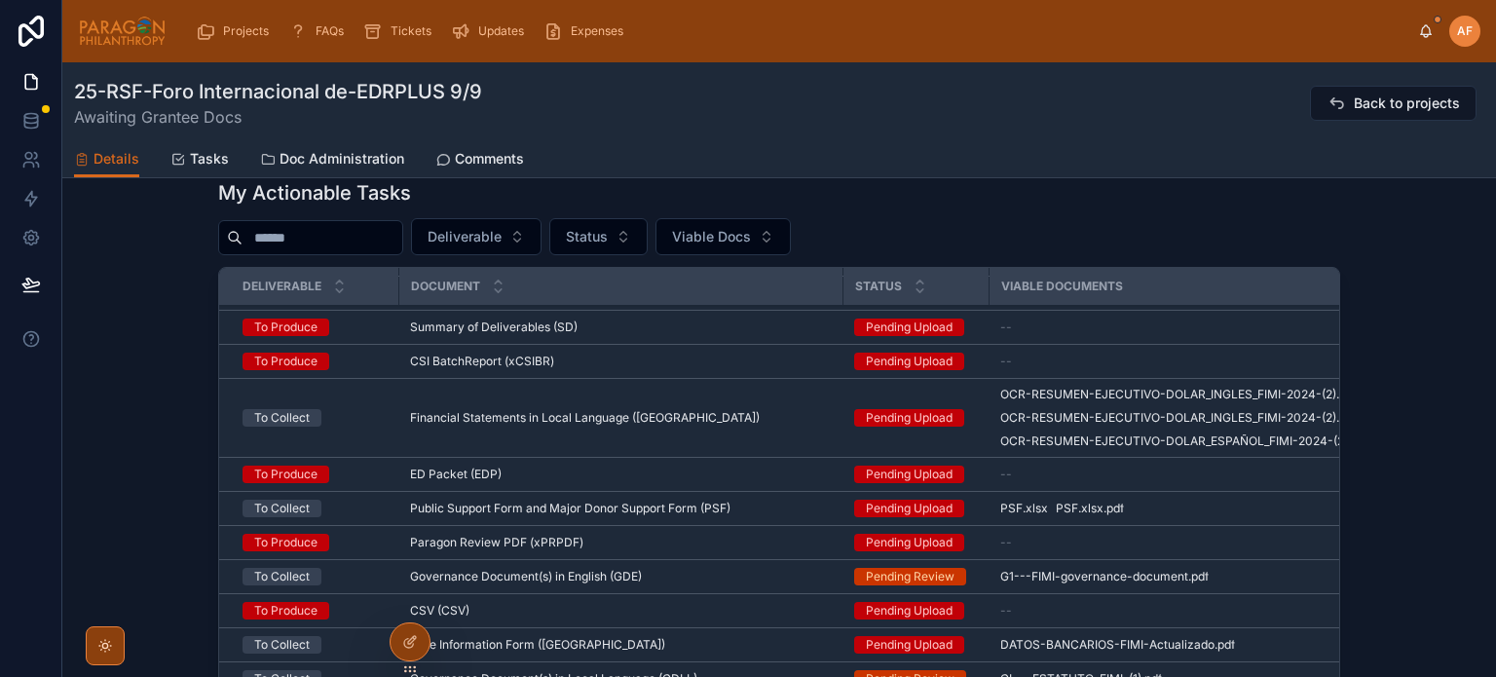
drag, startPoint x: 1191, startPoint y: 290, endPoint x: 1495, endPoint y: 249, distance: 306.6
click at [1495, 249] on div "25-RSF-Foro Internacional de-EDRPLUS 9/9 Awaiting Grantee Docs Back to projects…" at bounding box center [779, 369] width 1434 height 615
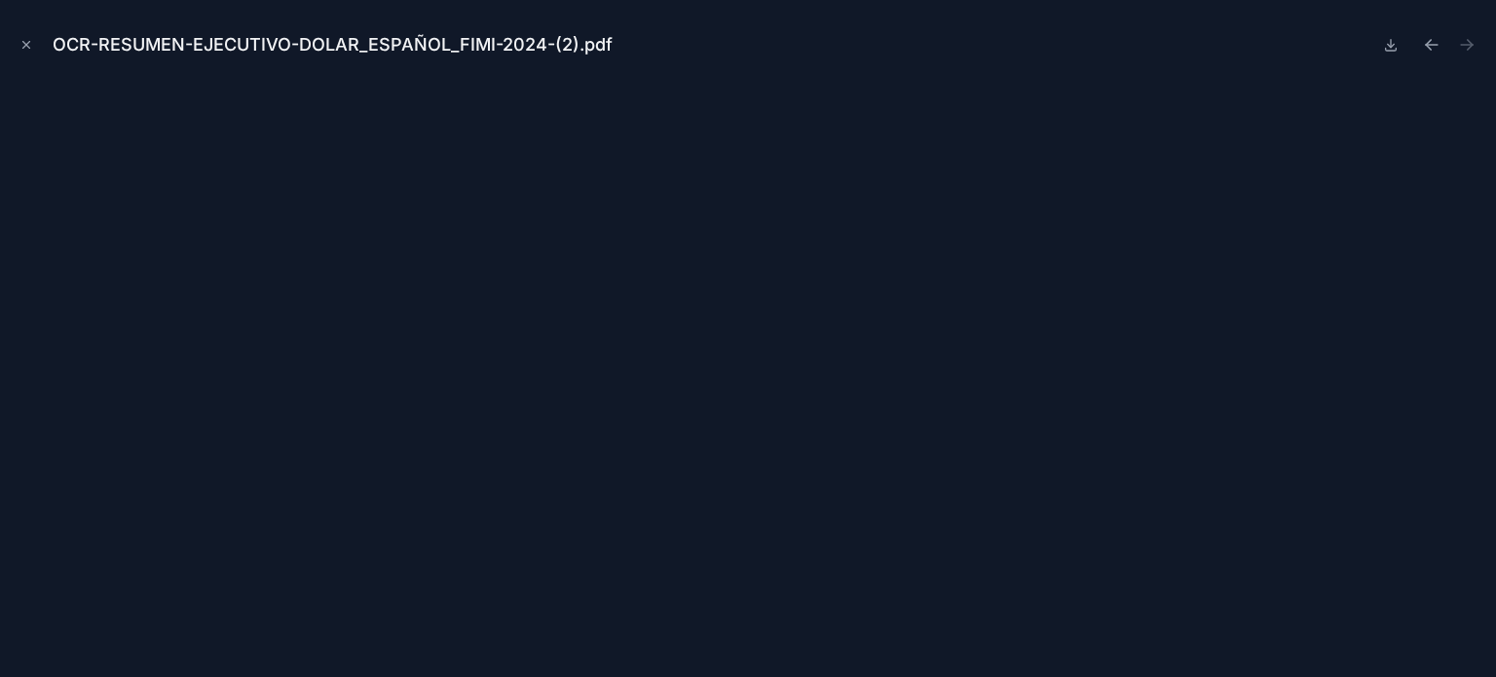
click at [1387, 46] on icon at bounding box center [1391, 45] width 16 height 16
click at [18, 45] on button "Close modal" at bounding box center [26, 44] width 21 height 21
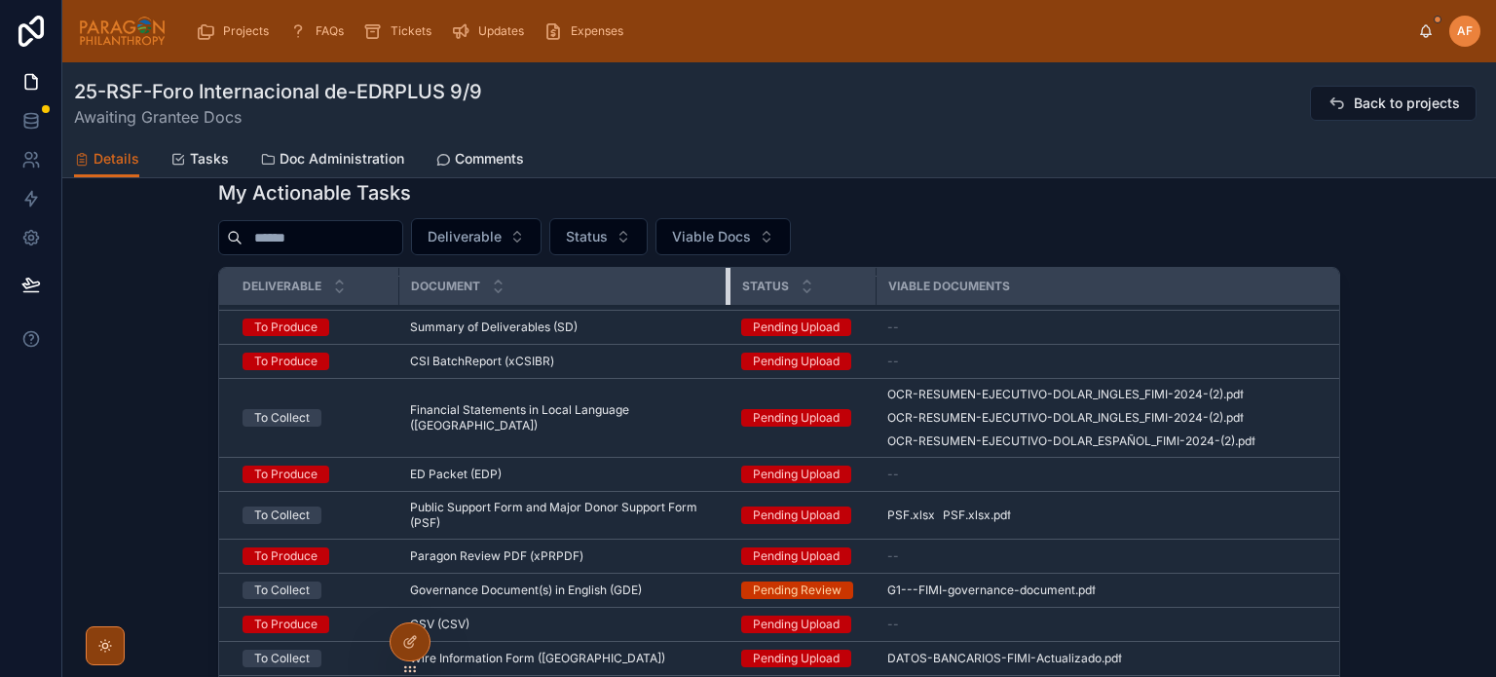
drag, startPoint x: 836, startPoint y: 291, endPoint x: 717, endPoint y: 307, distance: 119.8
click at [717, 306] on th "Document" at bounding box center [563, 287] width 331 height 38
click at [923, 518] on span ".xlsx" at bounding box center [922, 515] width 25 height 16
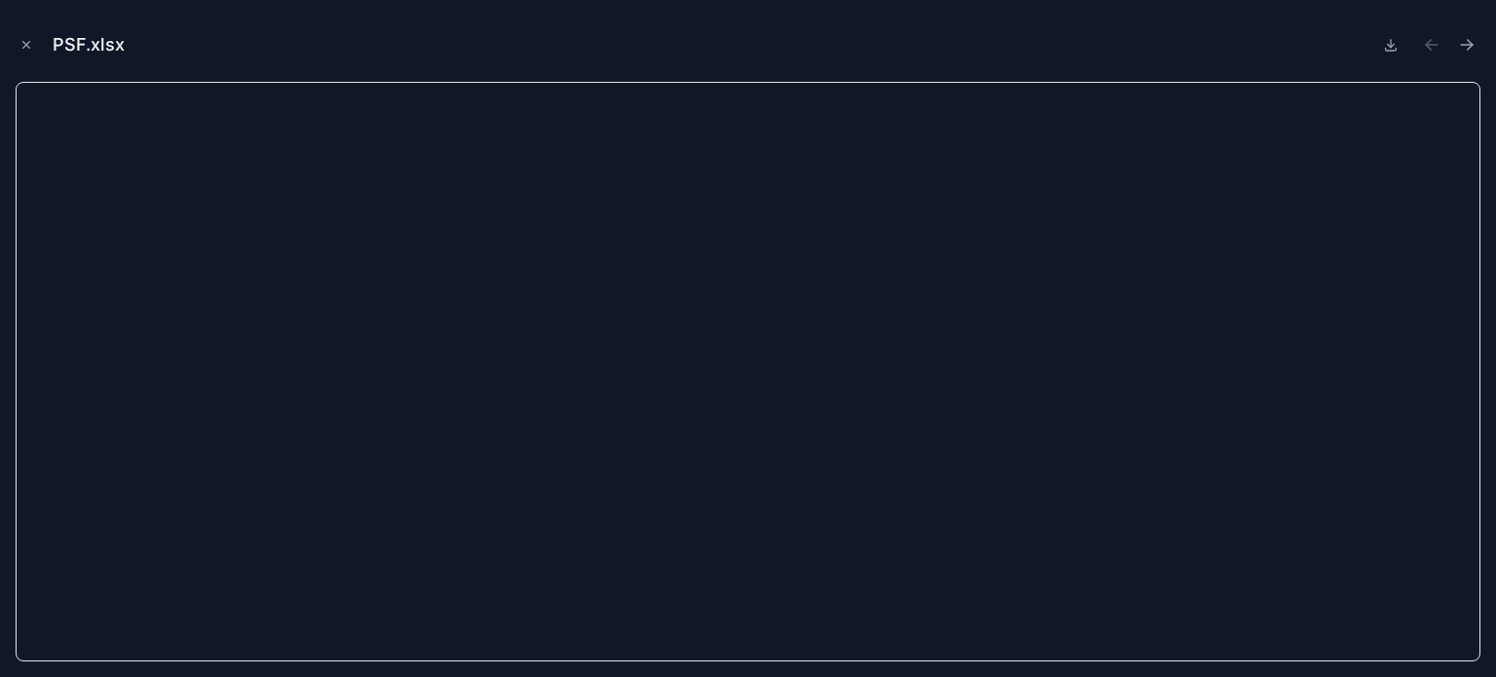
click at [19, 49] on icon "Close modal" at bounding box center [26, 45] width 14 height 14
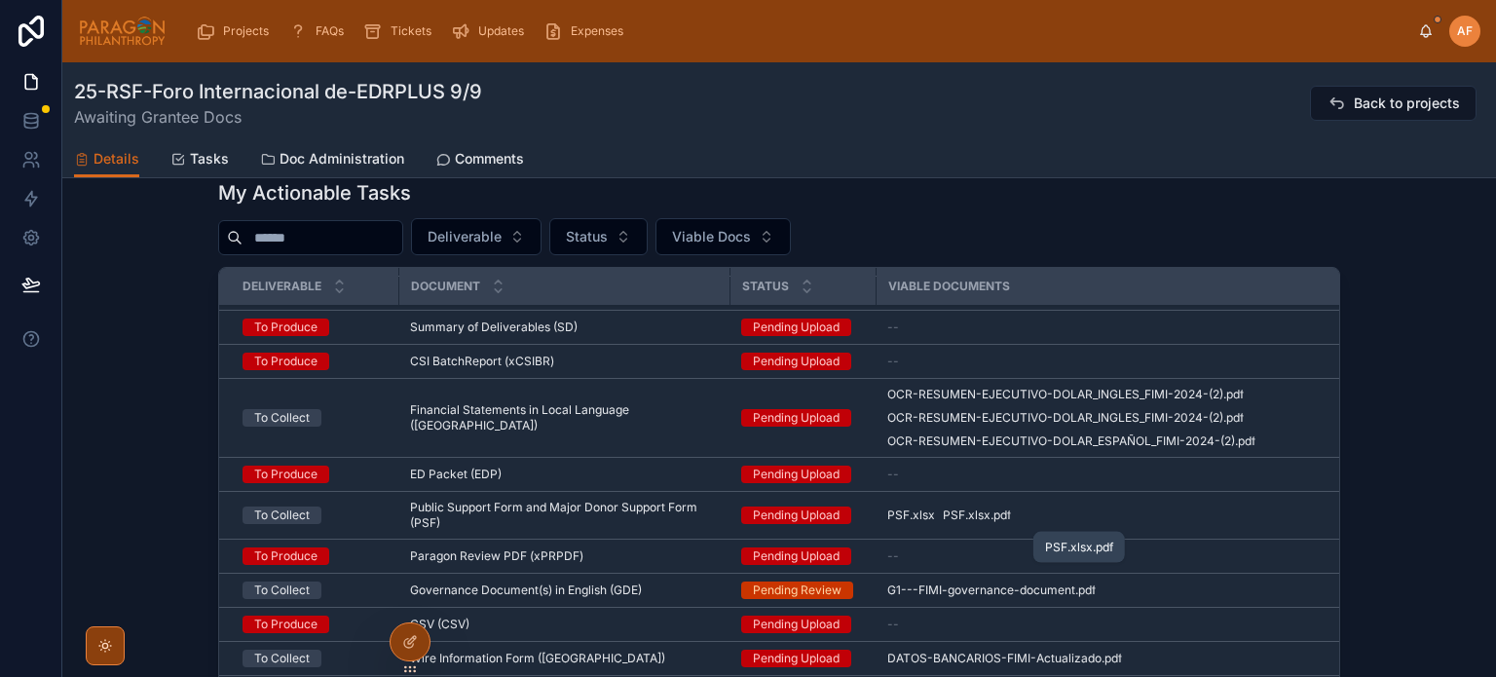
click at [990, 521] on span ".pdf" at bounding box center [1000, 515] width 20 height 16
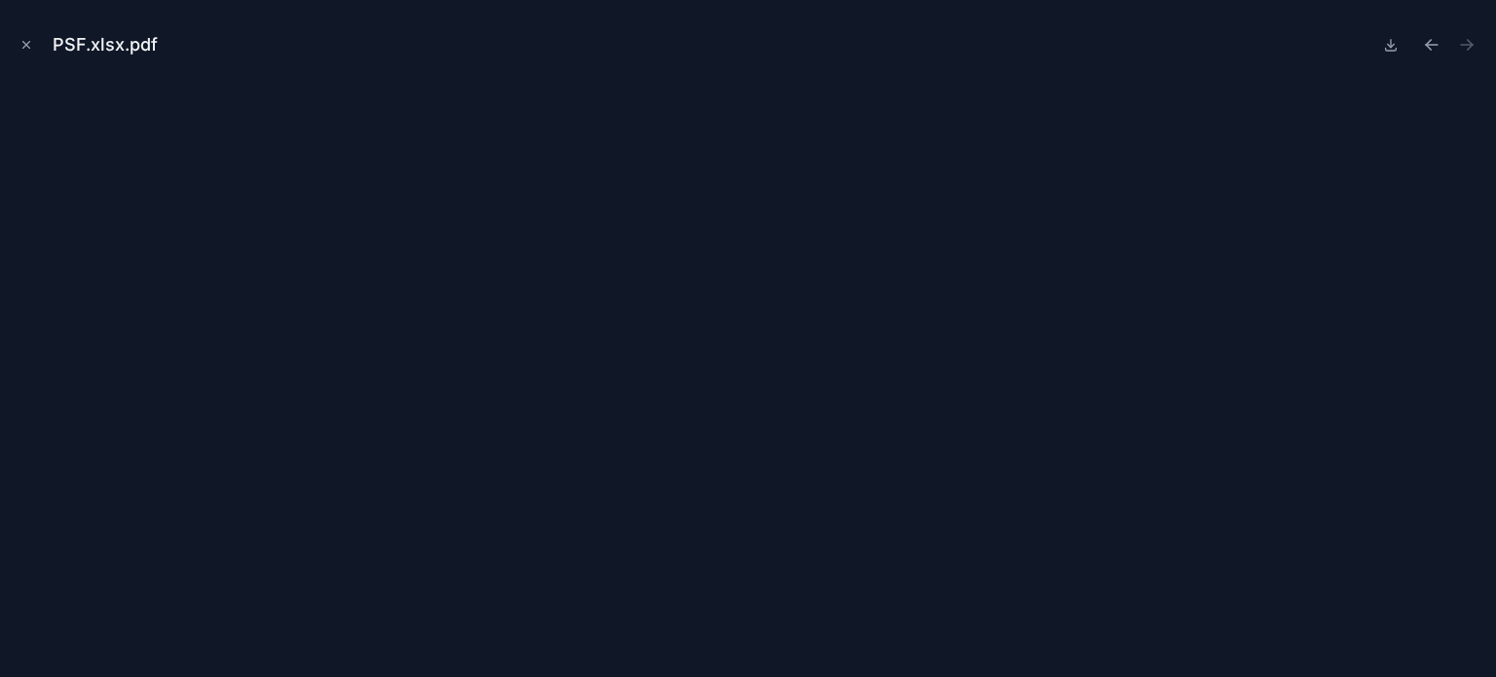
drag, startPoint x: 1392, startPoint y: 42, endPoint x: 1156, endPoint y: 7, distance: 238.3
click at [1393, 42] on icon at bounding box center [1391, 45] width 16 height 16
click at [23, 42] on icon "Close modal" at bounding box center [26, 45] width 7 height 7
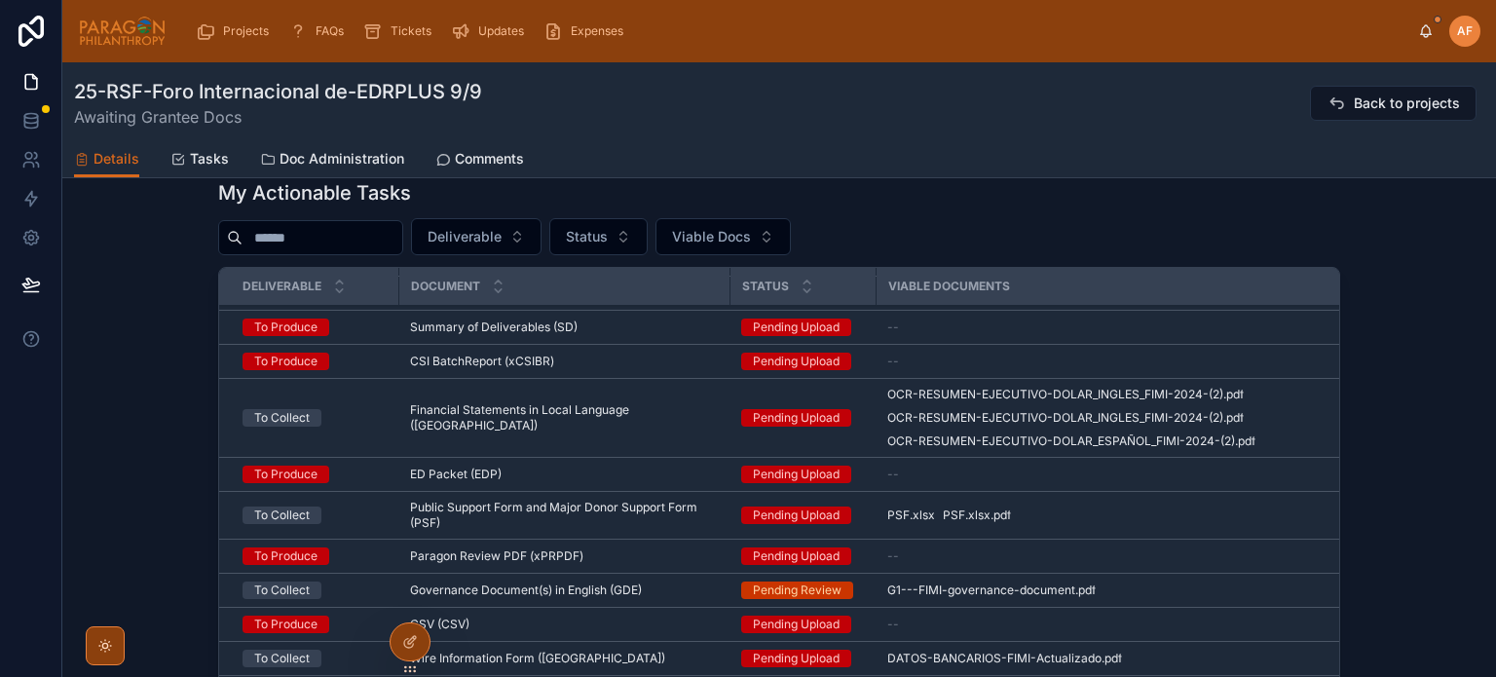
scroll to position [292, 0]
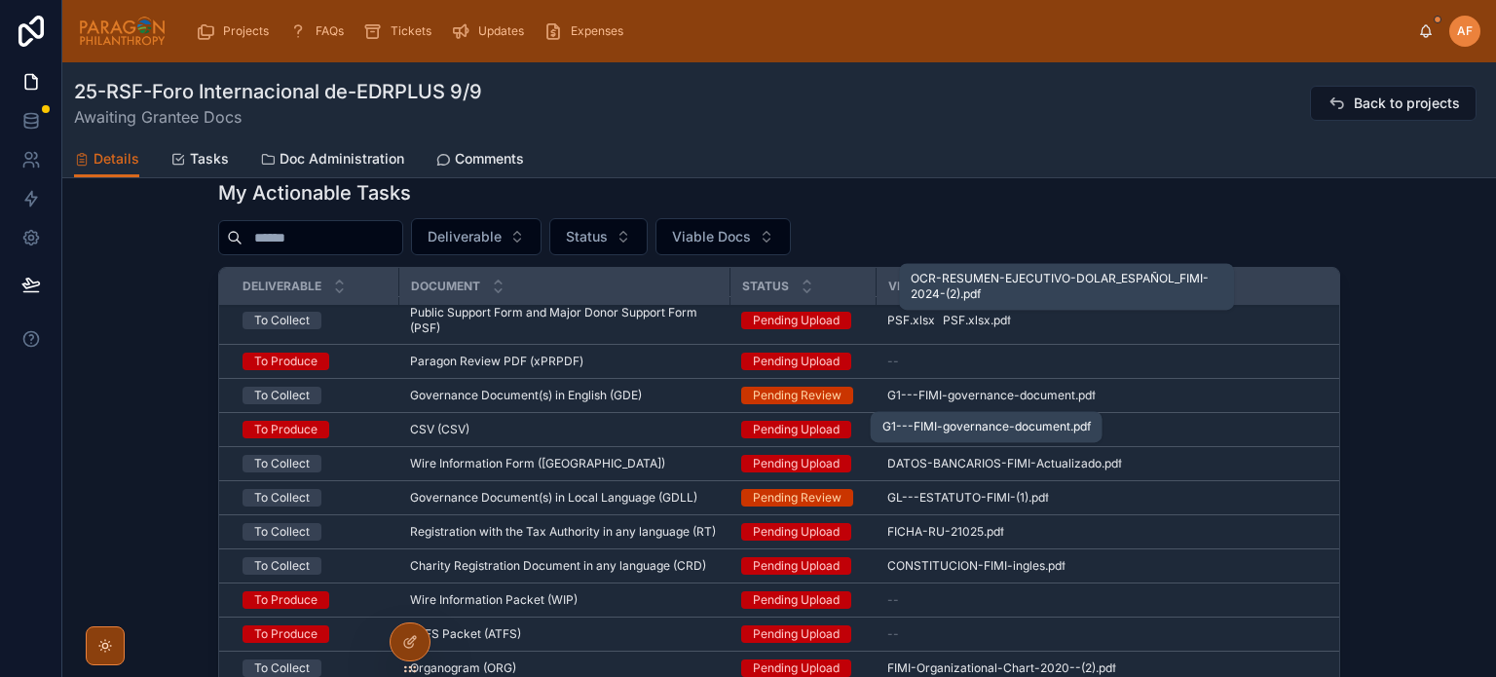
click at [949, 396] on span "G1---FIMI-governance-document" at bounding box center [981, 396] width 188 height 16
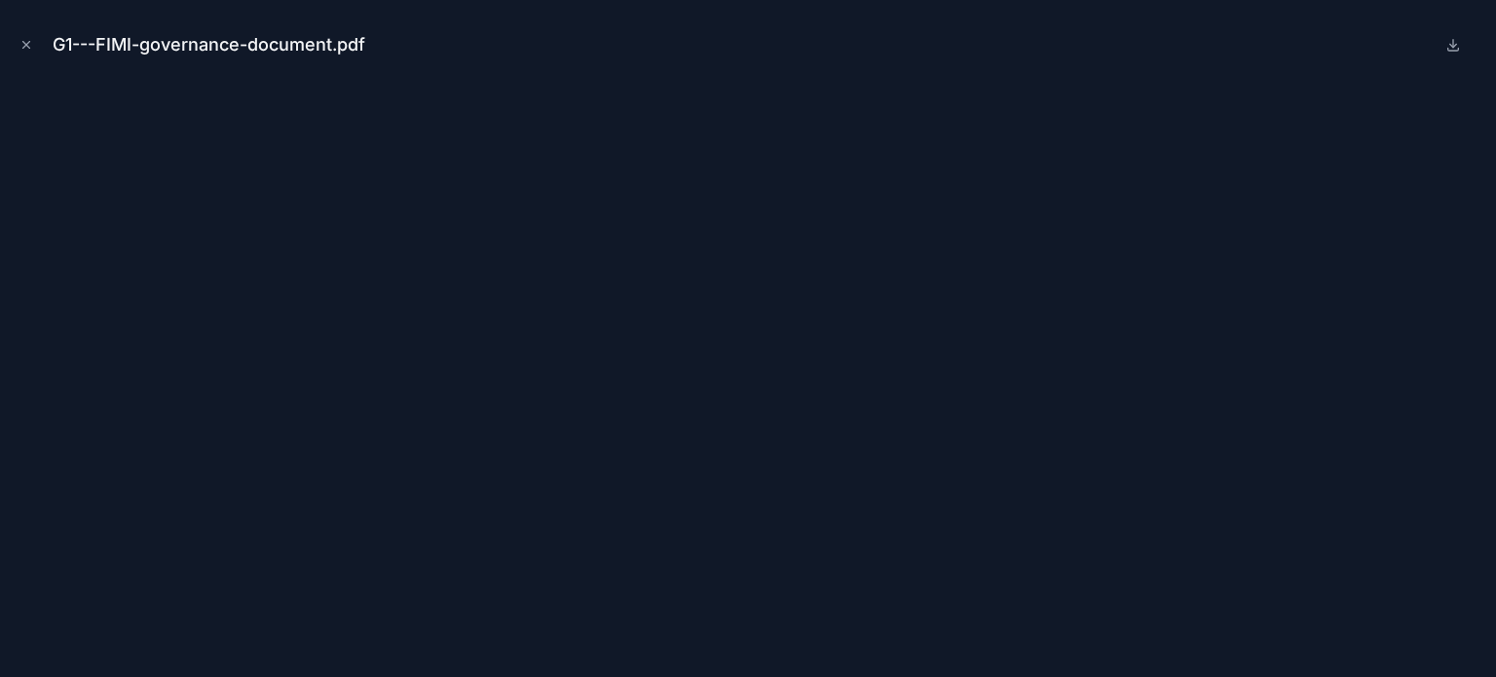
click at [1452, 40] on icon at bounding box center [1453, 45] width 16 height 16
drag, startPoint x: 27, startPoint y: 45, endPoint x: 89, endPoint y: 78, distance: 69.7
click at [27, 45] on icon "Close modal" at bounding box center [26, 45] width 7 height 7
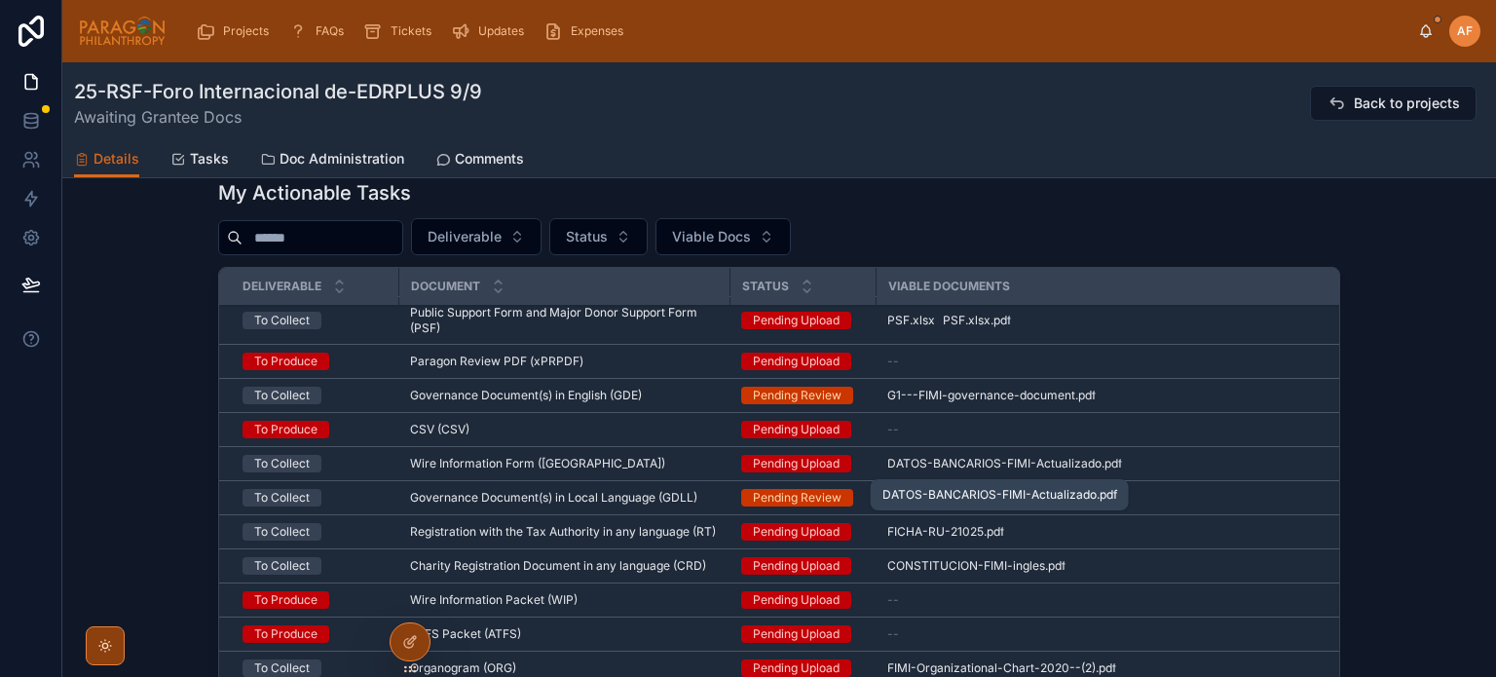
click at [919, 461] on span "DATOS-BANCARIOS-FIMI-Actualizado" at bounding box center [994, 464] width 214 height 16
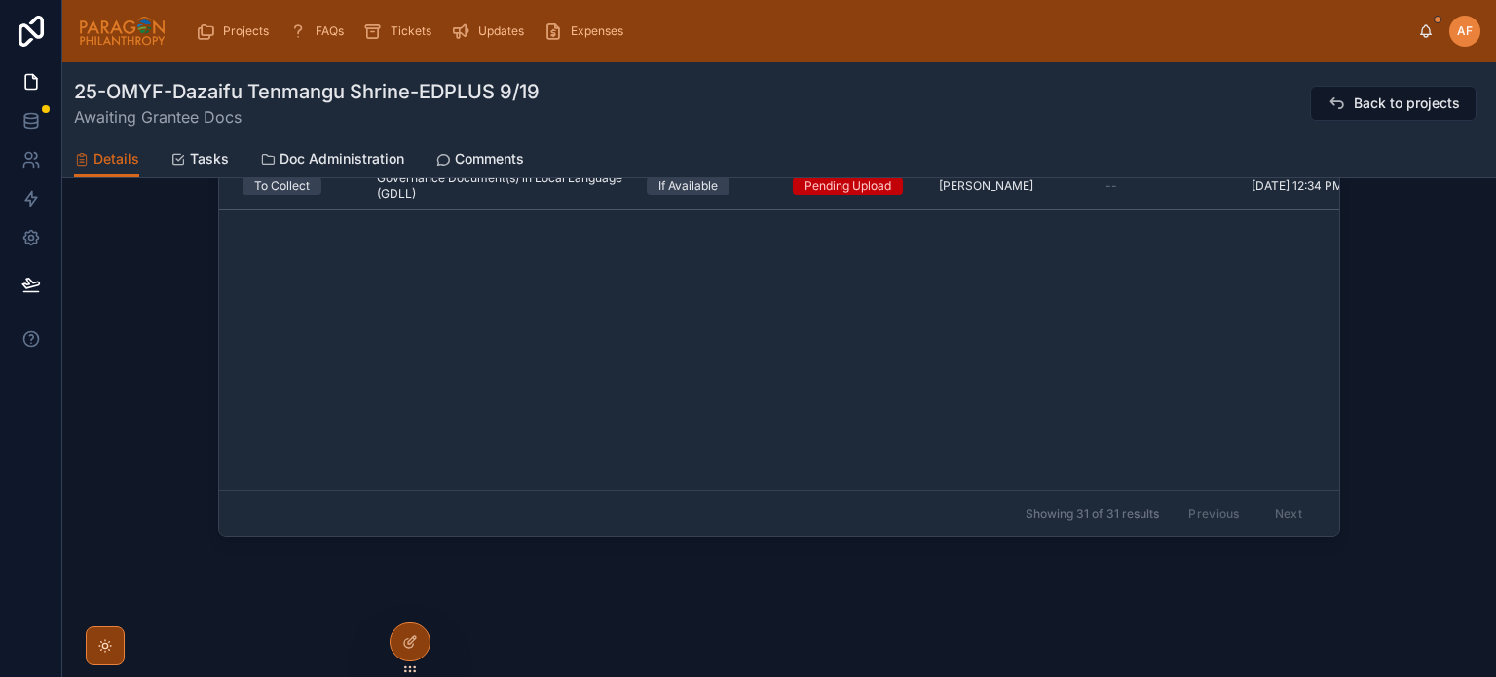
scroll to position [434, 0]
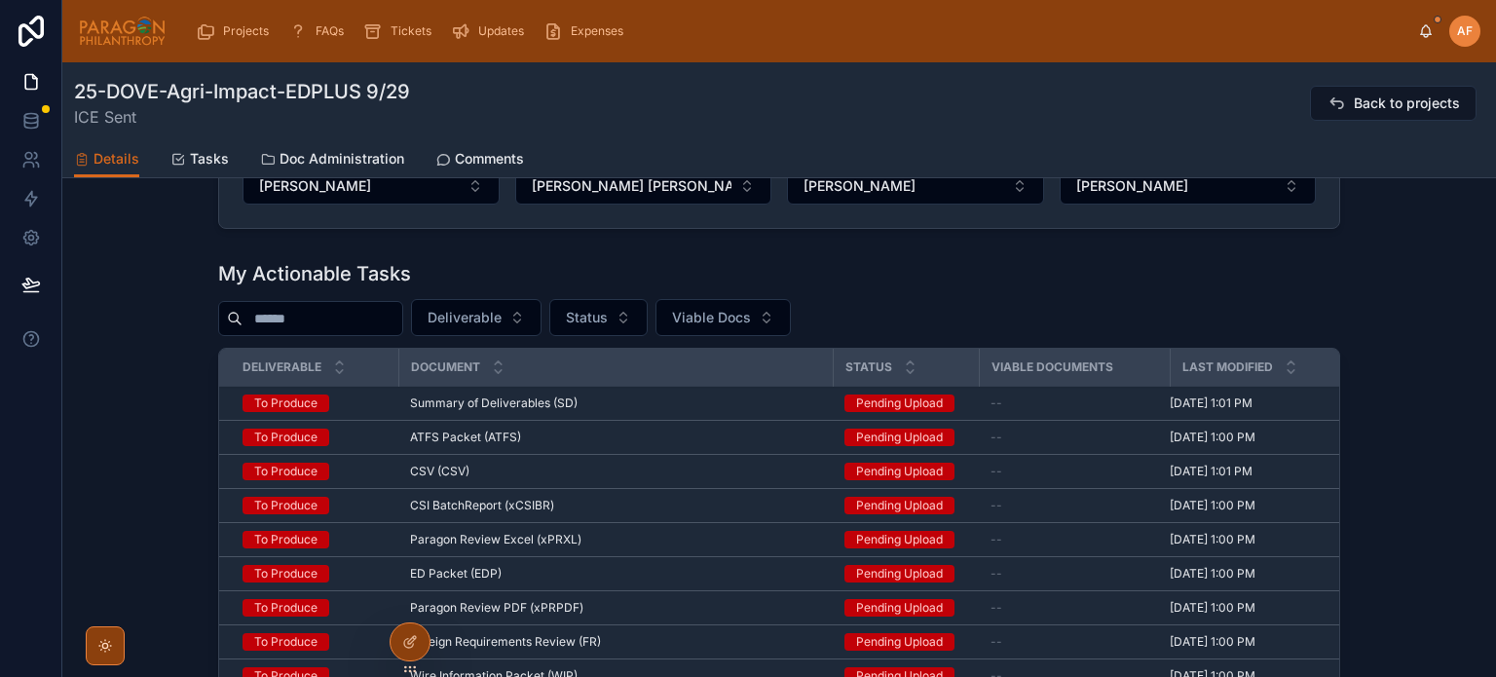
scroll to position [1960, 0]
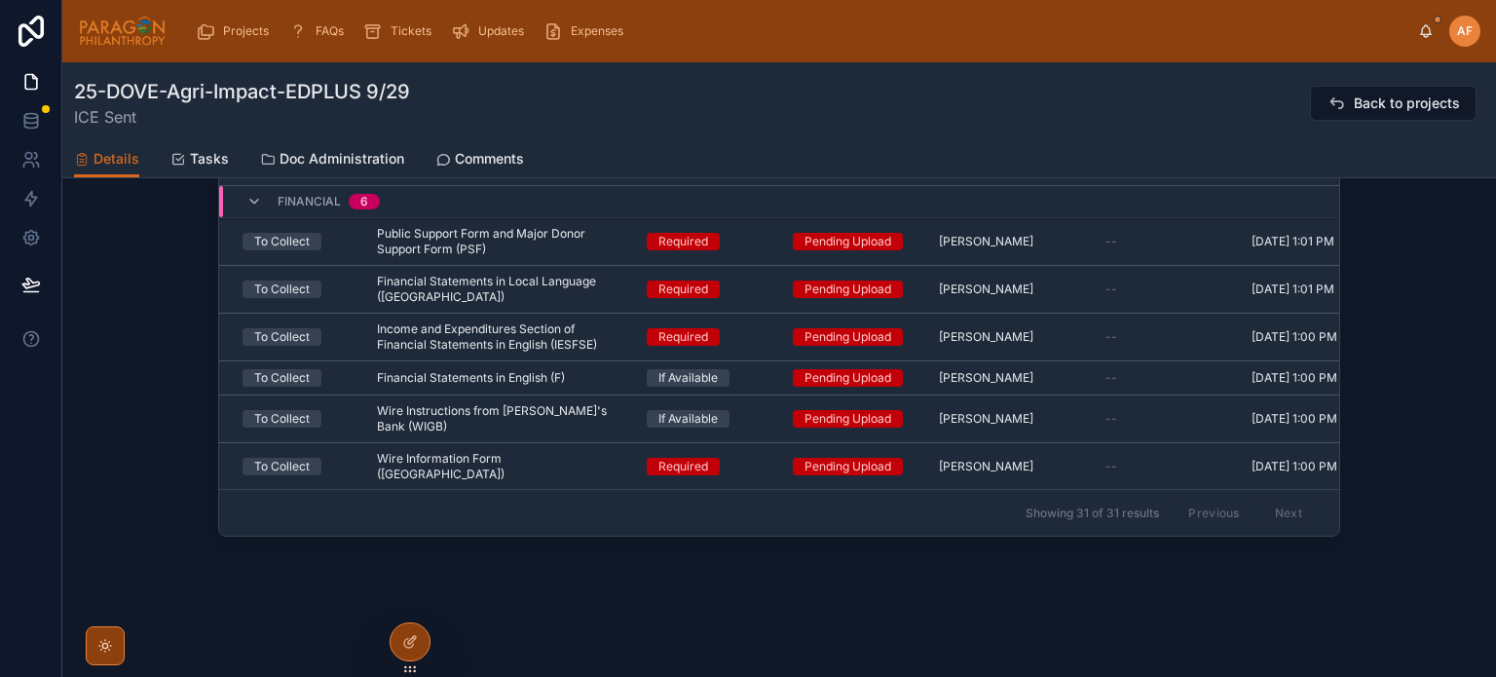
click at [1495, 601] on div "25-DOVE-Agri-Impact-EDPLUS 9/29 ICE Sent Back to projects Details Details Tasks…" at bounding box center [779, 369] width 1434 height 615
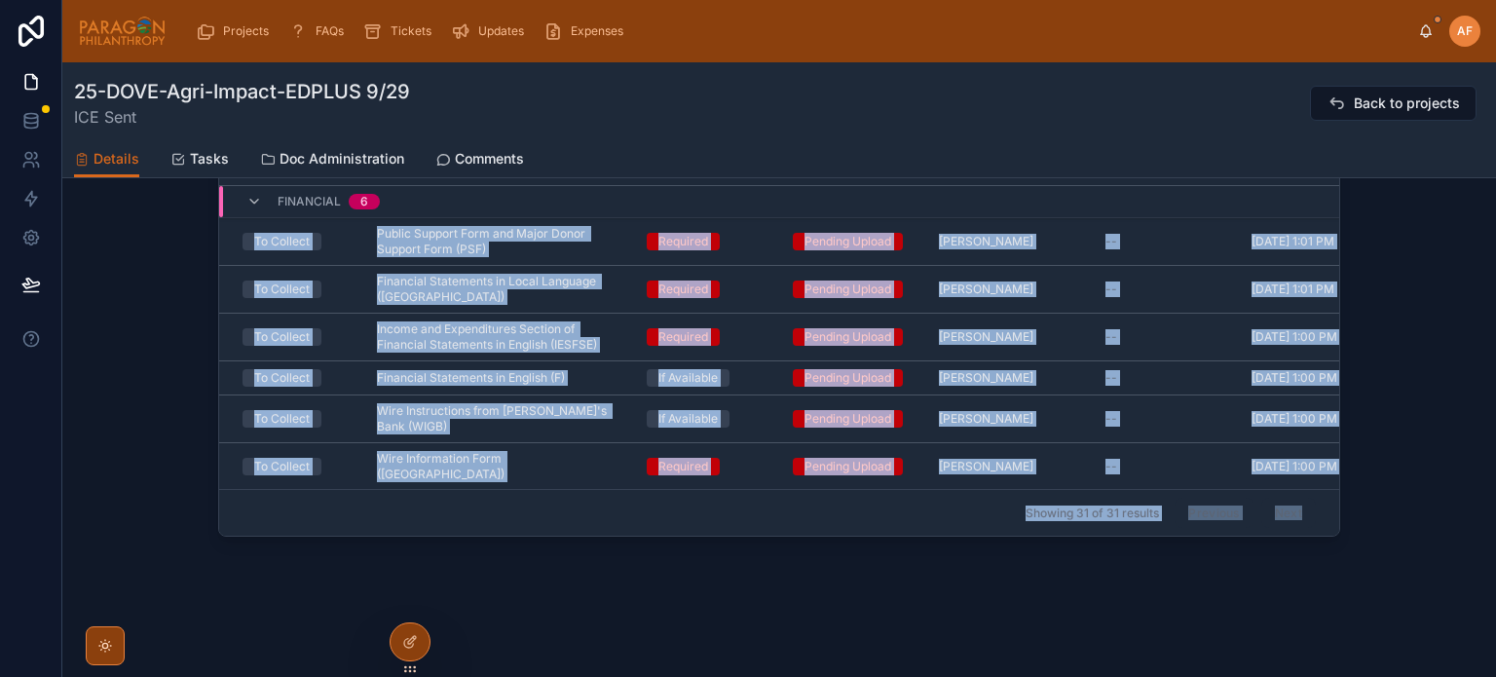
scroll to position [1323, 0]
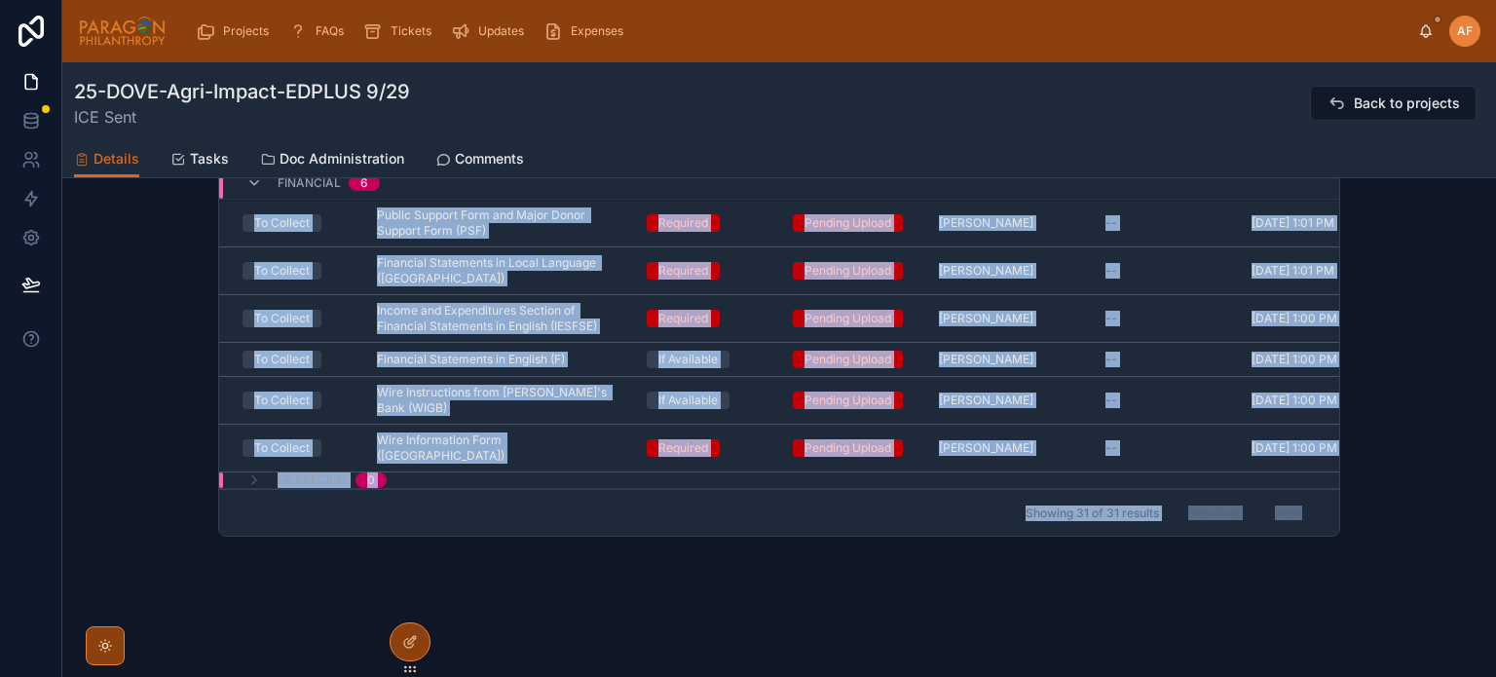
drag, startPoint x: 996, startPoint y: 723, endPoint x: 931, endPoint y: 497, distance: 235.2
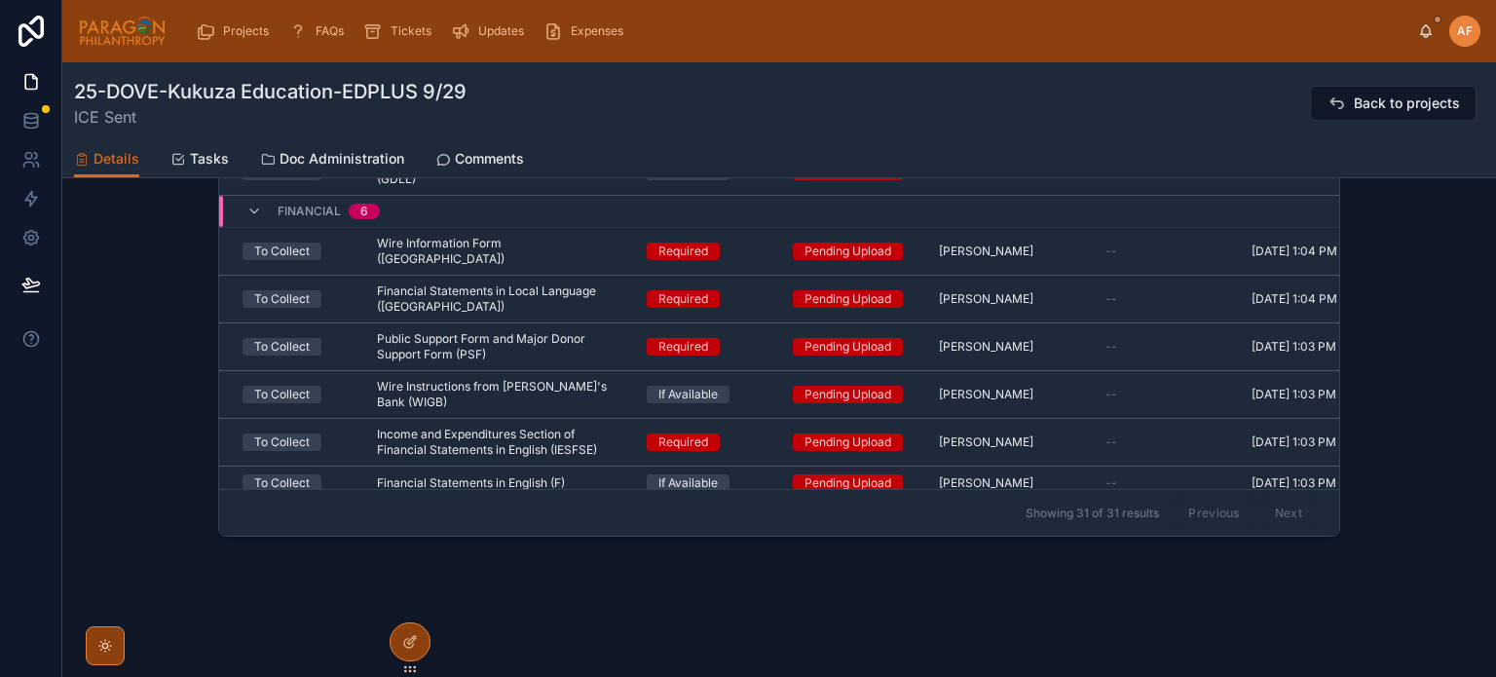
scroll to position [1323, 0]
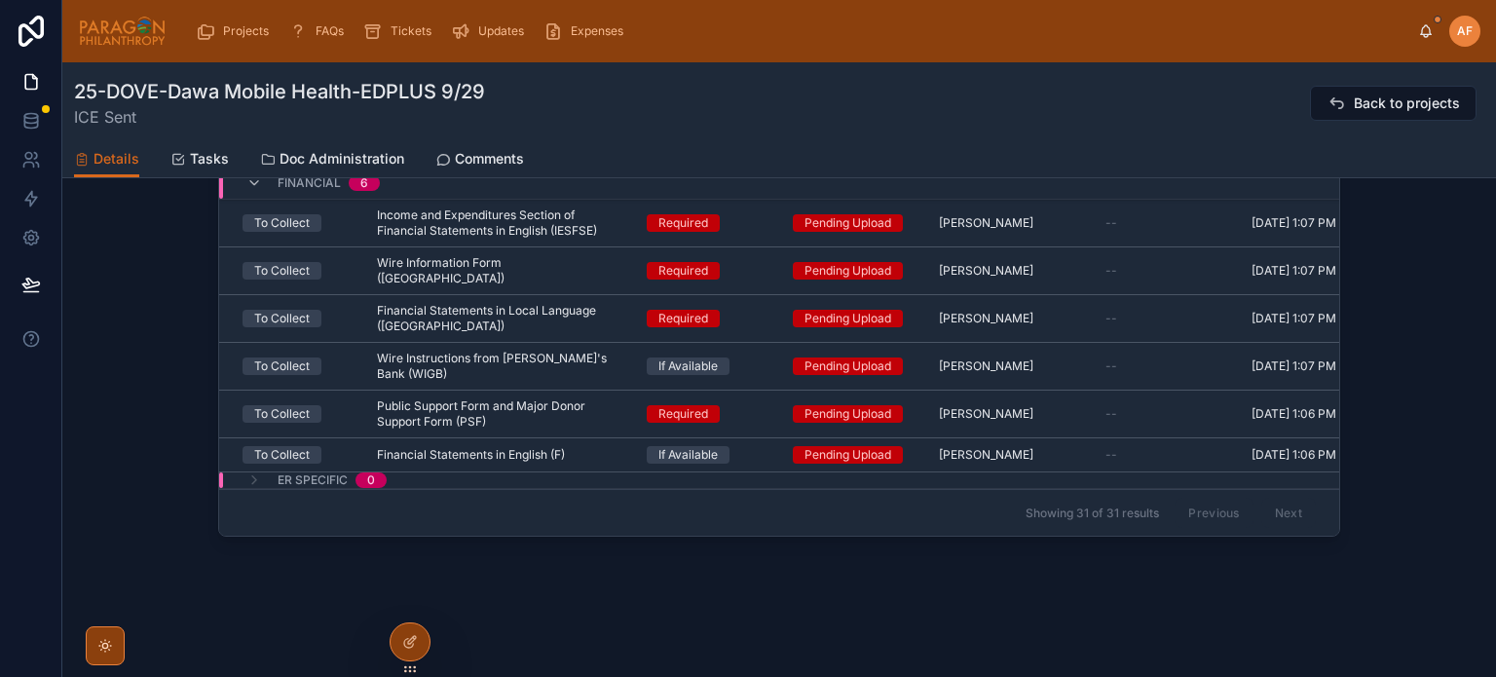
scroll to position [1323, 0]
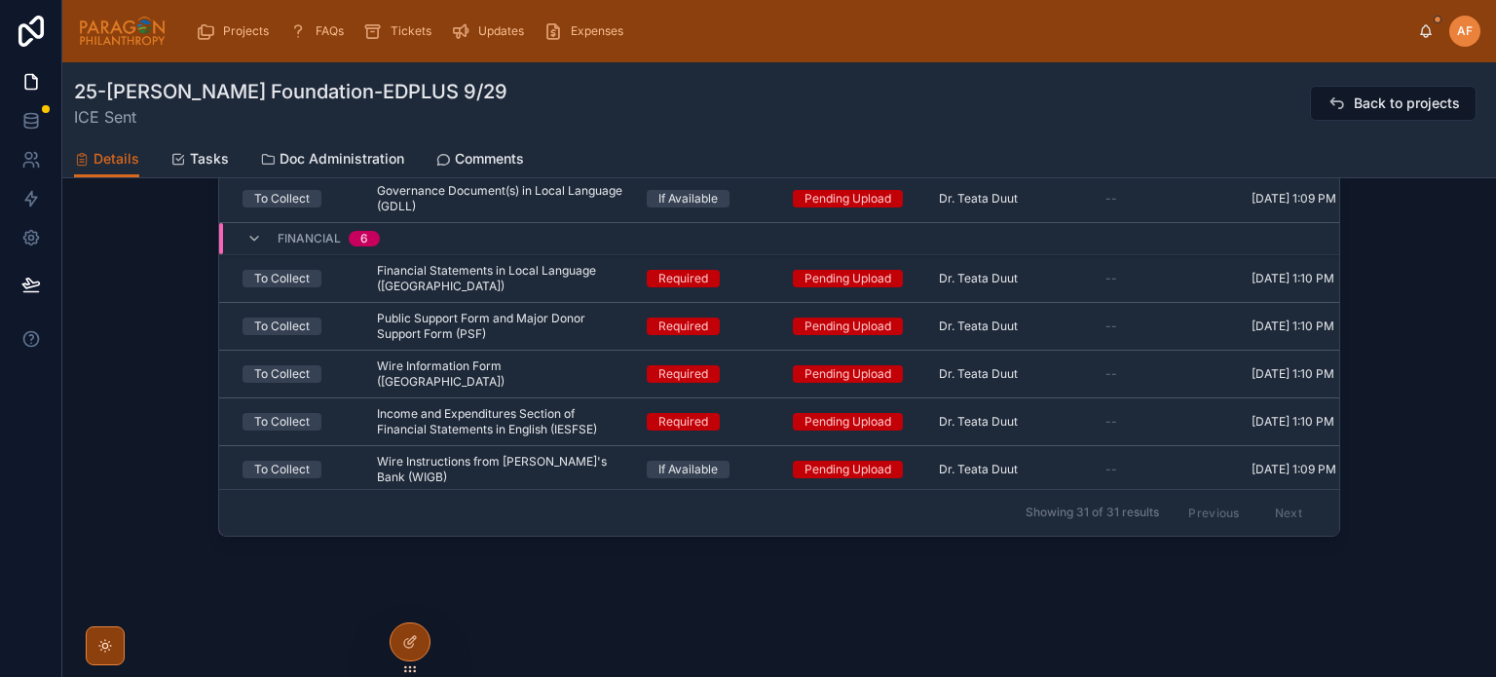
scroll to position [1295, 0]
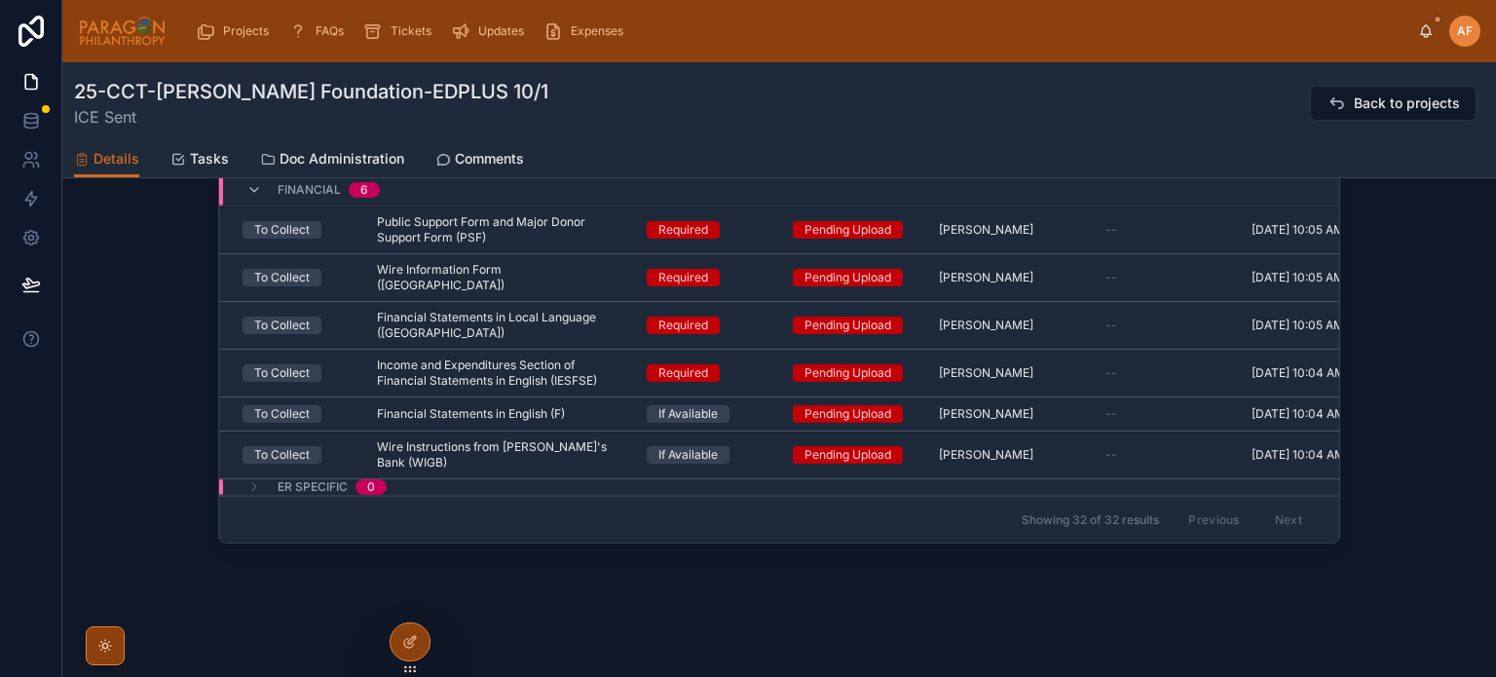
scroll to position [1975, 0]
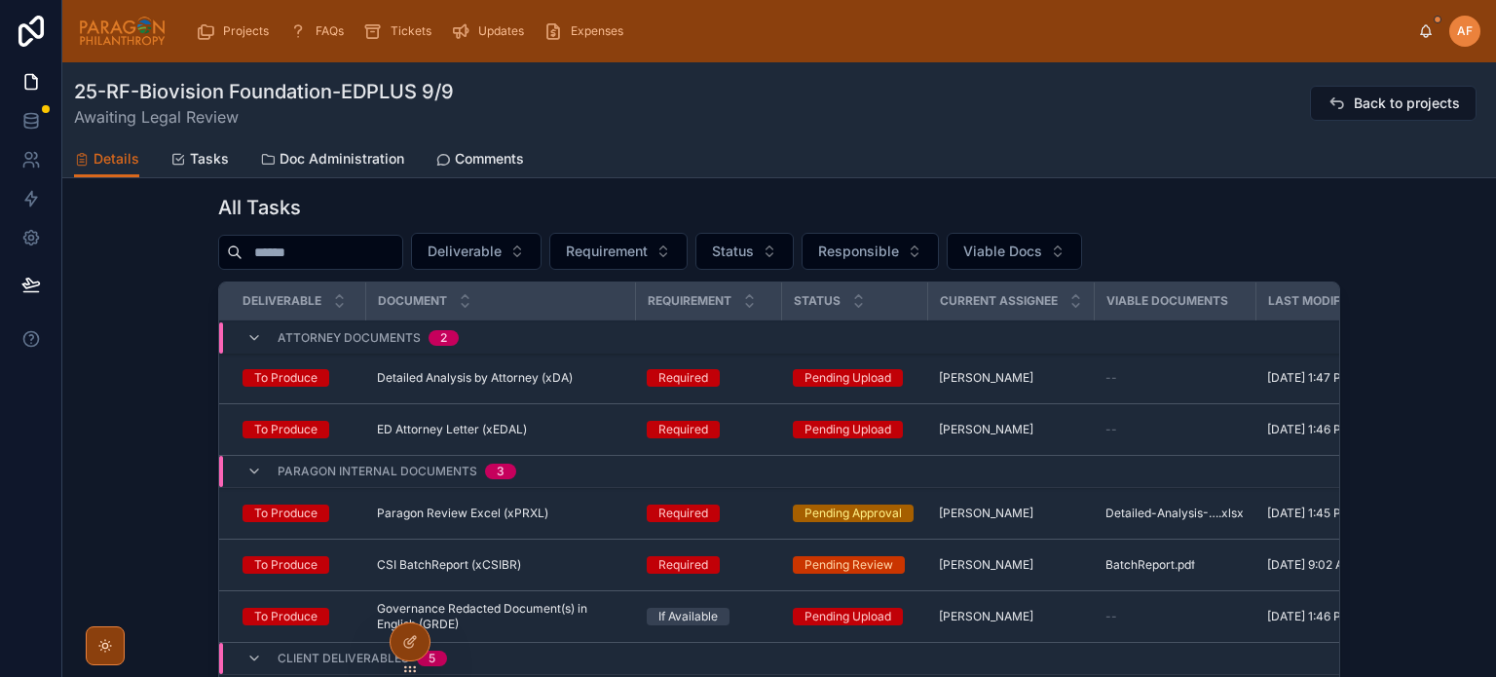
scroll to position [97, 0]
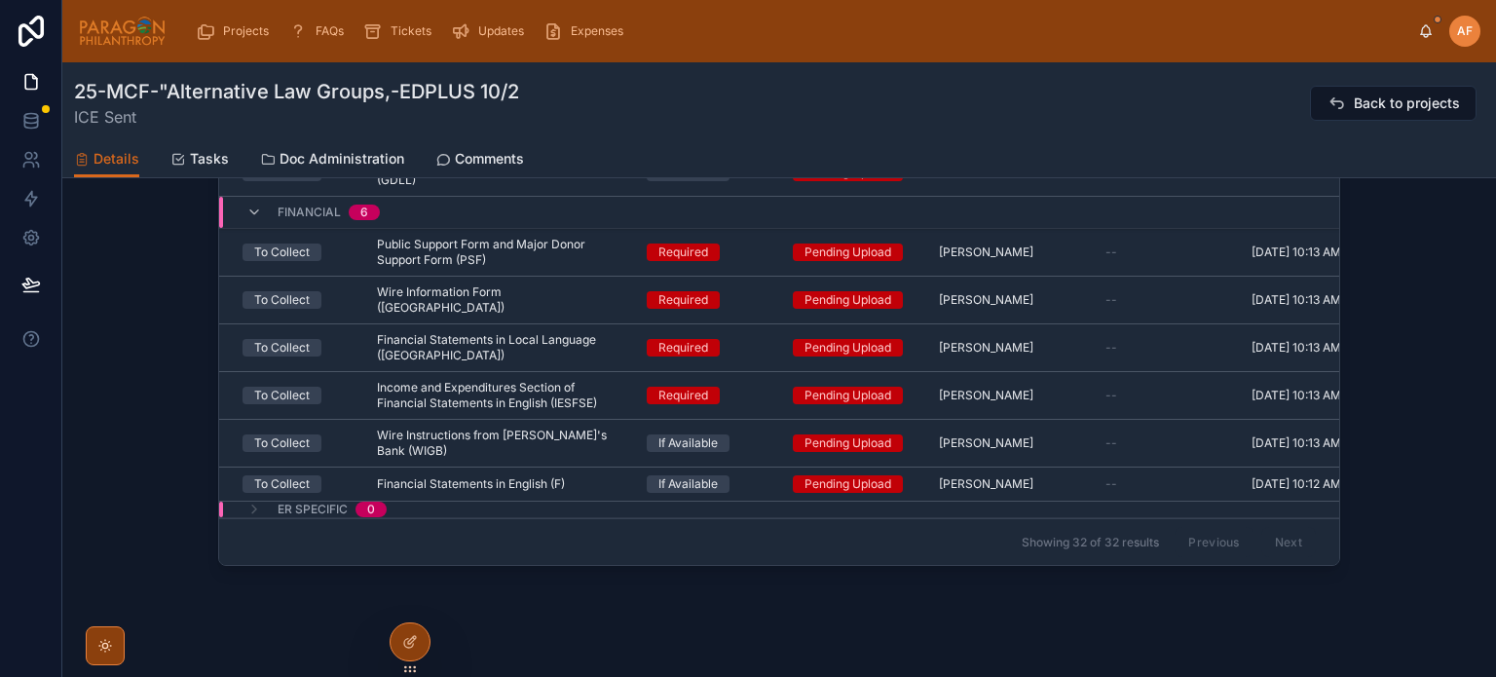
scroll to position [1991, 0]
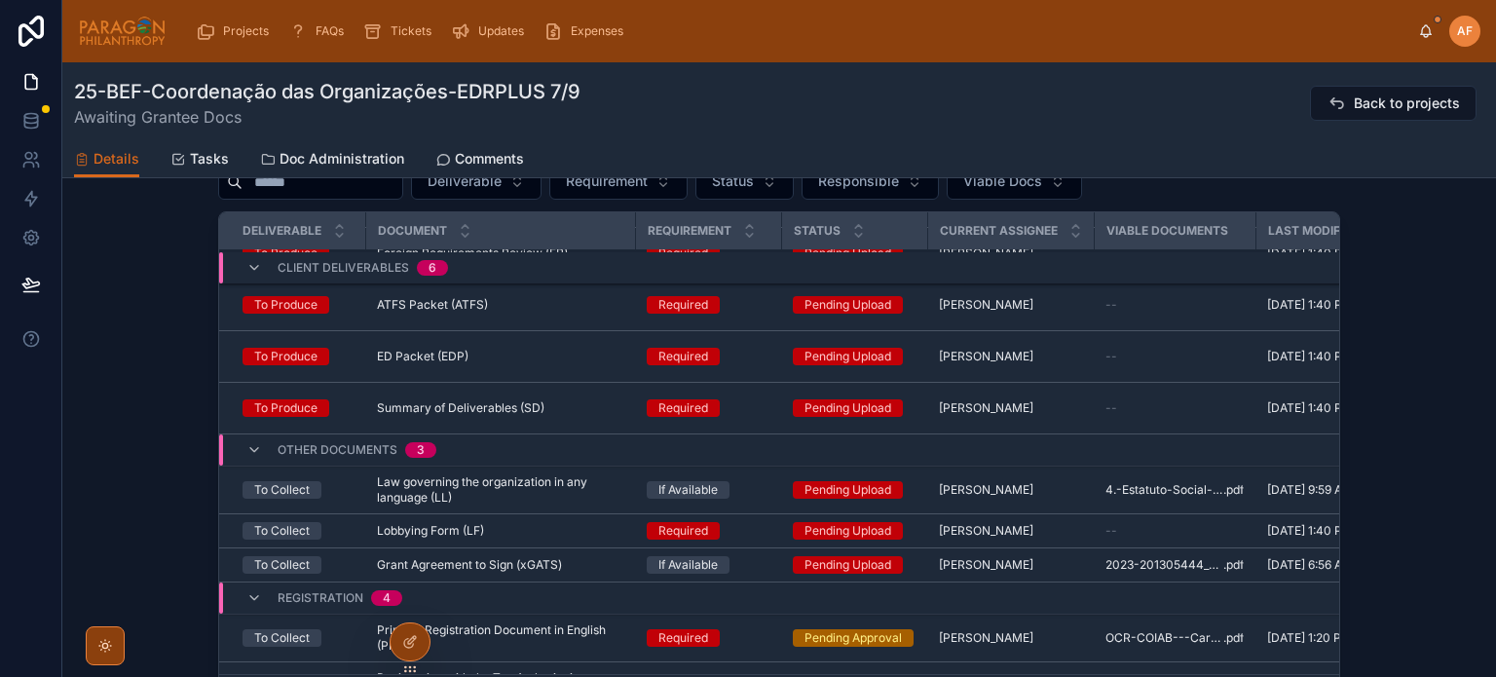
scroll to position [611, 0]
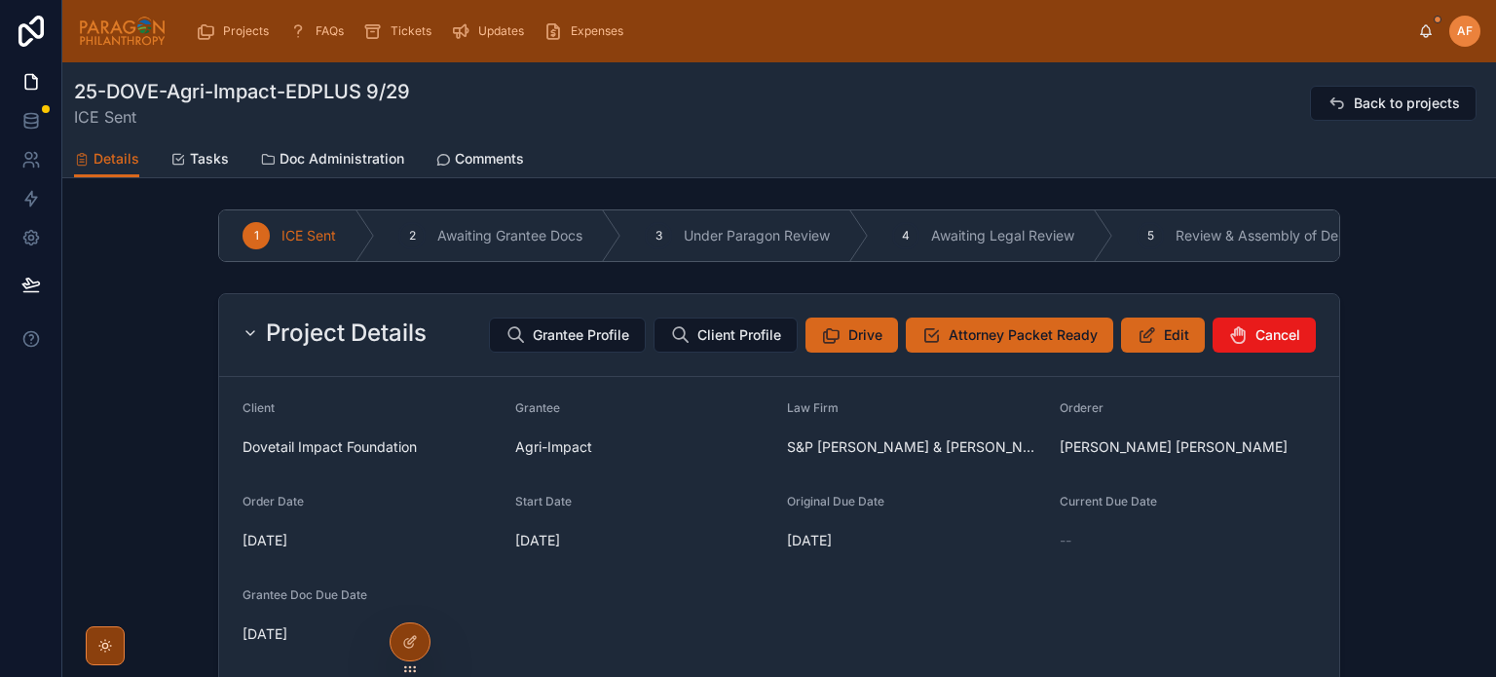
click at [584, 342] on span "Grantee Profile" at bounding box center [581, 334] width 96 height 19
click at [470, 156] on span "Comments" at bounding box center [489, 158] width 69 height 19
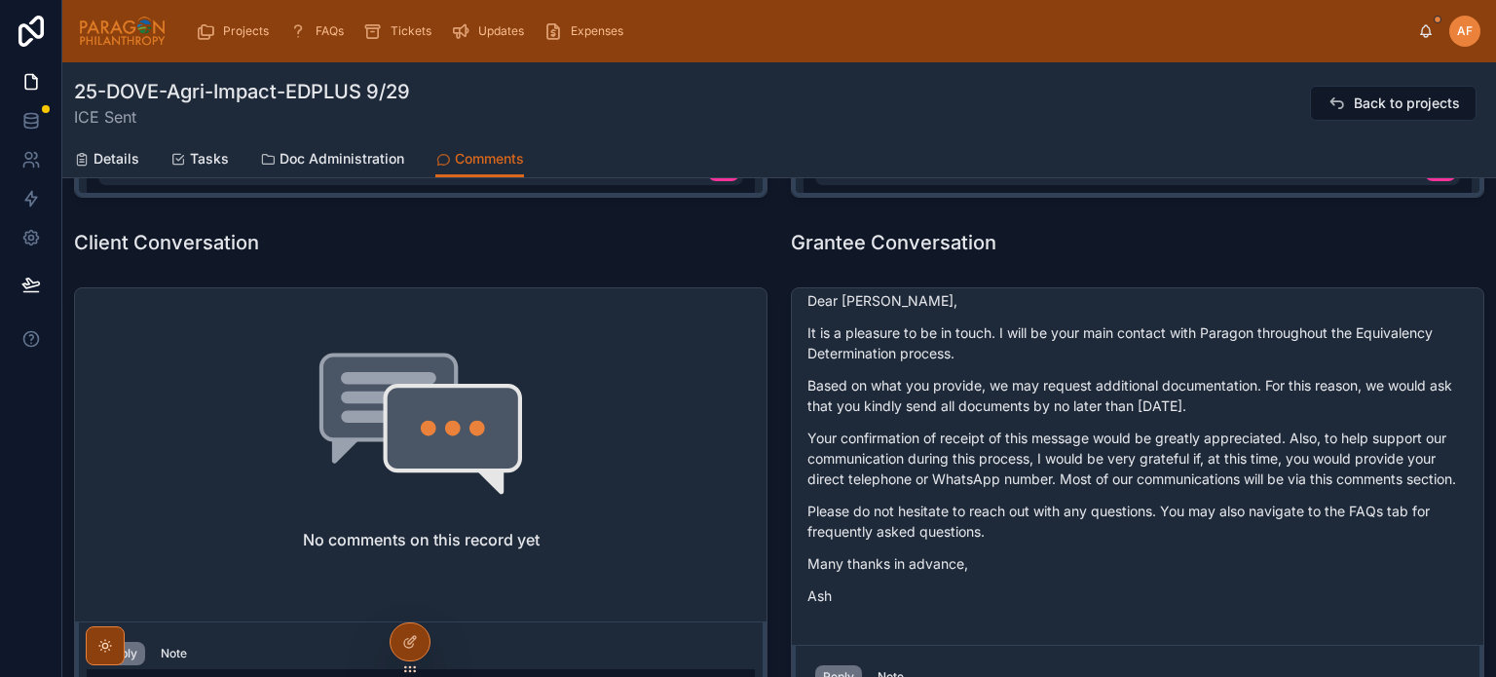
scroll to position [779, 0]
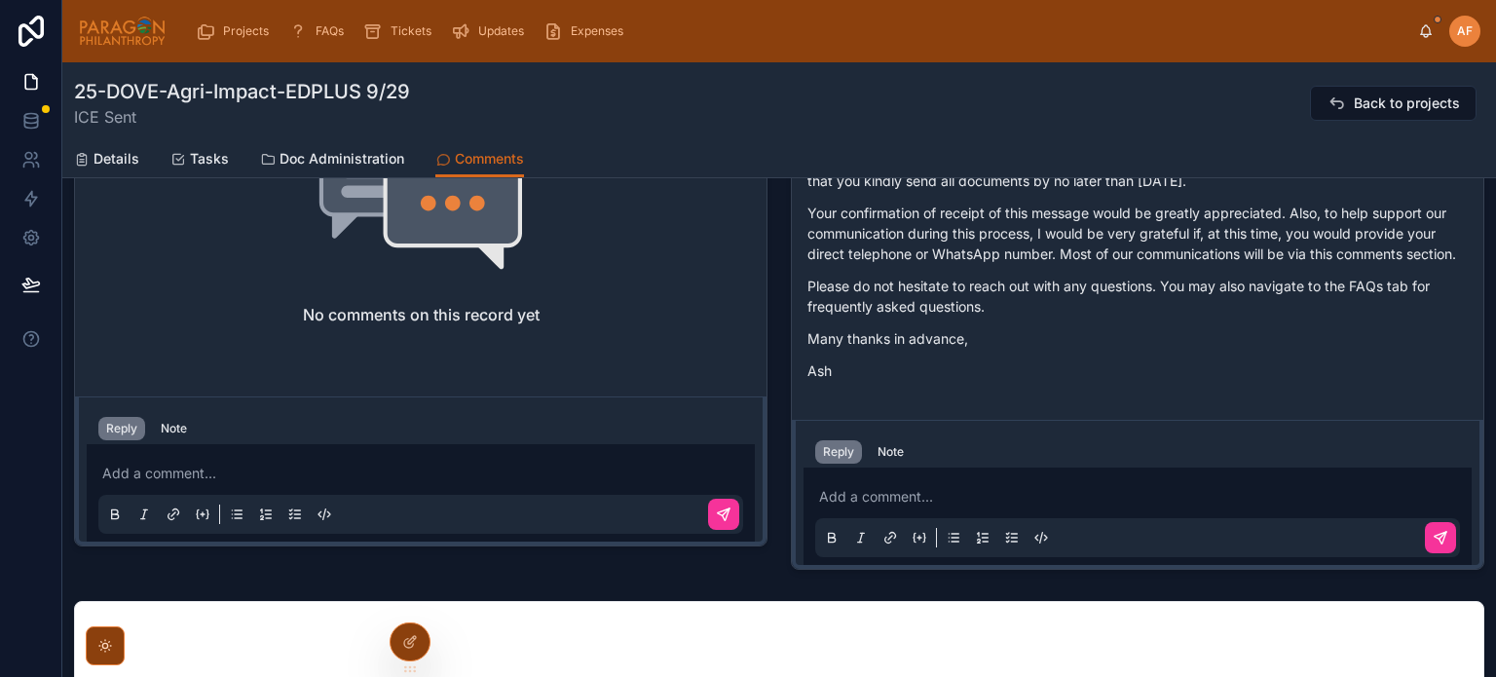
click at [892, 503] on p at bounding box center [1141, 496] width 645 height 19
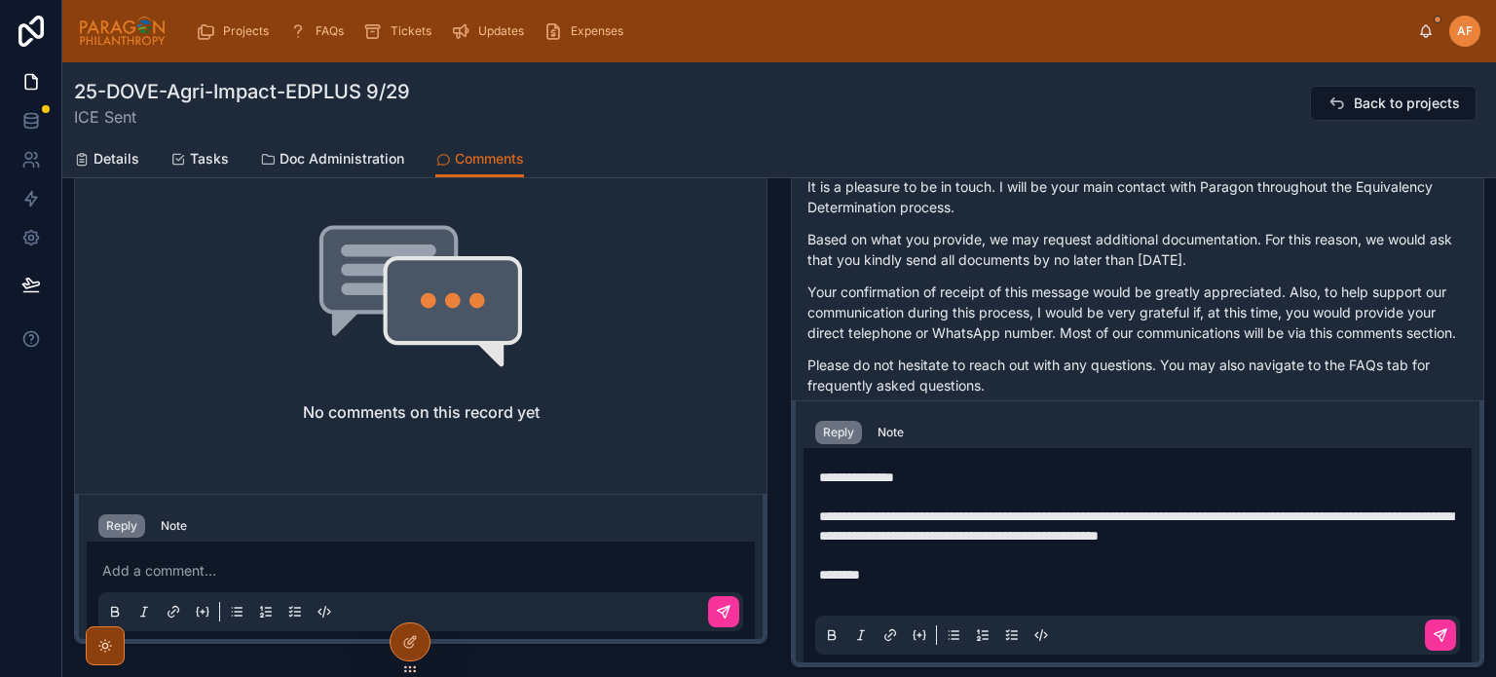
scroll to position [662, 0]
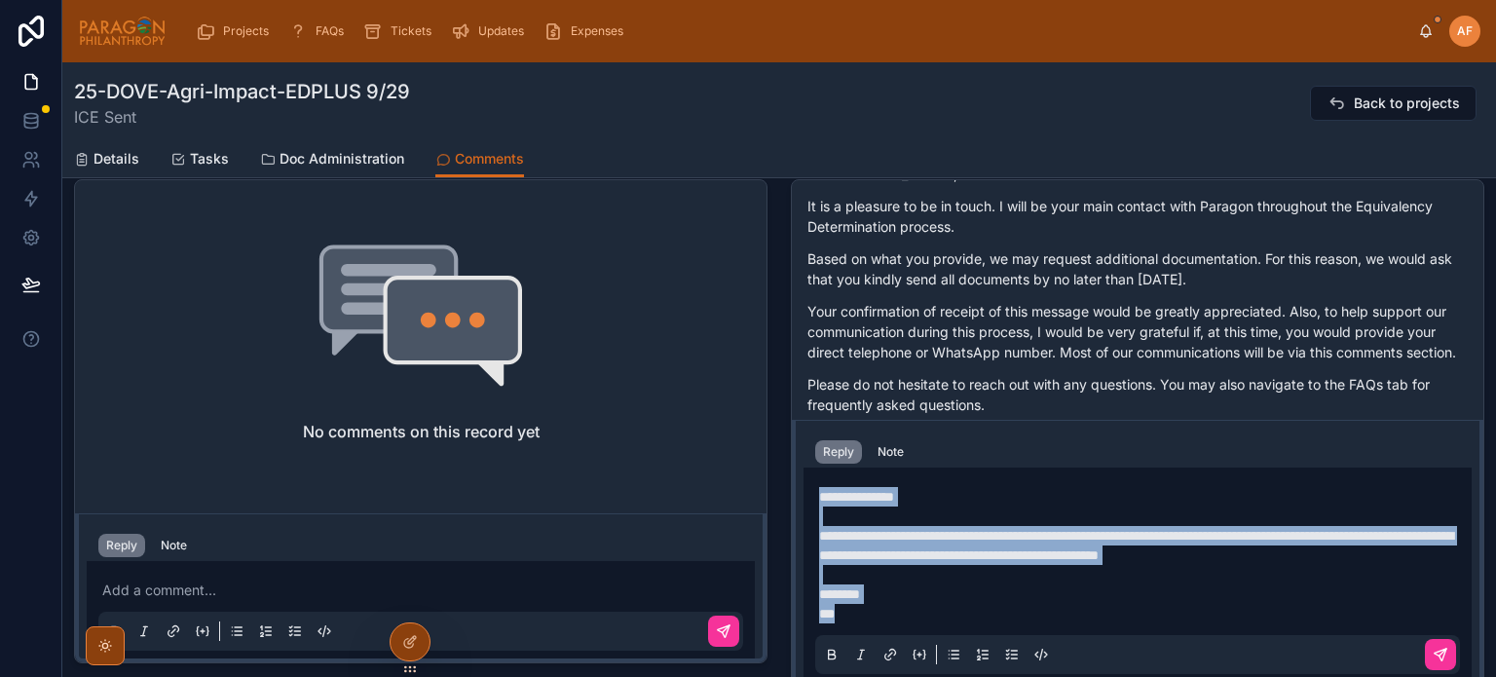
drag, startPoint x: 867, startPoint y: 615, endPoint x: 787, endPoint y: 498, distance: 141.5
click at [792, 498] on div "**********" at bounding box center [1137, 553] width 691 height 266
copy div "**********"
click at [1435, 653] on icon at bounding box center [1441, 655] width 12 height 12
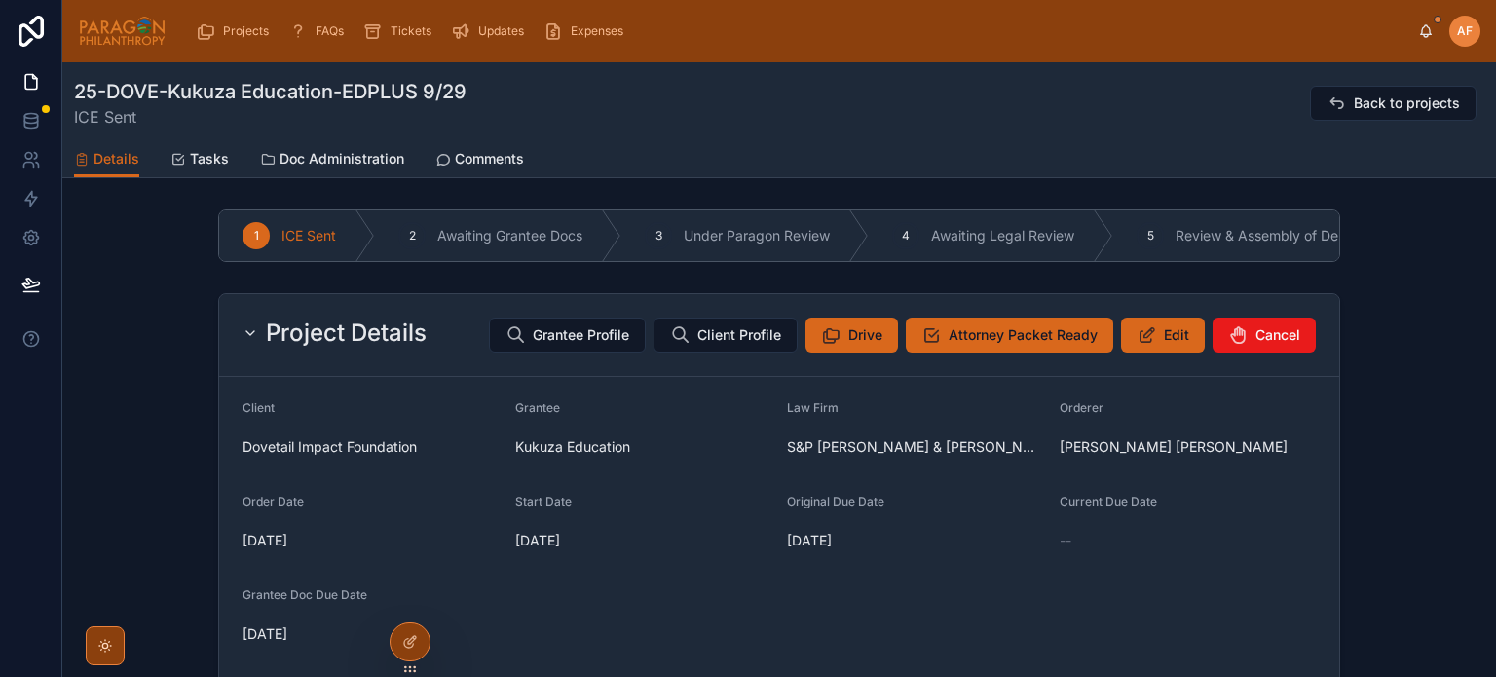
click at [556, 338] on span "Grantee Profile" at bounding box center [581, 334] width 96 height 19
click at [481, 157] on span "Comments" at bounding box center [489, 158] width 69 height 19
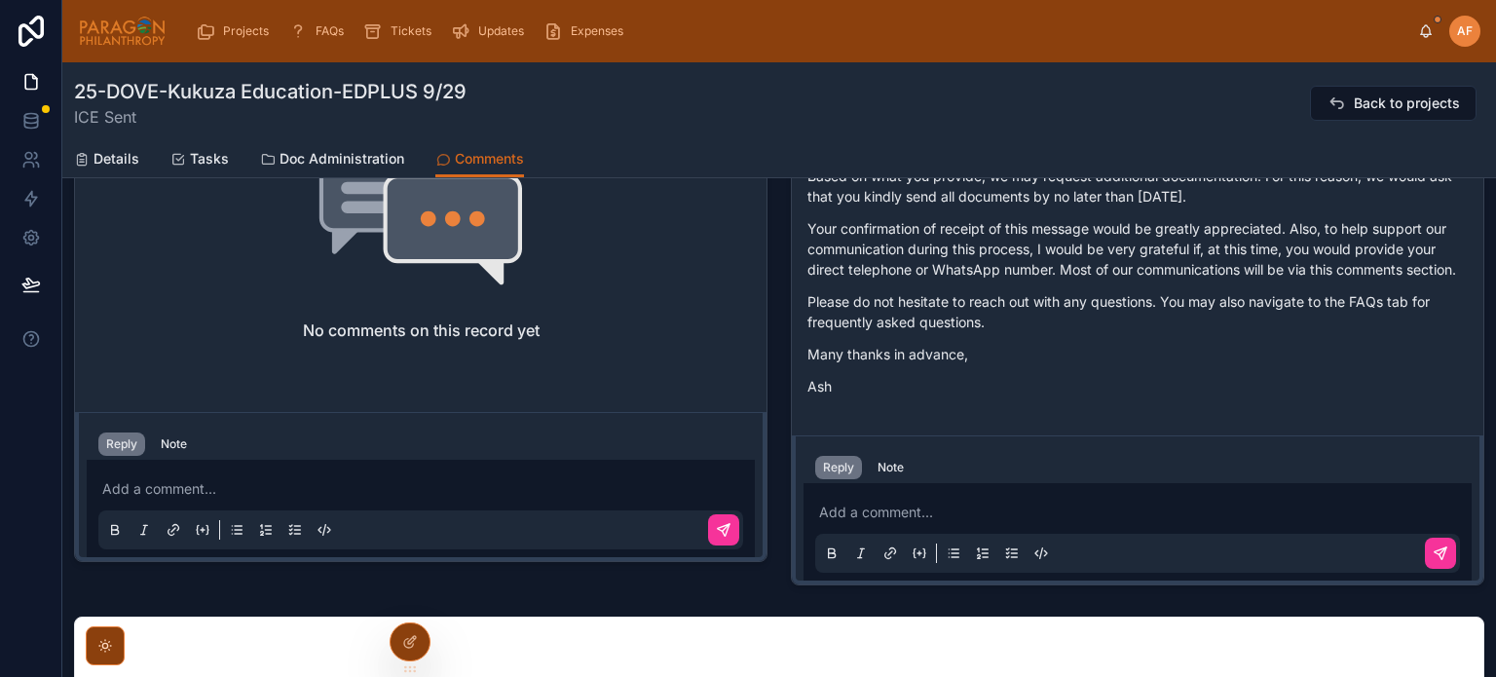
scroll to position [779, 0]
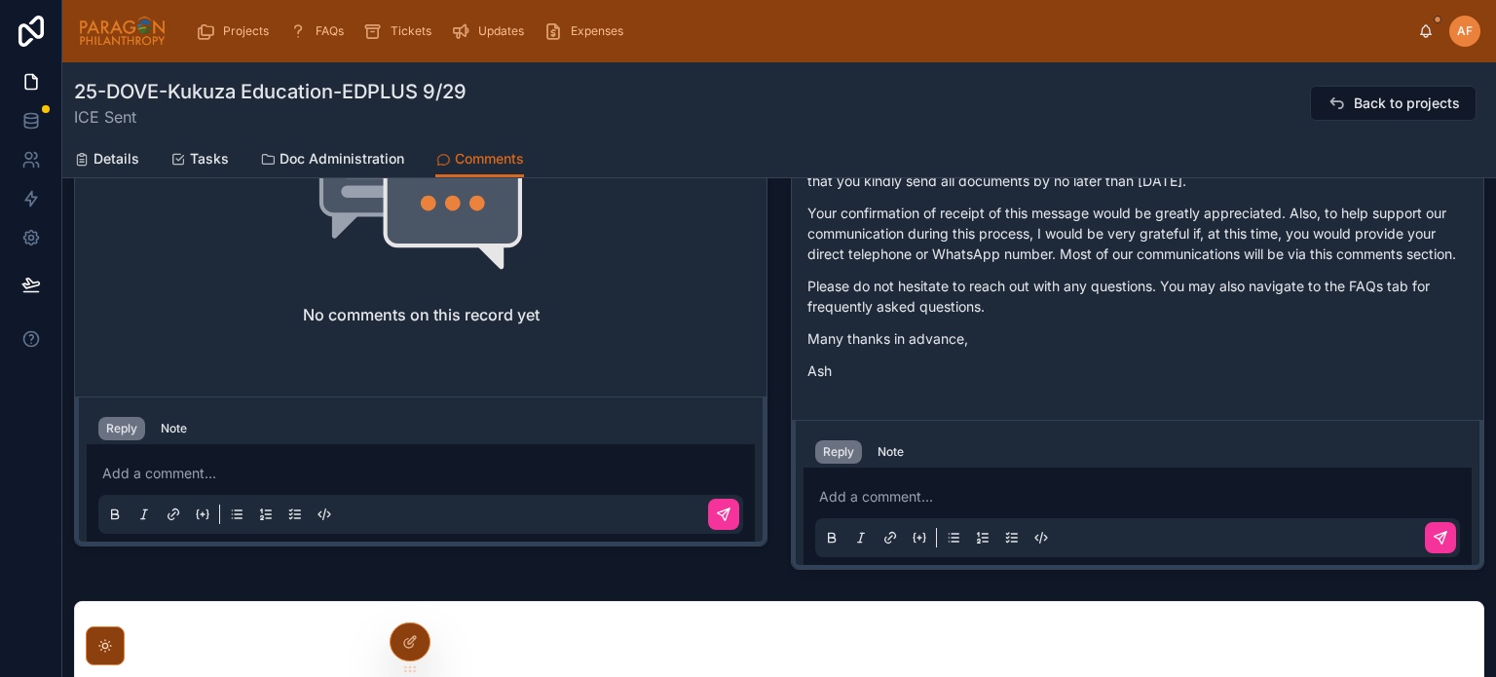
click at [870, 497] on p at bounding box center [1141, 496] width 645 height 19
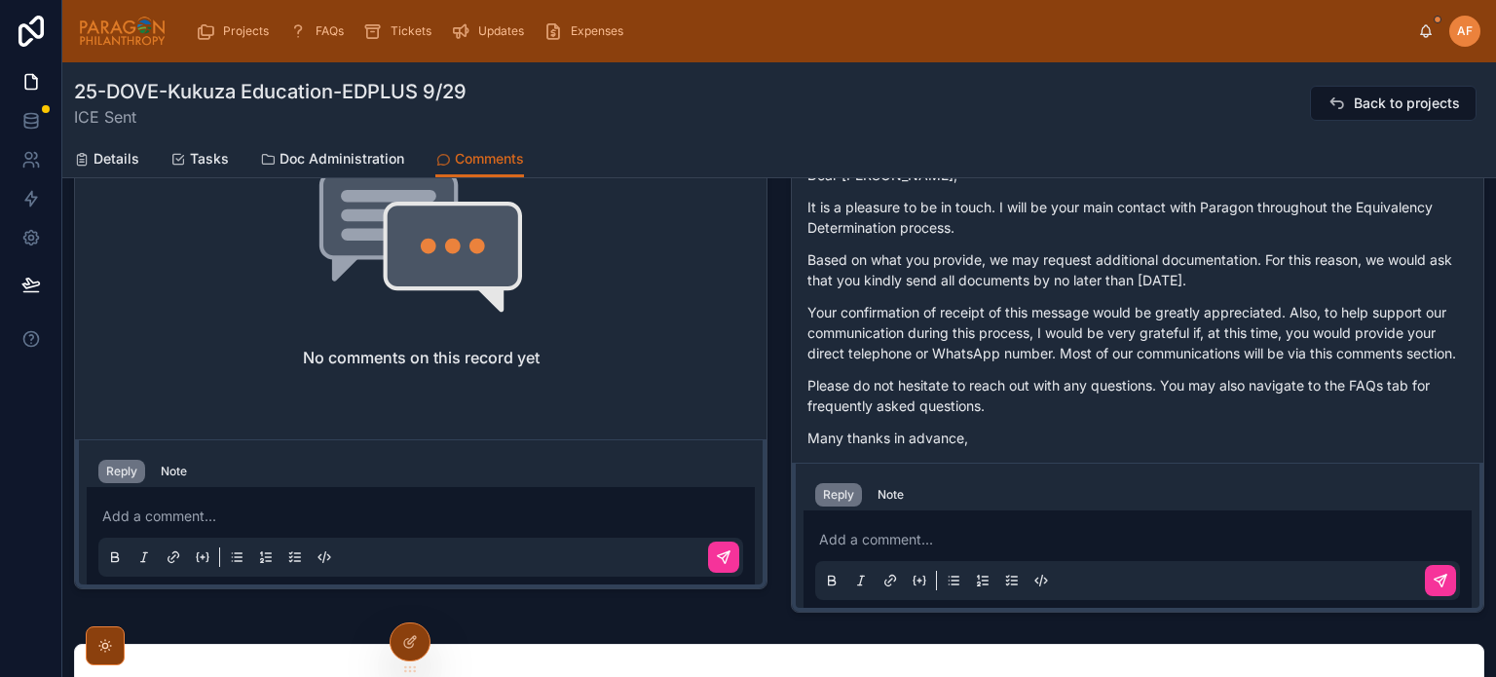
scroll to position [974, 0]
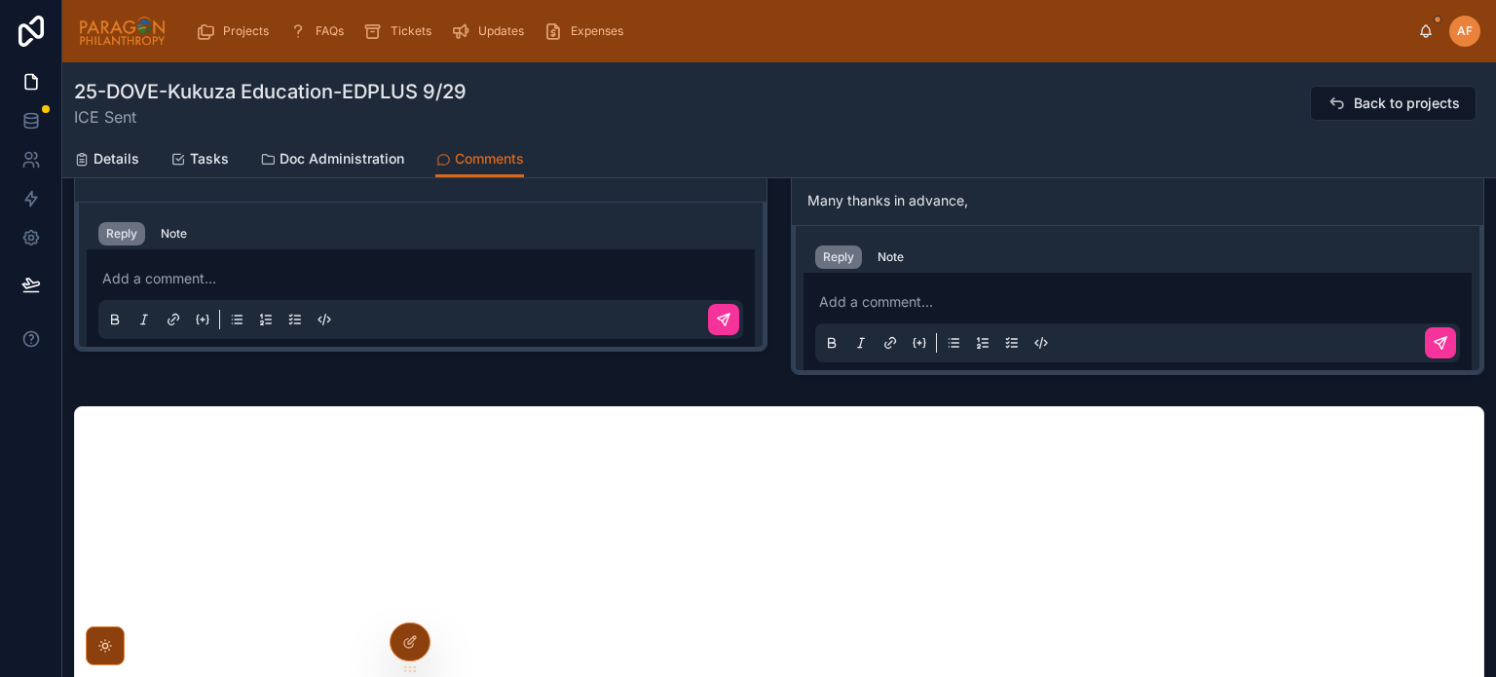
click at [845, 287] on div "Add a comment..." at bounding box center [1137, 321] width 645 height 82
click at [883, 298] on p at bounding box center [1141, 301] width 645 height 19
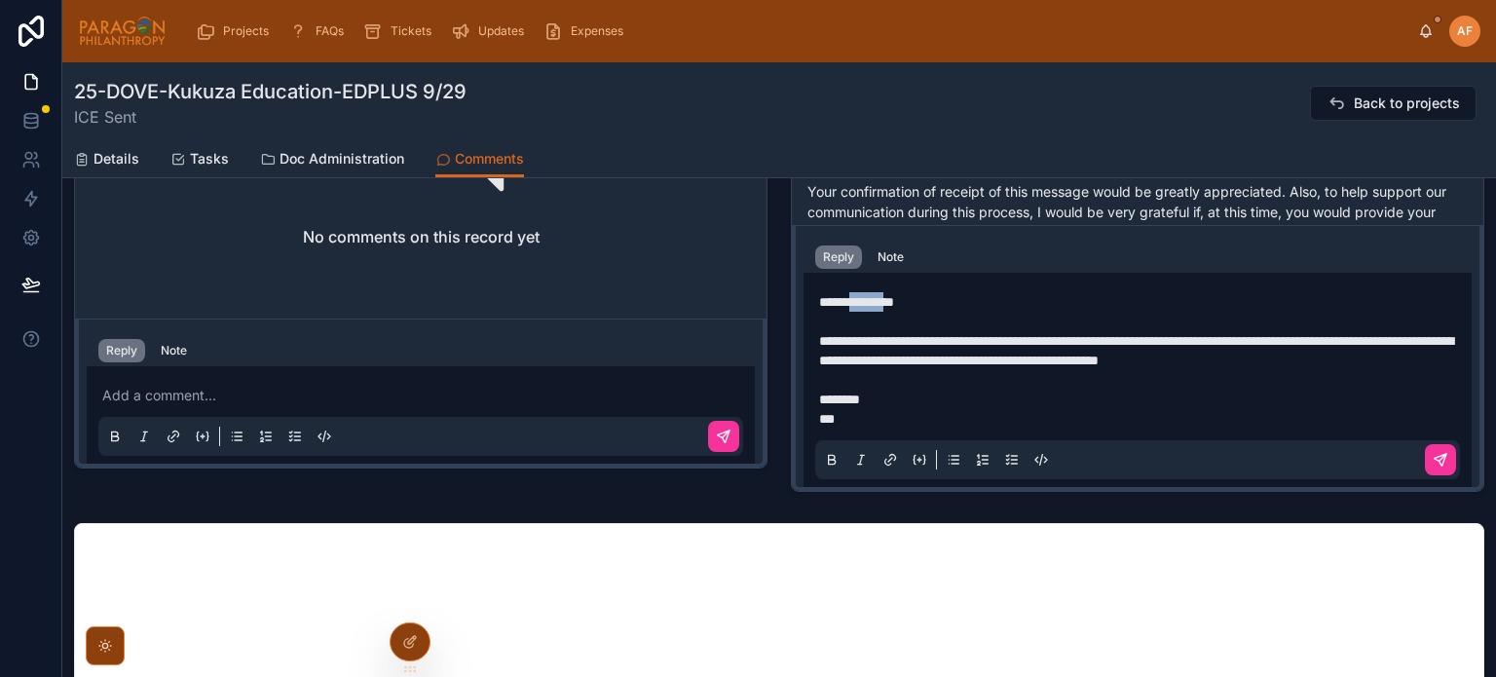
drag, startPoint x: 899, startPoint y: 299, endPoint x: 852, endPoint y: 303, distance: 46.9
click at [852, 303] on span "**********" at bounding box center [856, 302] width 75 height 14
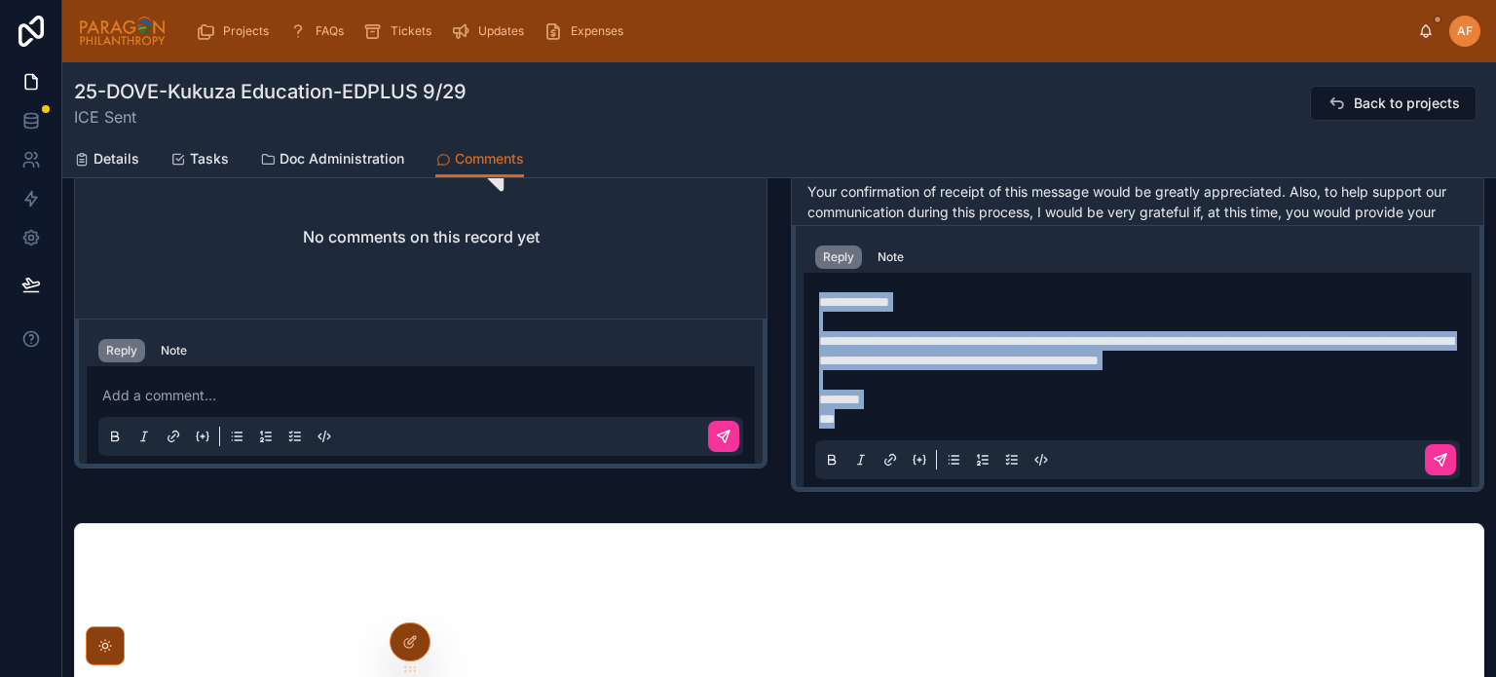
drag, startPoint x: 849, startPoint y: 427, endPoint x: 797, endPoint y: 304, distance: 133.5
click at [797, 304] on div "**********" at bounding box center [1137, 358] width 691 height 266
copy div "**********"
click at [1439, 459] on icon at bounding box center [1442, 457] width 7 height 7
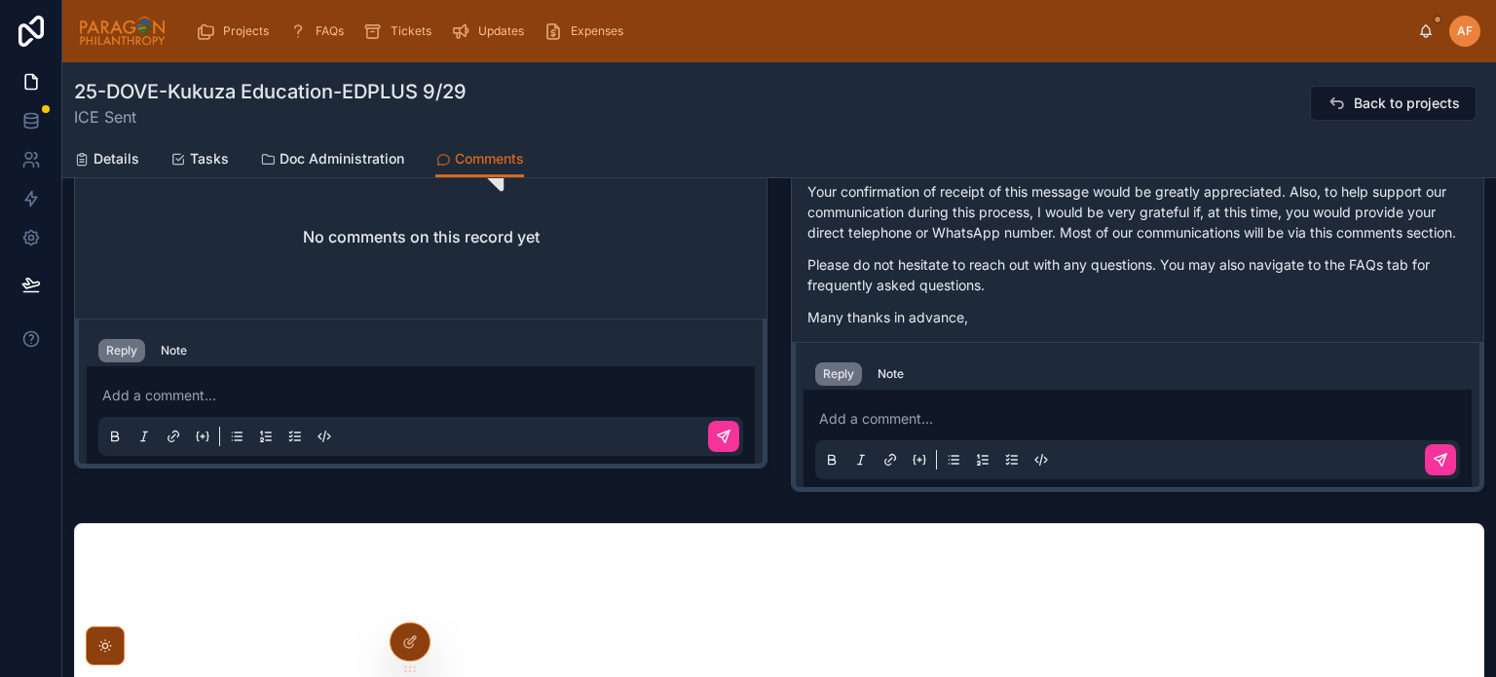
click at [1429, 467] on button at bounding box center [1440, 459] width 31 height 31
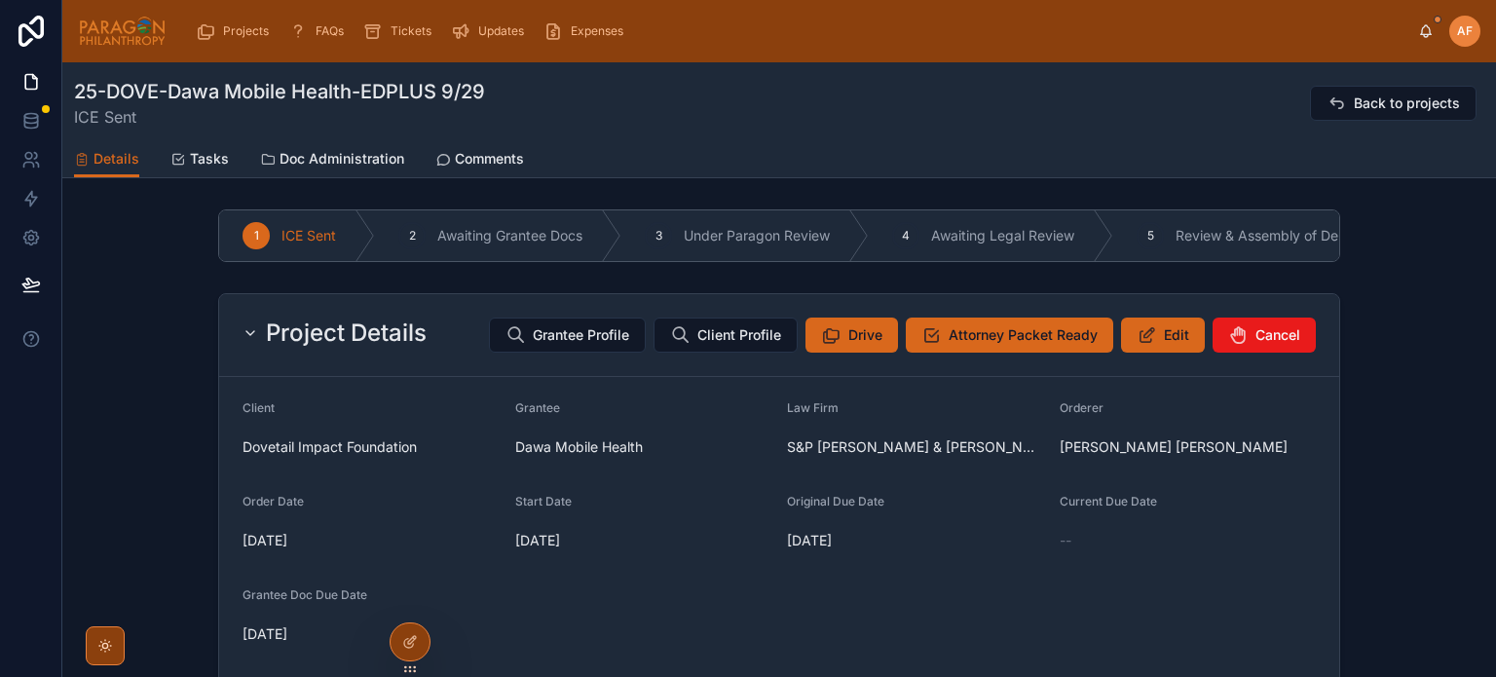
click at [569, 343] on span "Grantee Profile" at bounding box center [581, 334] width 96 height 19
click at [596, 344] on span "Grantee Profile" at bounding box center [581, 334] width 96 height 19
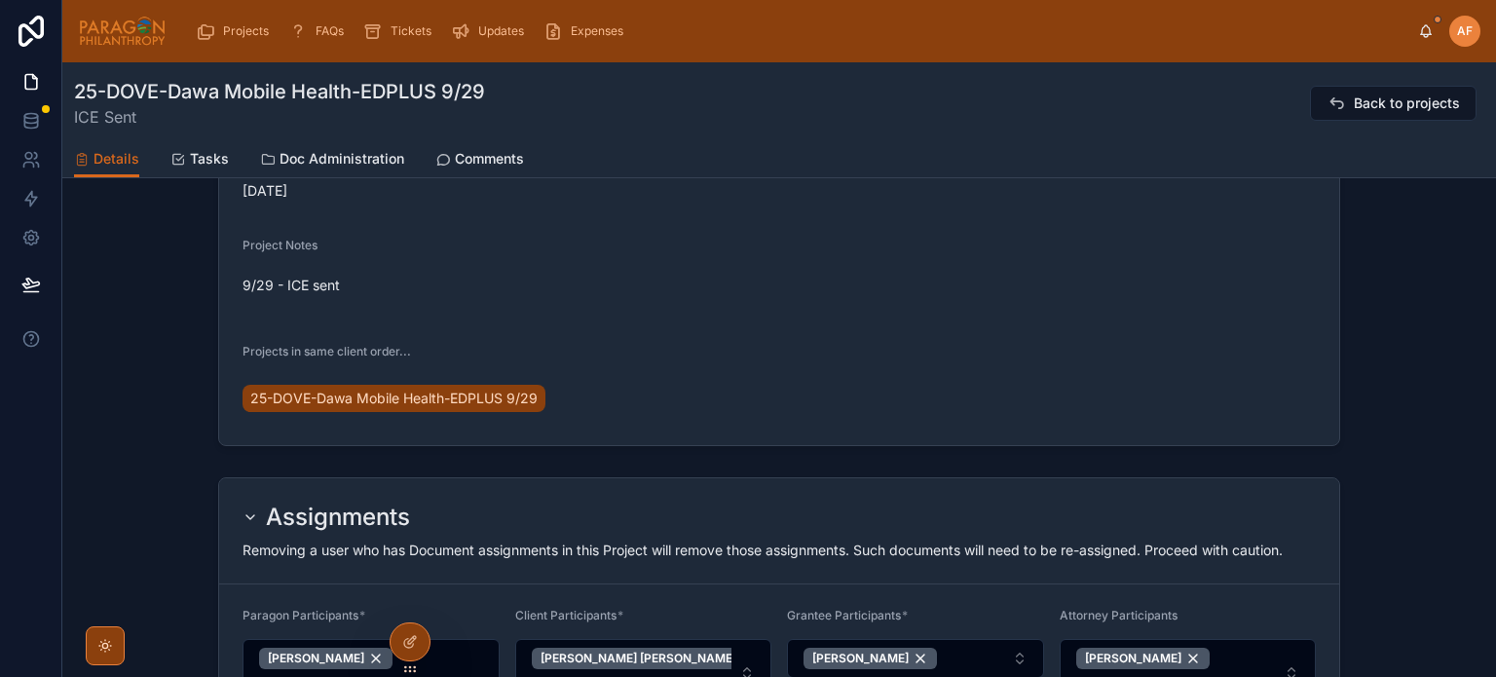
scroll to position [195, 0]
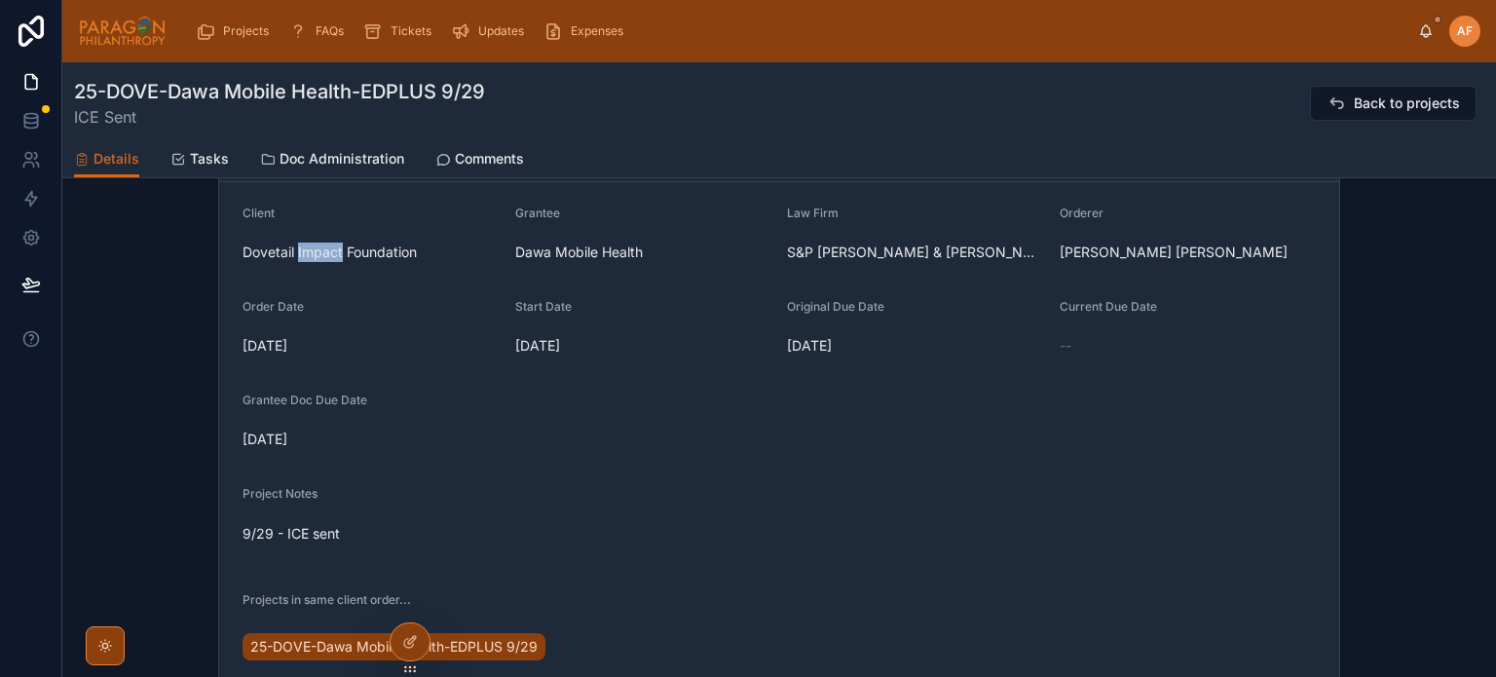
drag, startPoint x: 293, startPoint y: 260, endPoint x: 338, endPoint y: 264, distance: 45.0
click at [338, 262] on span "Dovetail Impact Foundation" at bounding box center [370, 251] width 257 height 19
copy span "Impact"
drag, startPoint x: 168, startPoint y: 86, endPoint x: 358, endPoint y: 87, distance: 190.9
click at [358, 87] on h1 "25-DOVE-Dawa Mobile Health-EDPLUS 9/29" at bounding box center [279, 91] width 411 height 27
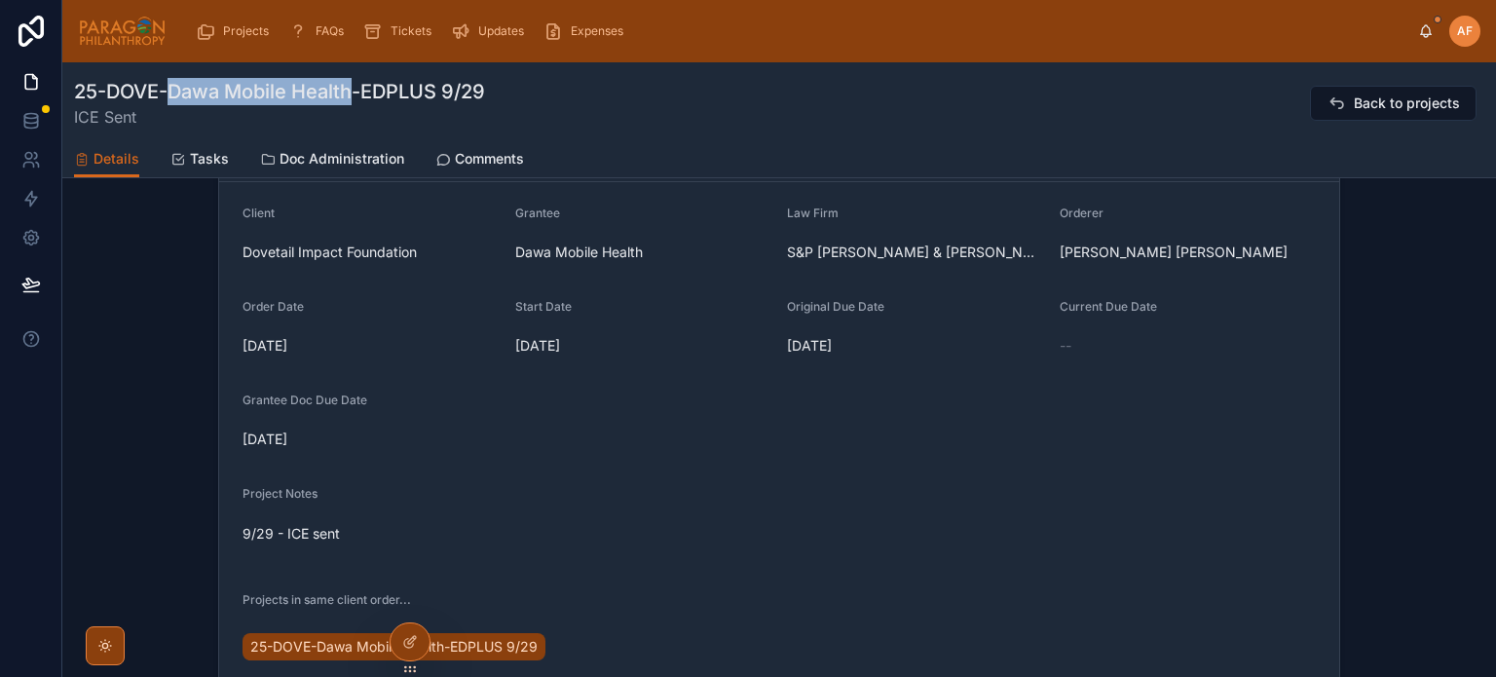
copy h1 "Dawa Mobile Health"
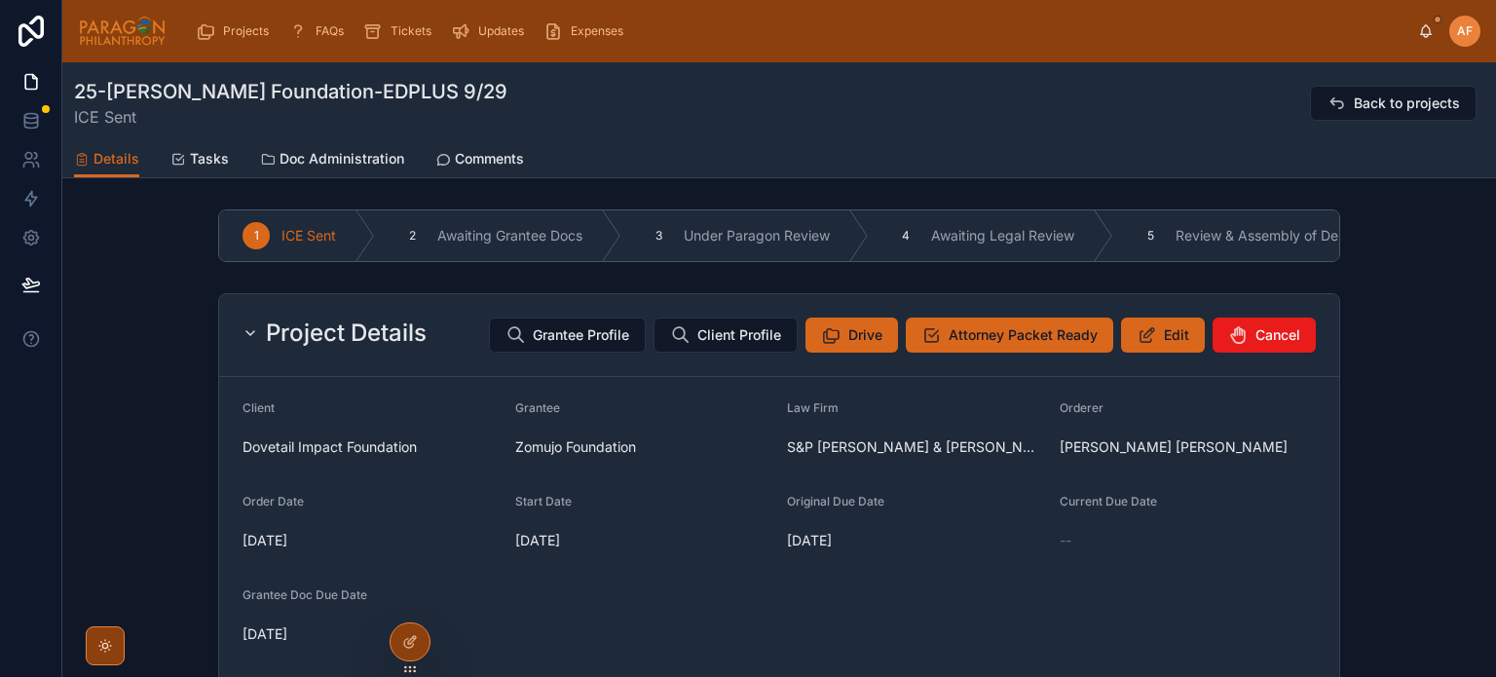
click at [580, 343] on span "Grantee Profile" at bounding box center [581, 334] width 96 height 19
click at [475, 162] on span "Comments" at bounding box center [489, 158] width 69 height 19
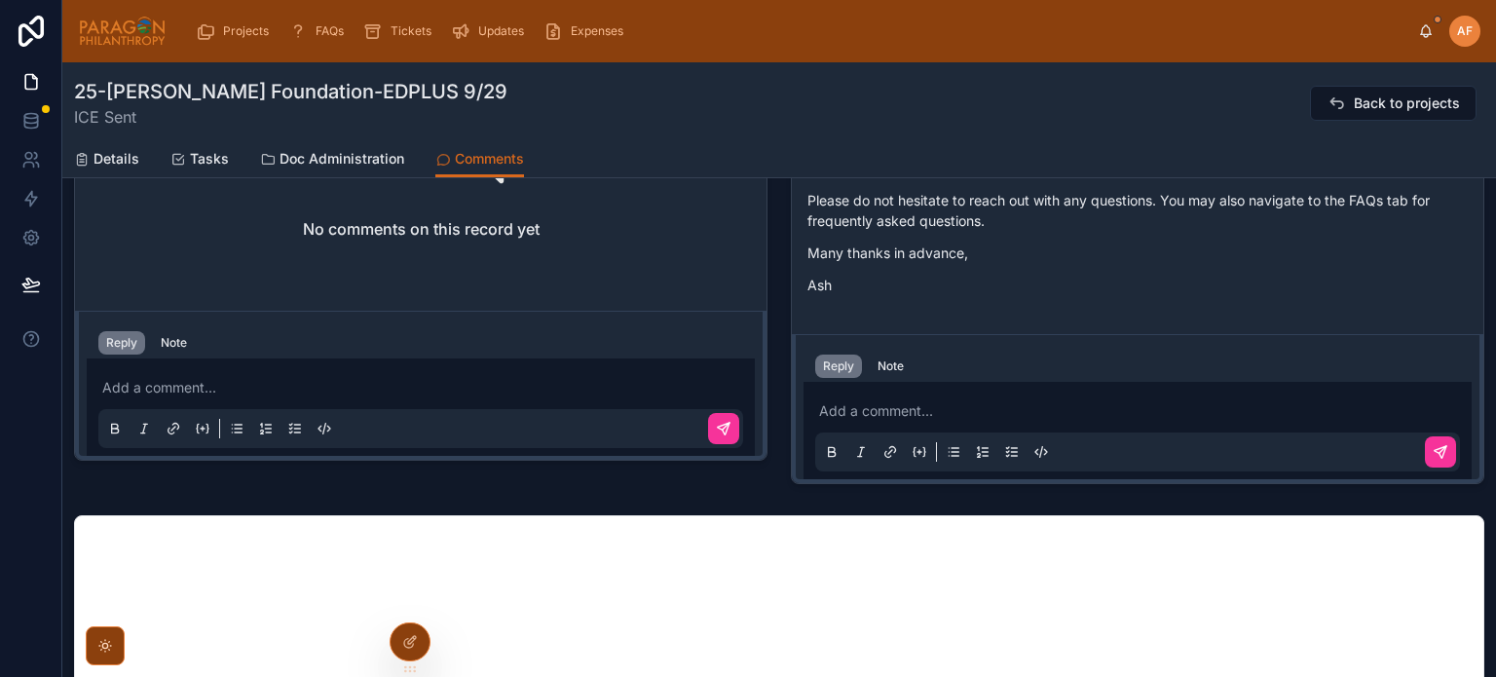
scroll to position [877, 0]
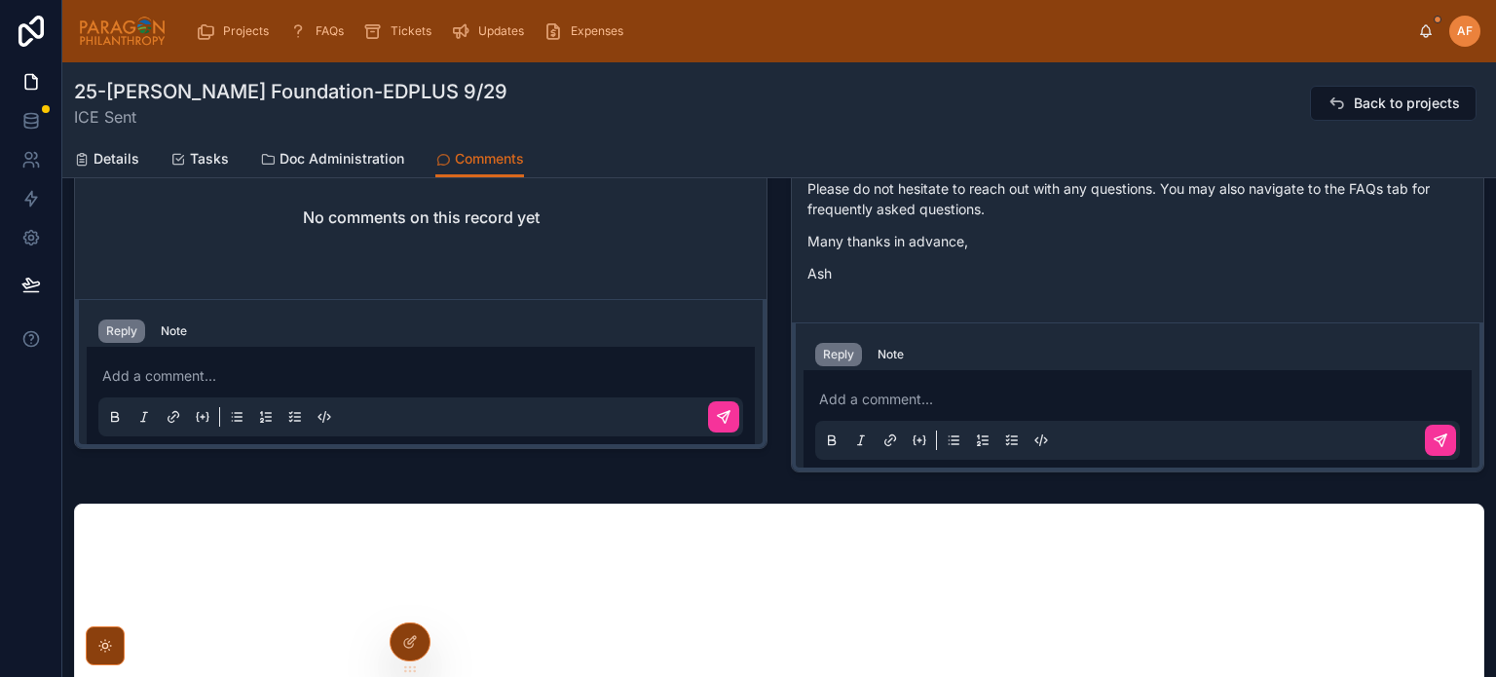
click at [869, 402] on p at bounding box center [1141, 399] width 645 height 19
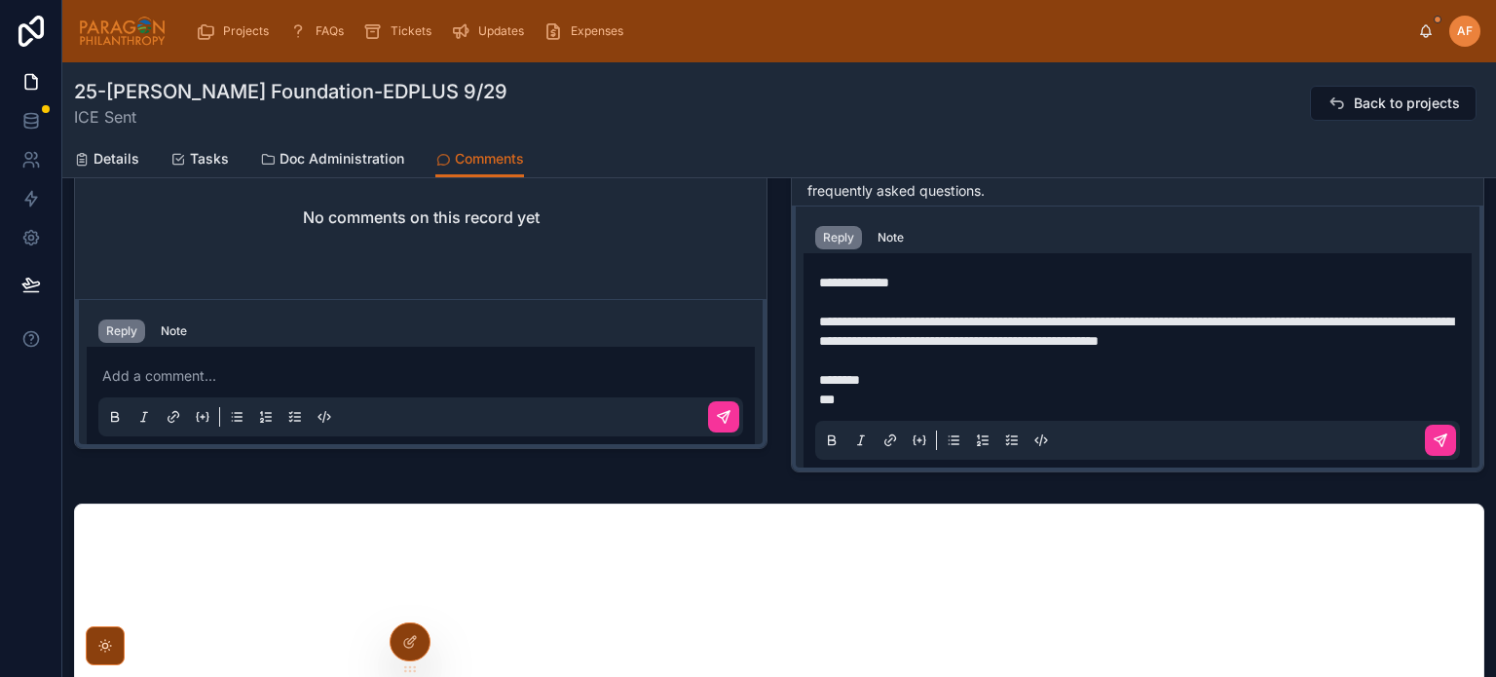
scroll to position [760, 0]
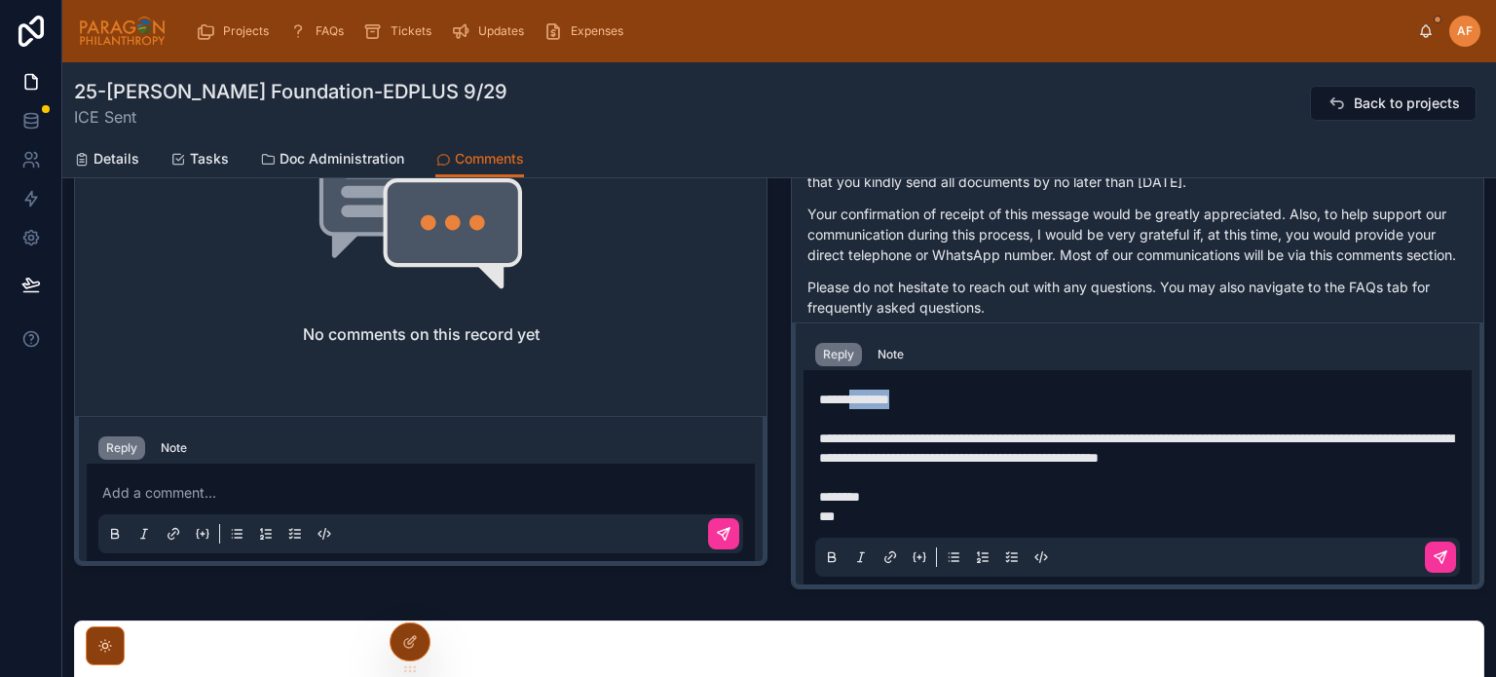
drag, startPoint x: 909, startPoint y: 401, endPoint x: 851, endPoint y: 392, distance: 58.1
click at [851, 392] on p "**********" at bounding box center [1141, 399] width 645 height 19
drag, startPoint x: 1437, startPoint y: 549, endPoint x: 1390, endPoint y: 619, distance: 84.8
click at [1438, 549] on button at bounding box center [1440, 556] width 31 height 31
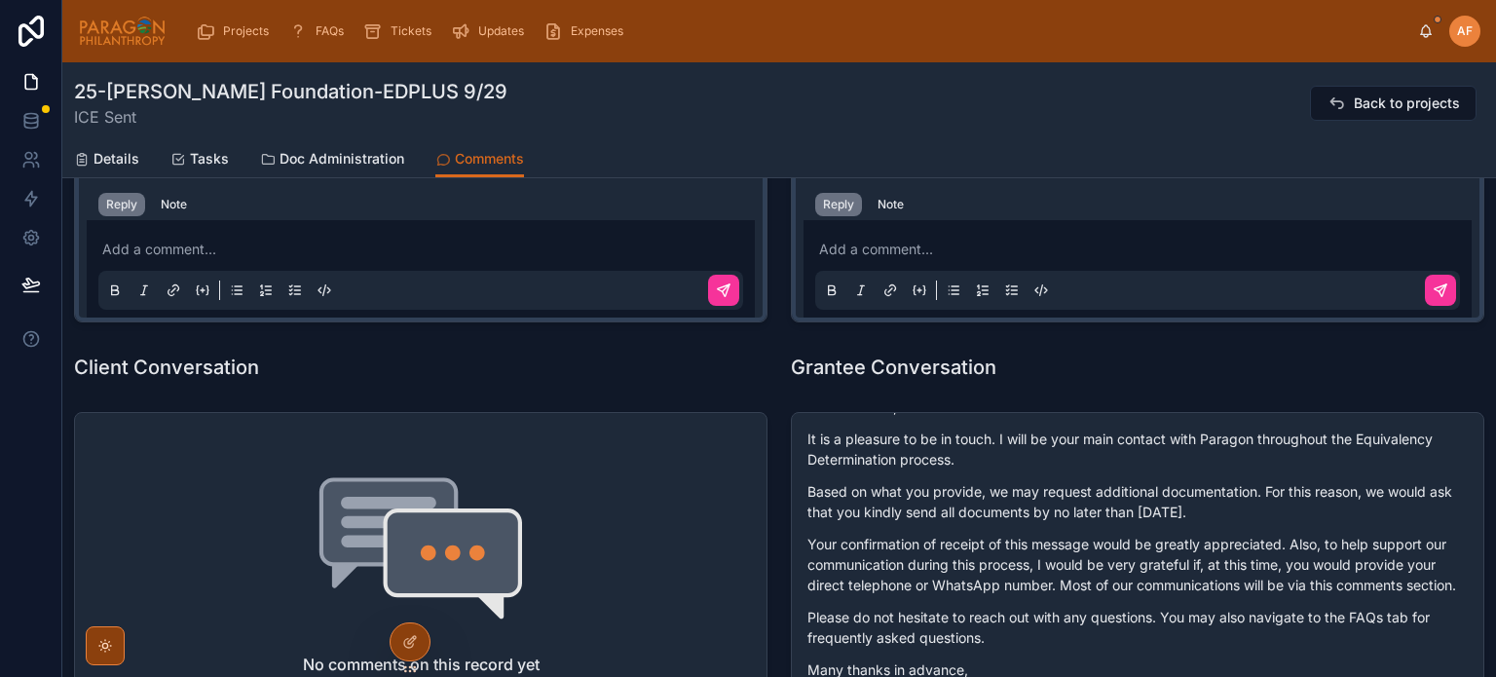
scroll to position [292, 0]
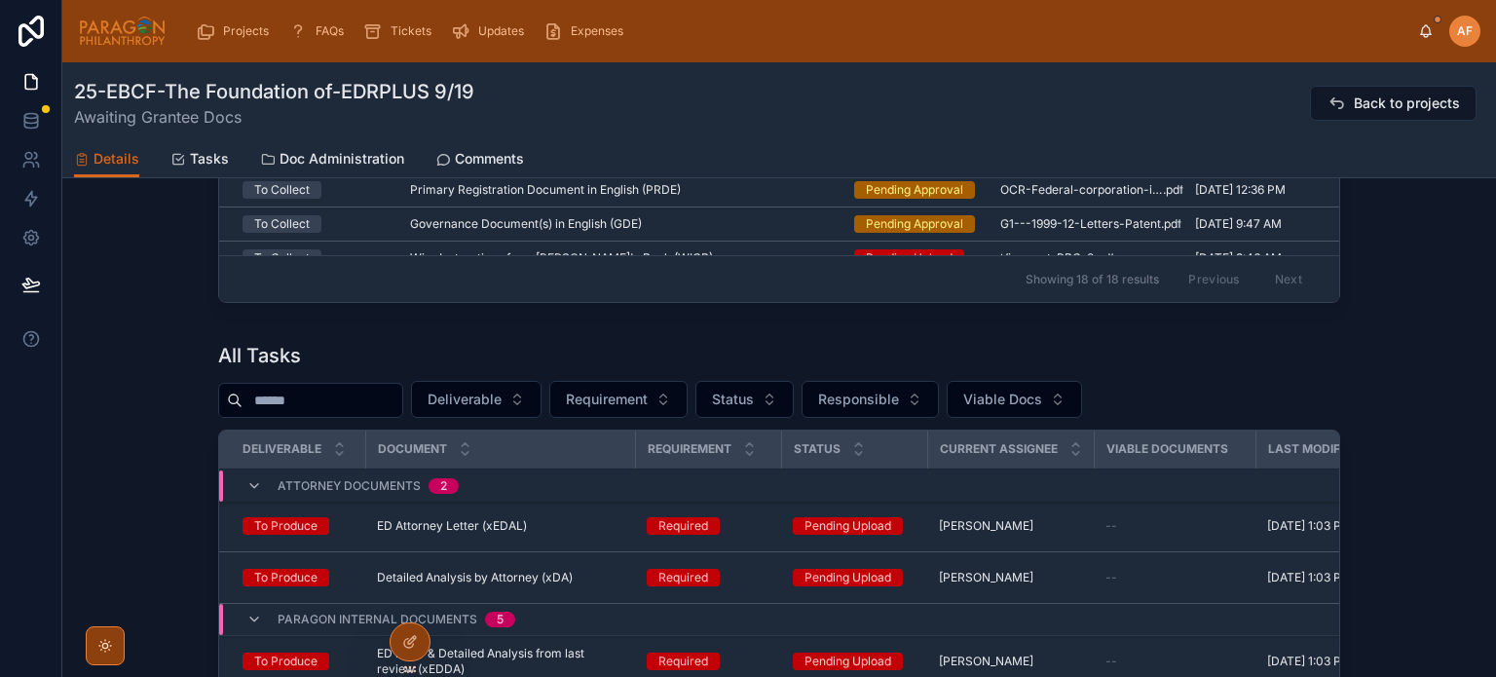
scroll to position [1948, 0]
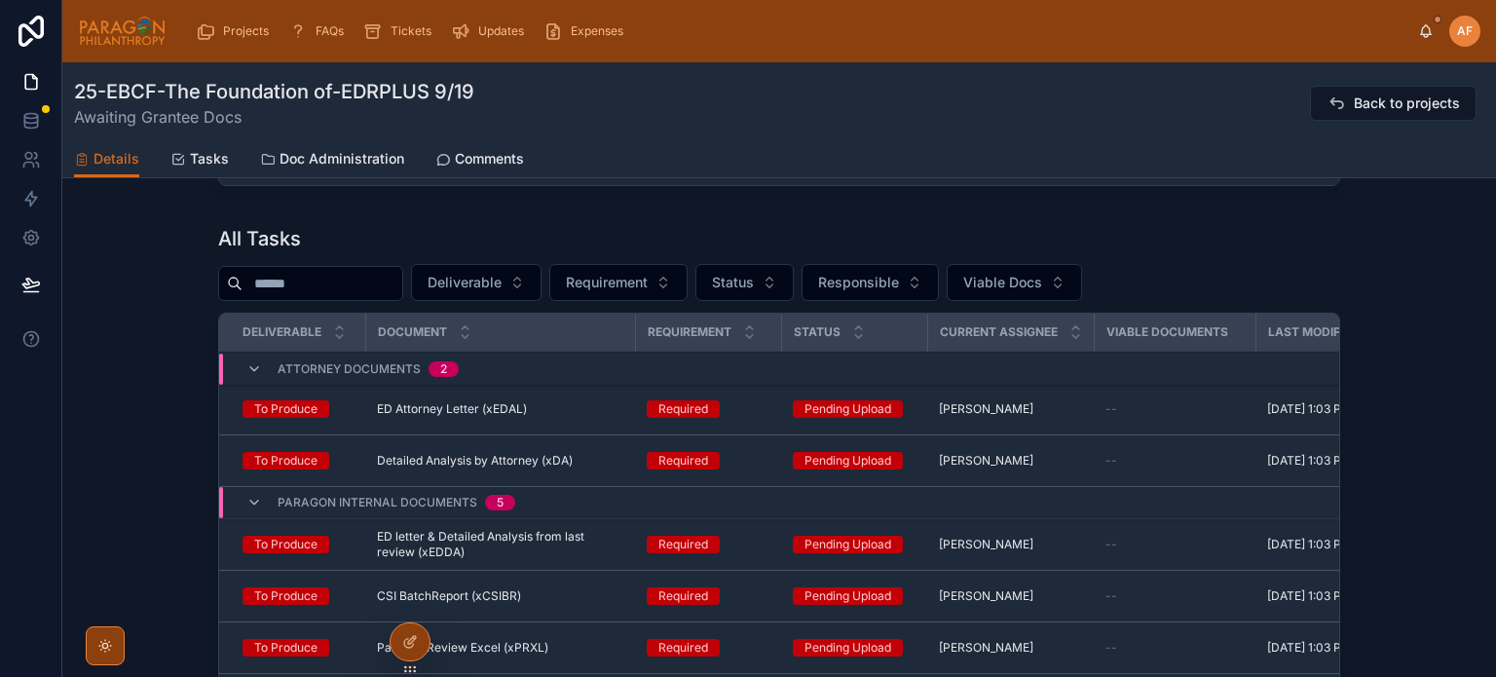
click at [998, 287] on button "Viable Docs" at bounding box center [1014, 282] width 135 height 37
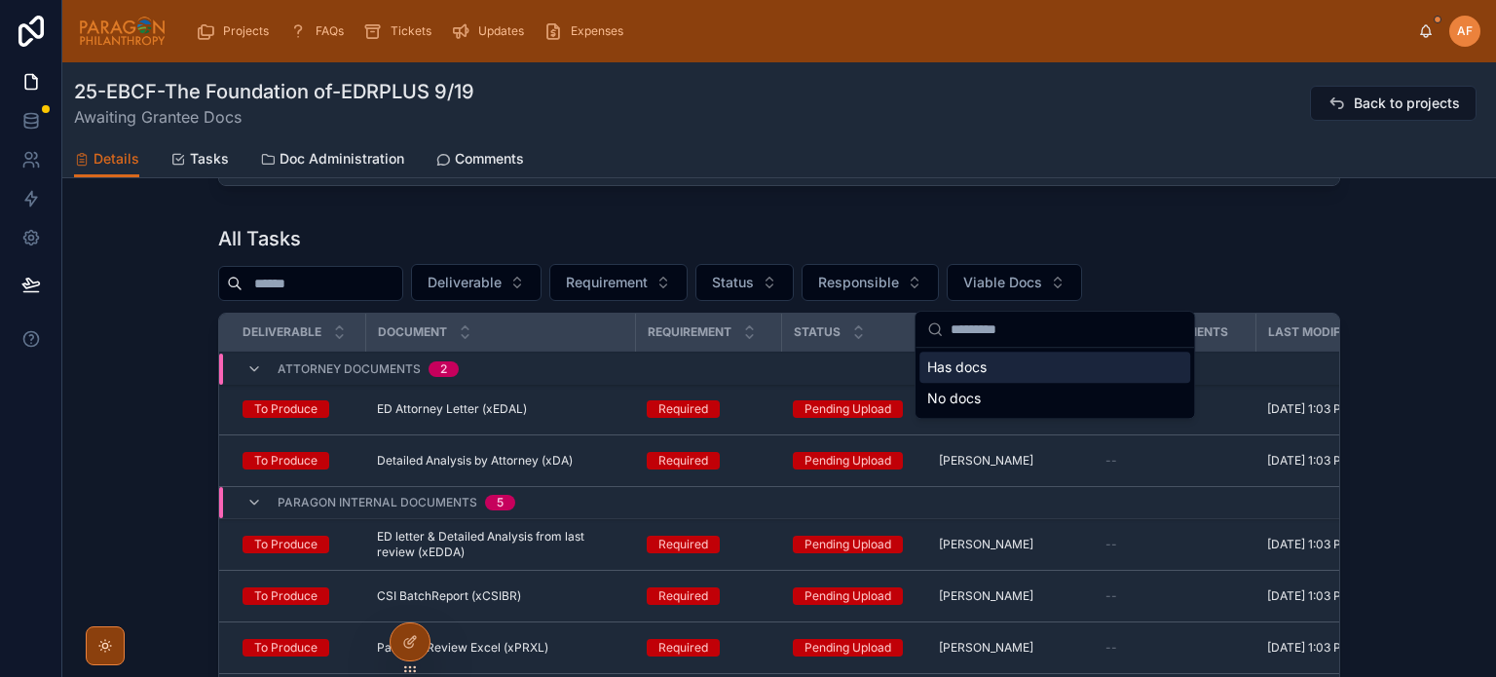
click at [998, 369] on div "Has docs" at bounding box center [1054, 367] width 271 height 31
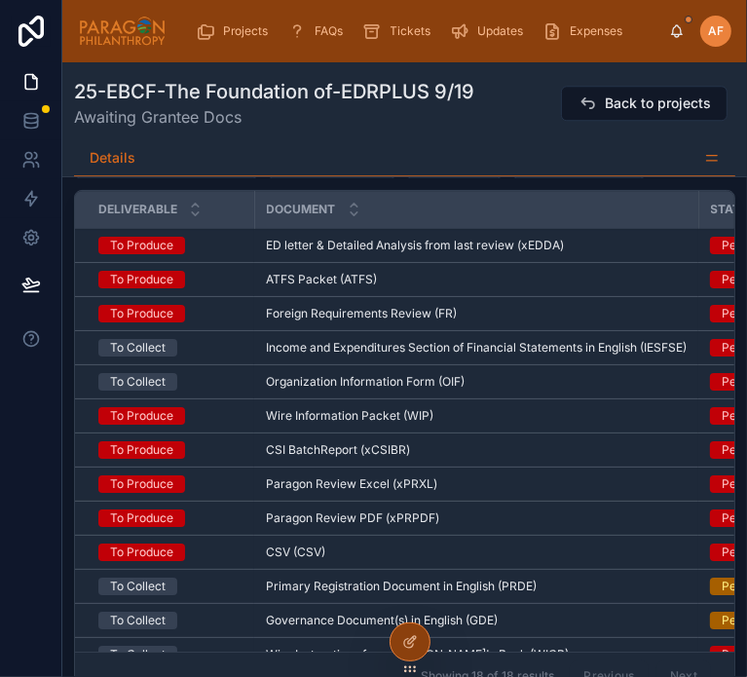
scroll to position [214, 841]
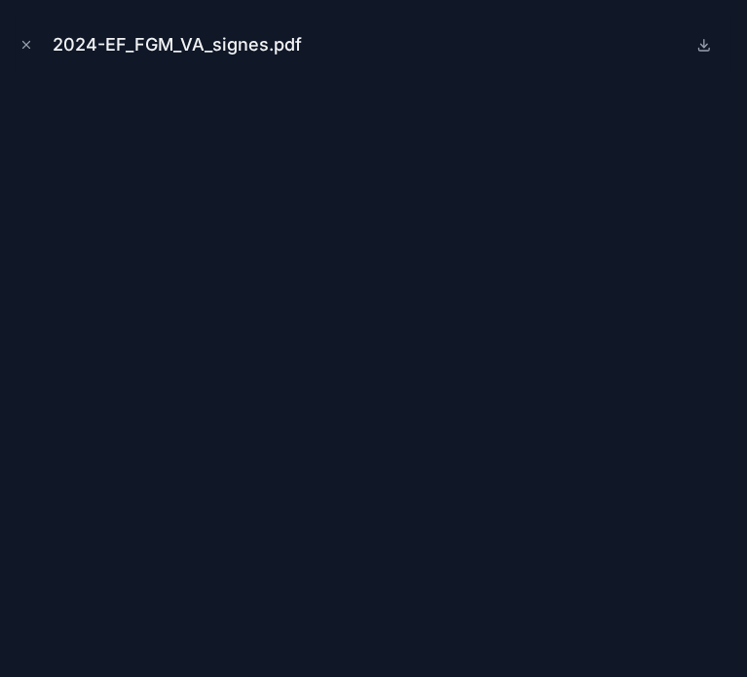
click at [709, 56] on div "2024-EF_FGM_VA_signes.pdf" at bounding box center [374, 45] width 716 height 58
click at [704, 54] on button at bounding box center [703, 44] width 23 height 23
drag, startPoint x: 27, startPoint y: 38, endPoint x: 55, endPoint y: 67, distance: 40.0
click at [27, 38] on icon "Close modal" at bounding box center [26, 45] width 14 height 14
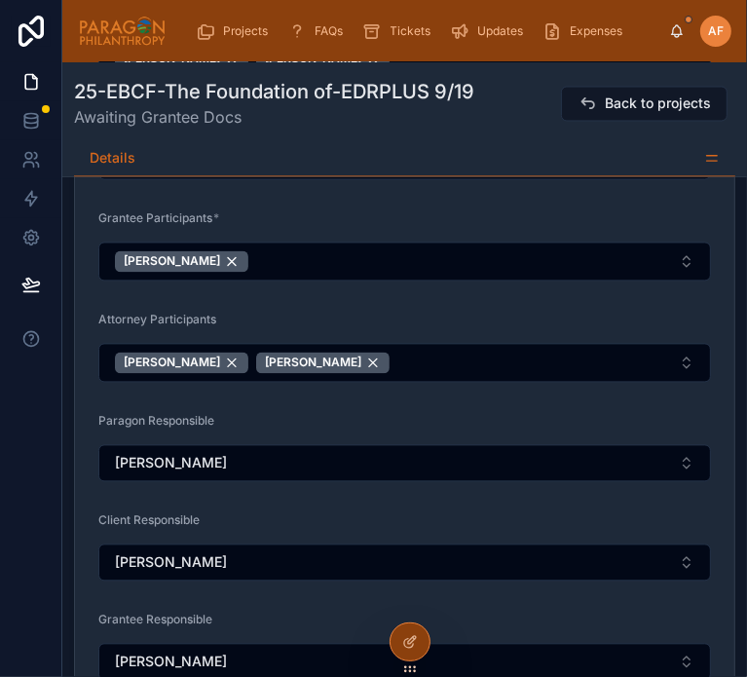
scroll to position [1897, 0]
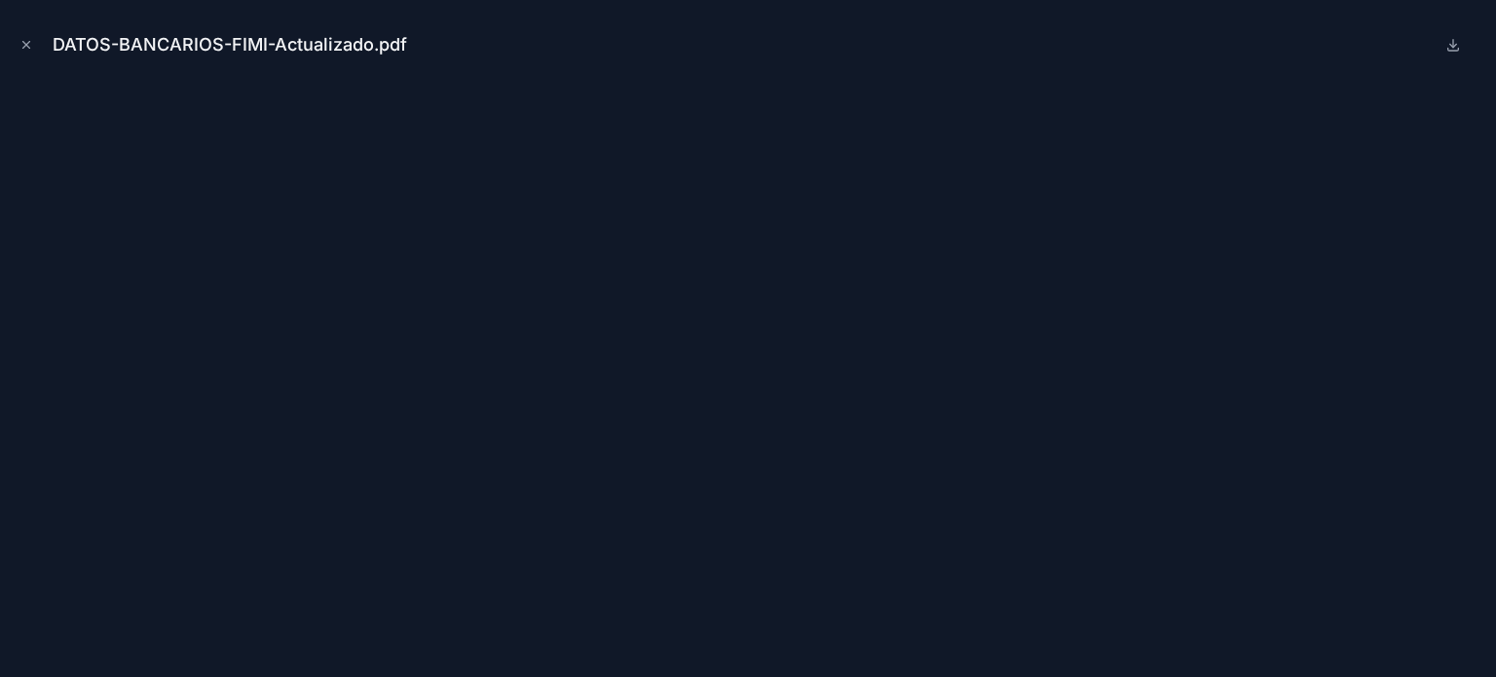
scroll to position [292, 0]
click at [1454, 38] on icon at bounding box center [1453, 45] width 16 height 16
click at [24, 41] on icon "Close modal" at bounding box center [26, 45] width 14 height 14
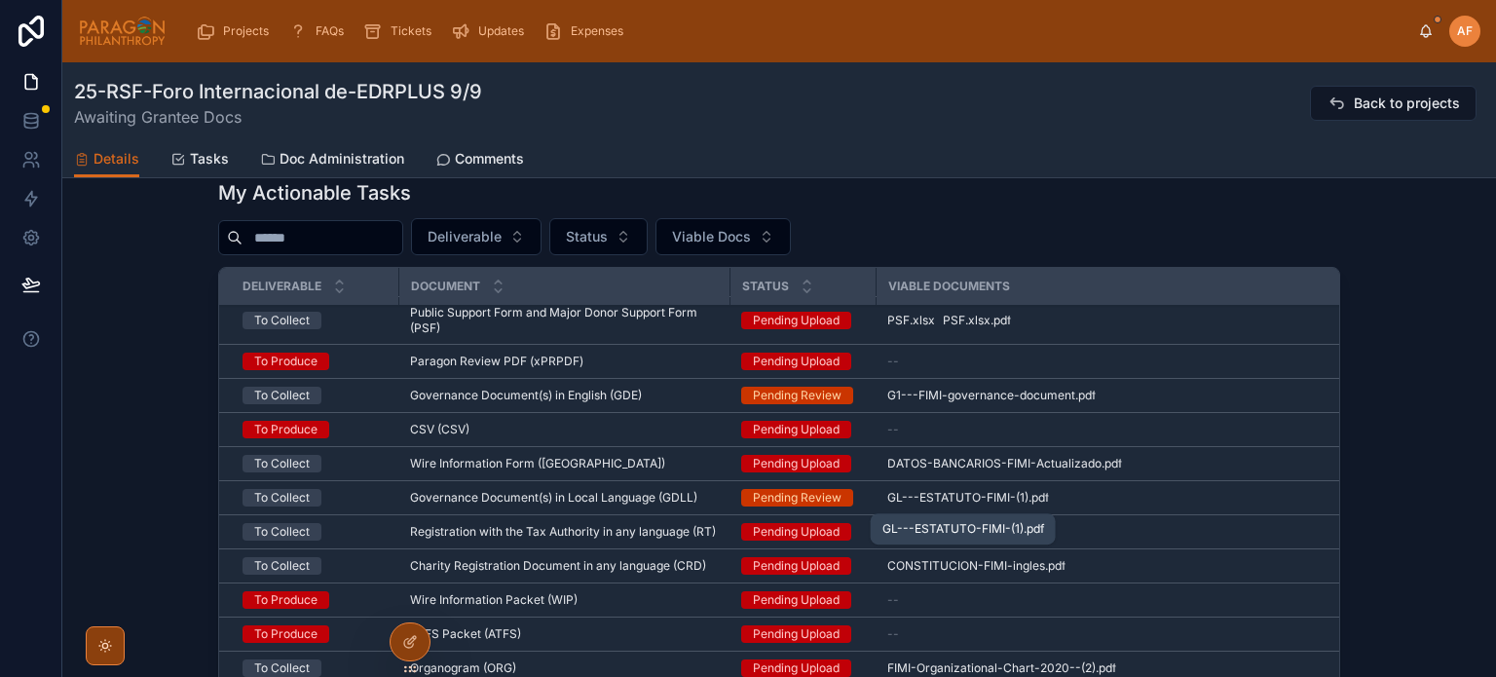
click at [916, 499] on span "GL---ESTATUTO-FIMI-(1)" at bounding box center [957, 498] width 141 height 16
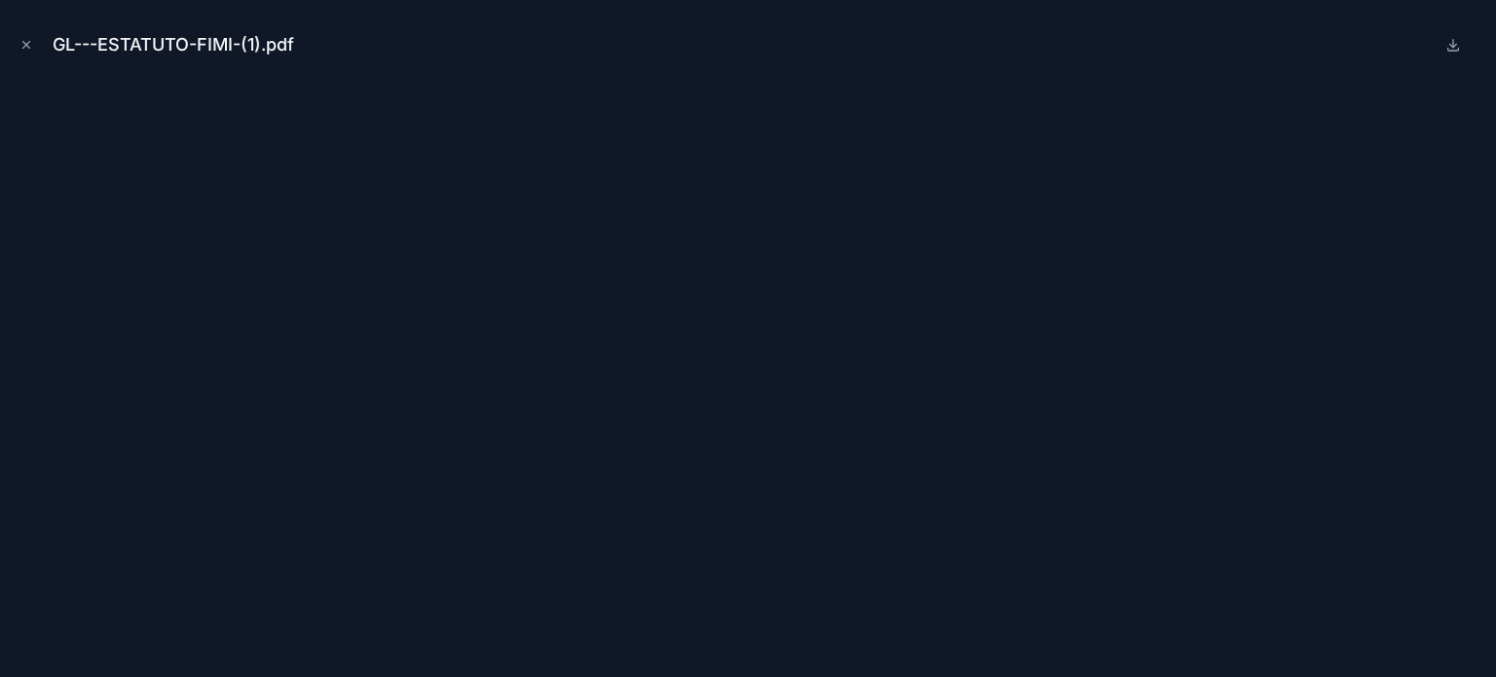
click at [1452, 46] on icon at bounding box center [1453, 45] width 7 height 3
click at [23, 42] on icon "Close modal" at bounding box center [26, 45] width 7 height 7
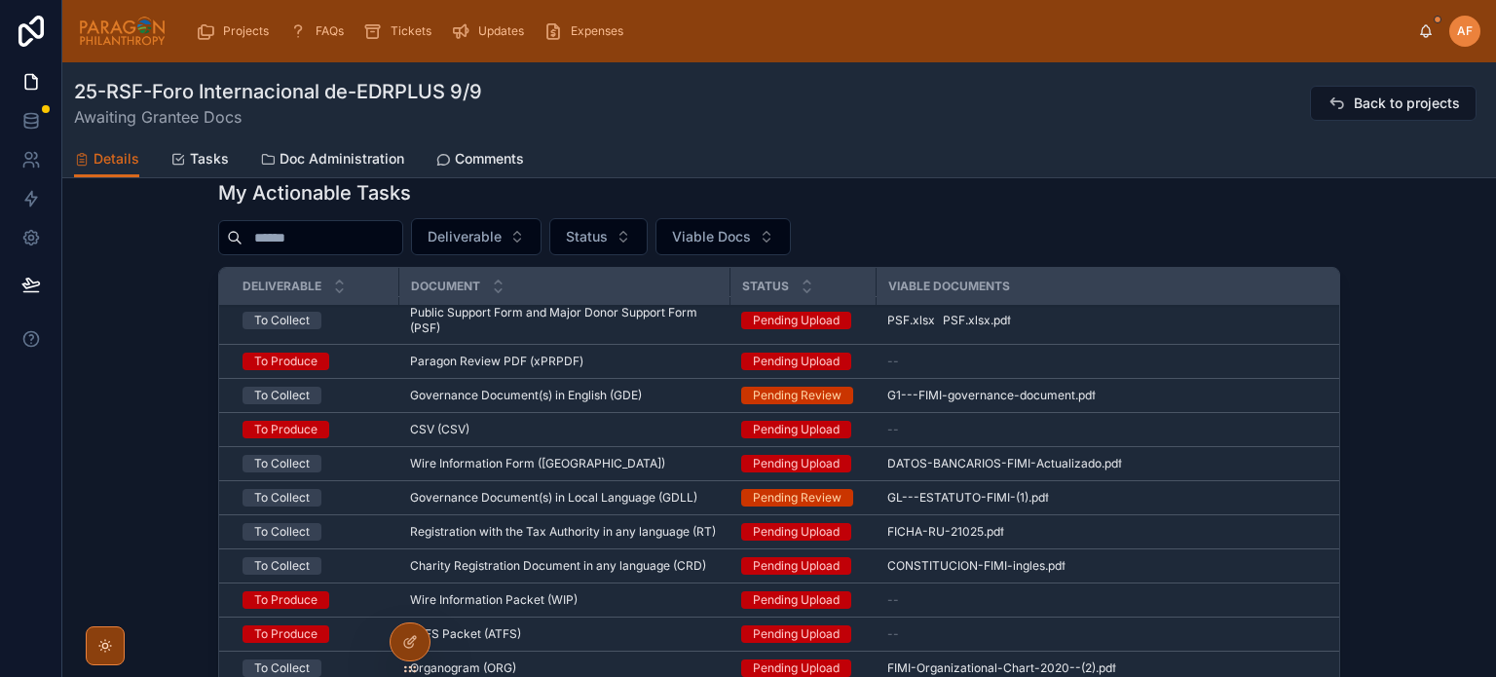
click at [145, 322] on div "My Actionable Tasks Deliverable Status Viable Docs Deliverable Document Status …" at bounding box center [779, 481] width 1434 height 620
click at [921, 538] on span "FICHA-RU-21025" at bounding box center [935, 532] width 96 height 16
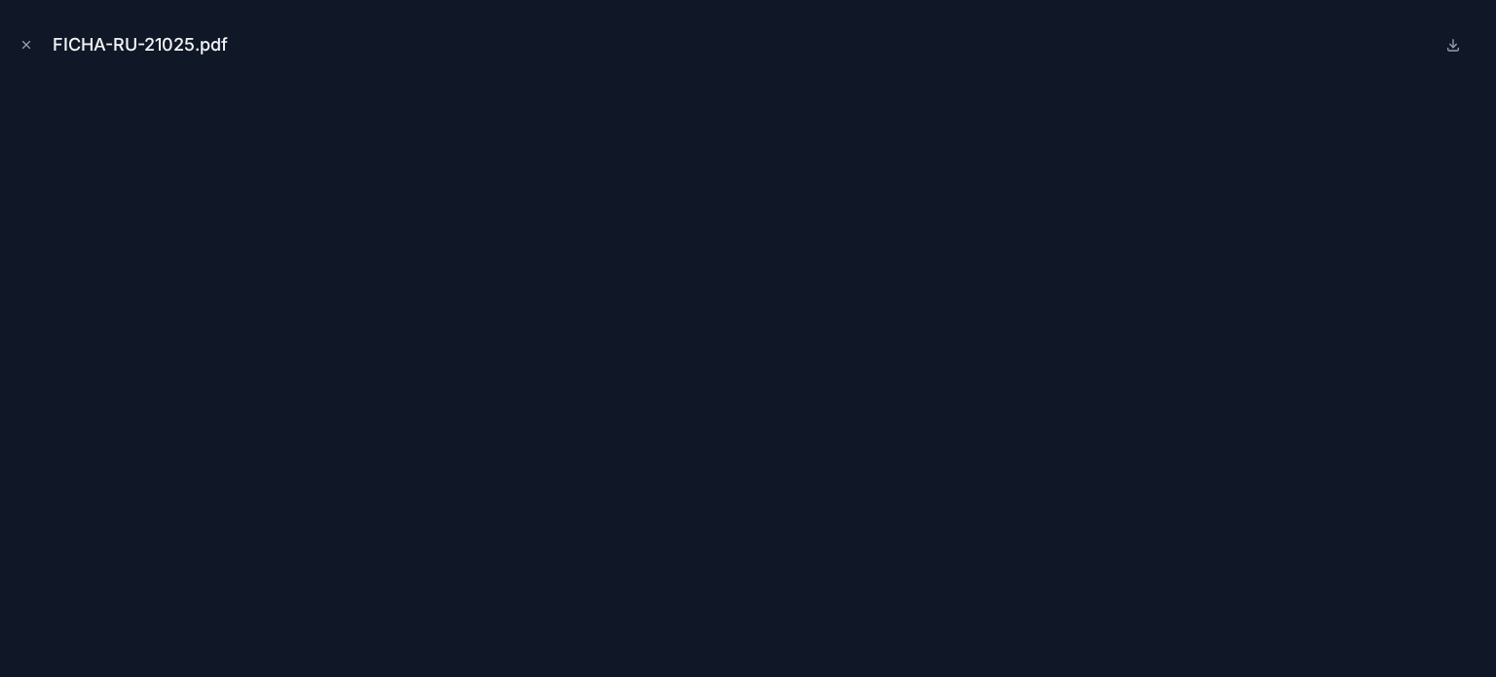
click at [1452, 42] on icon at bounding box center [1453, 45] width 16 height 16
click at [23, 42] on icon "Close modal" at bounding box center [26, 45] width 7 height 7
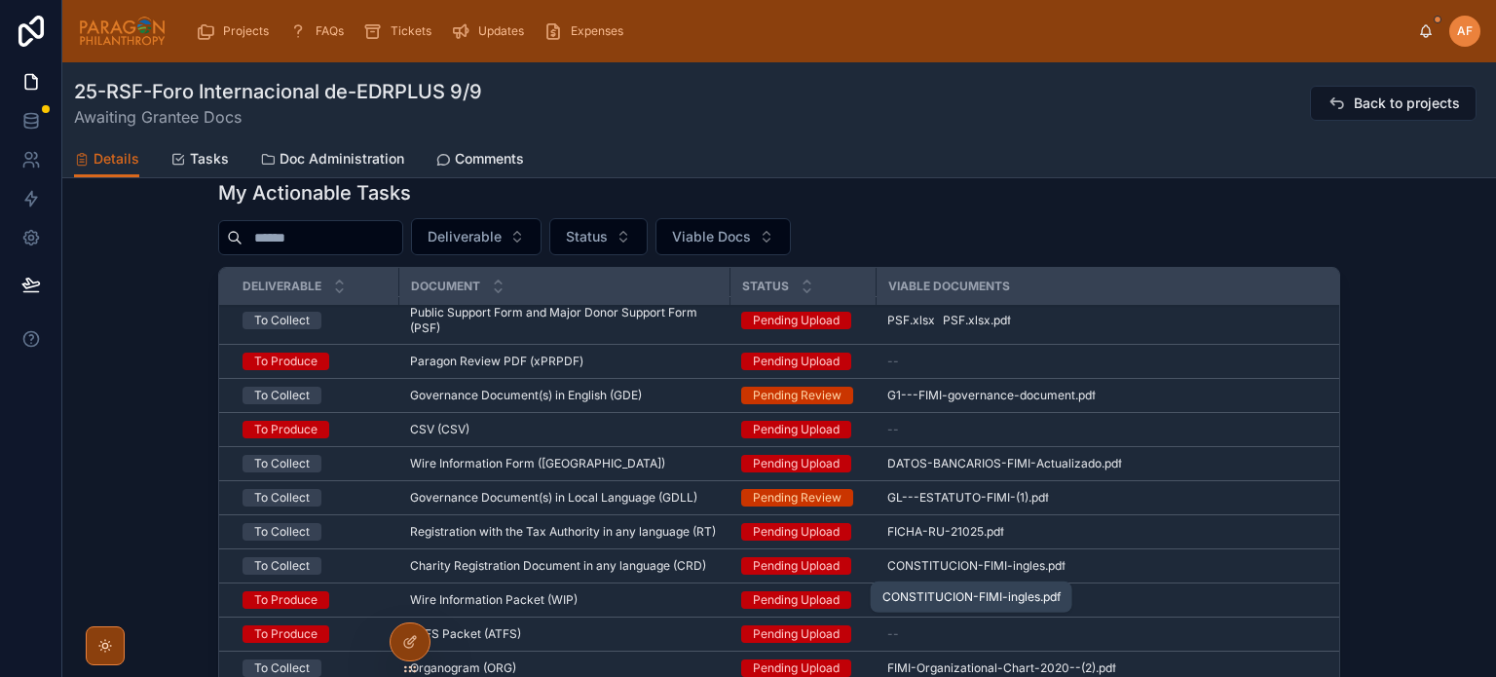
click at [964, 564] on span "CONSTITUCION-FIMI-ingles" at bounding box center [966, 566] width 158 height 16
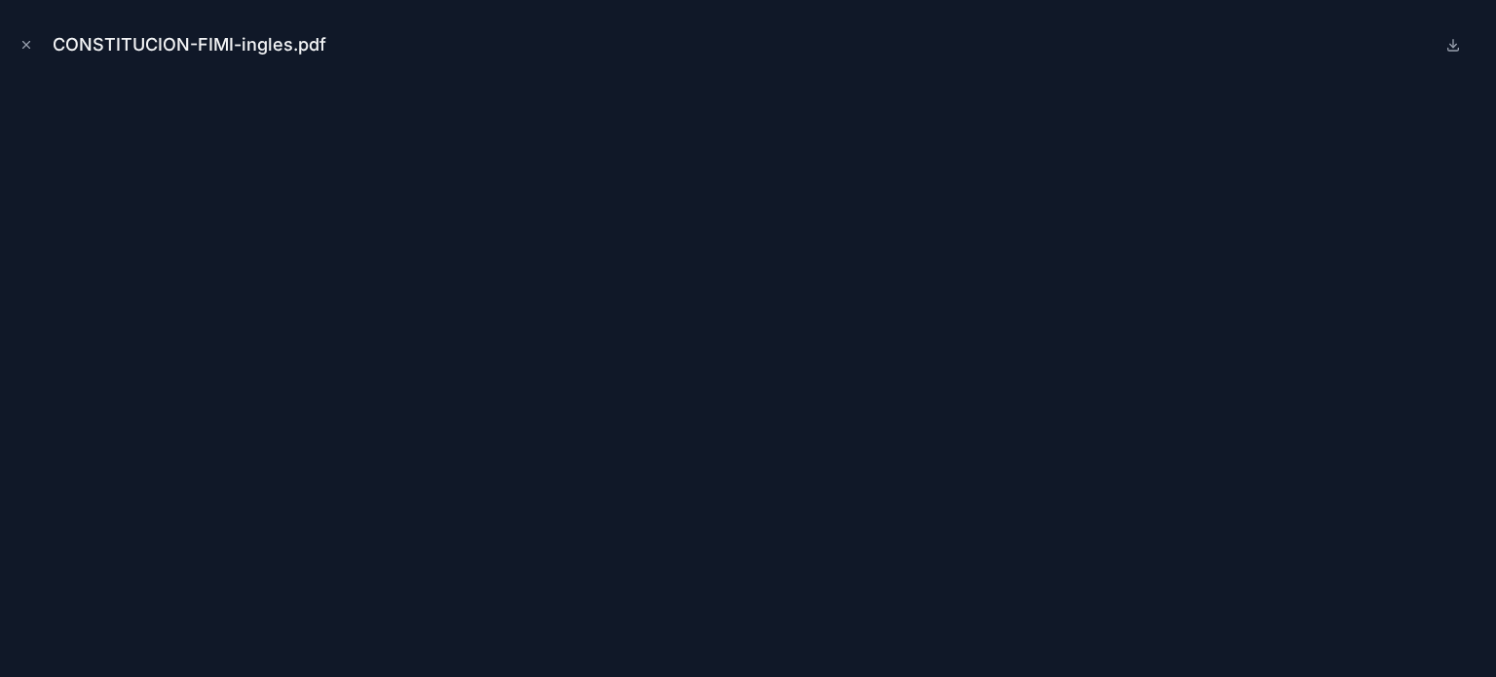
click at [1450, 45] on icon at bounding box center [1453, 45] width 7 height 3
click at [24, 47] on icon "Close modal" at bounding box center [26, 45] width 14 height 14
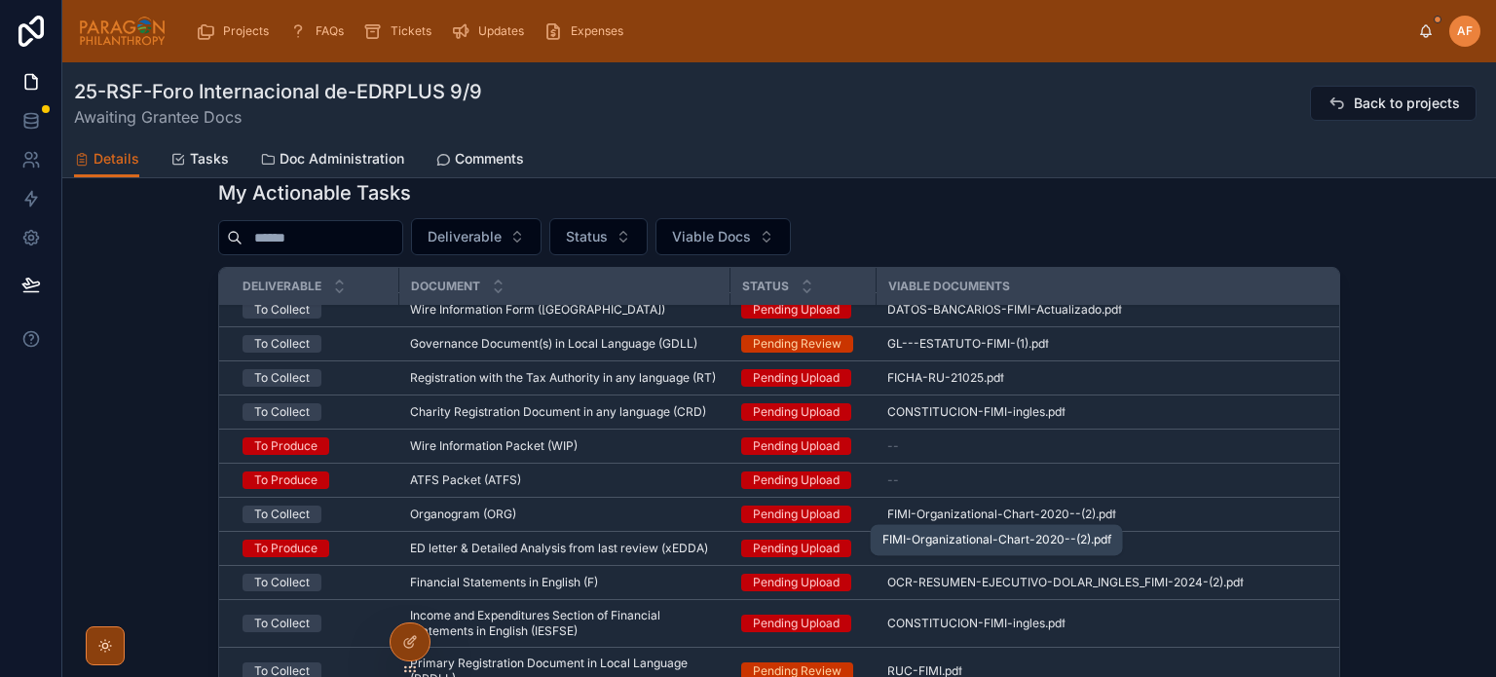
scroll to position [450, 0]
click at [980, 516] on span "FIMI-Organizational-Chart-2020--(2)" at bounding box center [991, 514] width 208 height 16
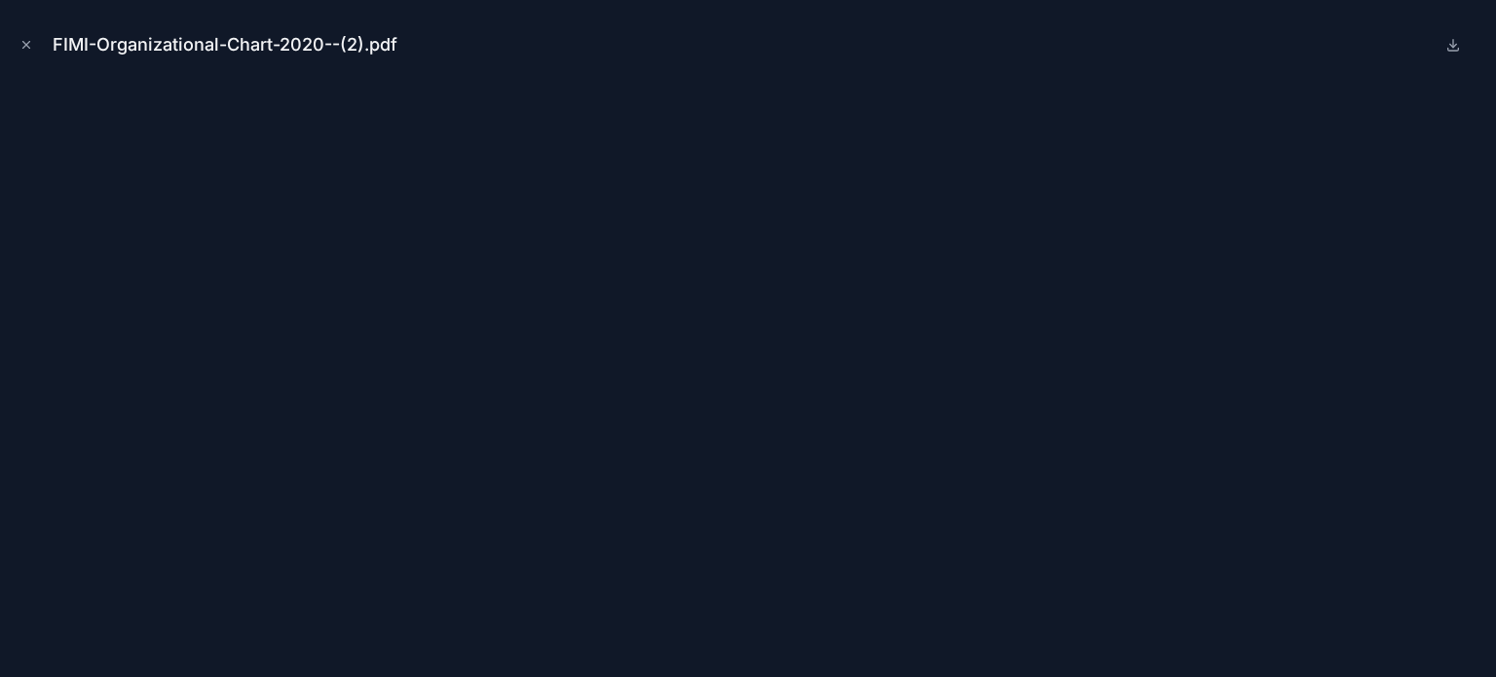
click at [1452, 42] on icon at bounding box center [1453, 45] width 16 height 16
click at [20, 47] on icon "Close modal" at bounding box center [26, 45] width 14 height 14
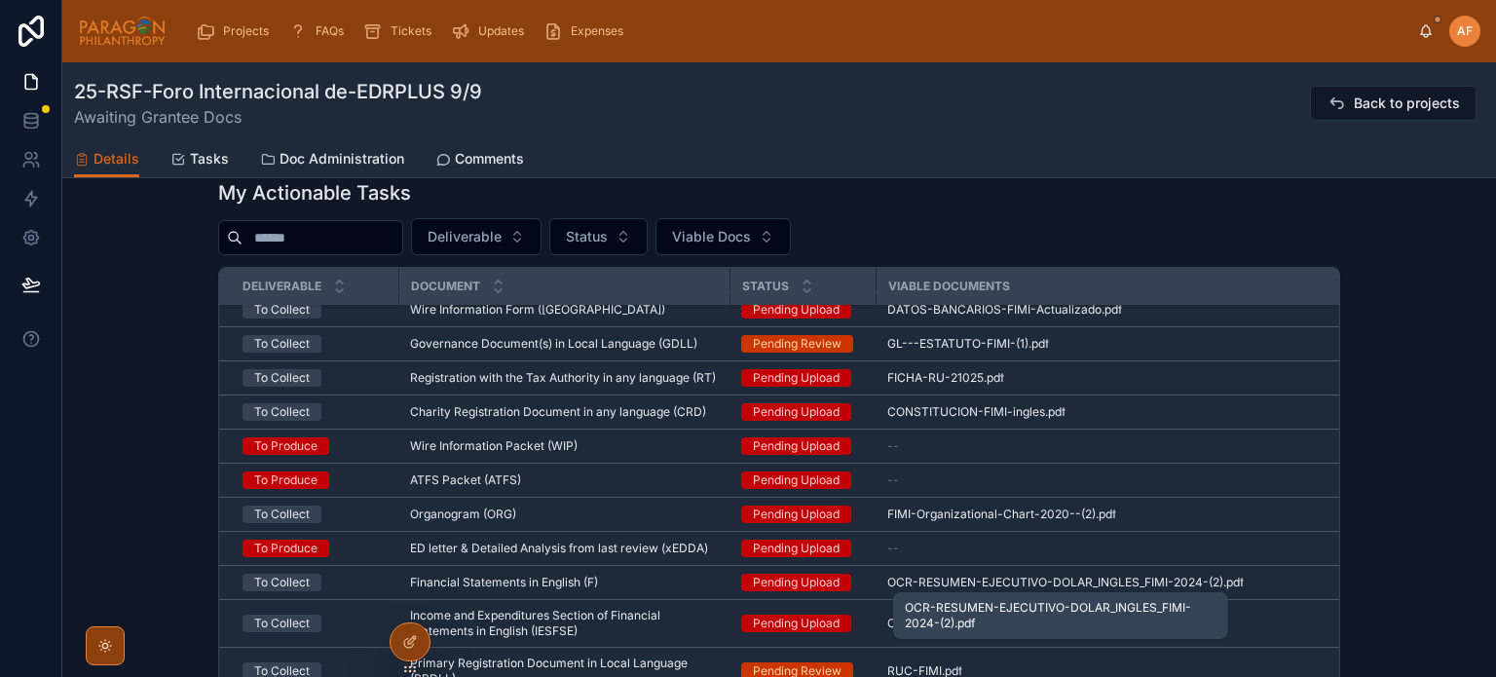
click at [983, 577] on span "OCR-RESUMEN-EJECUTIVO-DOLAR_INGLES_FIMI-2024-(2)" at bounding box center [1055, 583] width 336 height 16
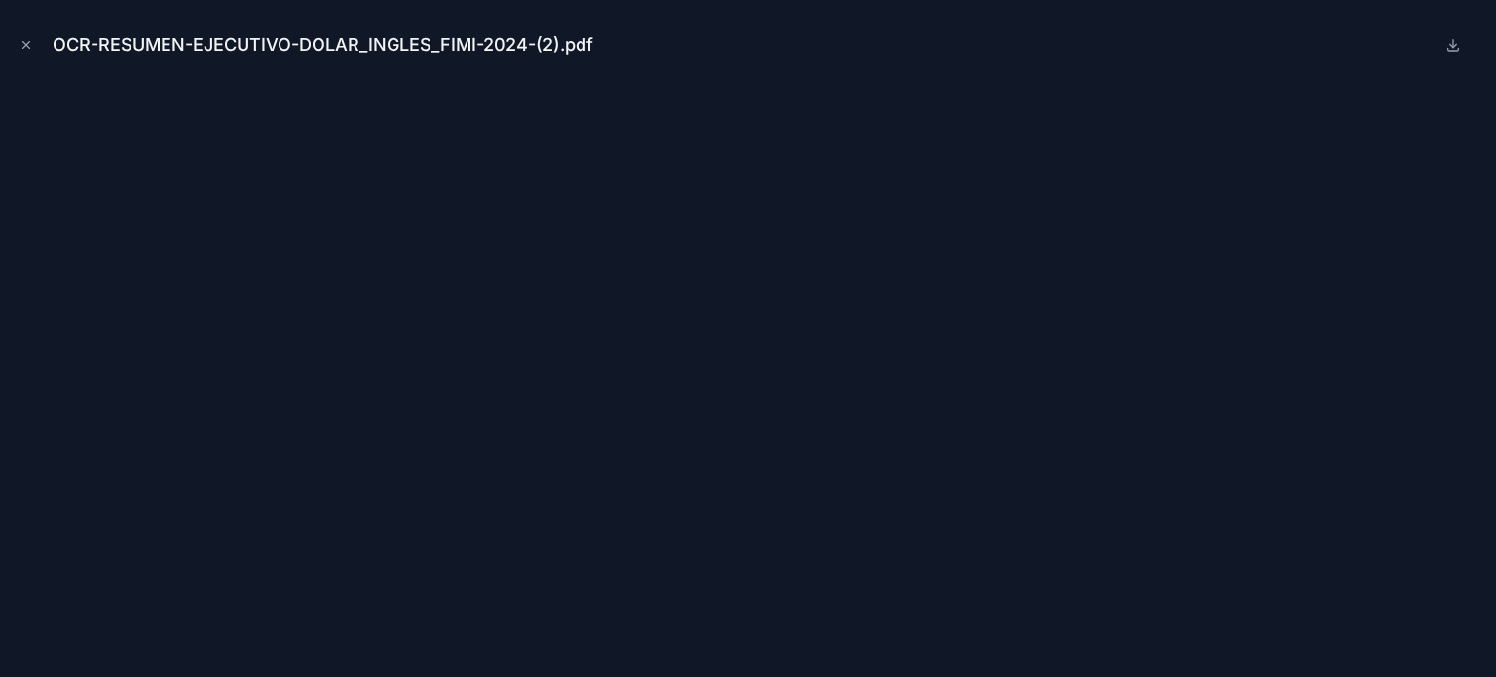
drag, startPoint x: 1473, startPoint y: 19, endPoint x: 1460, endPoint y: 40, distance: 24.1
click at [1465, 34] on div "OCR-RESUMEN-EJECUTIVO-DOLAR_INGLES_FIMI-2024-(2).pdf" at bounding box center [748, 45] width 1465 height 58
click at [1459, 40] on icon at bounding box center [1453, 45] width 16 height 16
click at [20, 49] on icon "Close modal" at bounding box center [26, 45] width 14 height 14
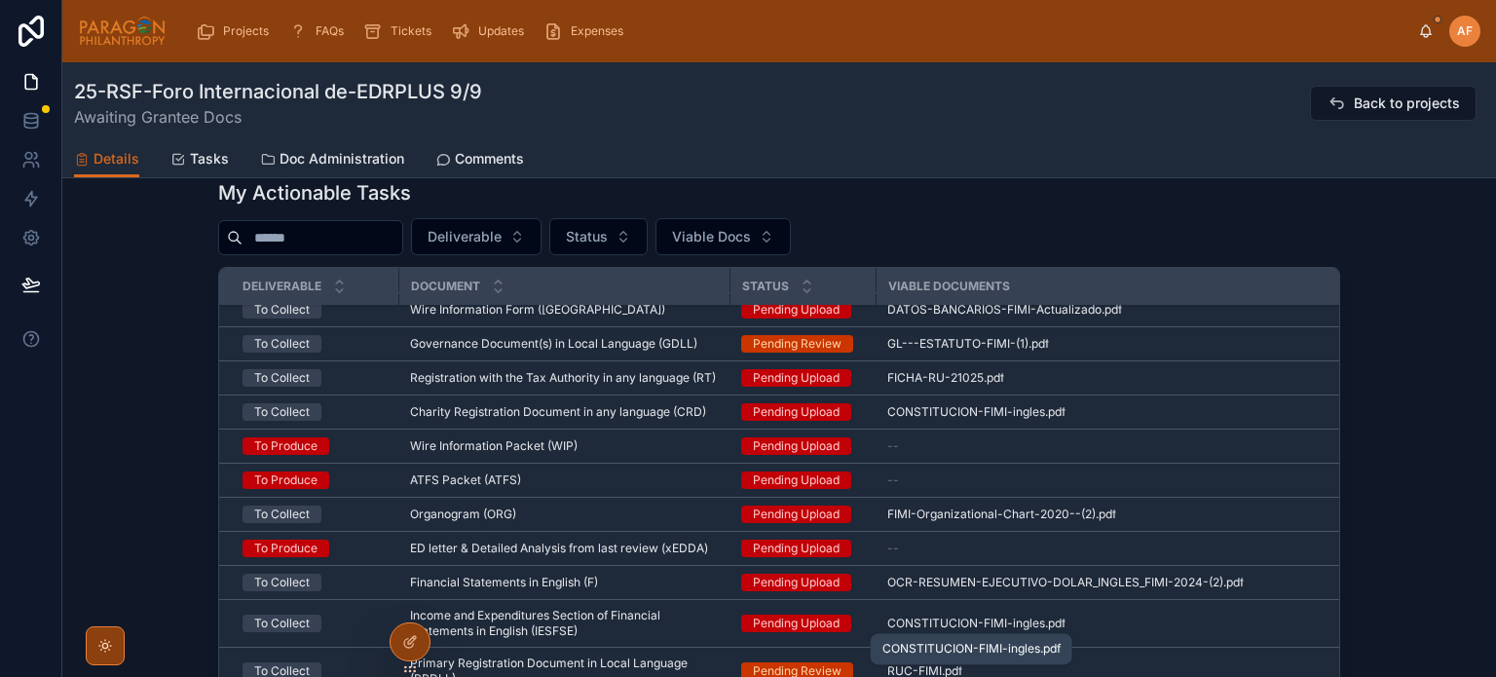
click at [954, 618] on span "CONSTITUCION-FIMI-ingles" at bounding box center [966, 623] width 158 height 16
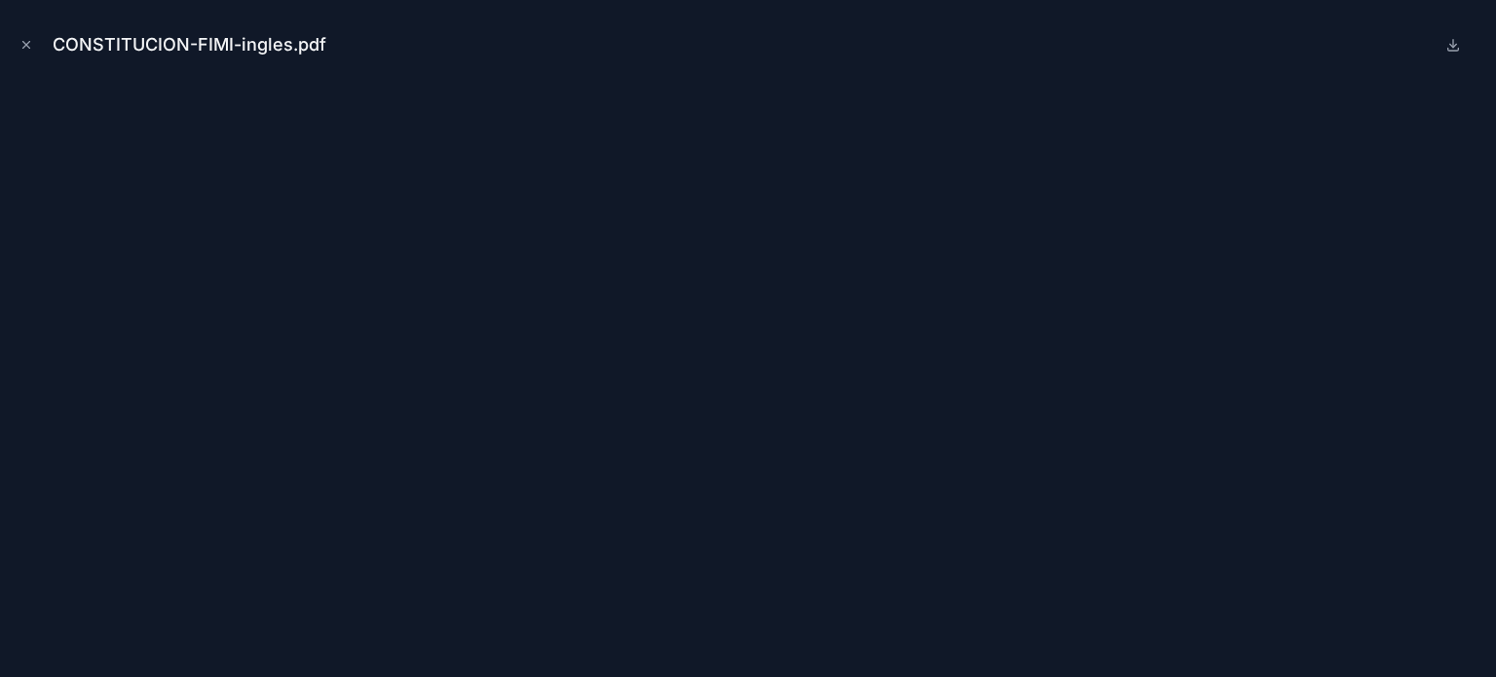
click at [1446, 39] on icon at bounding box center [1453, 45] width 16 height 16
drag, startPoint x: 26, startPoint y: 38, endPoint x: 53, endPoint y: 74, distance: 44.6
click at [26, 38] on icon "Close modal" at bounding box center [26, 45] width 14 height 14
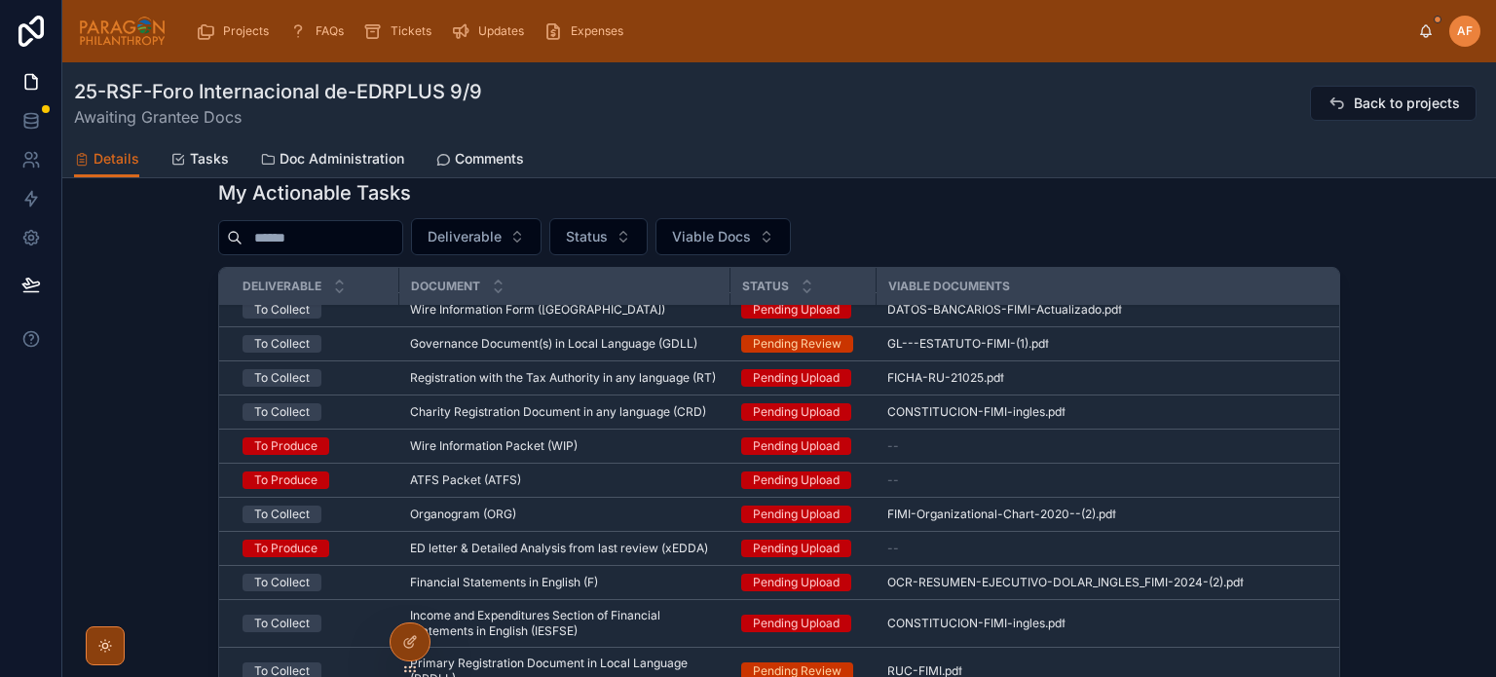
scroll to position [1429, 0]
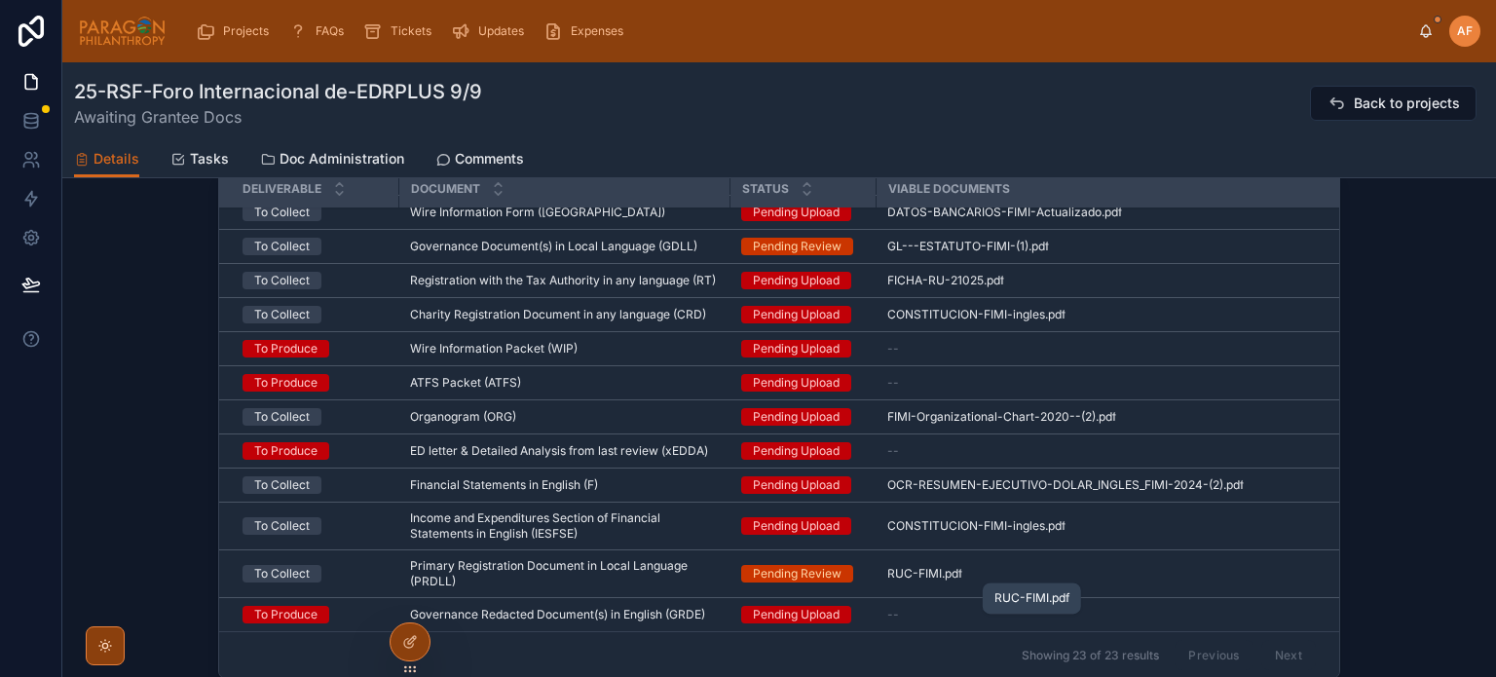
click at [916, 572] on span "RUC-FIMI" at bounding box center [914, 574] width 55 height 16
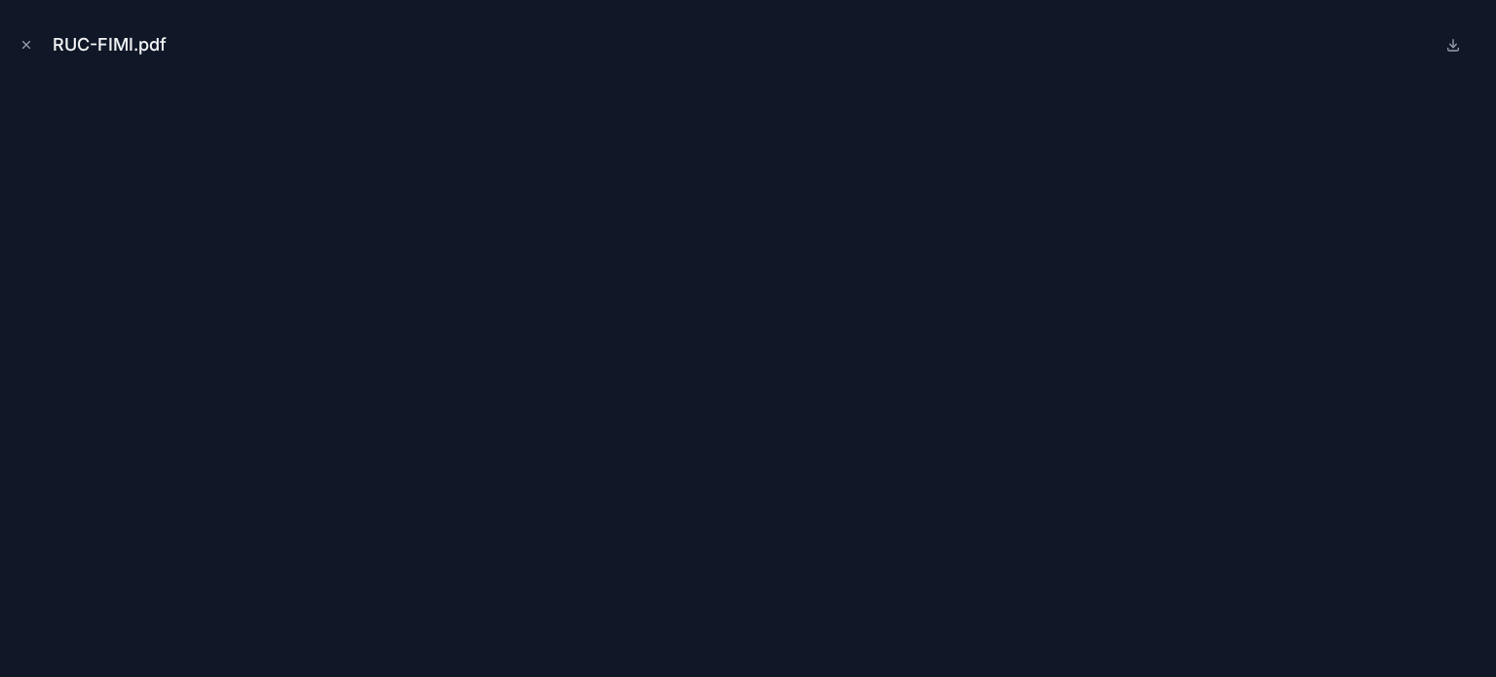
click at [1457, 43] on icon at bounding box center [1453, 45] width 16 height 16
click at [26, 35] on button "Close modal" at bounding box center [26, 44] width 21 height 21
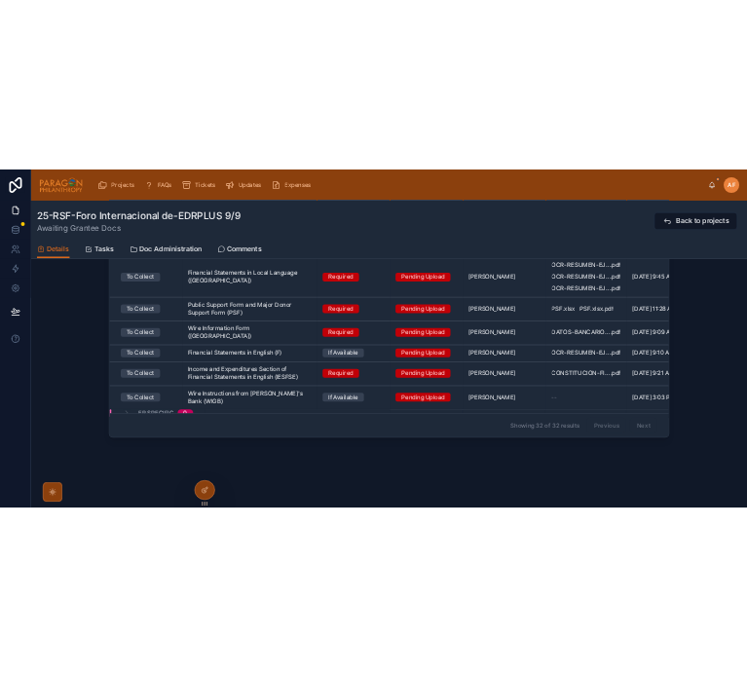
scroll to position [2213, 0]
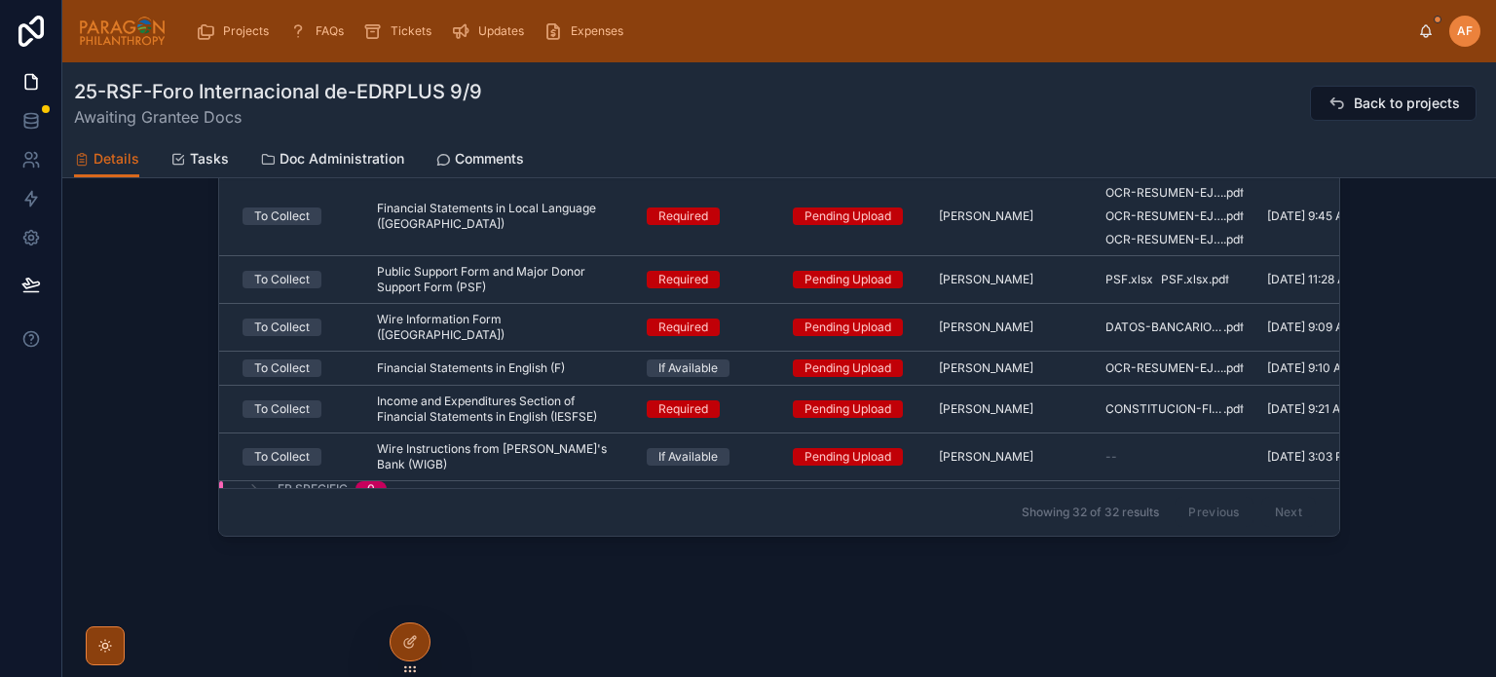
click at [1183, 40] on div "Projects FAQs Tickets Updates Expenses" at bounding box center [800, 31] width 1236 height 43
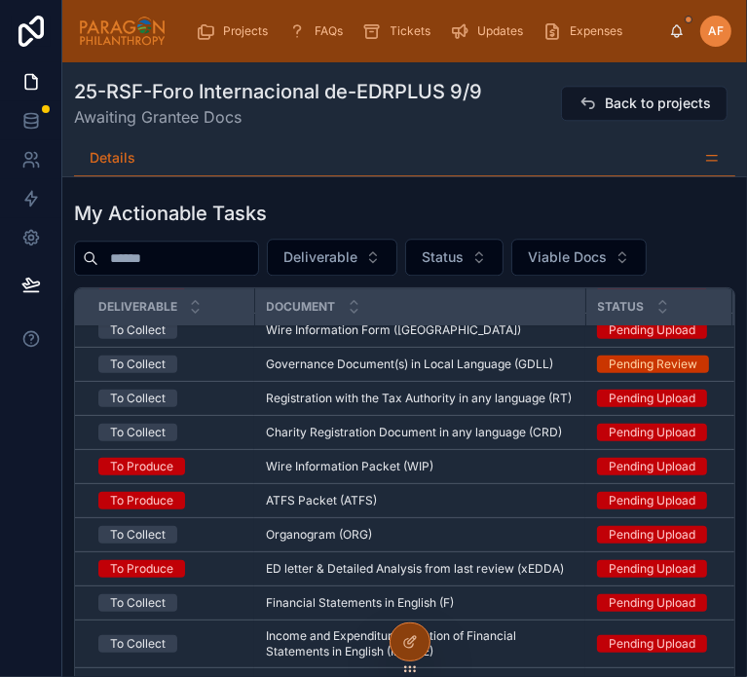
scroll to position [43, 0]
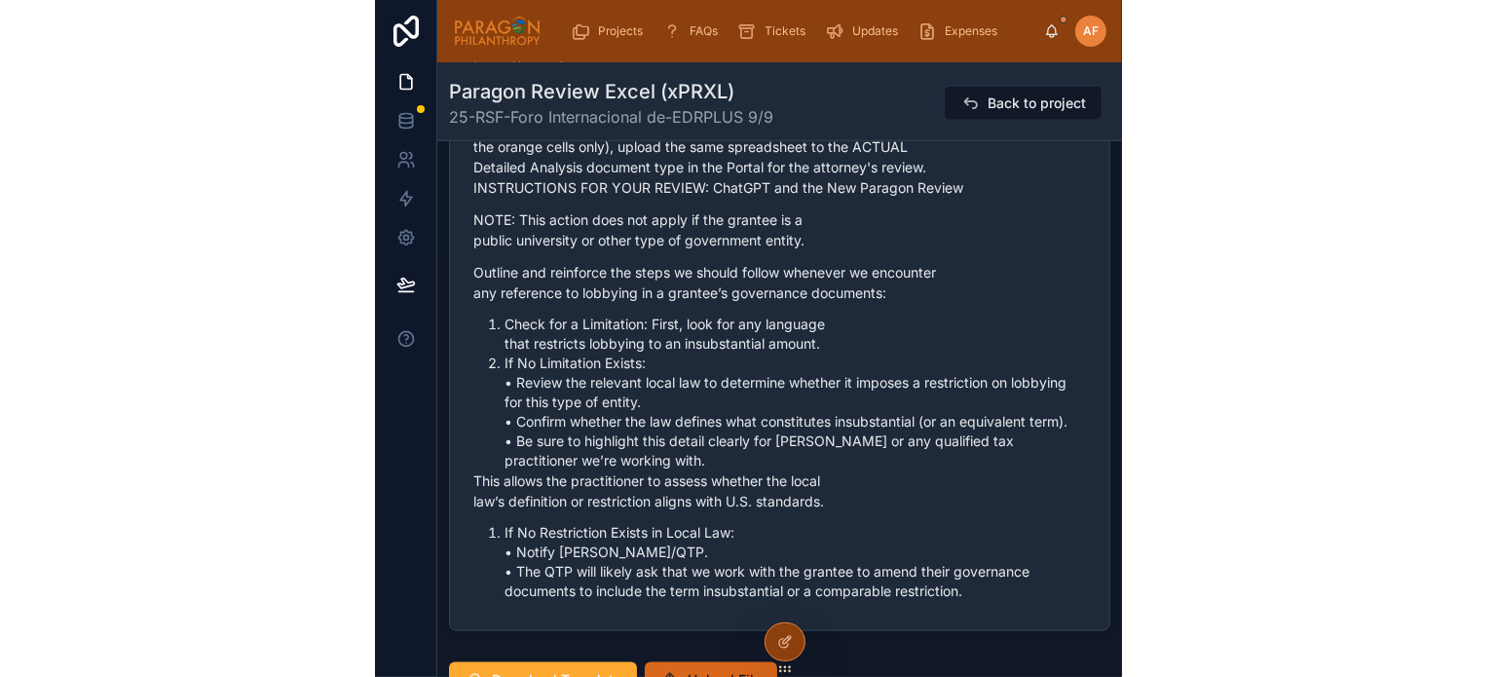
scroll to position [1266, 0]
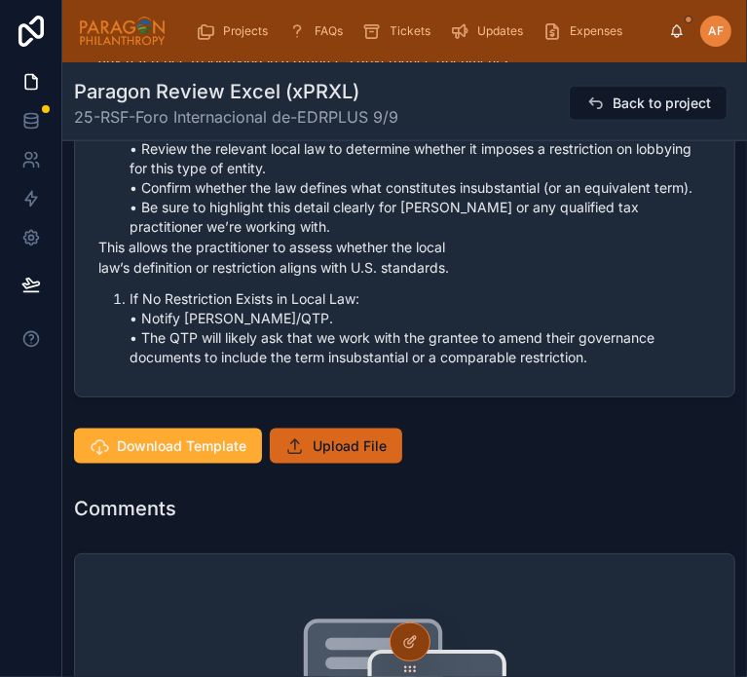
click at [163, 436] on span "Download Template" at bounding box center [182, 445] width 130 height 19
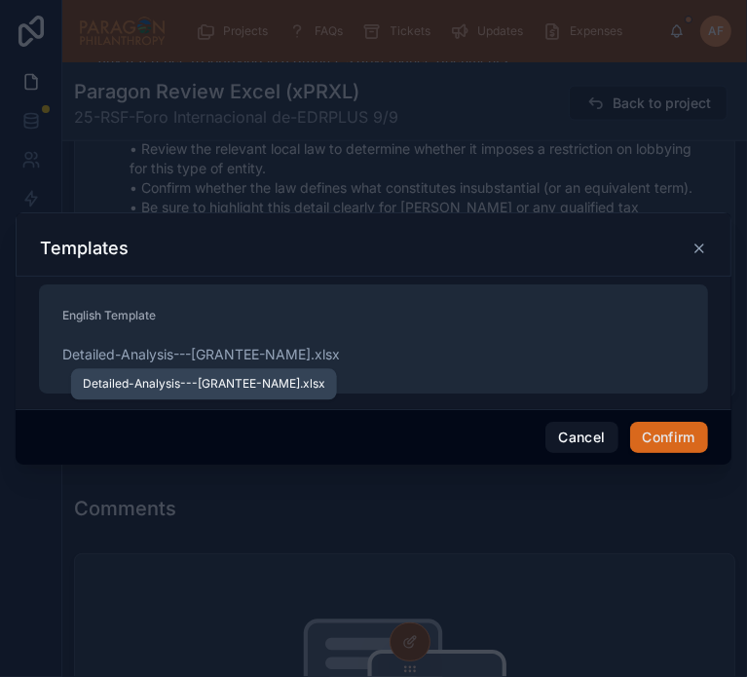
click at [206, 352] on span "Detailed-Analysis---[GRANTEE-NAME]" at bounding box center [186, 354] width 248 height 19
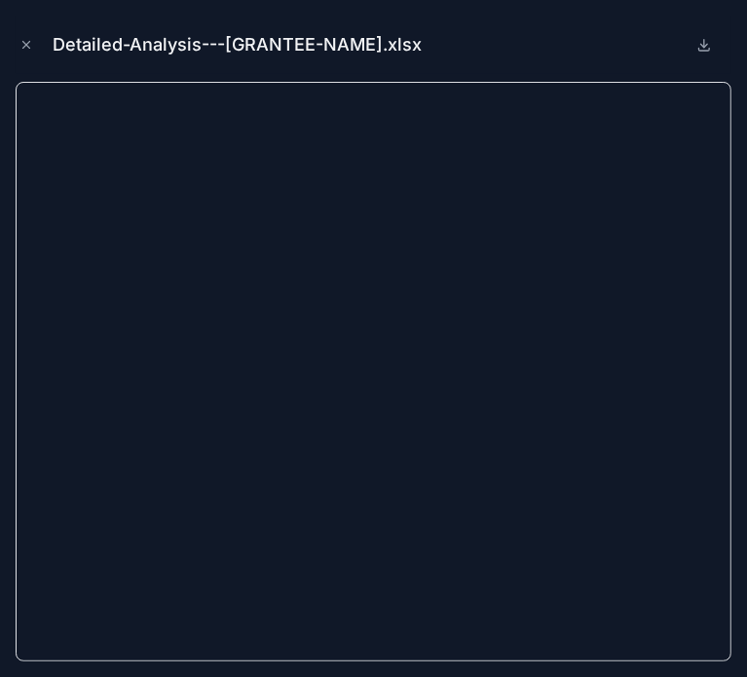
click at [709, 45] on icon at bounding box center [704, 45] width 16 height 16
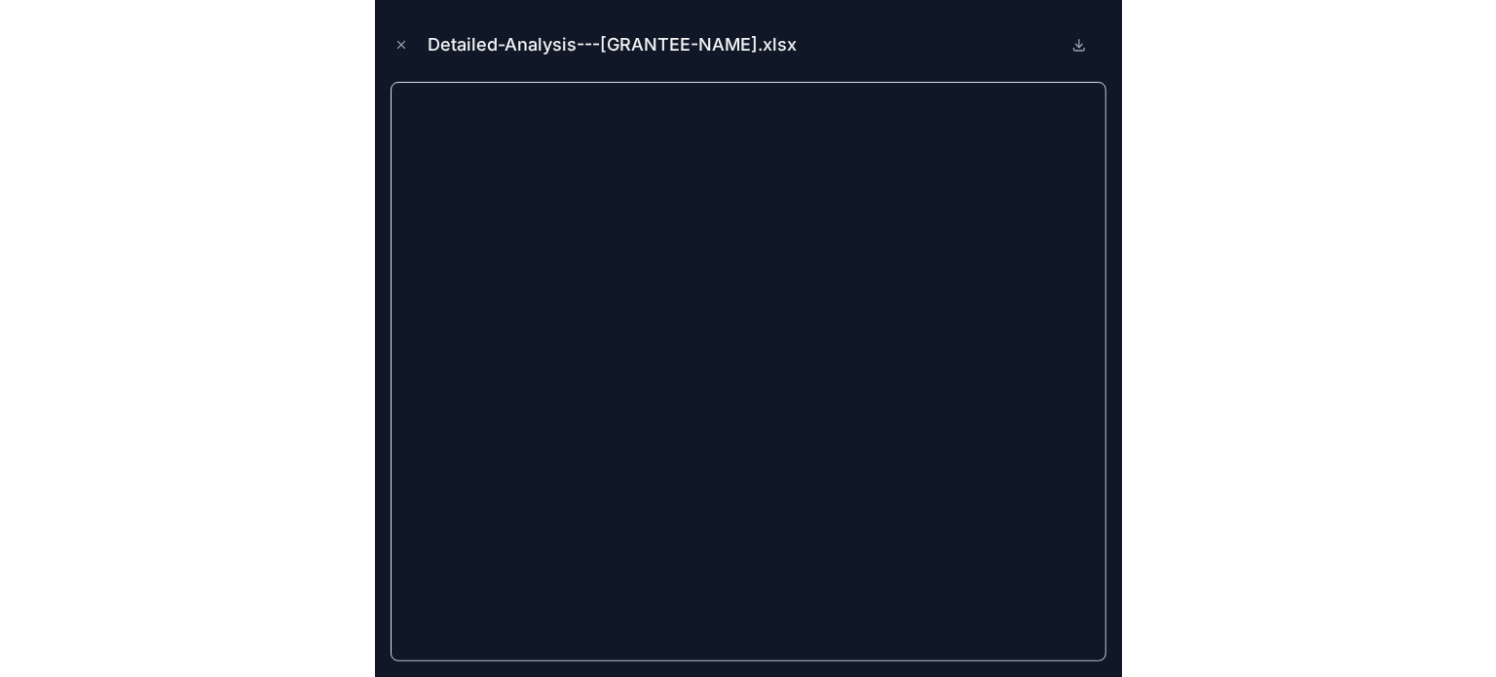
scroll to position [1173, 0]
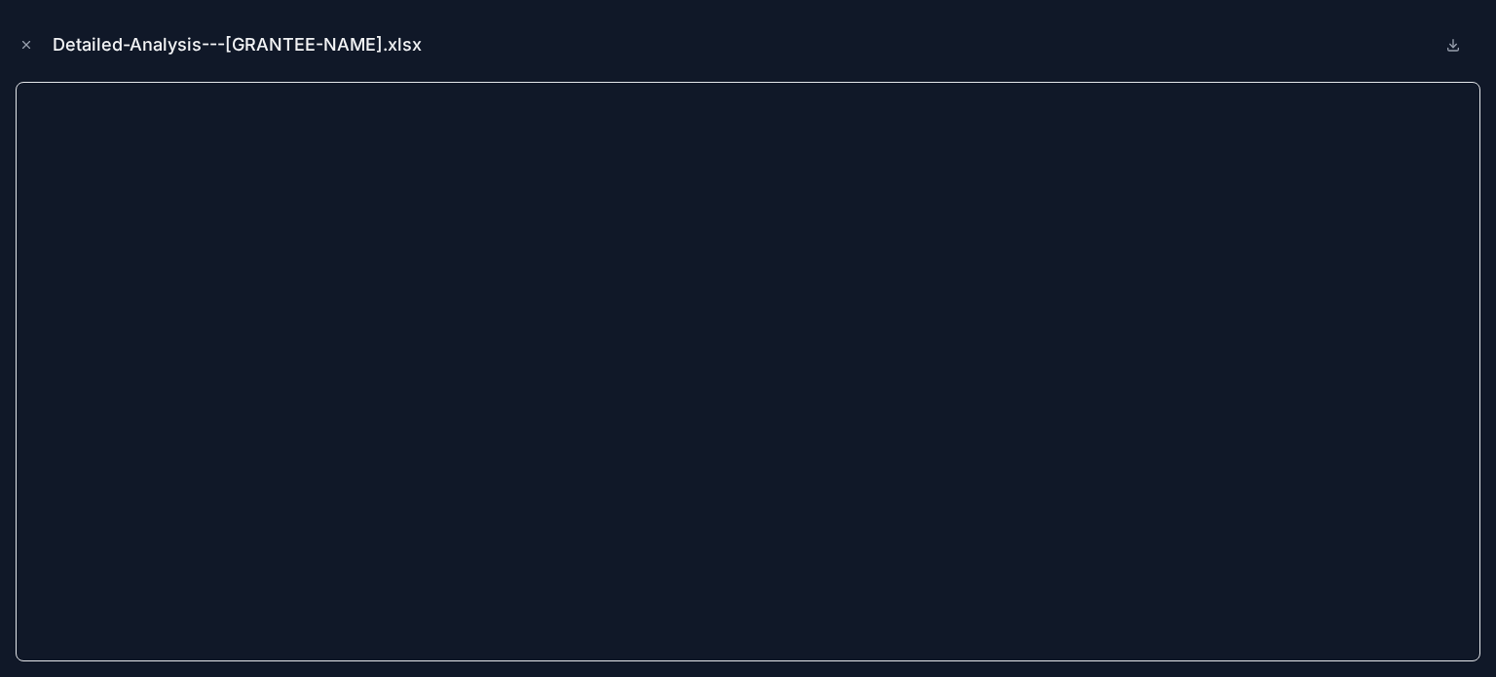
drag, startPoint x: 3, startPoint y: 50, endPoint x: 16, endPoint y: 53, distance: 13.0
click at [14, 53] on div "Detailed-Analysis---[GRANTEE-NAME].xlsx" at bounding box center [748, 338] width 1496 height 677
click at [16, 53] on button "Close modal" at bounding box center [26, 44] width 21 height 21
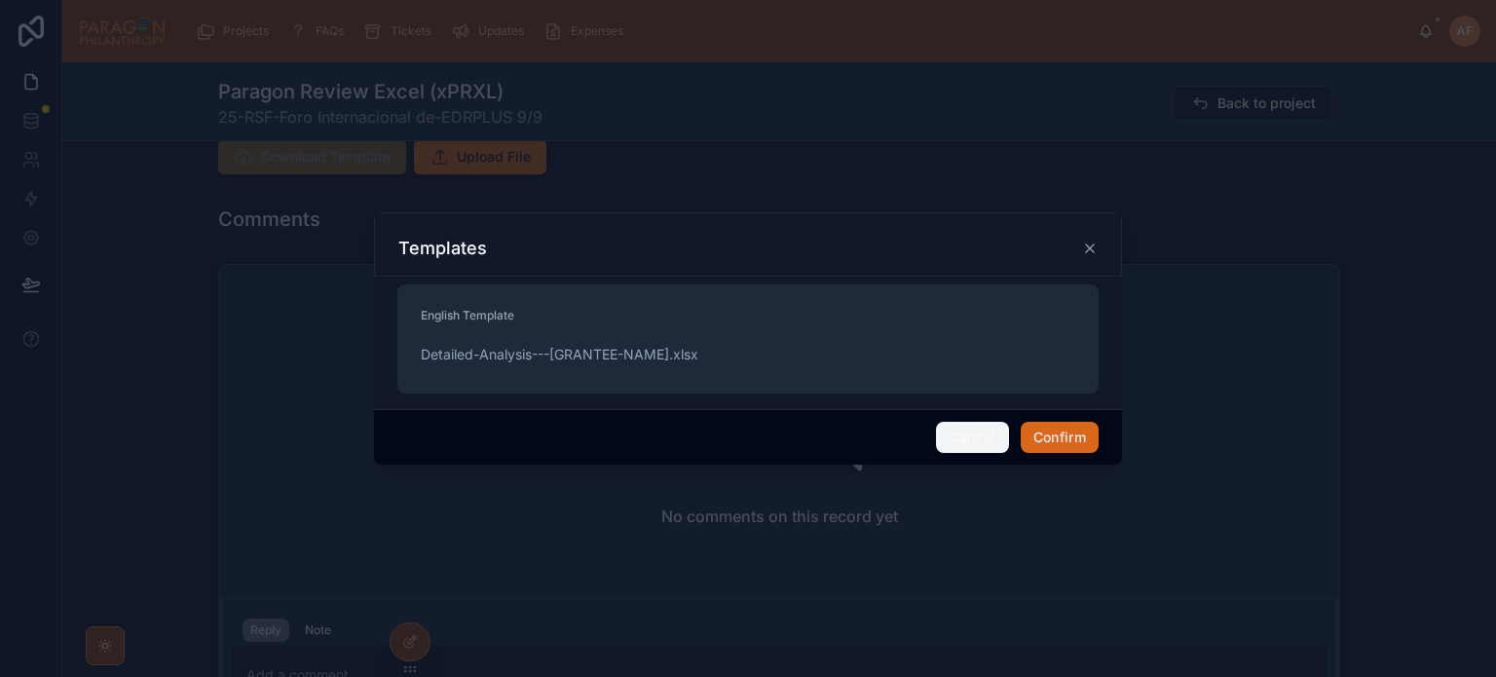
click at [964, 442] on button "Cancel" at bounding box center [972, 437] width 72 height 31
